Goal: Transaction & Acquisition: Purchase product/service

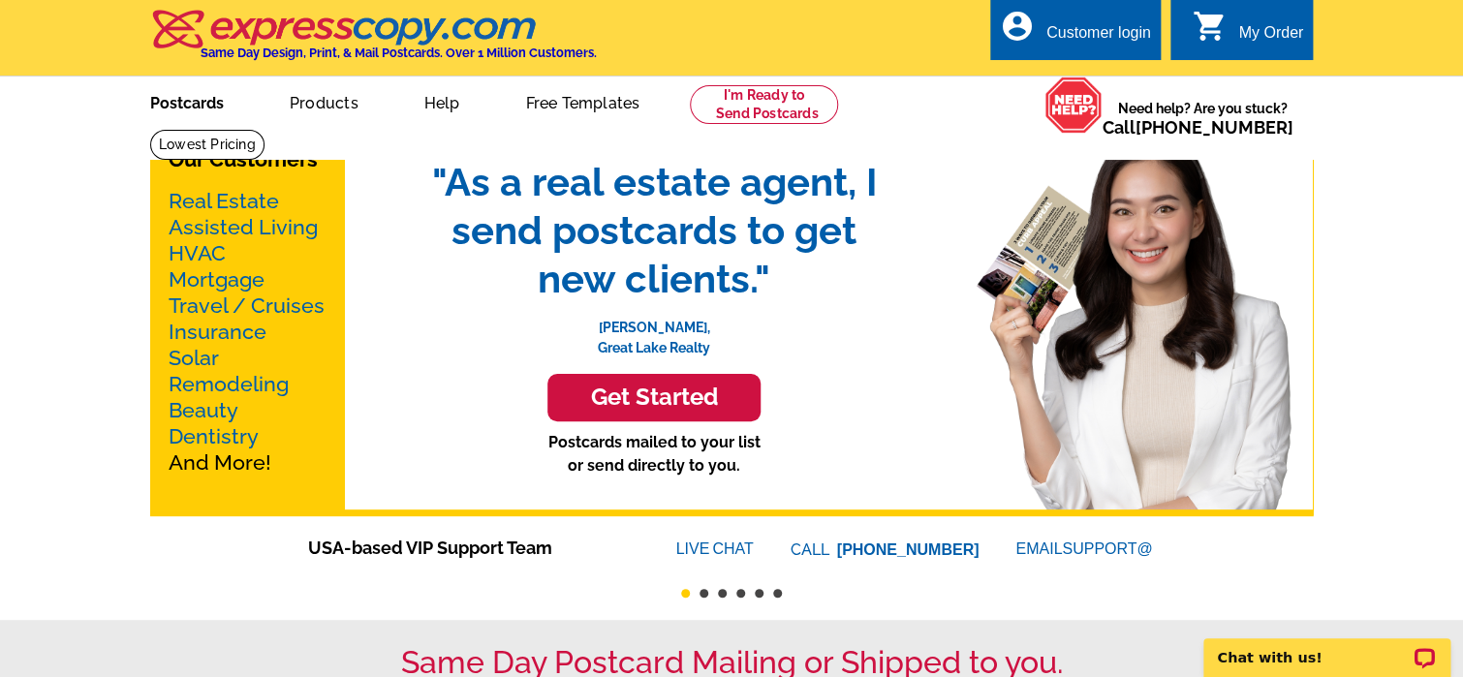
click at [213, 107] on link "Postcards" at bounding box center [187, 101] width 136 height 46
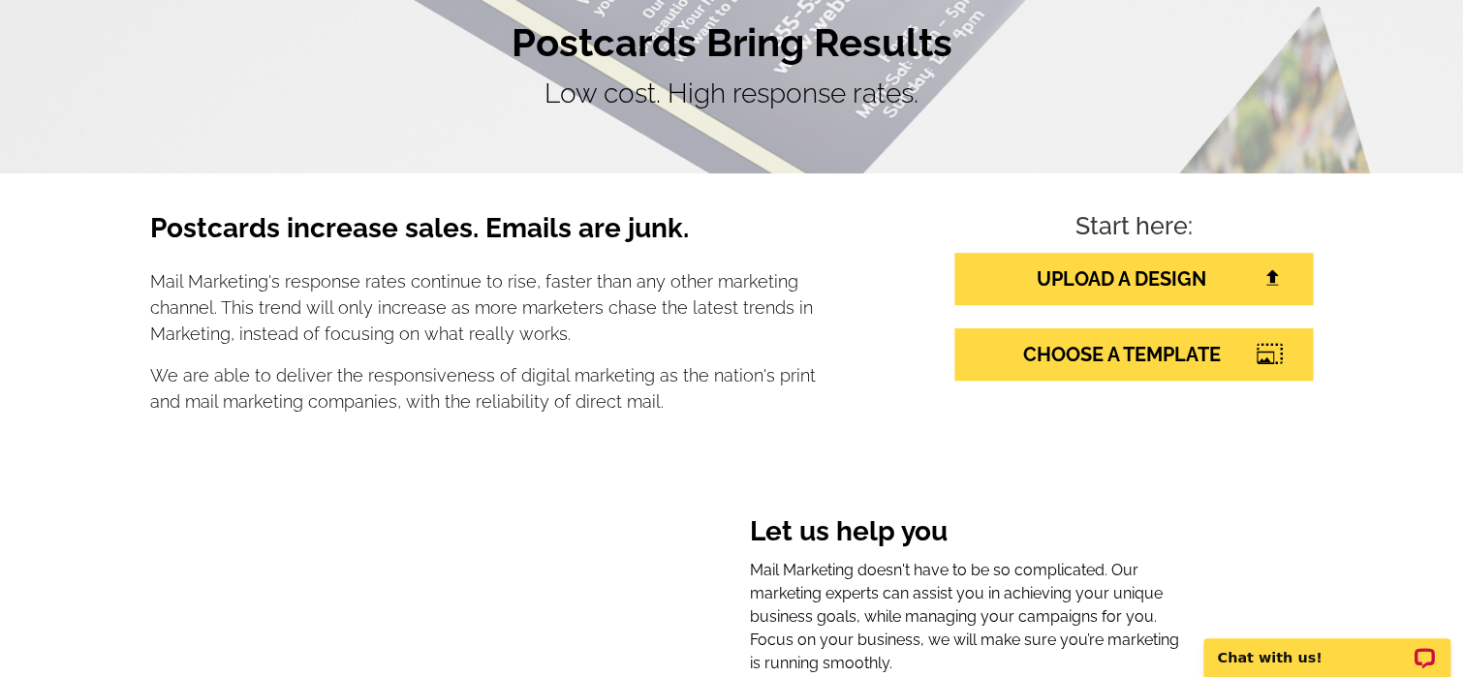
scroll to position [194, 0]
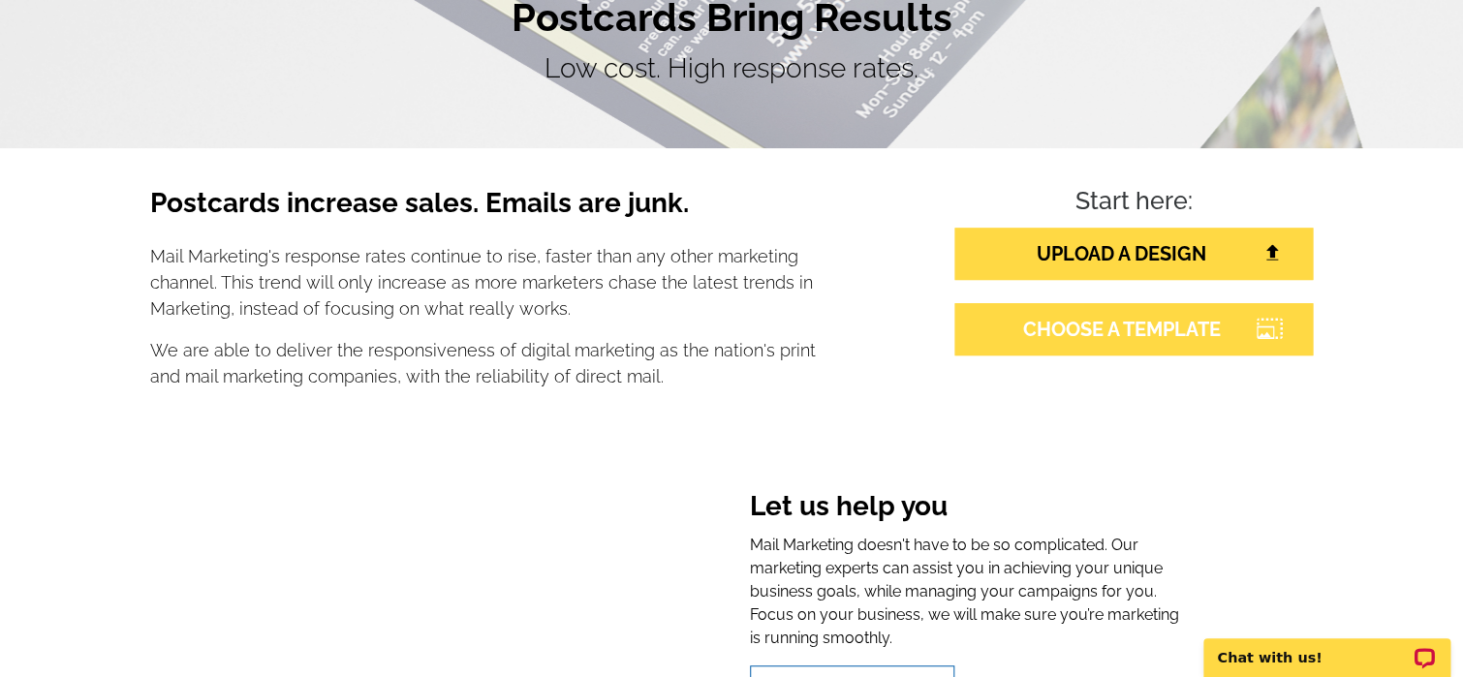
click at [1072, 342] on link "CHOOSE A TEMPLATE" at bounding box center [1133, 329] width 358 height 52
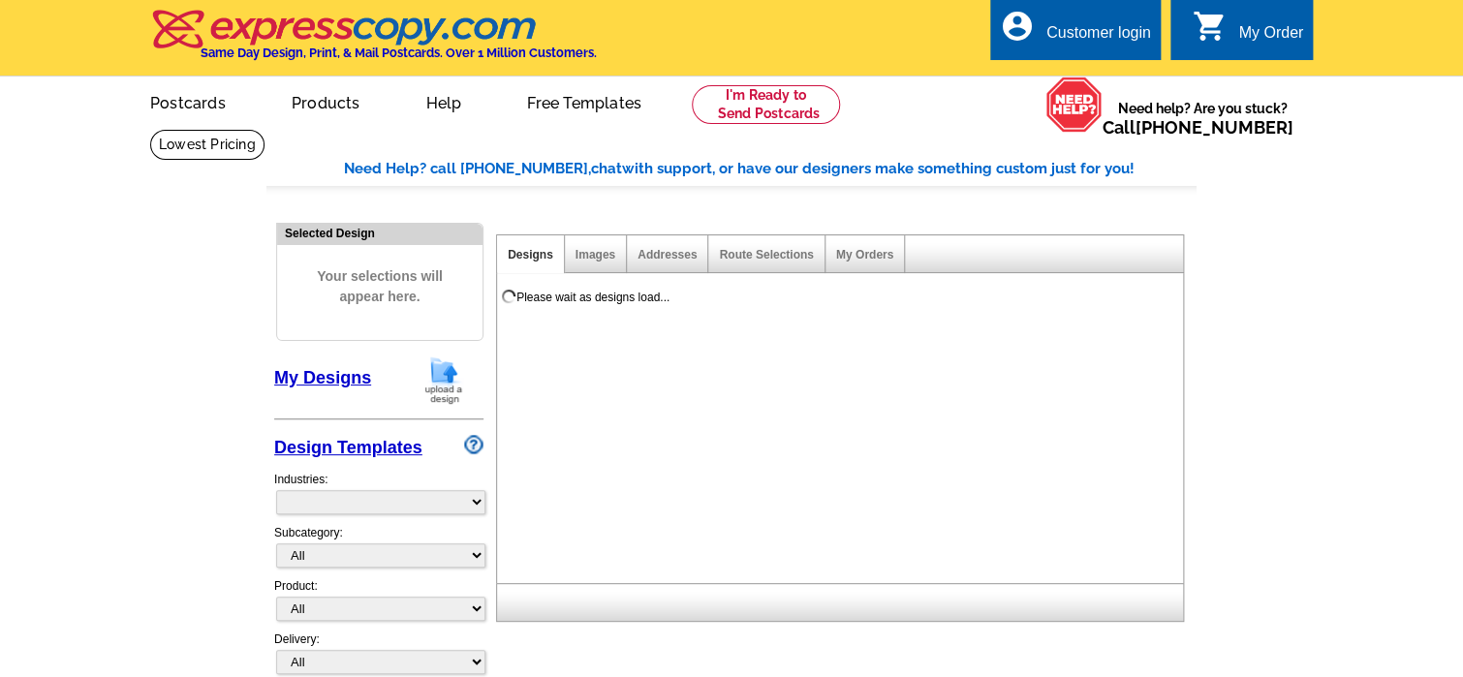
select select "785"
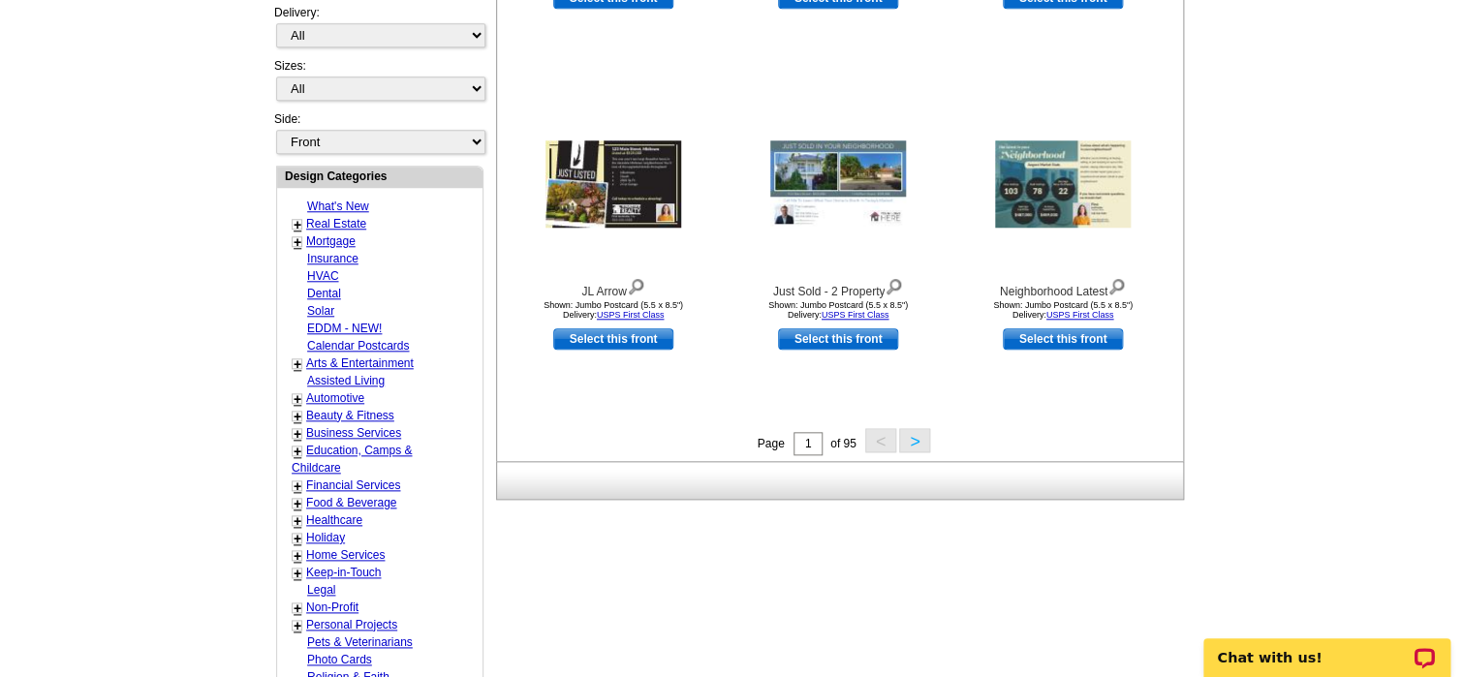
scroll to position [678, 0]
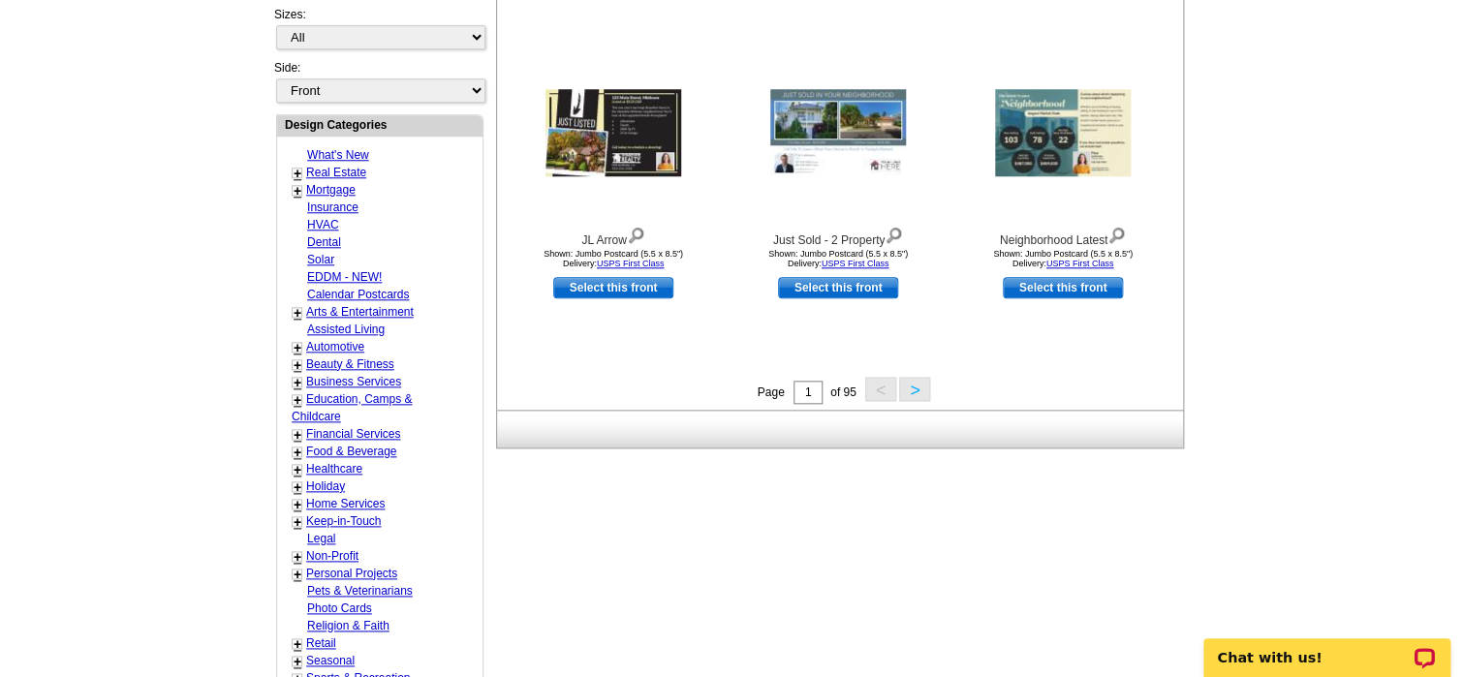
click at [906, 393] on button ">" at bounding box center [914, 389] width 31 height 24
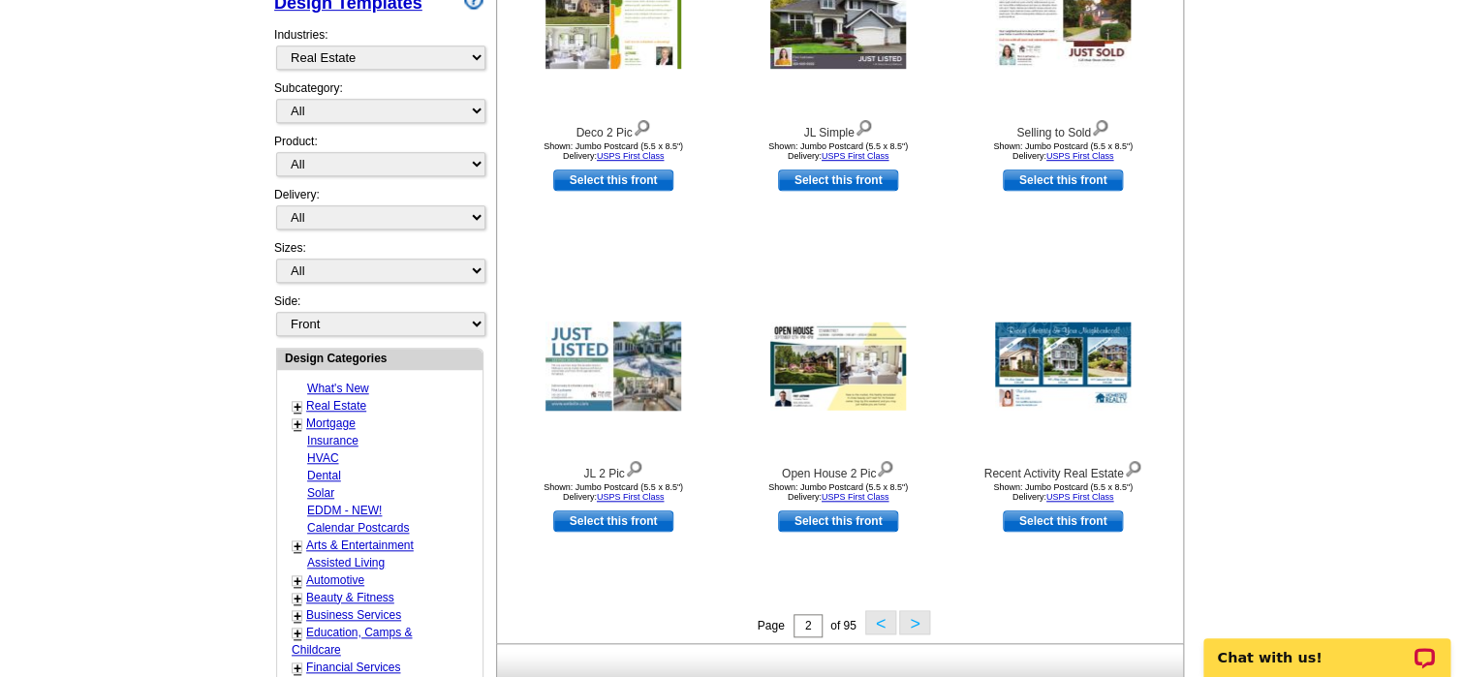
scroll to position [479, 0]
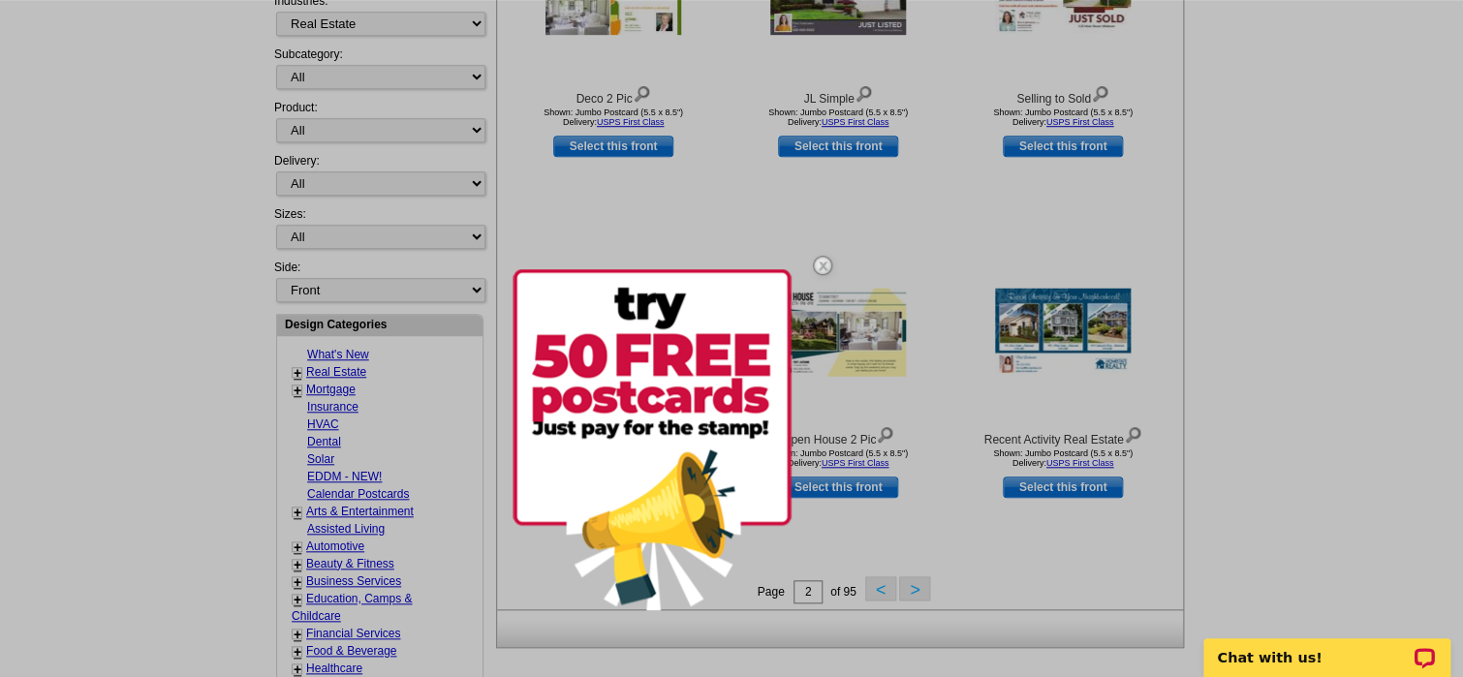
click at [916, 589] on body "Customer Login Create New Account local_phone Same Day Design, Print, & Mail Po…" at bounding box center [731, 512] width 1463 height 1983
click at [820, 258] on img at bounding box center [822, 265] width 56 height 56
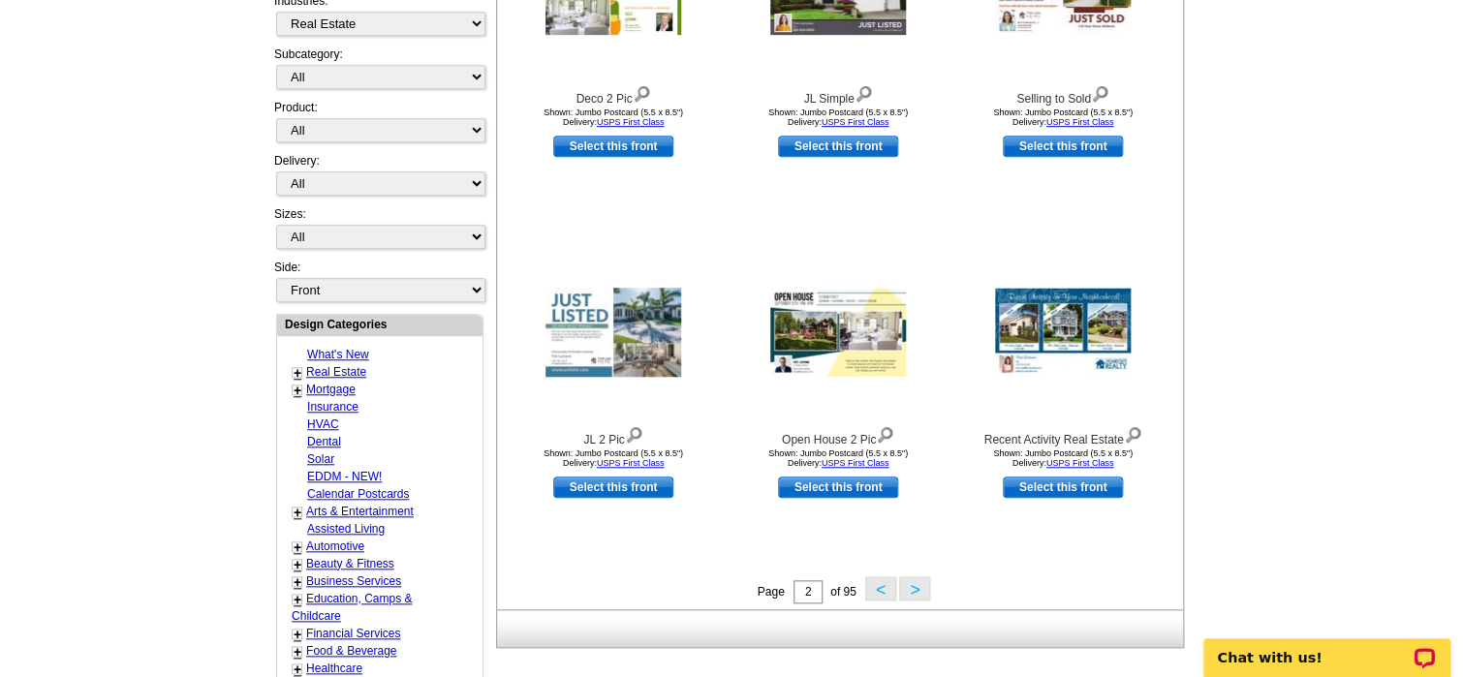
click at [918, 591] on button ">" at bounding box center [914, 588] width 31 height 24
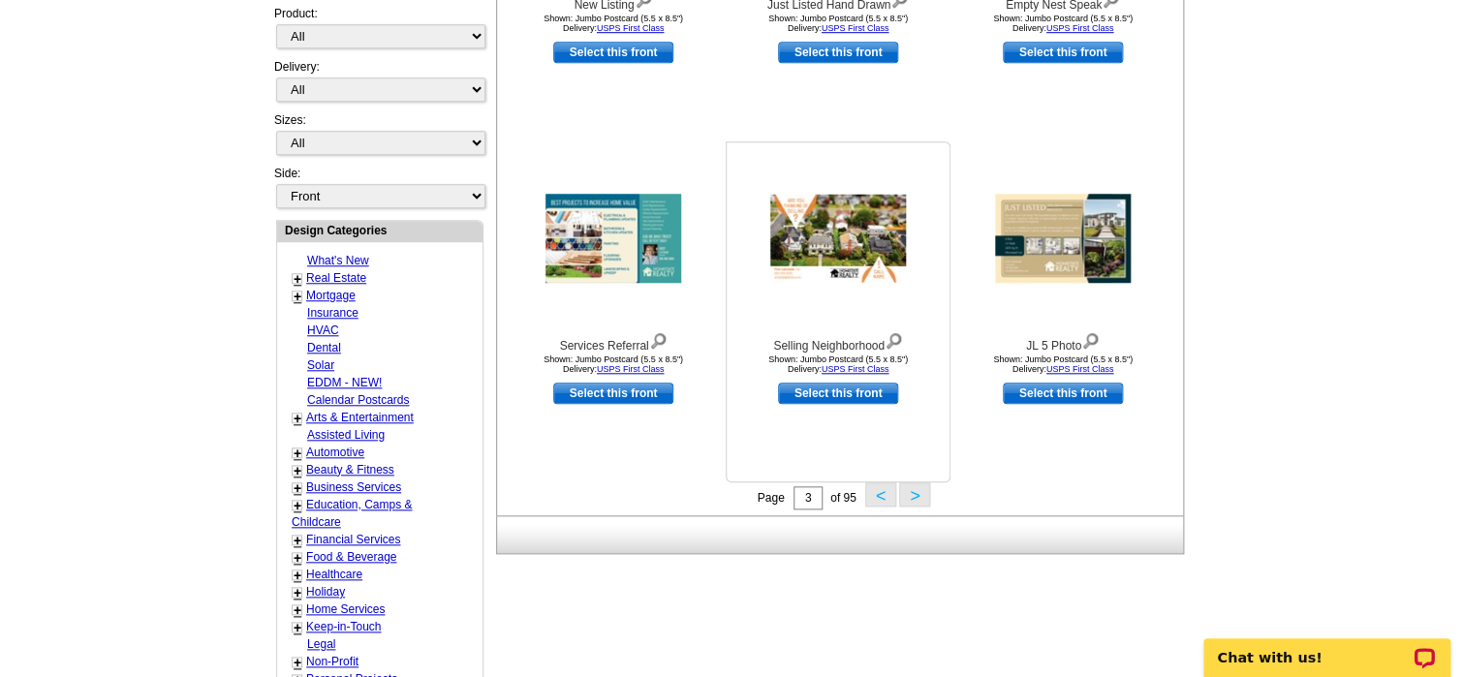
scroll to position [575, 0]
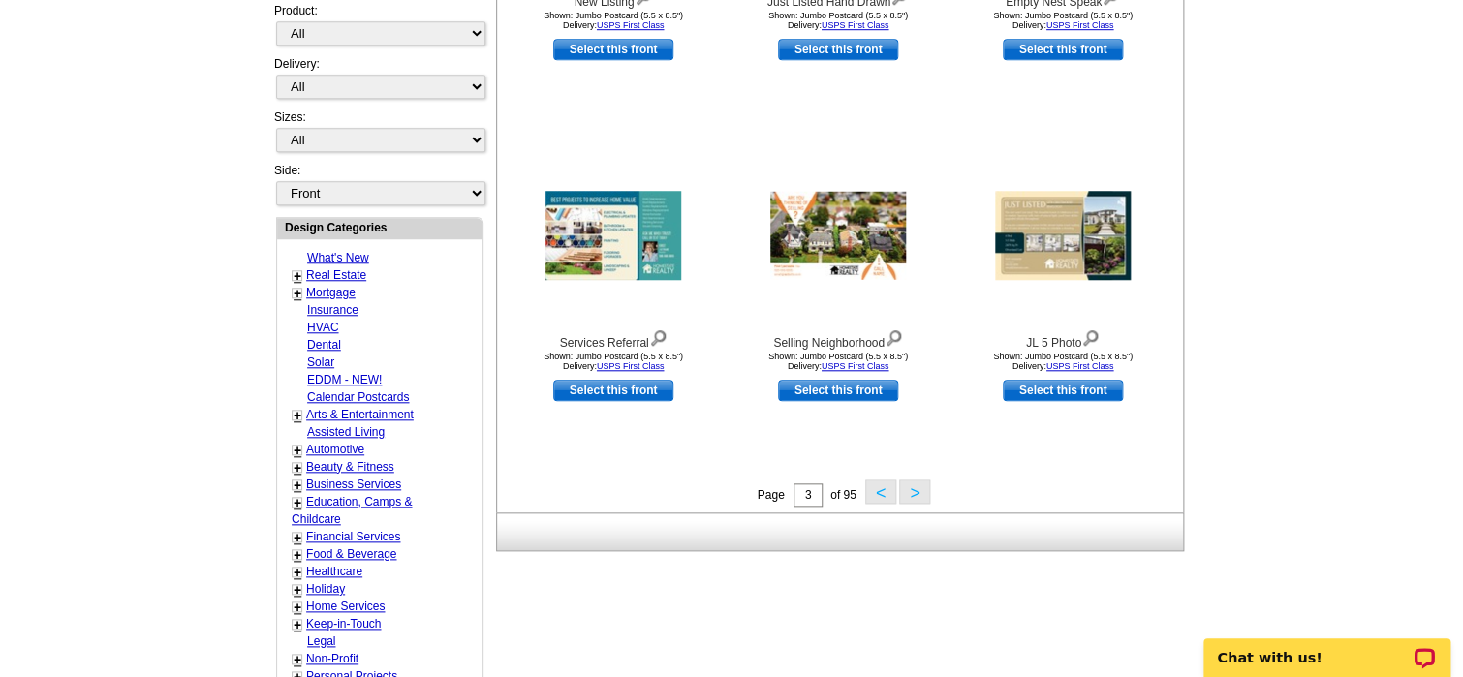
click at [903, 492] on button ">" at bounding box center [914, 492] width 31 height 24
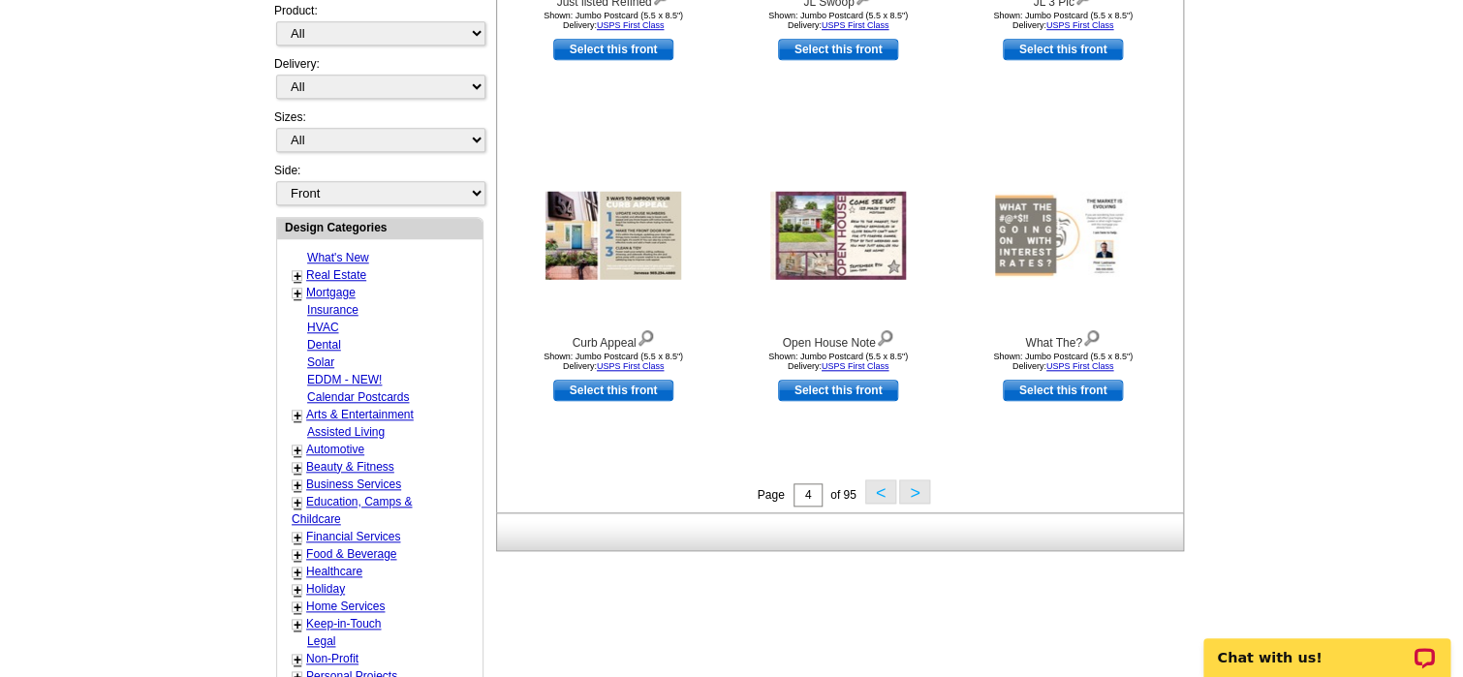
click at [905, 497] on button ">" at bounding box center [914, 492] width 31 height 24
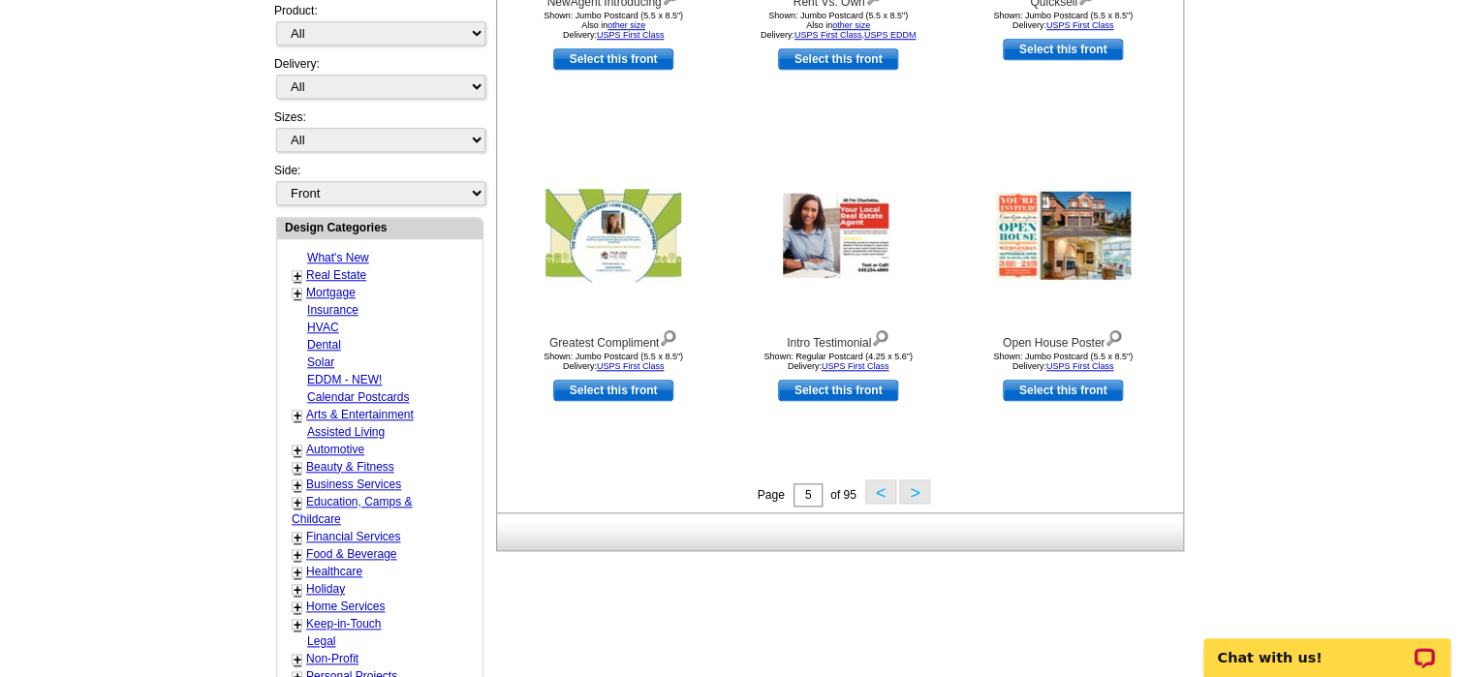
click at [909, 497] on button ">" at bounding box center [914, 492] width 31 height 24
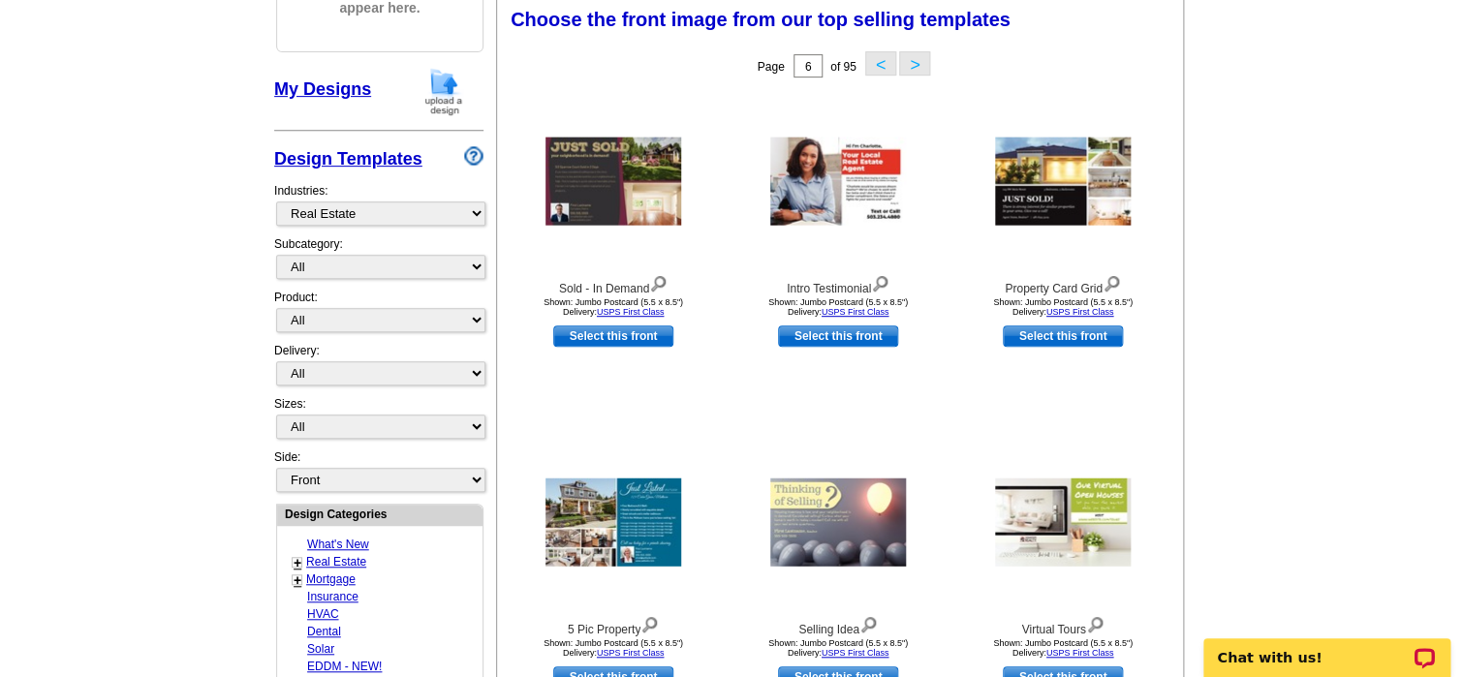
scroll to position [285, 0]
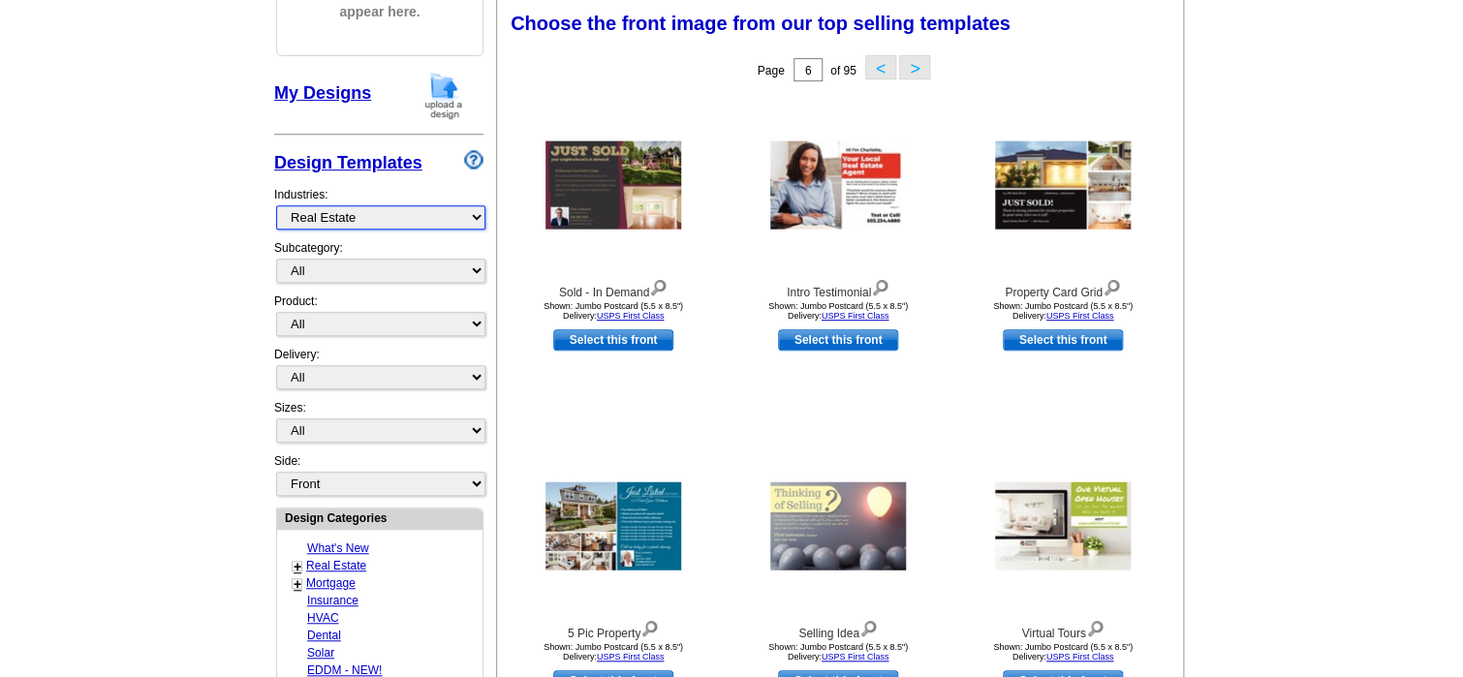
click at [393, 219] on select "What's New Real Estate Mortgage Insurance HVAC Dental Solar EDDM - NEW! Calenda…" at bounding box center [380, 217] width 209 height 24
click at [168, 287] on main "Need Help? call 800-260-5887, chat with support, or have our designers make som…" at bounding box center [731, 564] width 1463 height 1441
click at [314, 275] on select "All RE/MAX® Referrals Keller Williams® Berkshire Hathaway Home Services Century…" at bounding box center [380, 271] width 209 height 24
click at [136, 394] on main "Need Help? call 800-260-5887, chat with support, or have our designers make som…" at bounding box center [731, 564] width 1463 height 1441
click at [288, 324] on select "All Postcards Letters and flyers Business Cards Door Hangers Greeting Cards" at bounding box center [380, 324] width 209 height 24
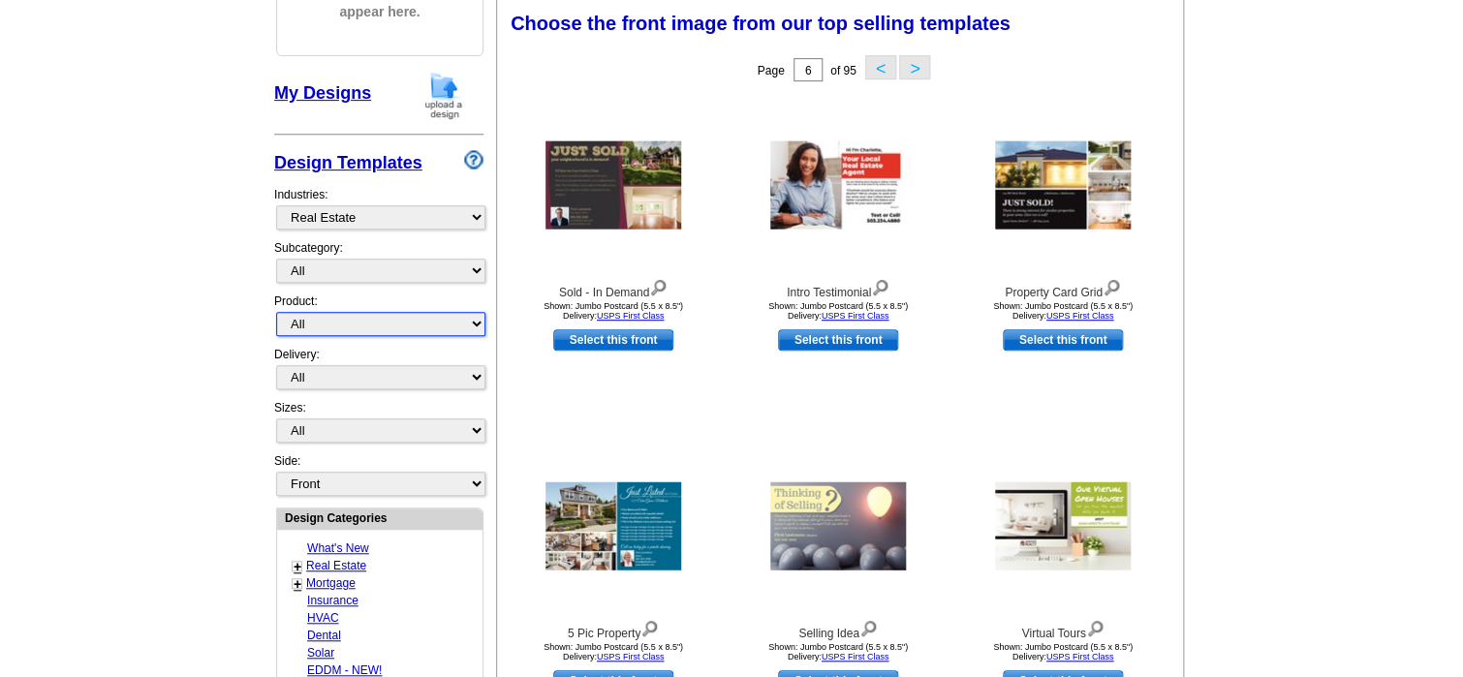
select select "1"
click at [276, 312] on select "All Postcards Letters and flyers Business Cards Door Hangers Greeting Cards" at bounding box center [380, 324] width 209 height 24
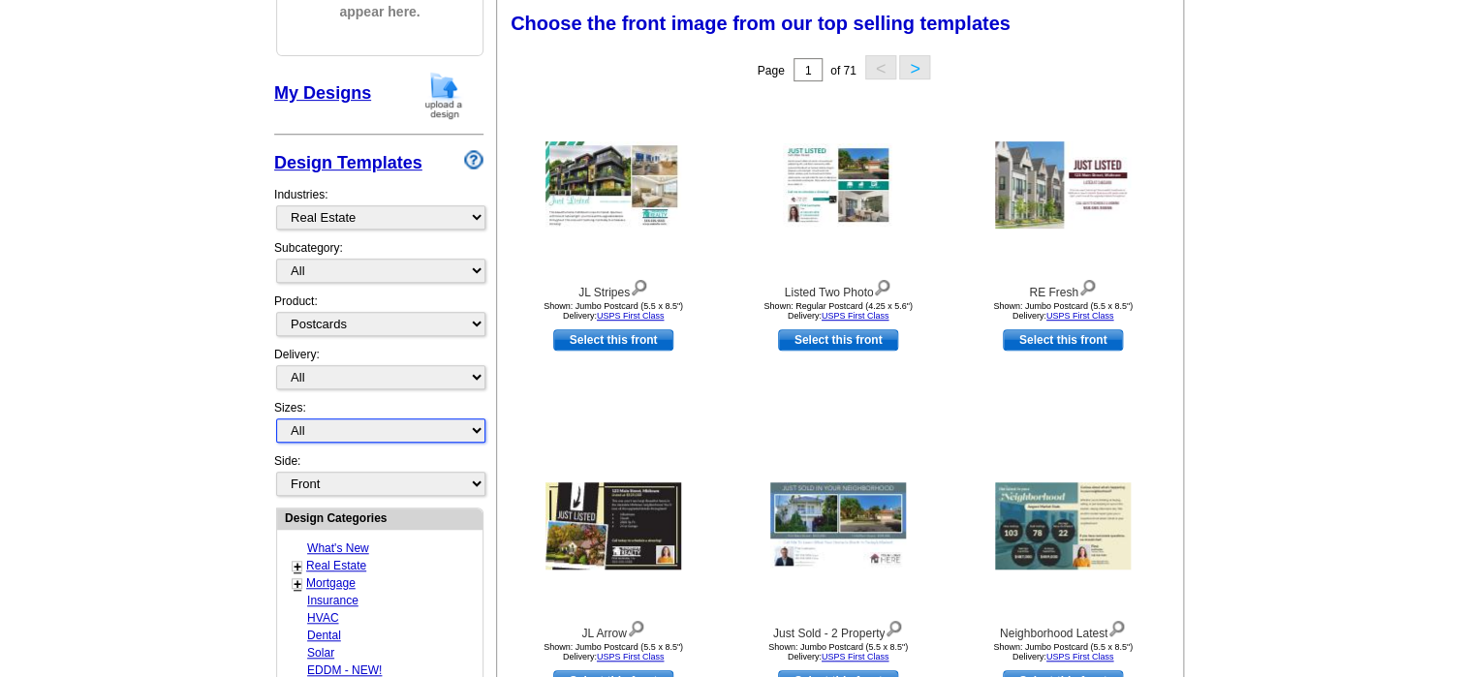
click at [319, 431] on select "All Jumbo Postcard (5.5" x 8.5") Regular Postcard (4.25" x 5.6") Panoramic Post…" at bounding box center [380, 431] width 209 height 24
select select "2"
click at [276, 419] on select "All Jumbo Postcard (5.5" x 8.5") Regular Postcard (4.25" x 5.6") Panoramic Post…" at bounding box center [380, 431] width 209 height 24
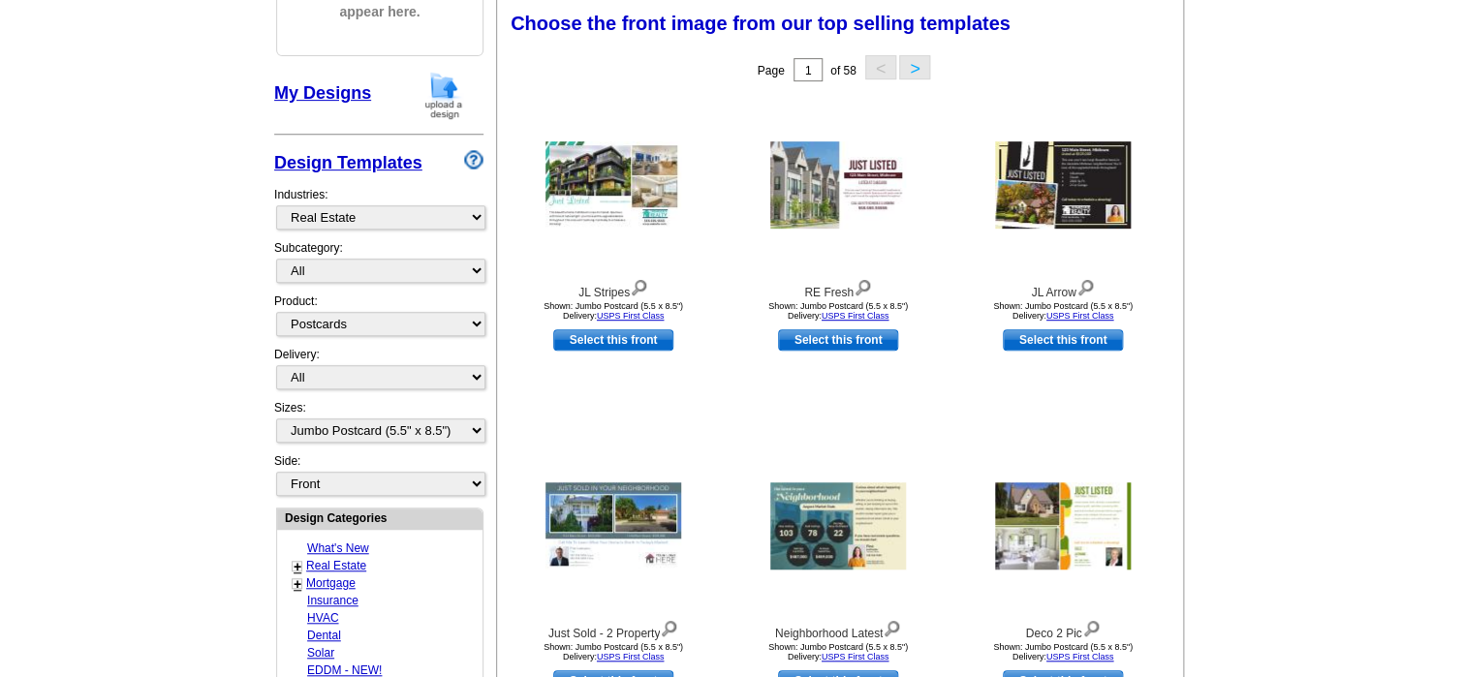
click at [1410, 128] on main "Need Help? call 800-260-5887, chat with support, or have our designers make som…" at bounding box center [731, 564] width 1463 height 1441
click at [1027, 207] on img at bounding box center [1063, 184] width 136 height 87
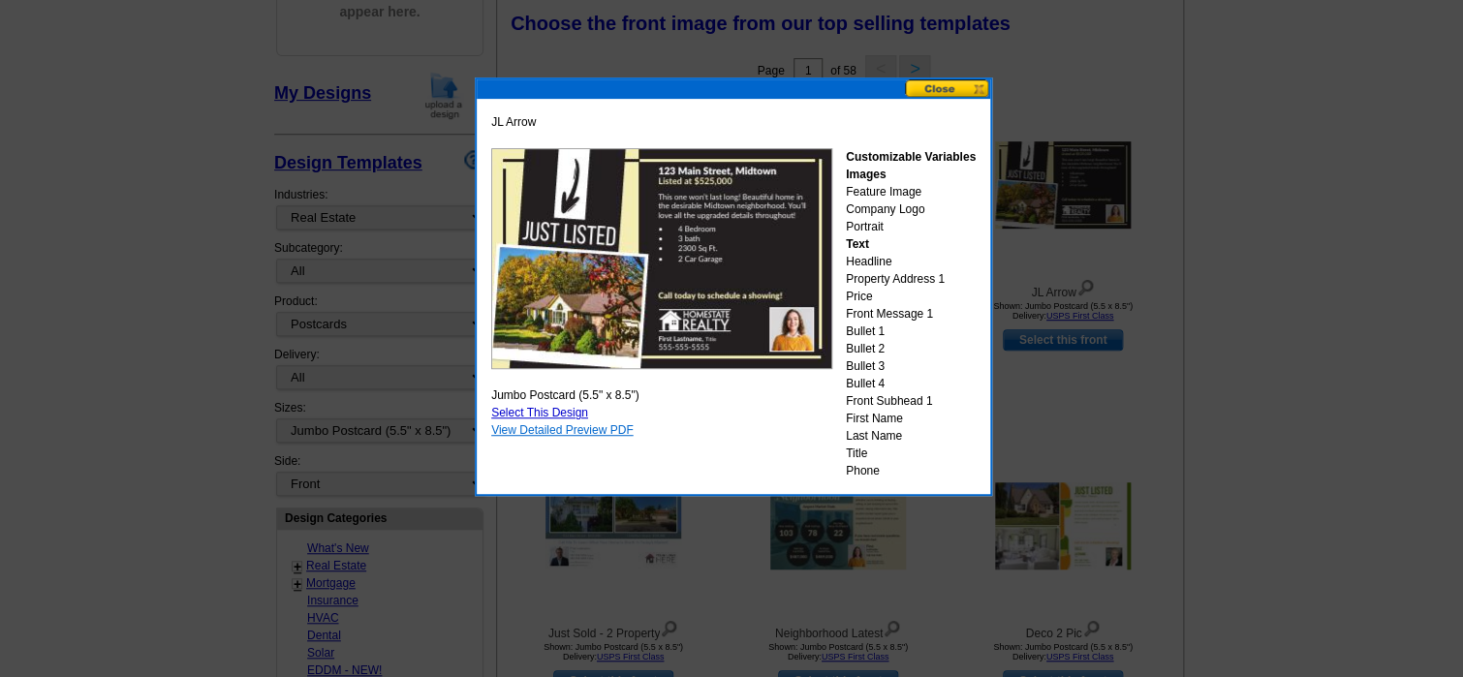
click at [532, 430] on link "View Detailed Preview PDF" at bounding box center [562, 430] width 142 height 14
click at [954, 85] on button at bounding box center [947, 88] width 85 height 18
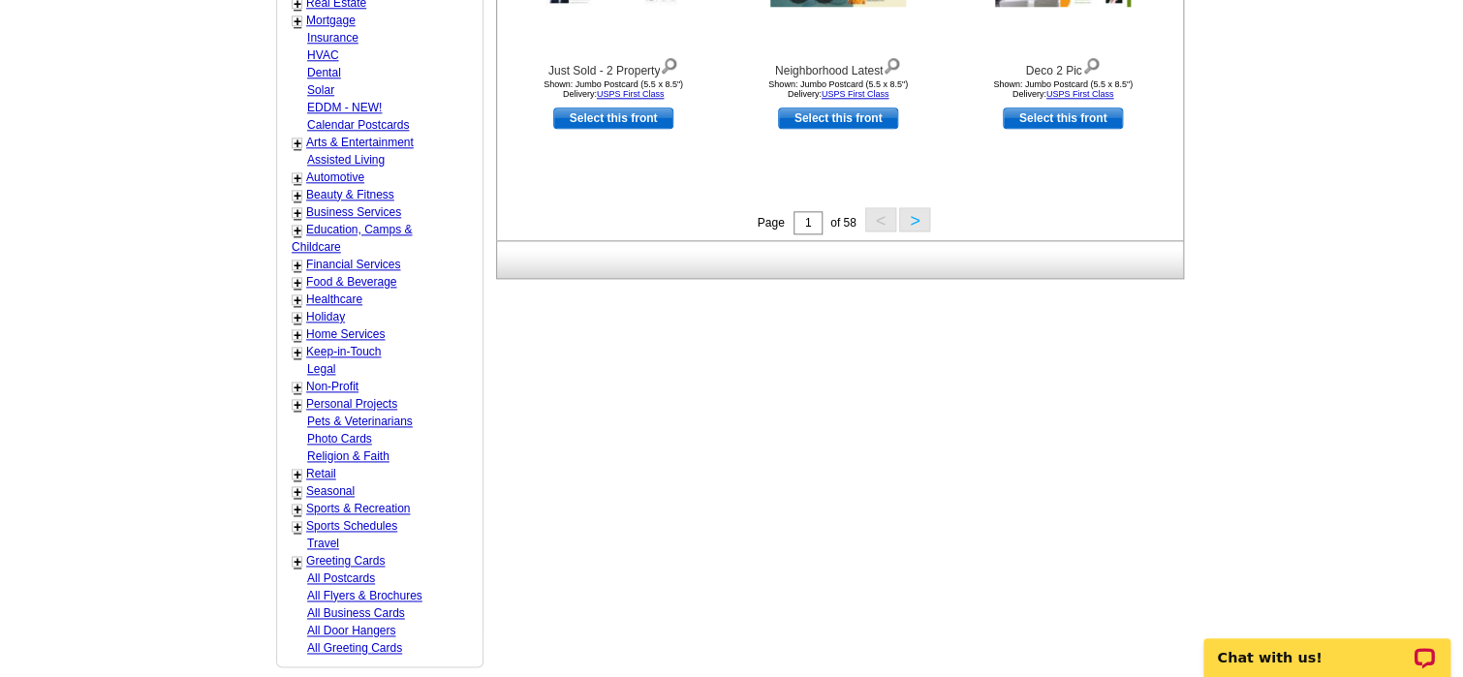
scroll to position [672, 0]
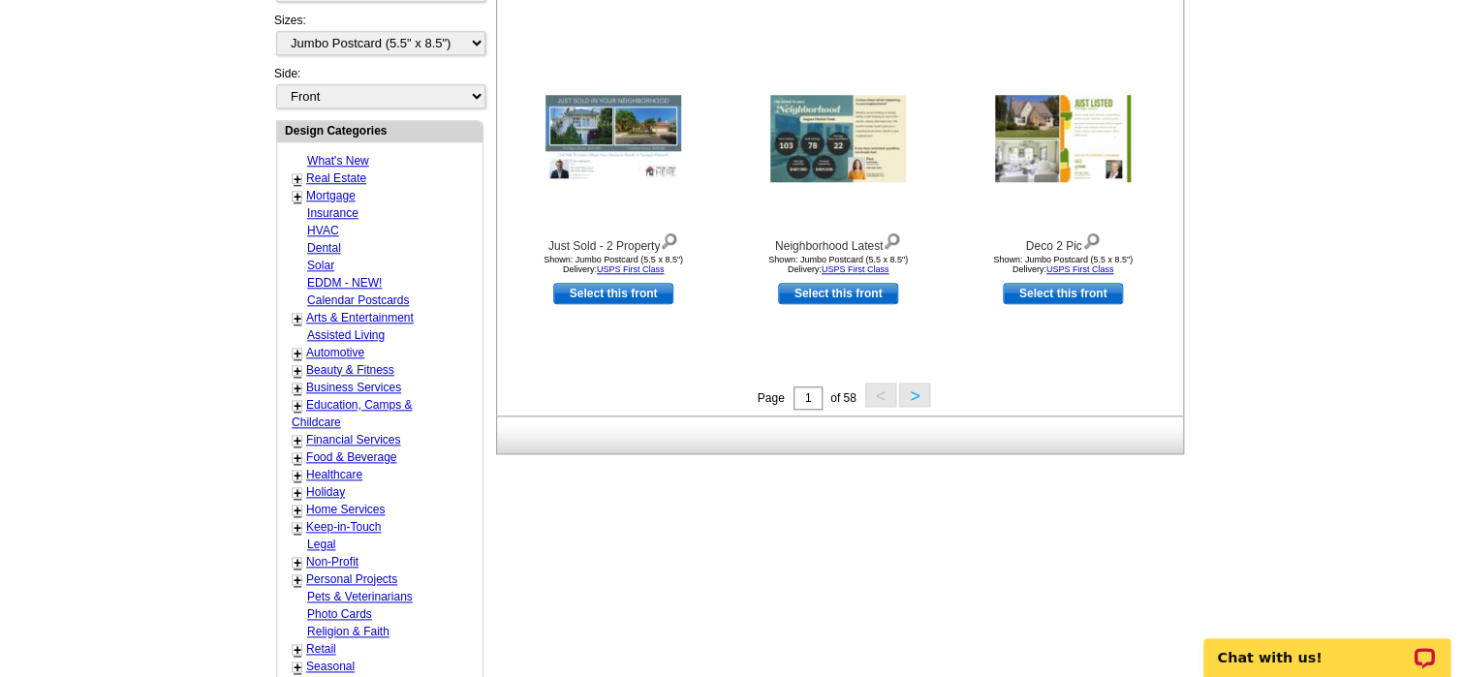
click at [930, 402] on div "Page 1 of 58 < >" at bounding box center [844, 397] width 686 height 29
click at [915, 400] on button ">" at bounding box center [914, 395] width 31 height 24
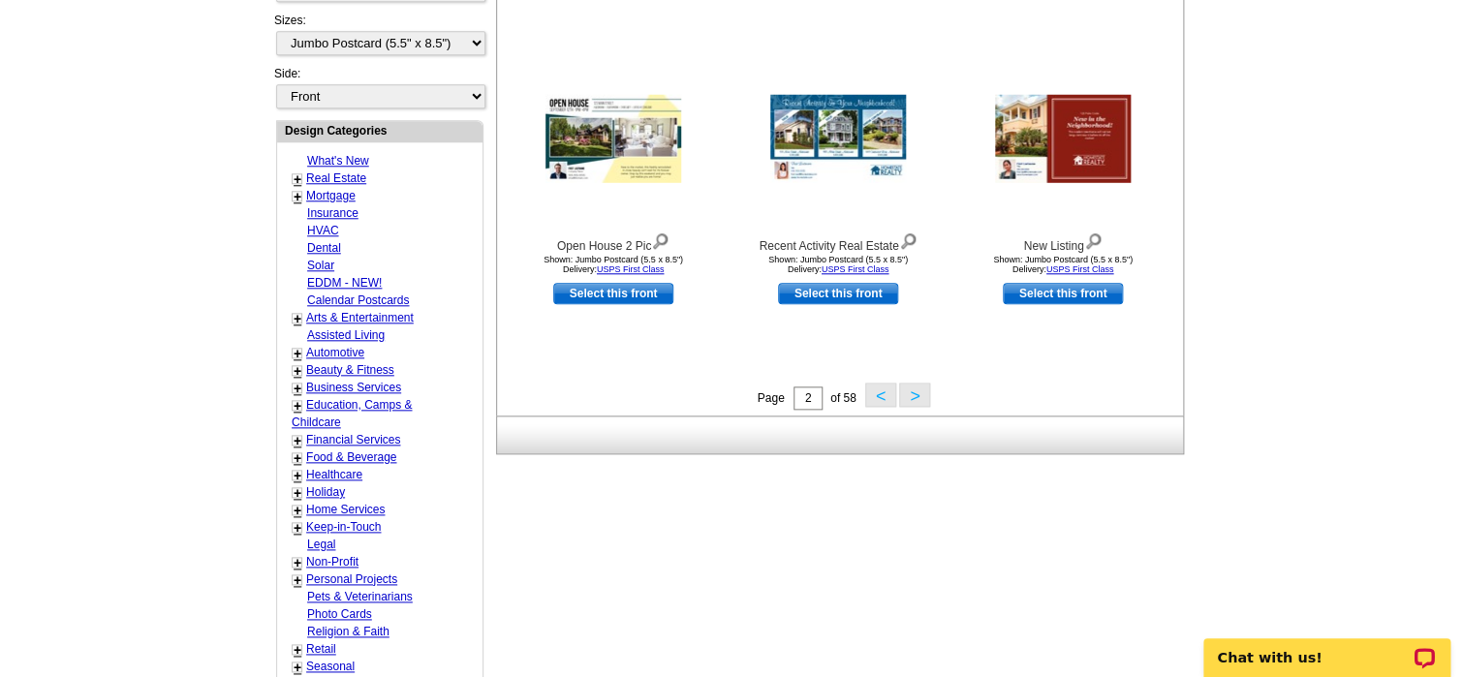
click at [915, 401] on button ">" at bounding box center [914, 395] width 31 height 24
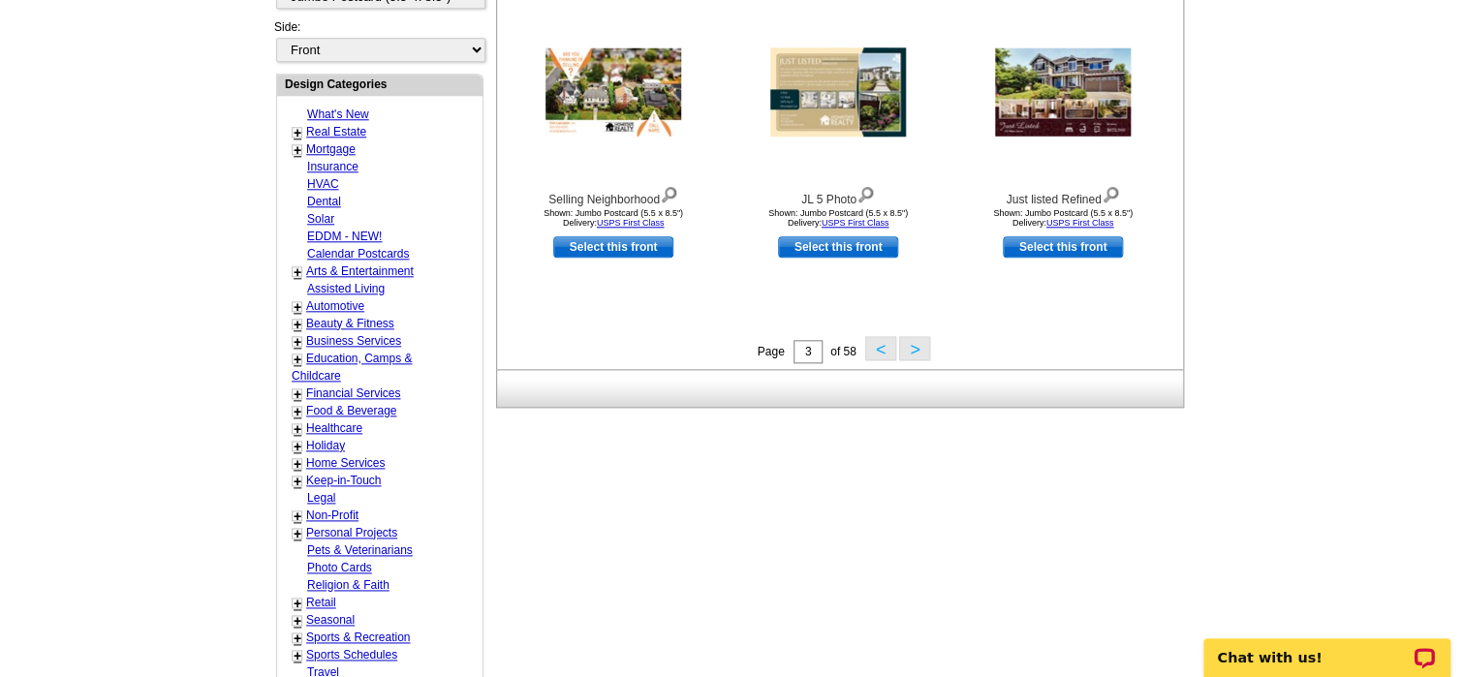
scroll to position [769, 0]
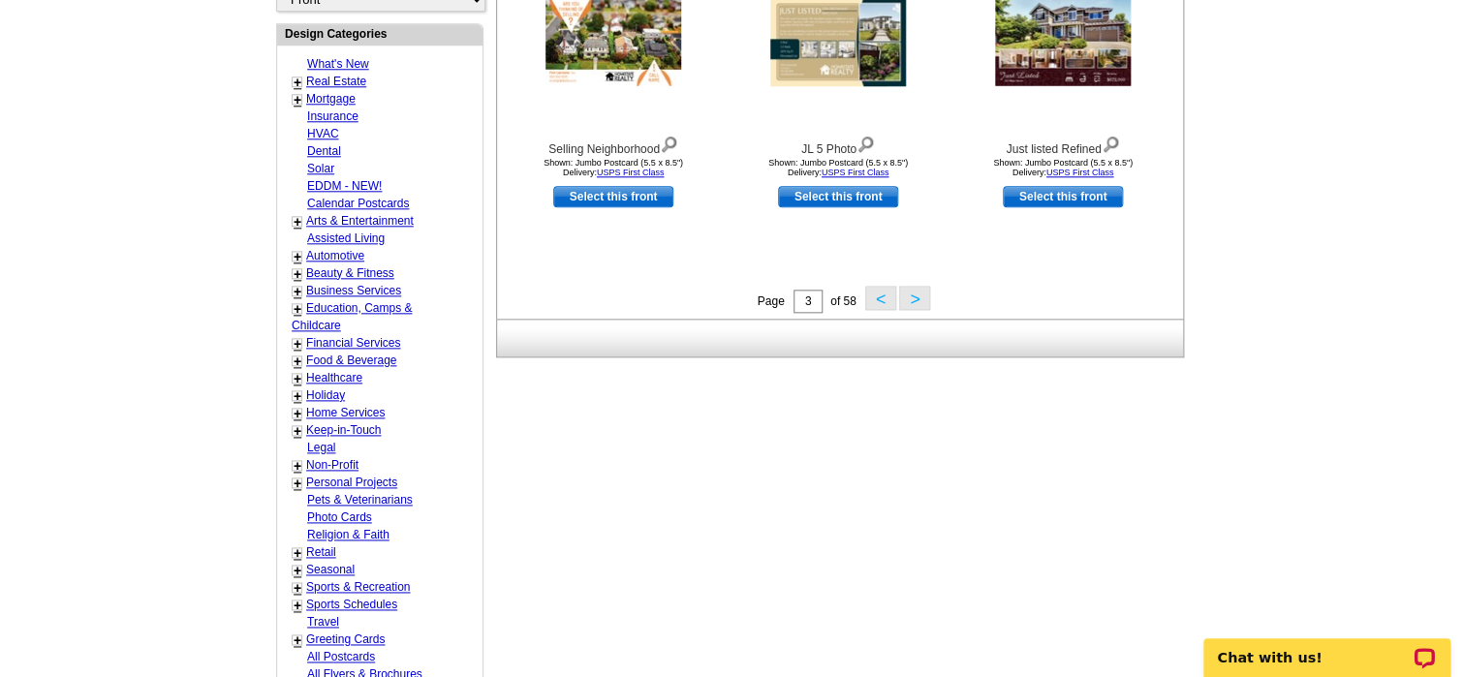
click at [916, 306] on button ">" at bounding box center [914, 298] width 31 height 24
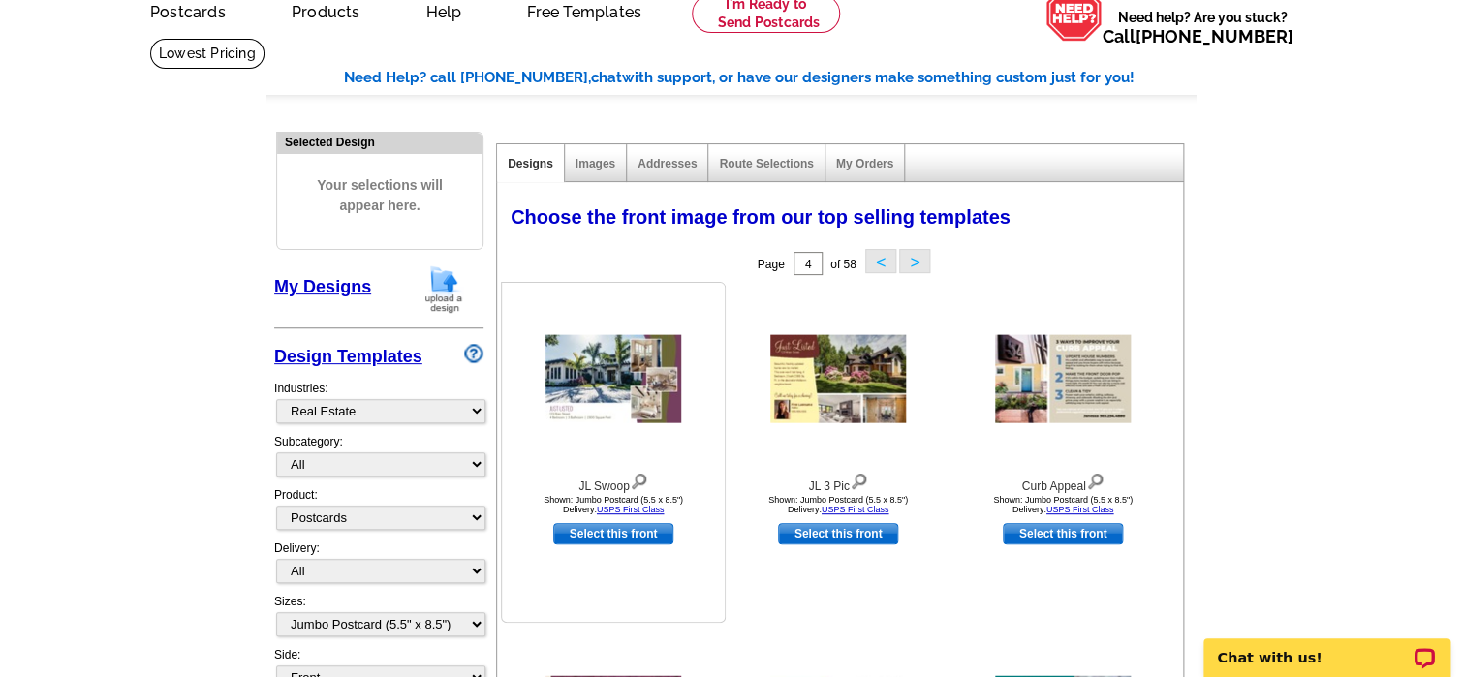
scroll to position [0, 0]
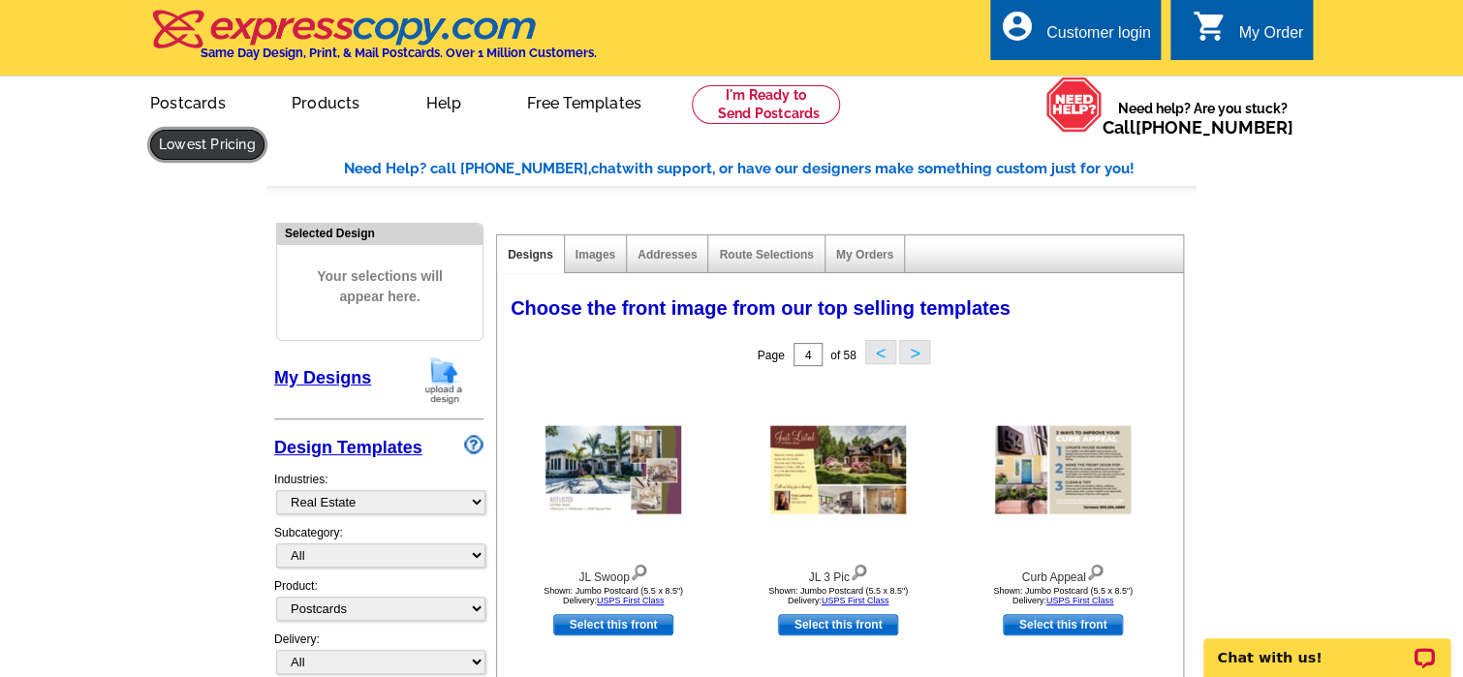
click at [264, 130] on link at bounding box center [207, 145] width 114 height 30
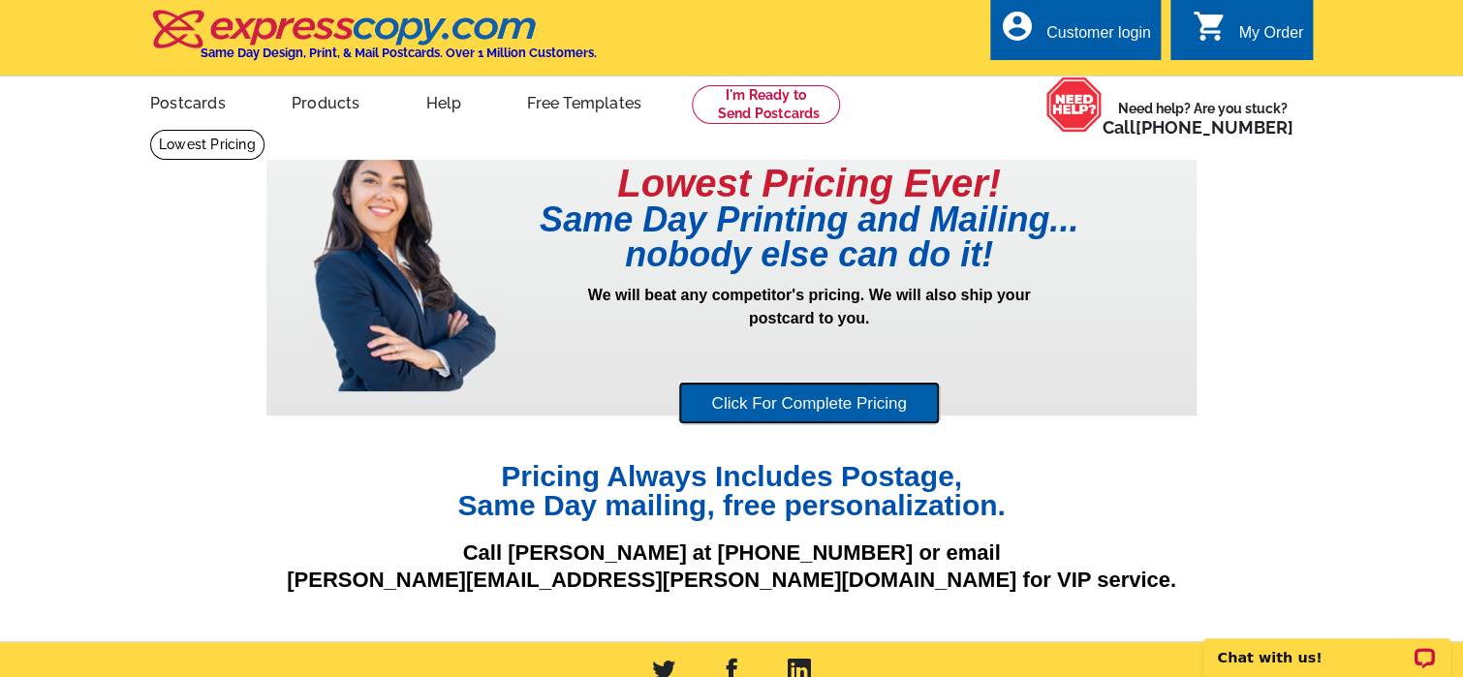
click at [853, 404] on link "Click For Complete Pricing" at bounding box center [808, 404] width 261 height 44
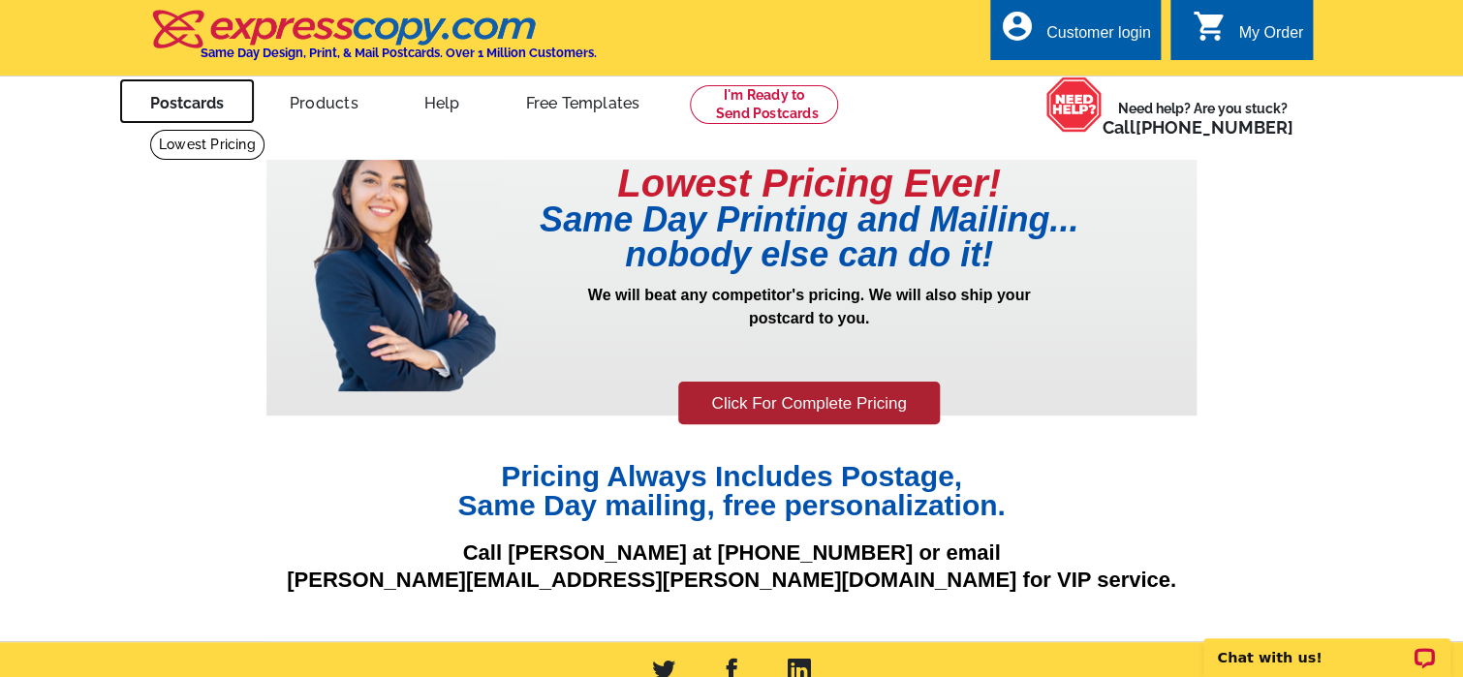
click at [191, 110] on link "Postcards" at bounding box center [187, 101] width 136 height 46
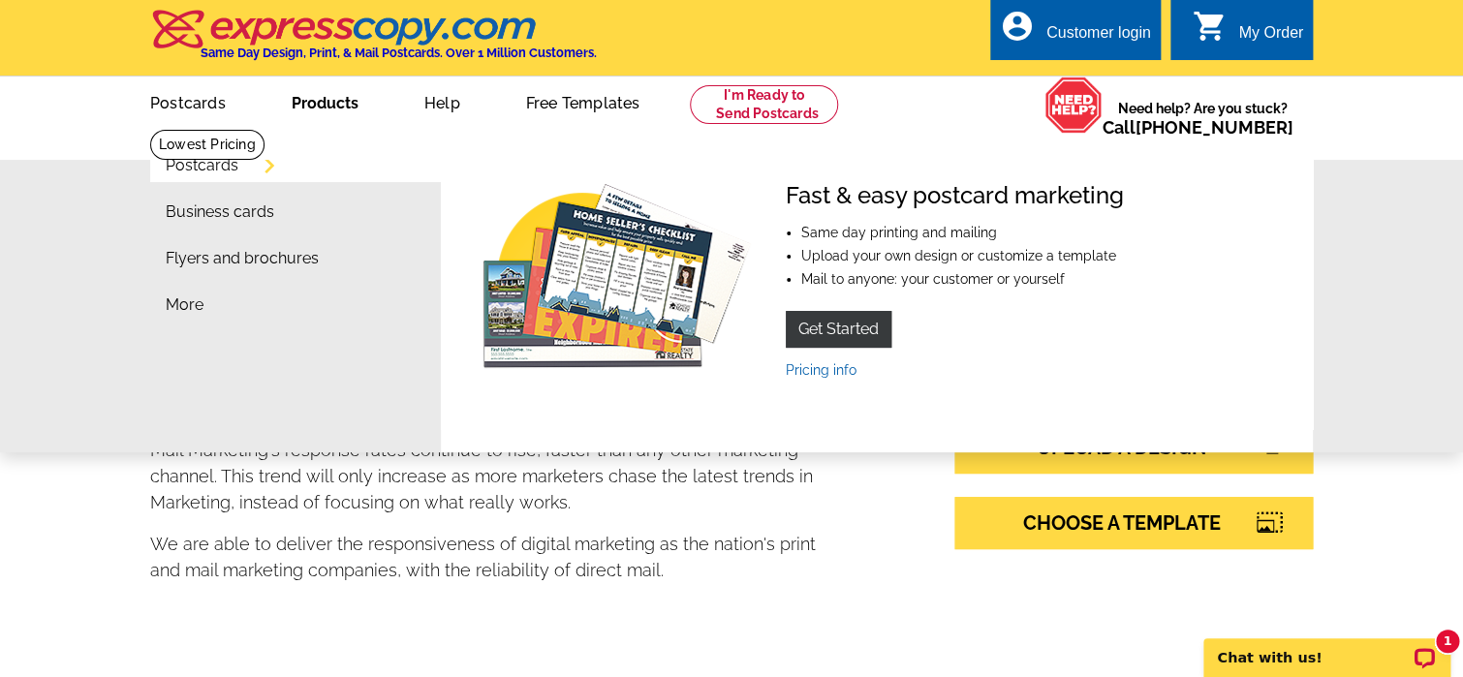
click at [219, 161] on link "Postcards" at bounding box center [202, 166] width 73 height 16
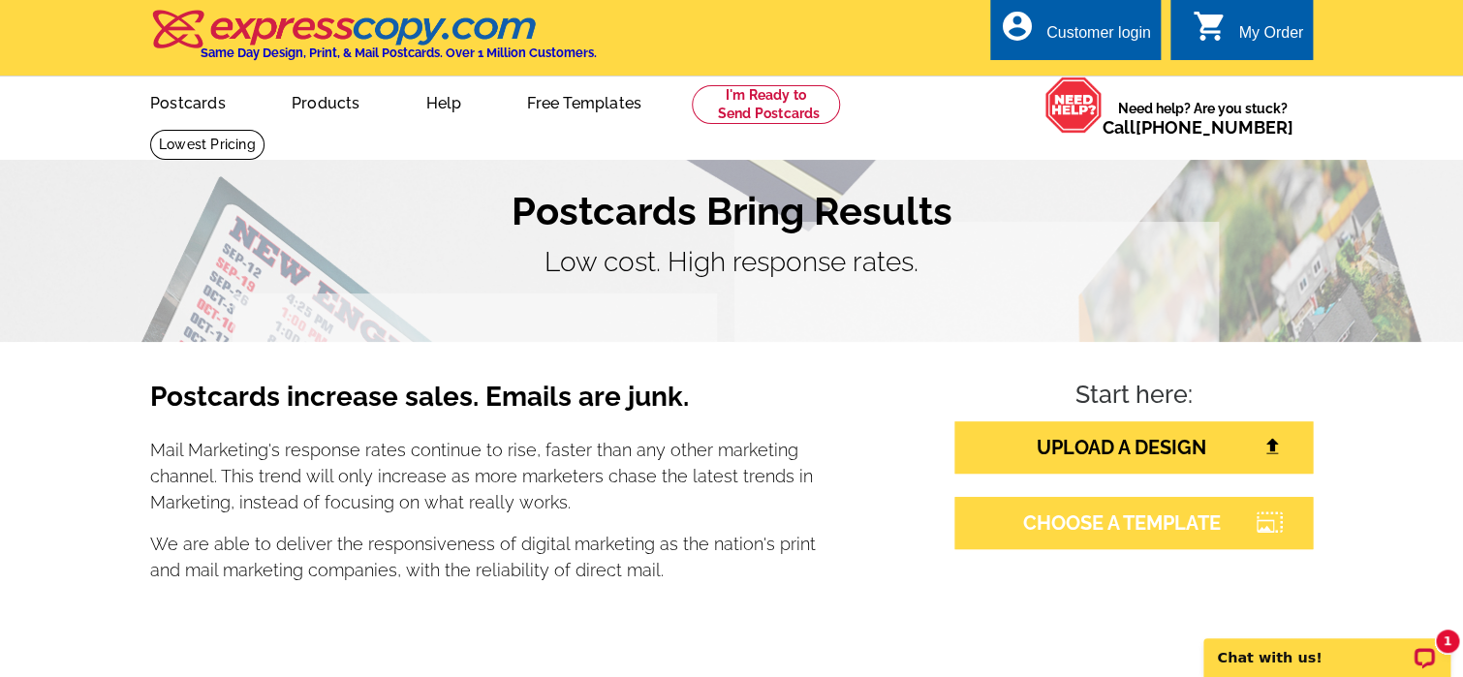
scroll to position [194, 0]
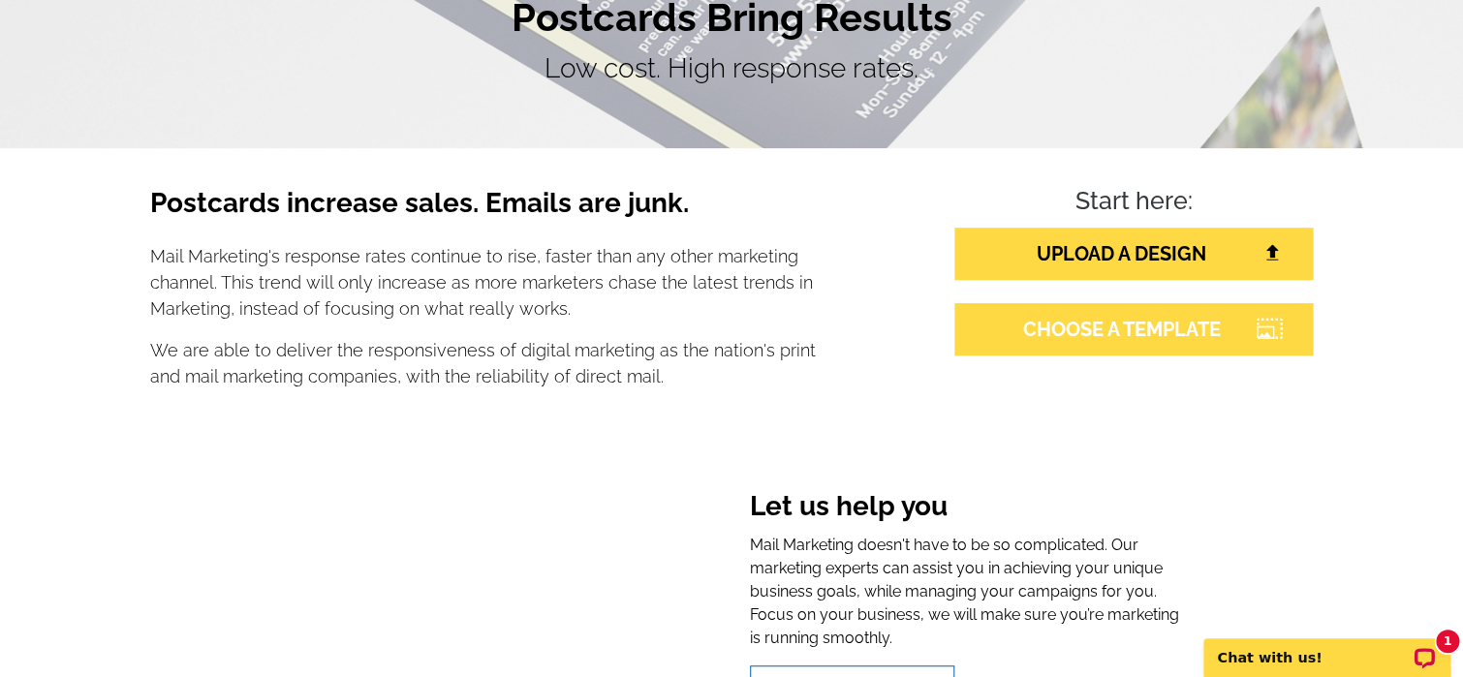
click at [1128, 344] on link "CHOOSE A TEMPLATE" at bounding box center [1133, 329] width 358 height 52
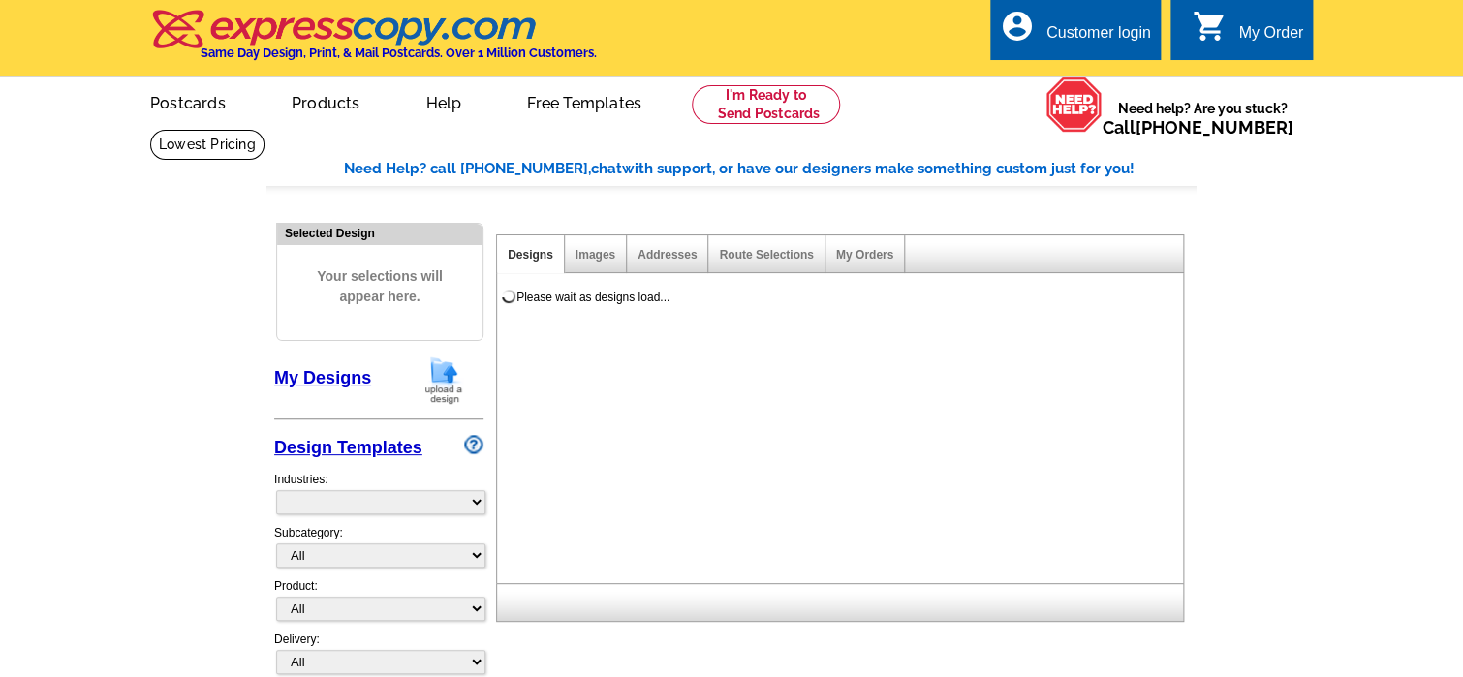
select select "785"
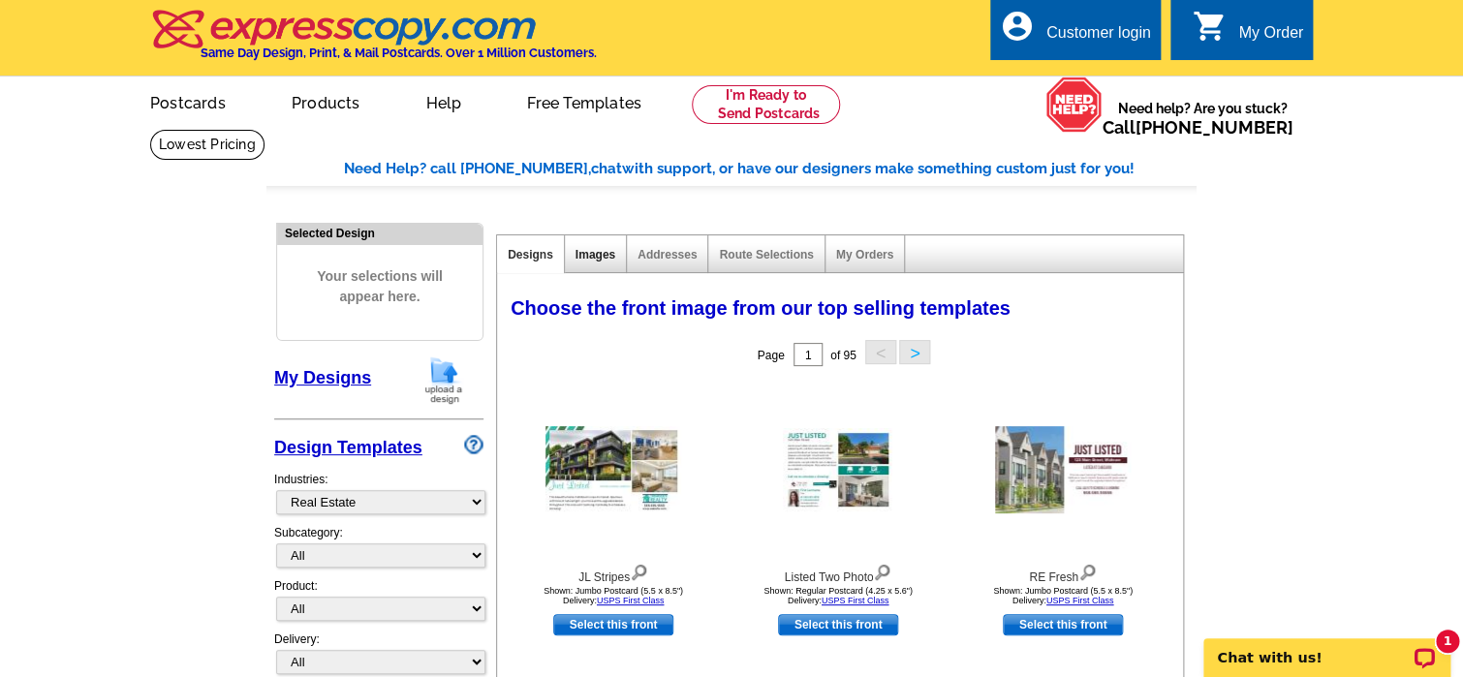
click at [608, 255] on link "Images" at bounding box center [595, 255] width 40 height 14
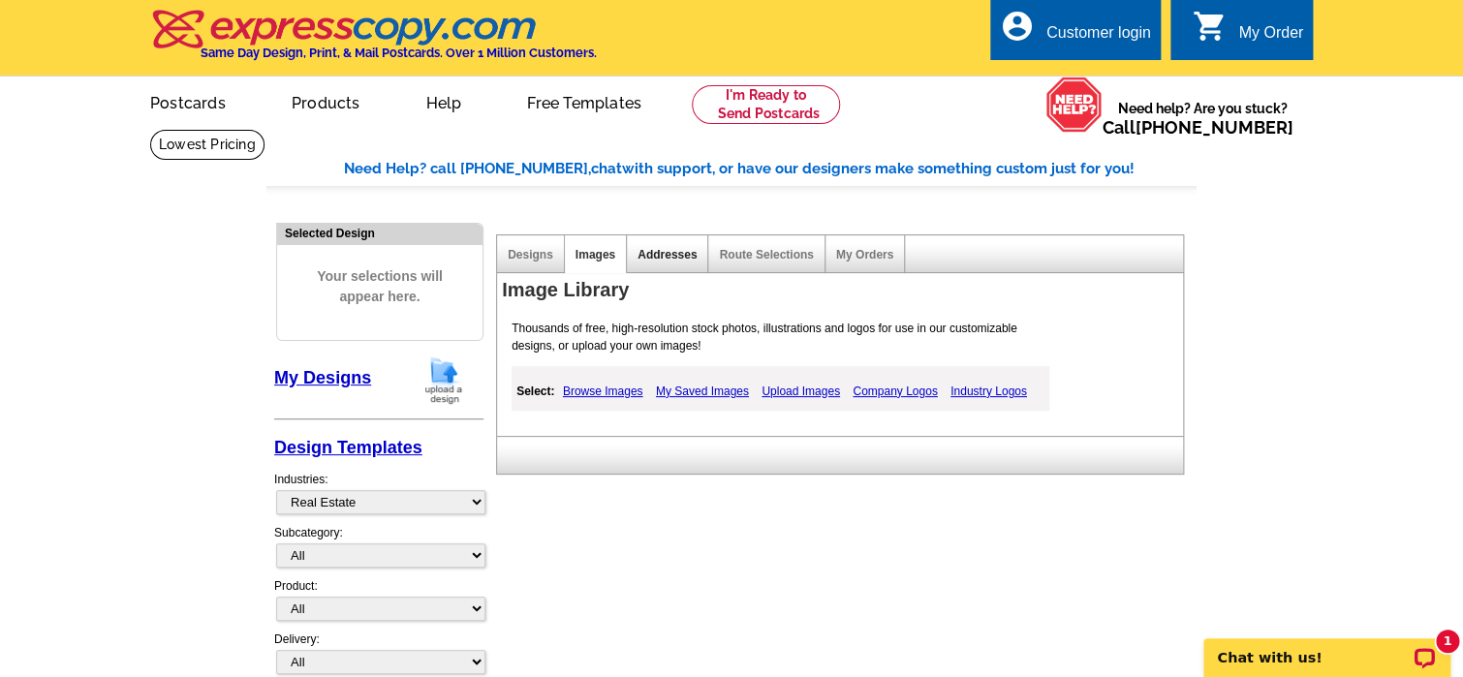
click at [670, 254] on link "Addresses" at bounding box center [666, 255] width 59 height 14
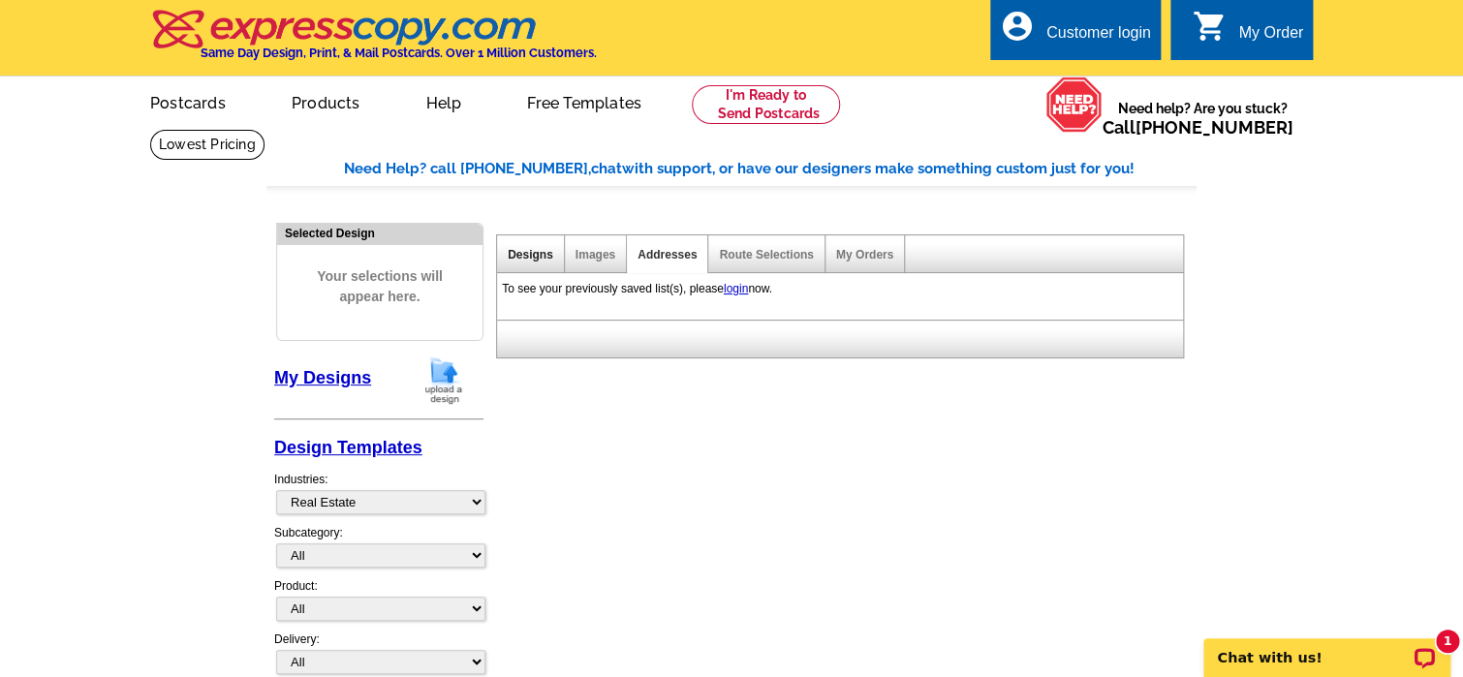
click at [524, 249] on link "Designs" at bounding box center [531, 255] width 46 height 14
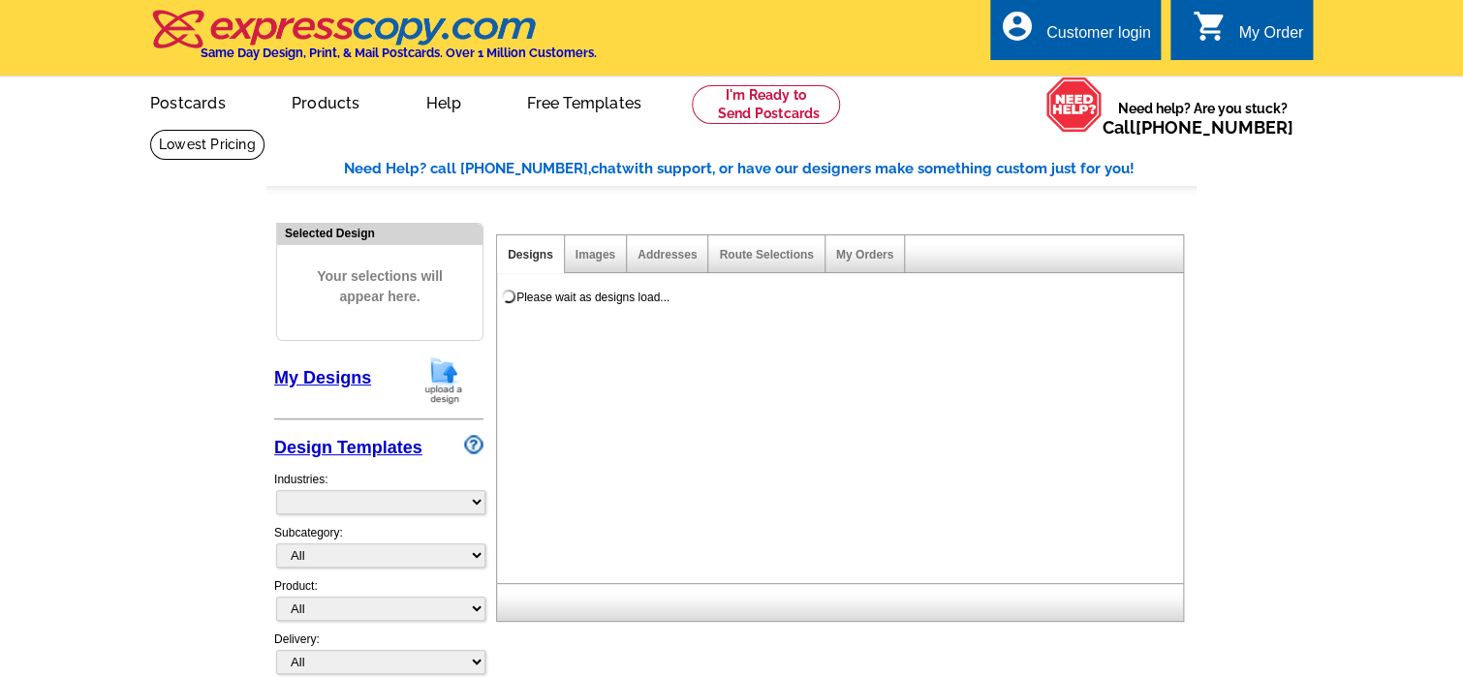
select select "785"
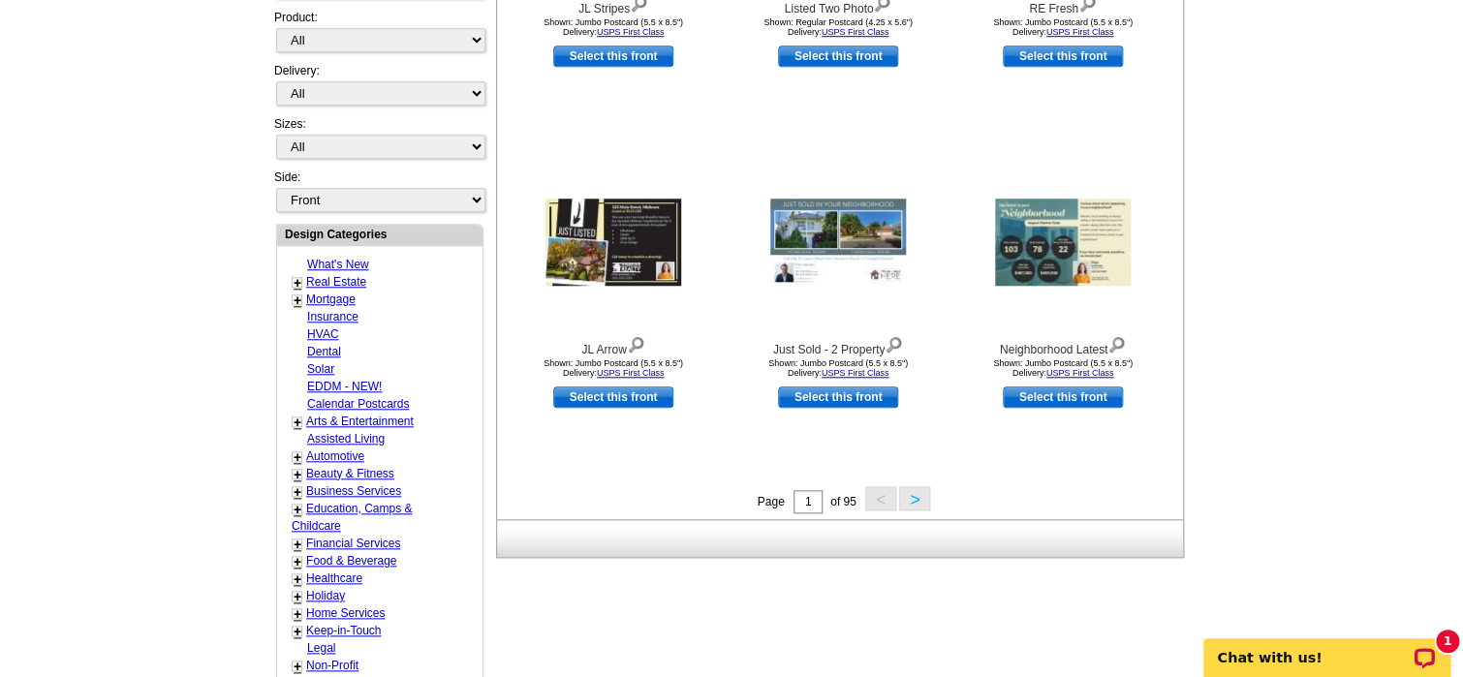
scroll to position [678, 0]
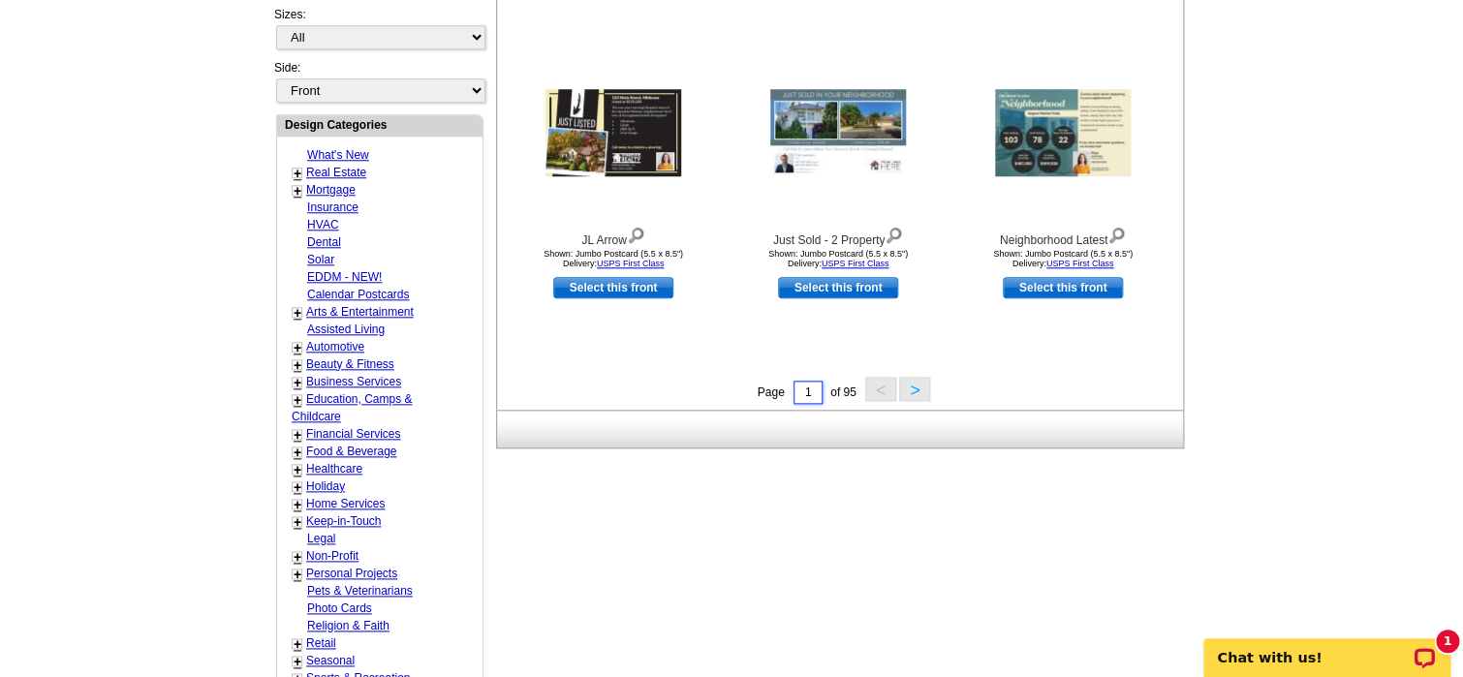
drag, startPoint x: 806, startPoint y: 389, endPoint x: 662, endPoint y: 394, distance: 144.4
click at [747, 395] on div "Page 1 of 95 < >" at bounding box center [844, 391] width 686 height 29
type input "95"
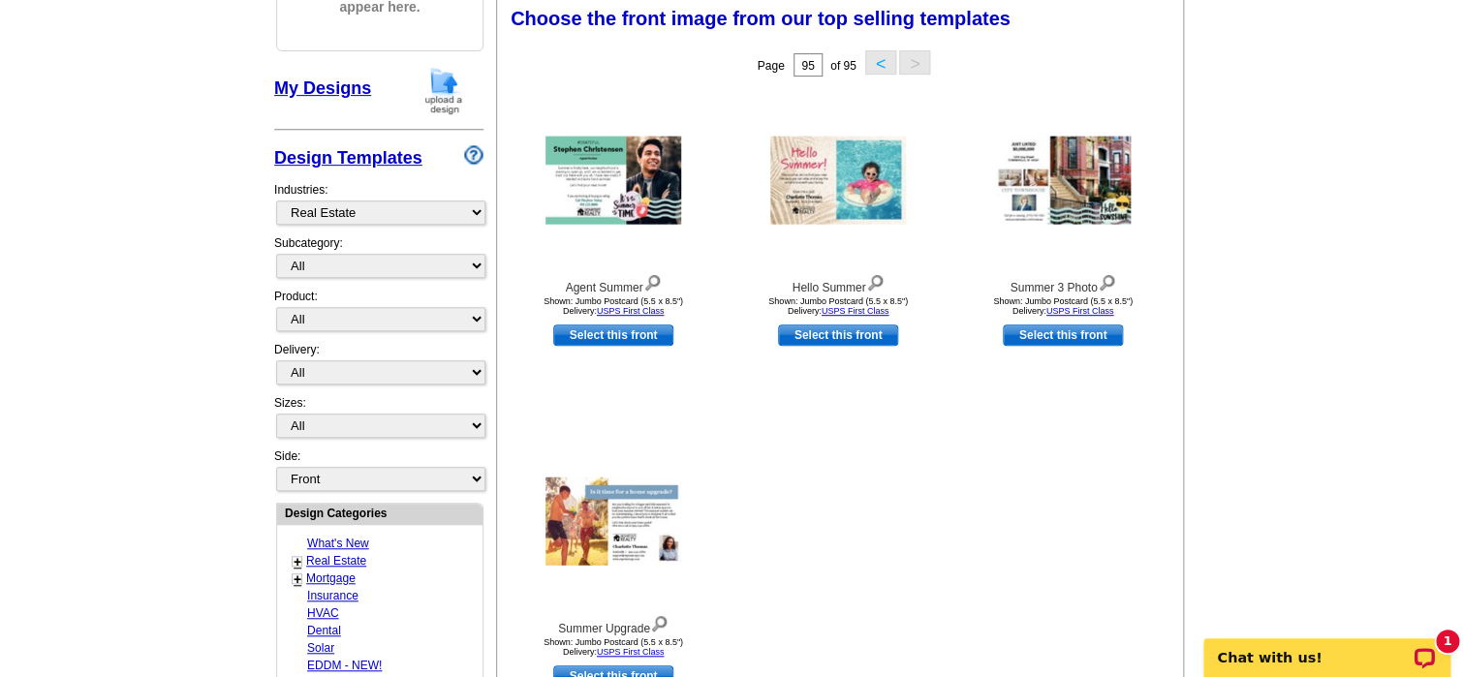
scroll to position [285, 0]
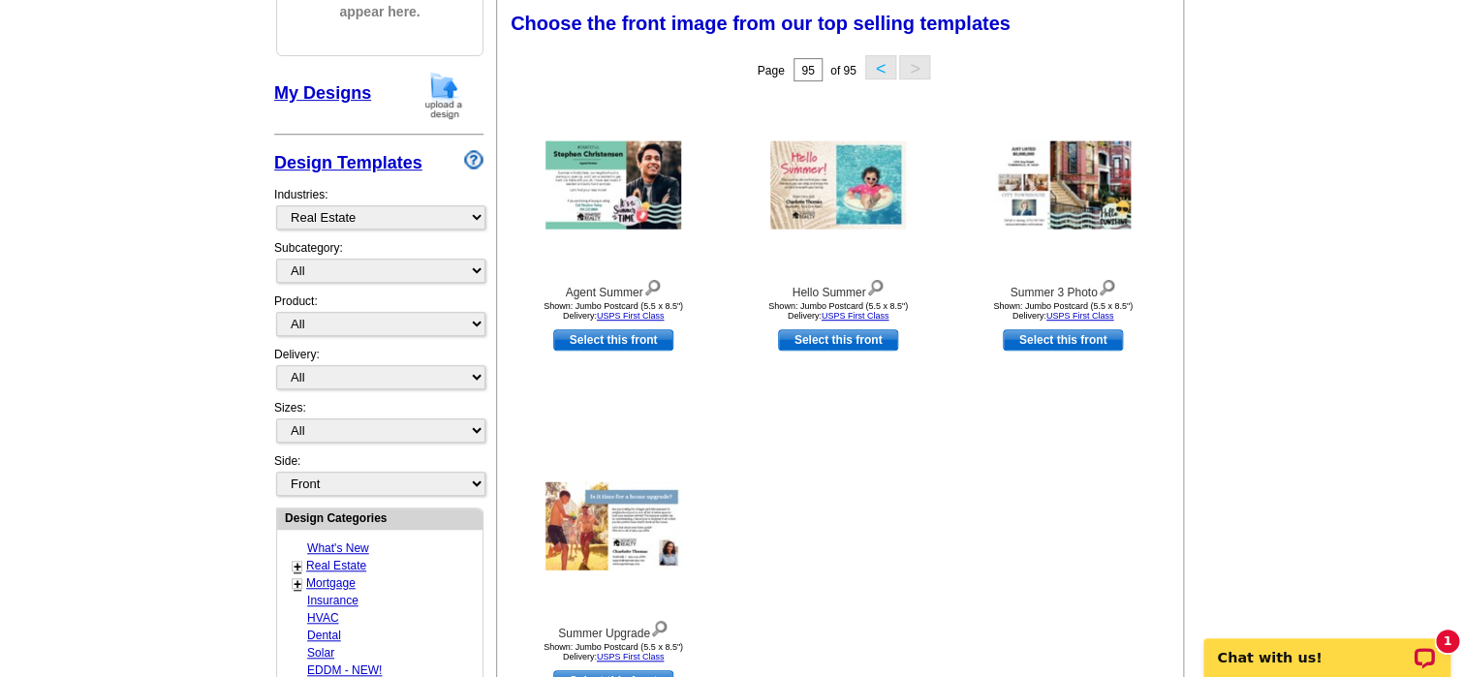
click at [881, 58] on button "<" at bounding box center [880, 67] width 31 height 24
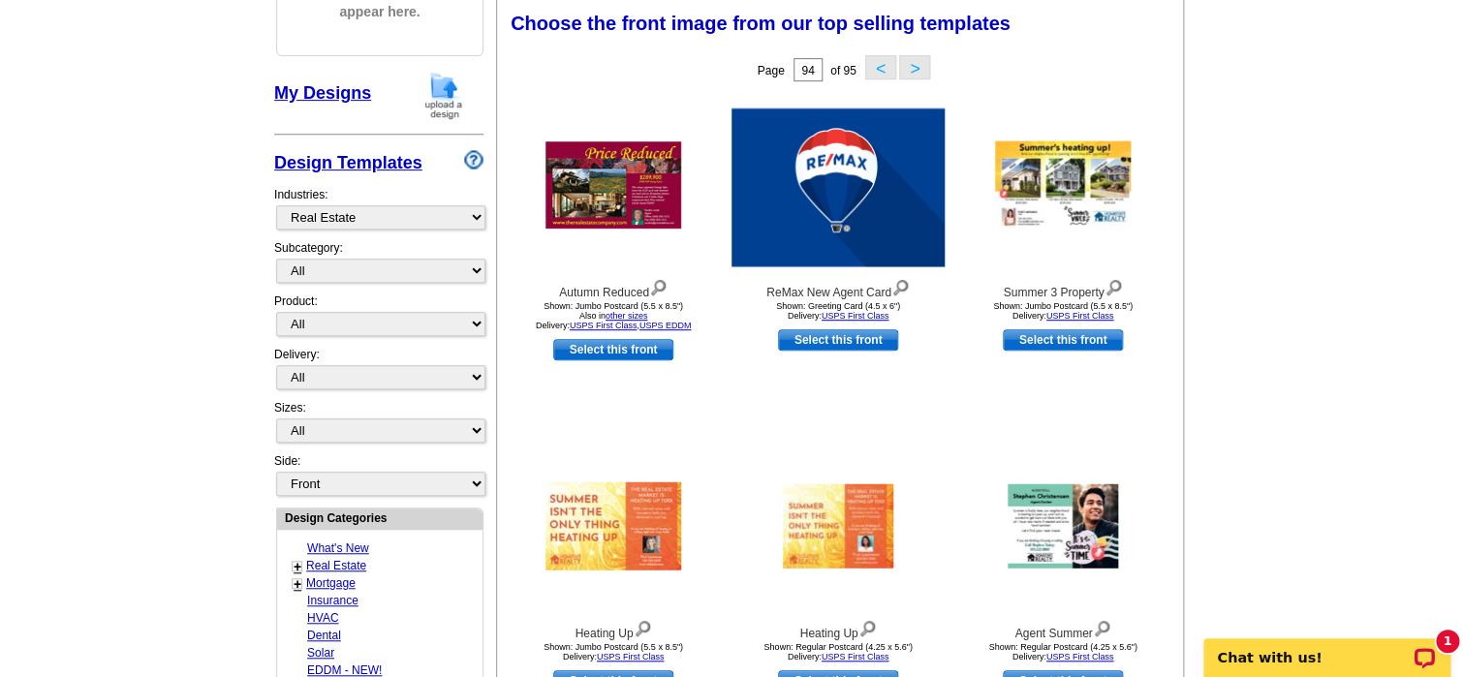
click at [880, 57] on button "<" at bounding box center [880, 67] width 31 height 24
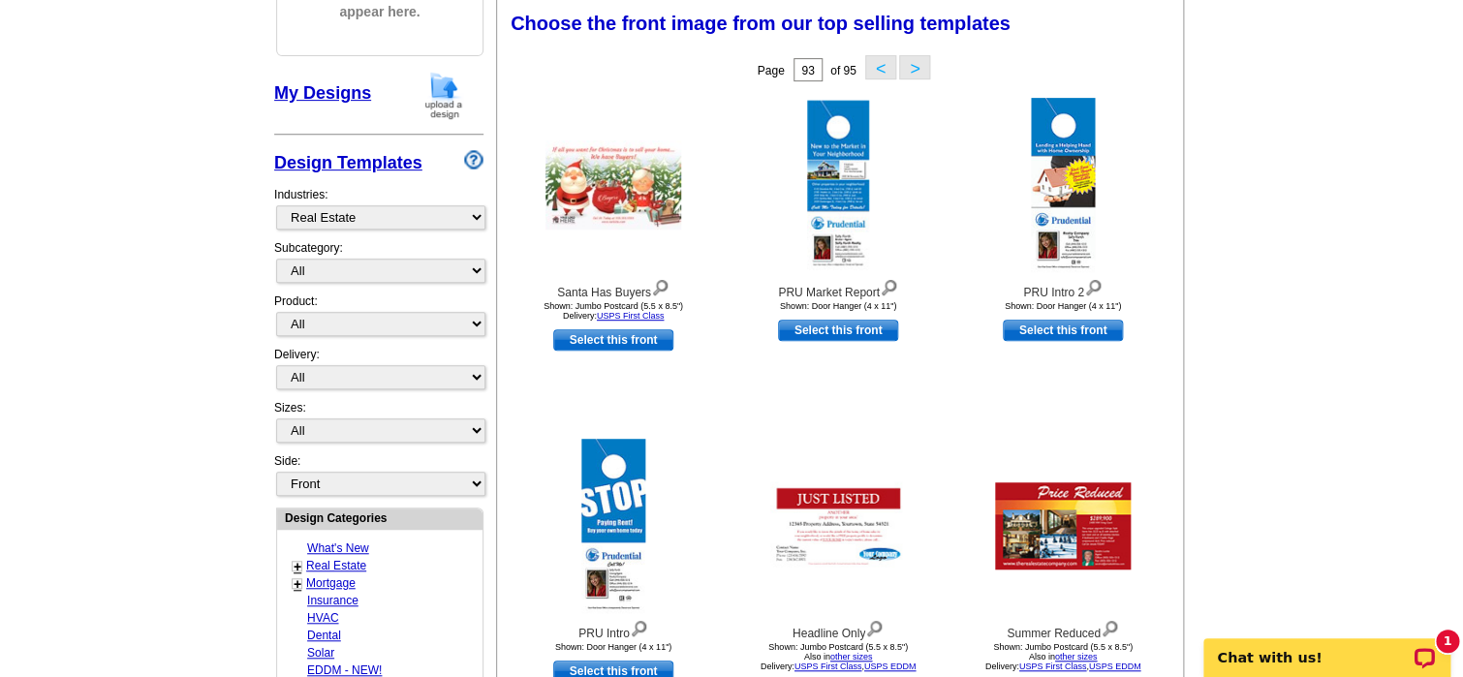
click at [876, 67] on button "<" at bounding box center [880, 67] width 31 height 24
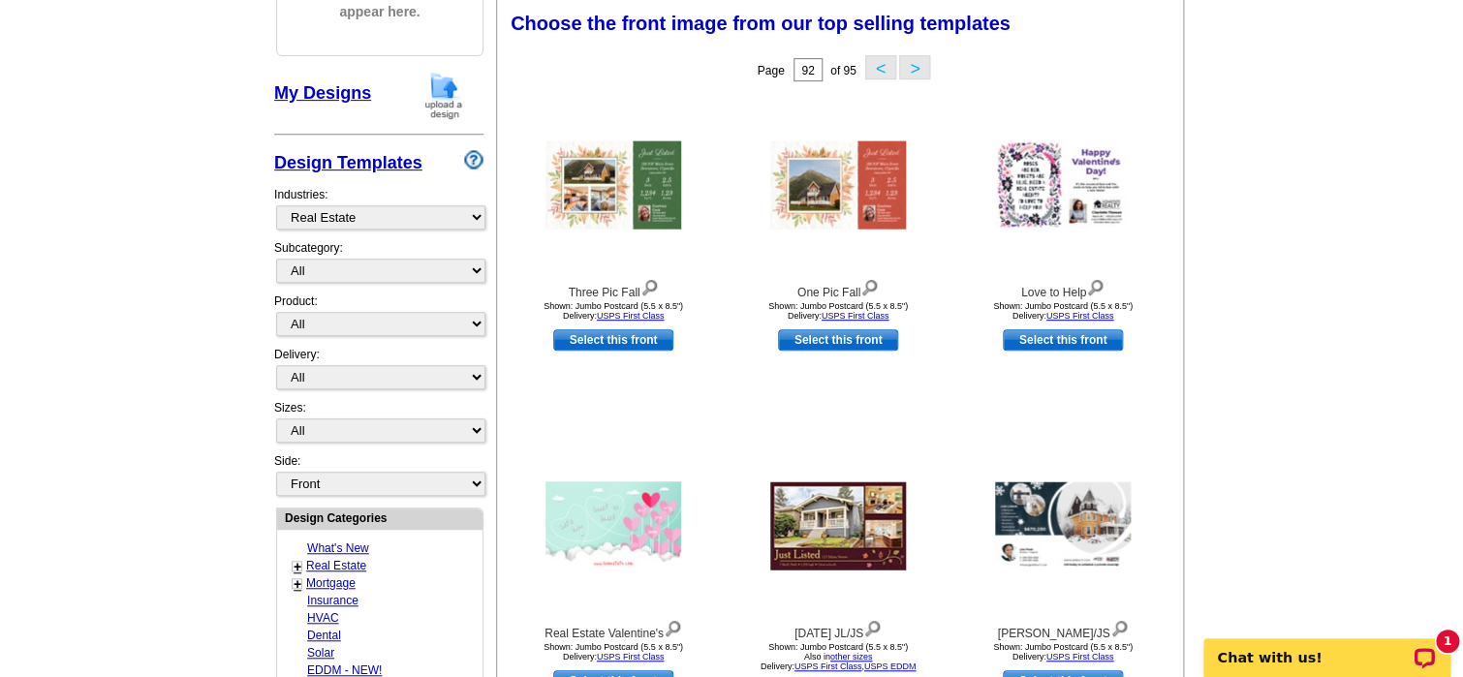
click at [884, 71] on button "<" at bounding box center [880, 67] width 31 height 24
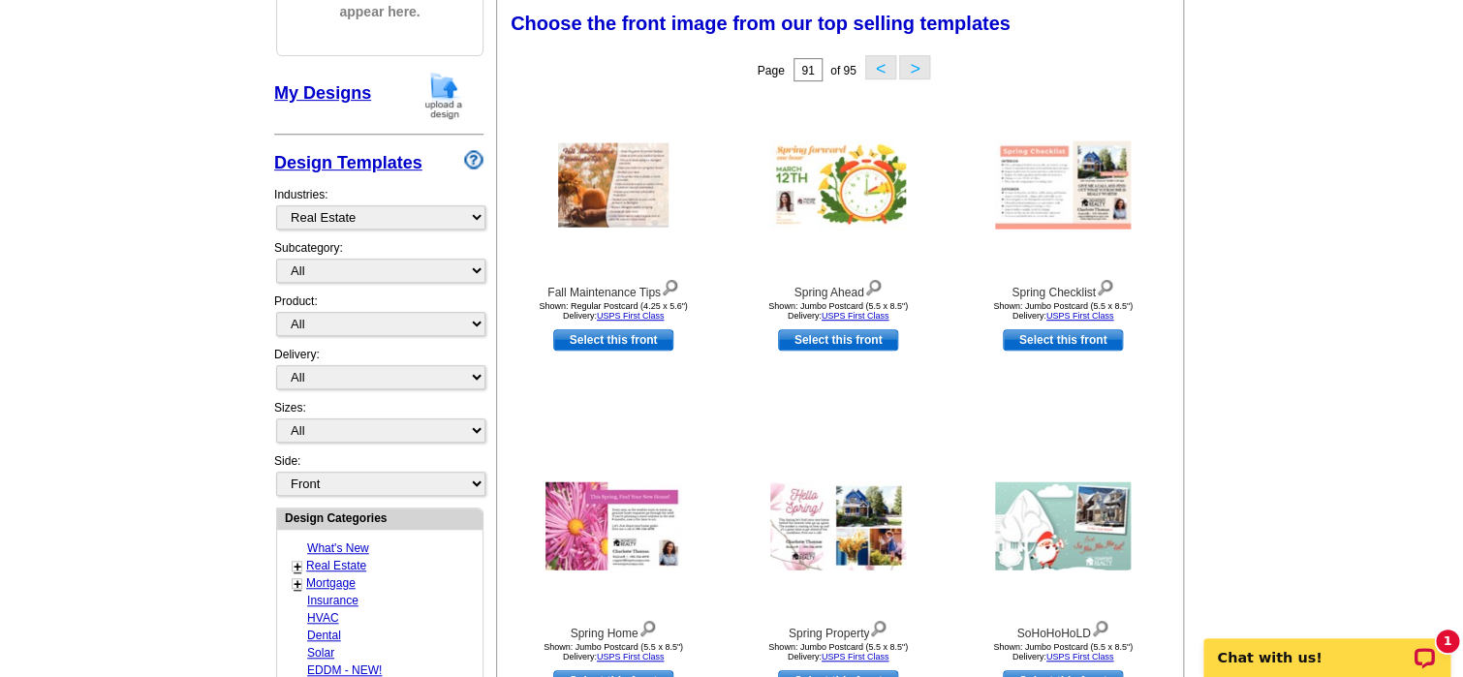
click at [877, 66] on button "<" at bounding box center [880, 67] width 31 height 24
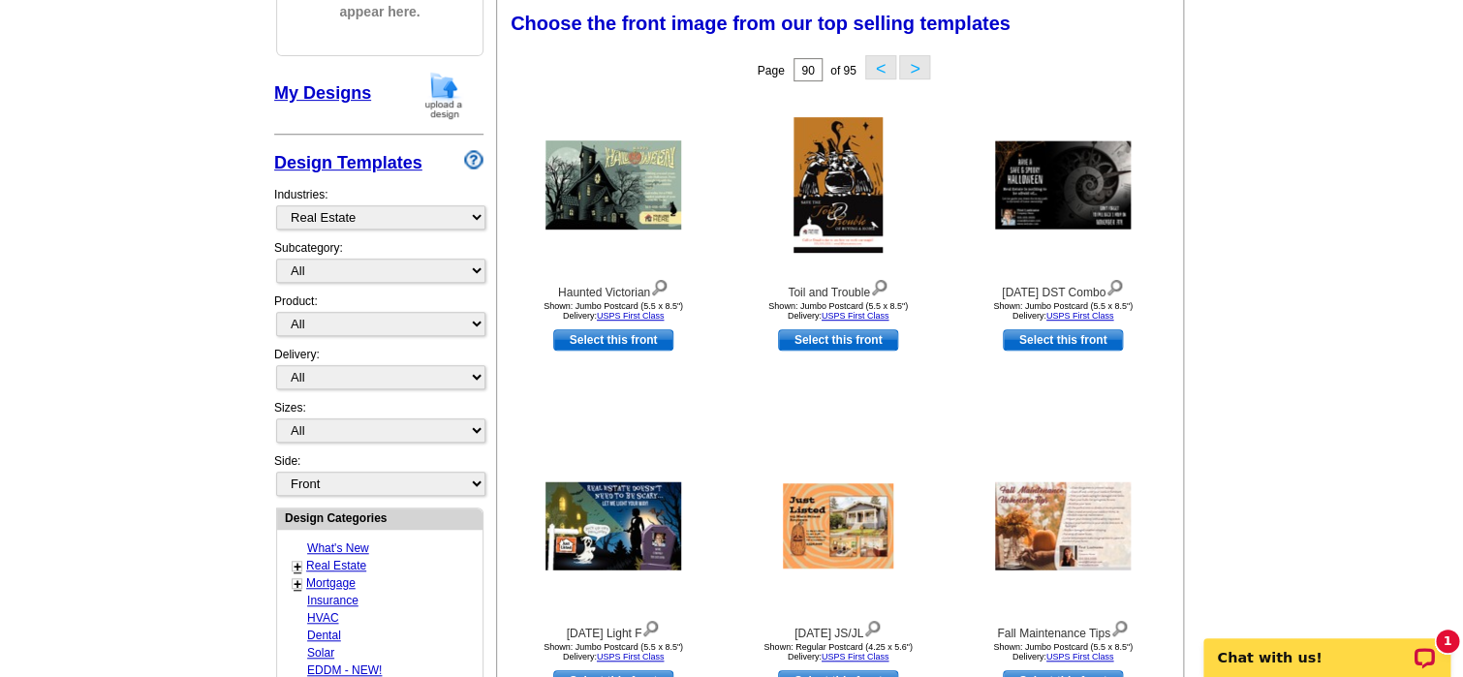
click at [877, 65] on button "<" at bounding box center [880, 67] width 31 height 24
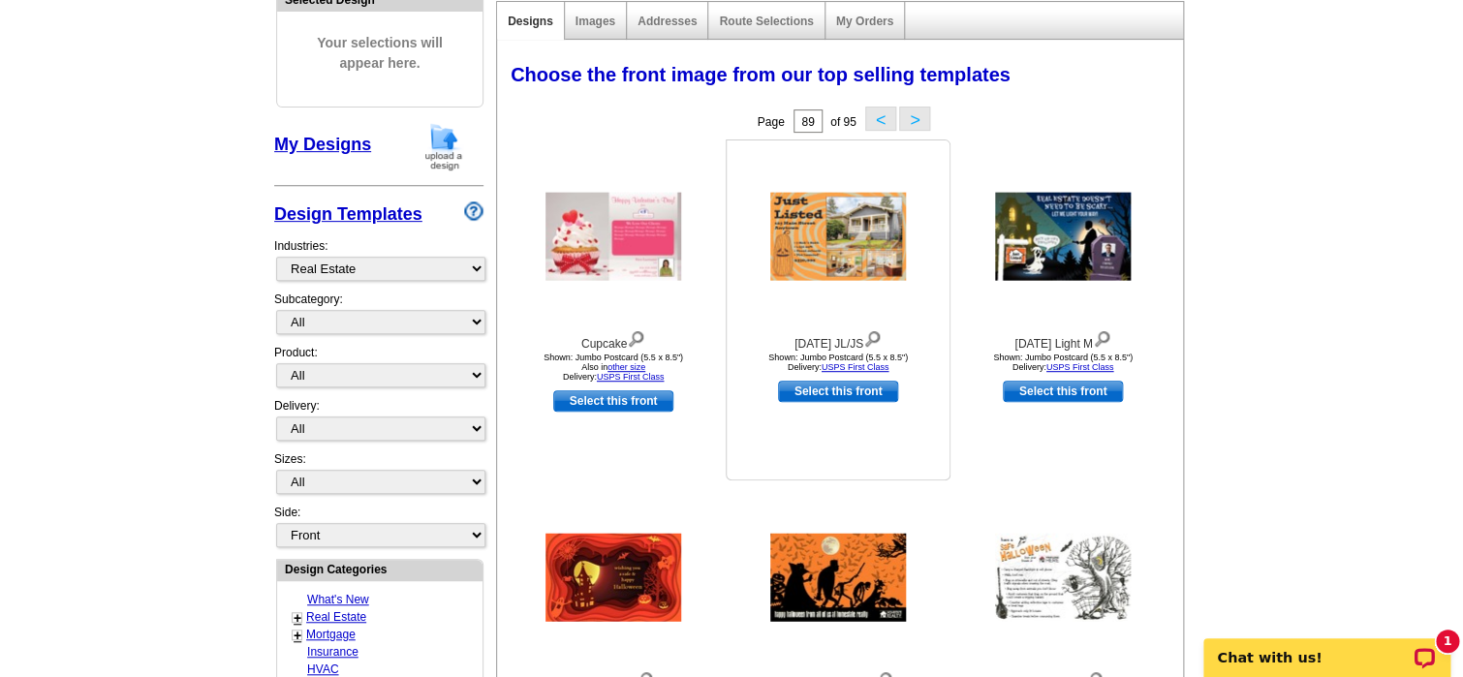
scroll to position [188, 0]
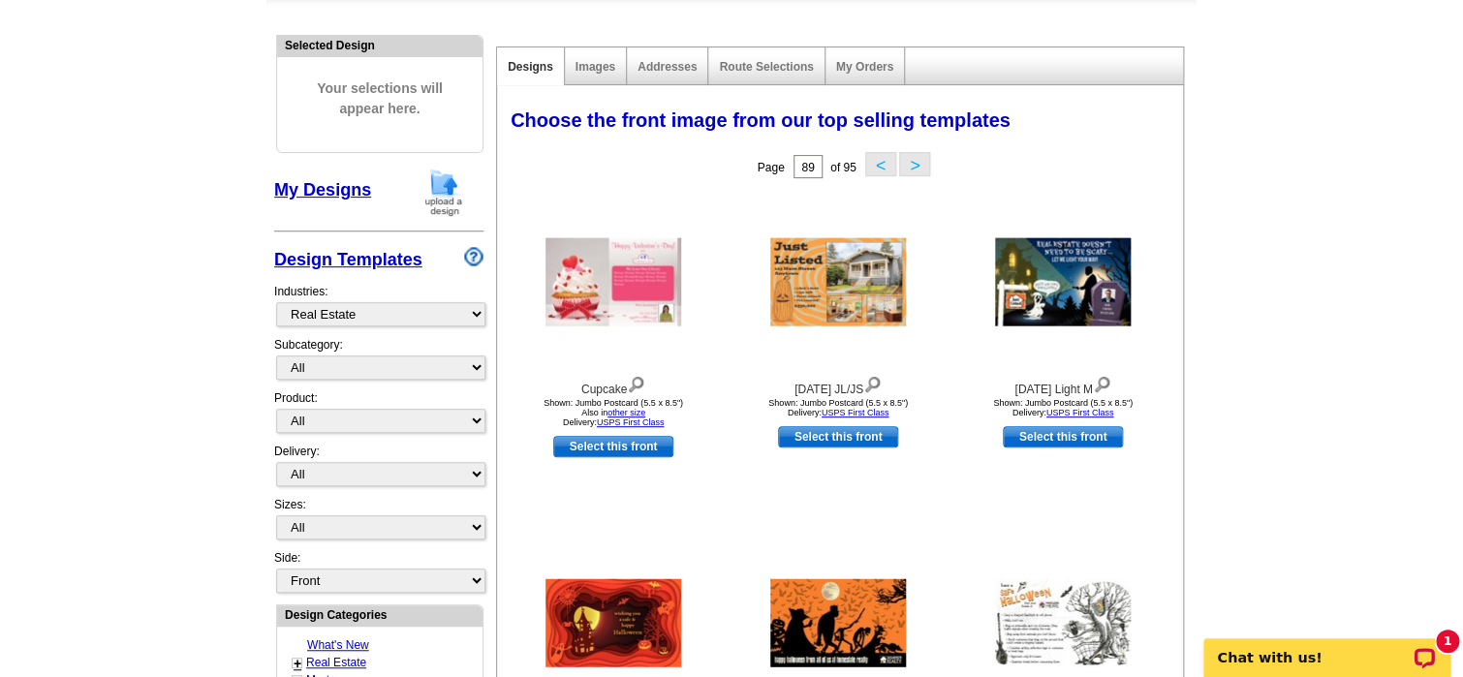
click at [881, 164] on button "<" at bounding box center [880, 164] width 31 height 24
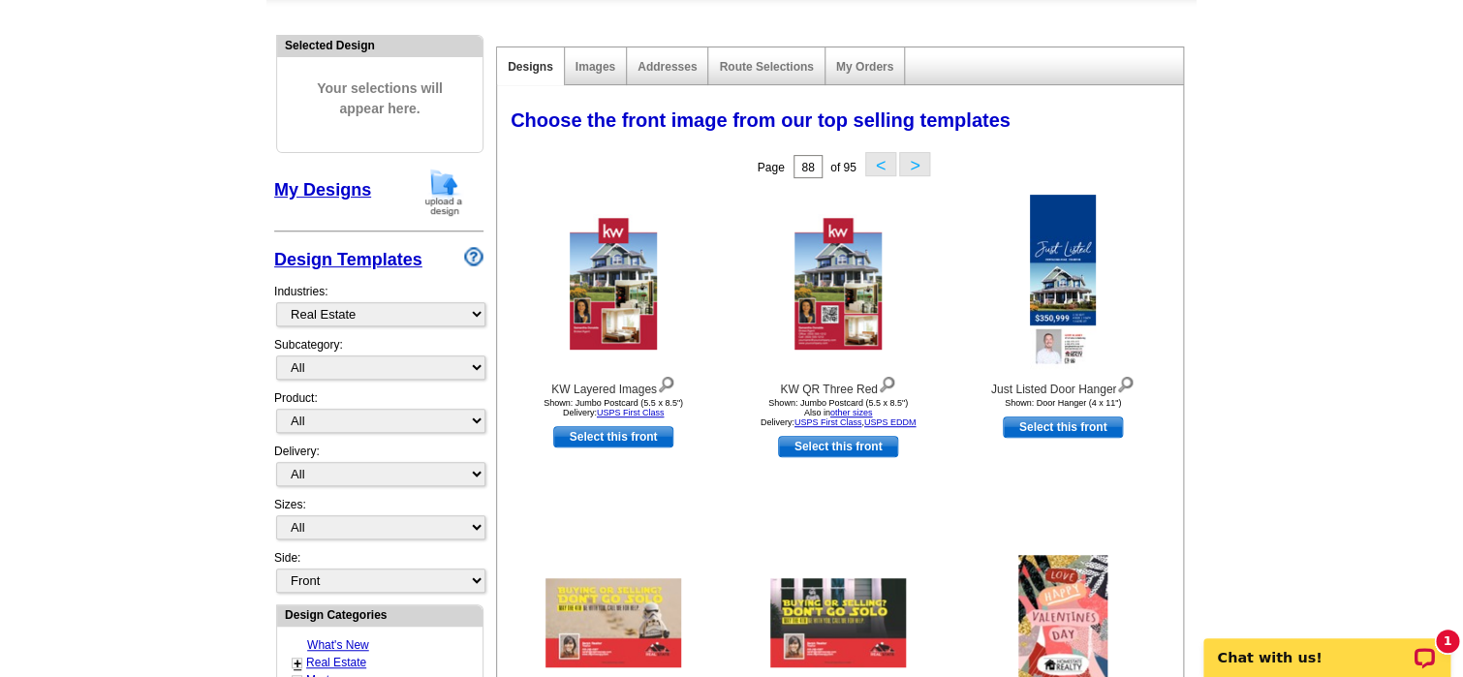
click at [873, 78] on div "My Orders" at bounding box center [864, 66] width 79 height 38
click at [872, 161] on button "<" at bounding box center [880, 164] width 31 height 24
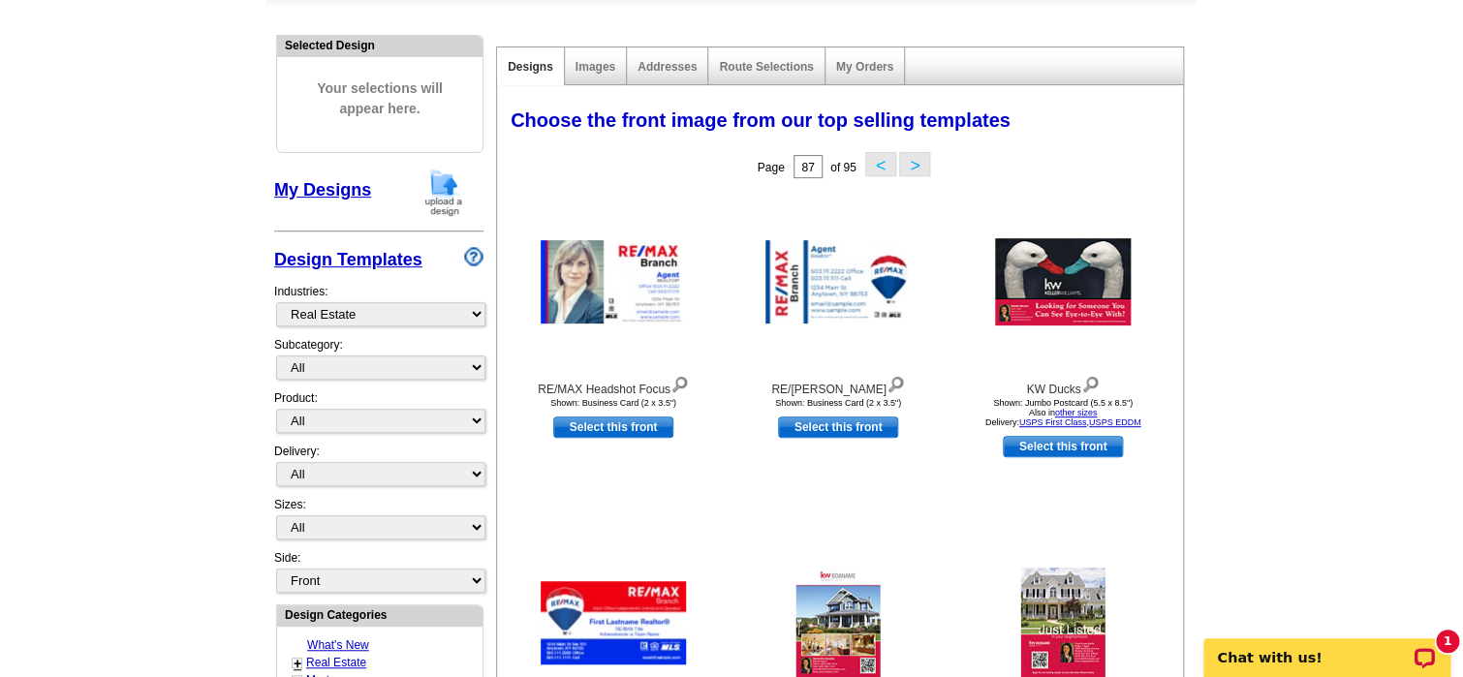
click at [872, 158] on button "<" at bounding box center [880, 164] width 31 height 24
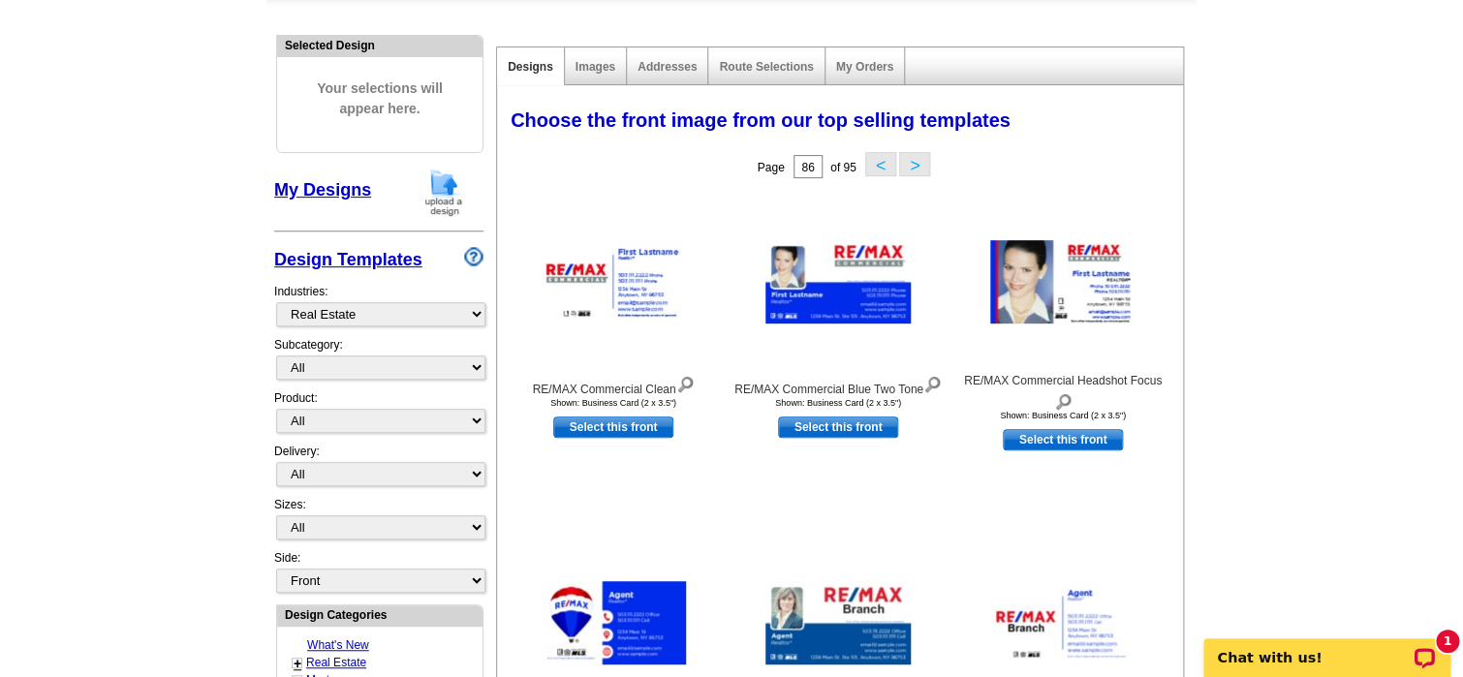
click at [872, 158] on button "<" at bounding box center [880, 164] width 31 height 24
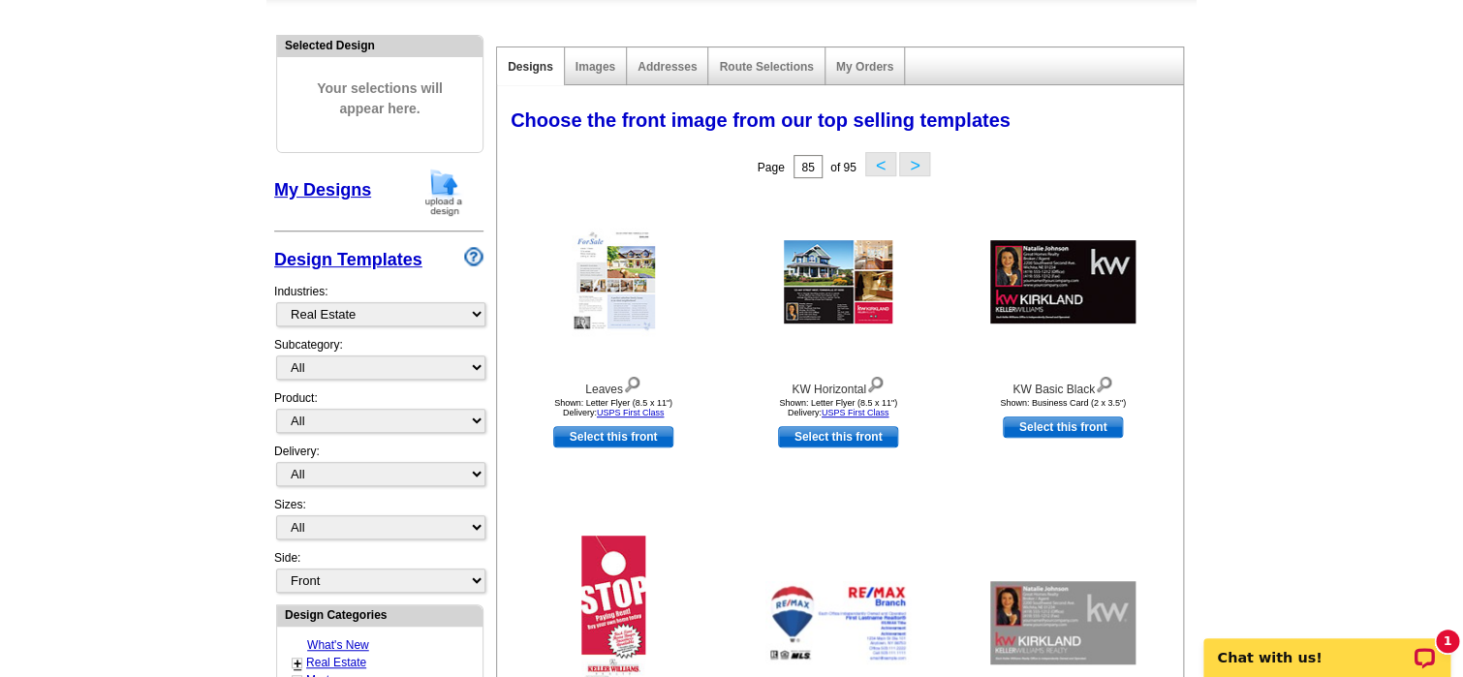
click at [872, 158] on button "<" at bounding box center [880, 164] width 31 height 24
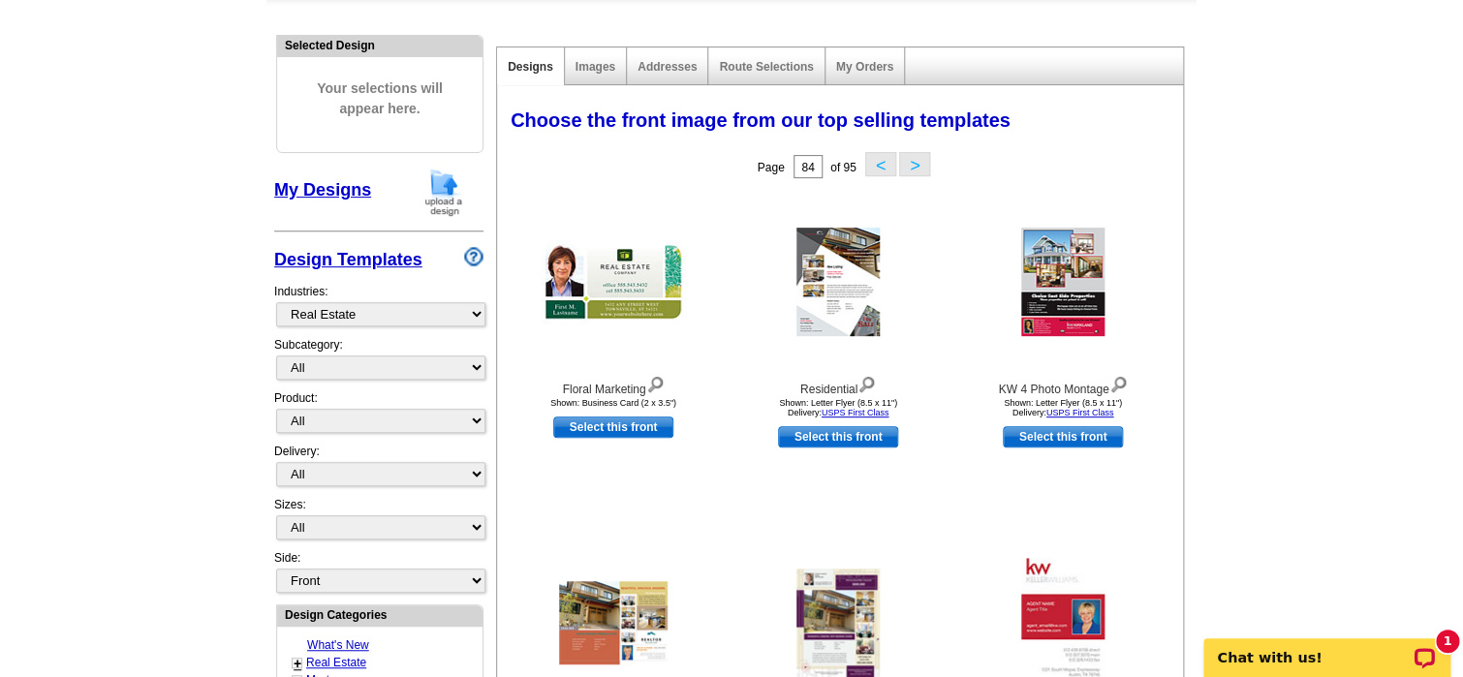
click at [876, 154] on button "<" at bounding box center [880, 164] width 31 height 24
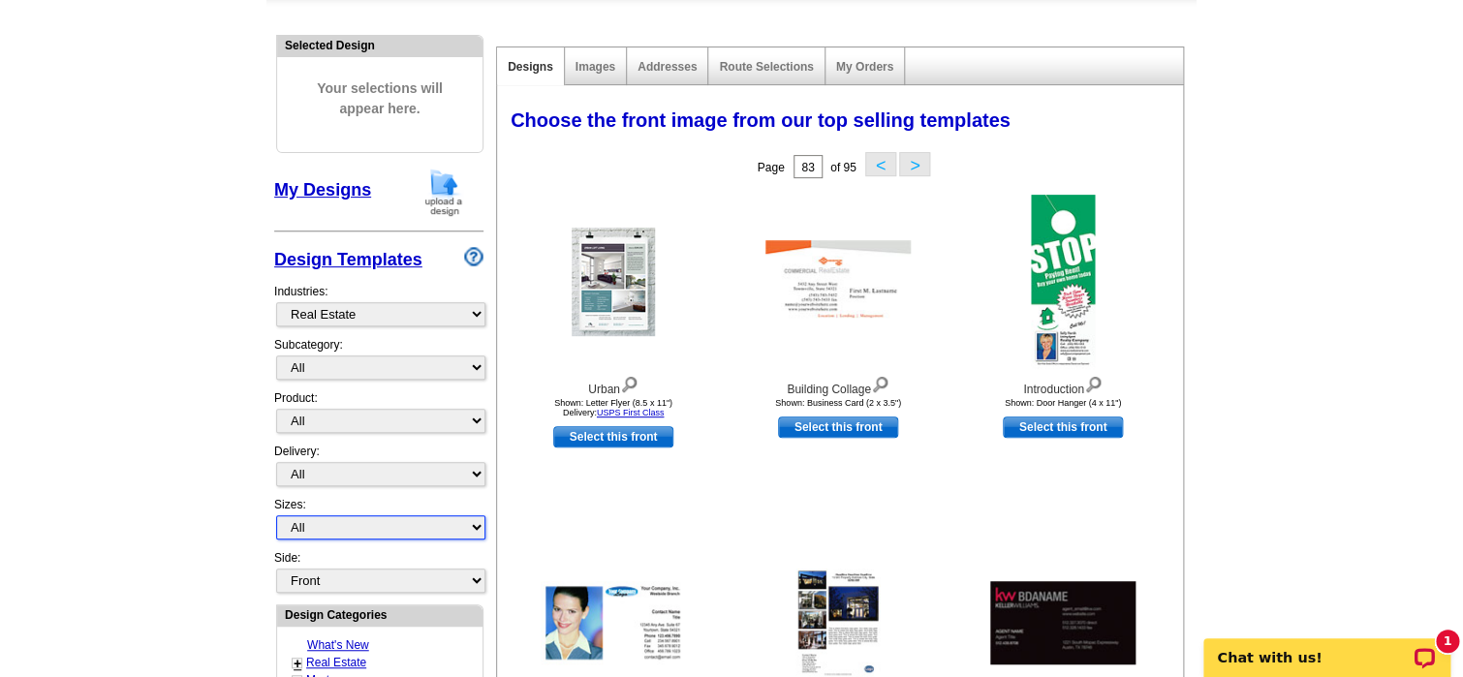
click at [327, 524] on select "All Jumbo Postcard (5.5" x 8.5") Regular Postcard (4.25" x 5.6") Panoramic Post…" at bounding box center [380, 527] width 209 height 24
select select "2"
click at [276, 515] on select "All Jumbo Postcard (5.5" x 8.5") Regular Postcard (4.25" x 5.6") Panoramic Post…" at bounding box center [380, 527] width 209 height 24
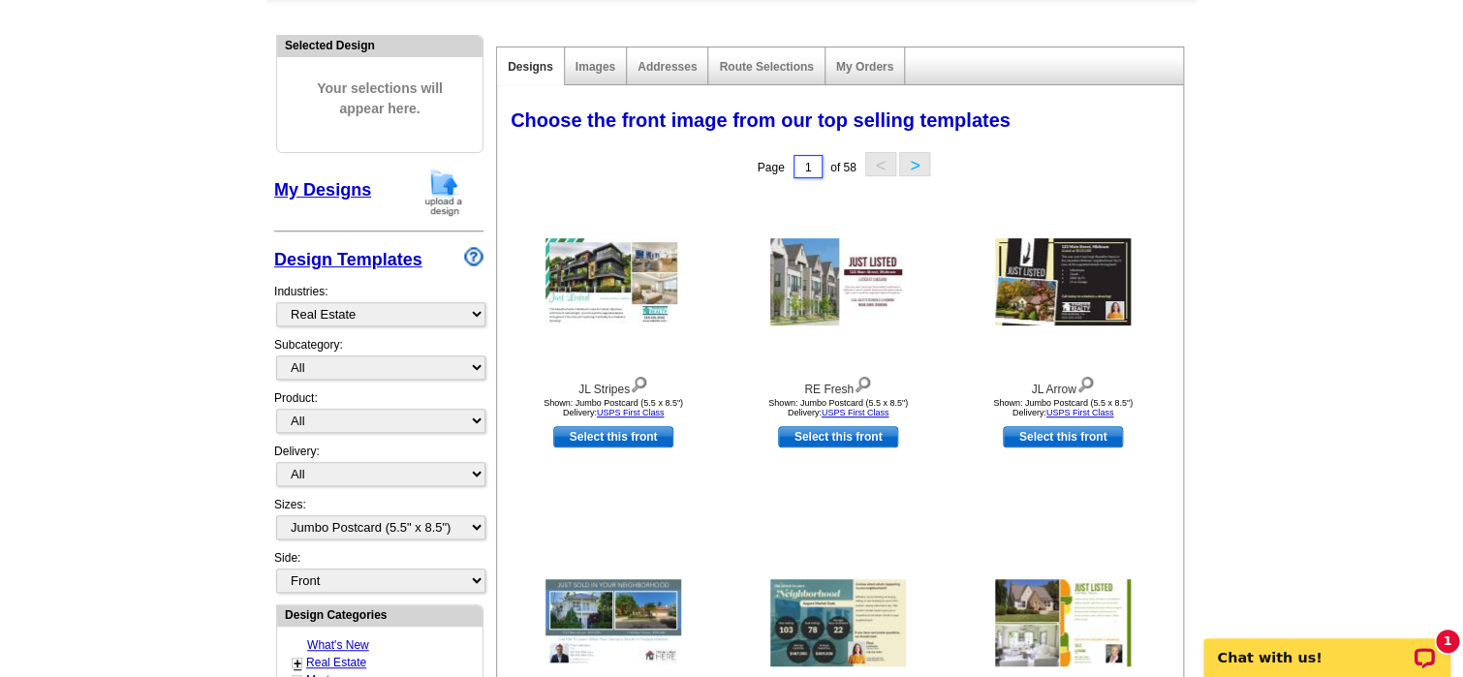
drag, startPoint x: 809, startPoint y: 169, endPoint x: 531, endPoint y: 159, distance: 278.2
click at [756, 168] on div "Page 1 of 58 < >" at bounding box center [844, 166] width 686 height 39
type input "58"
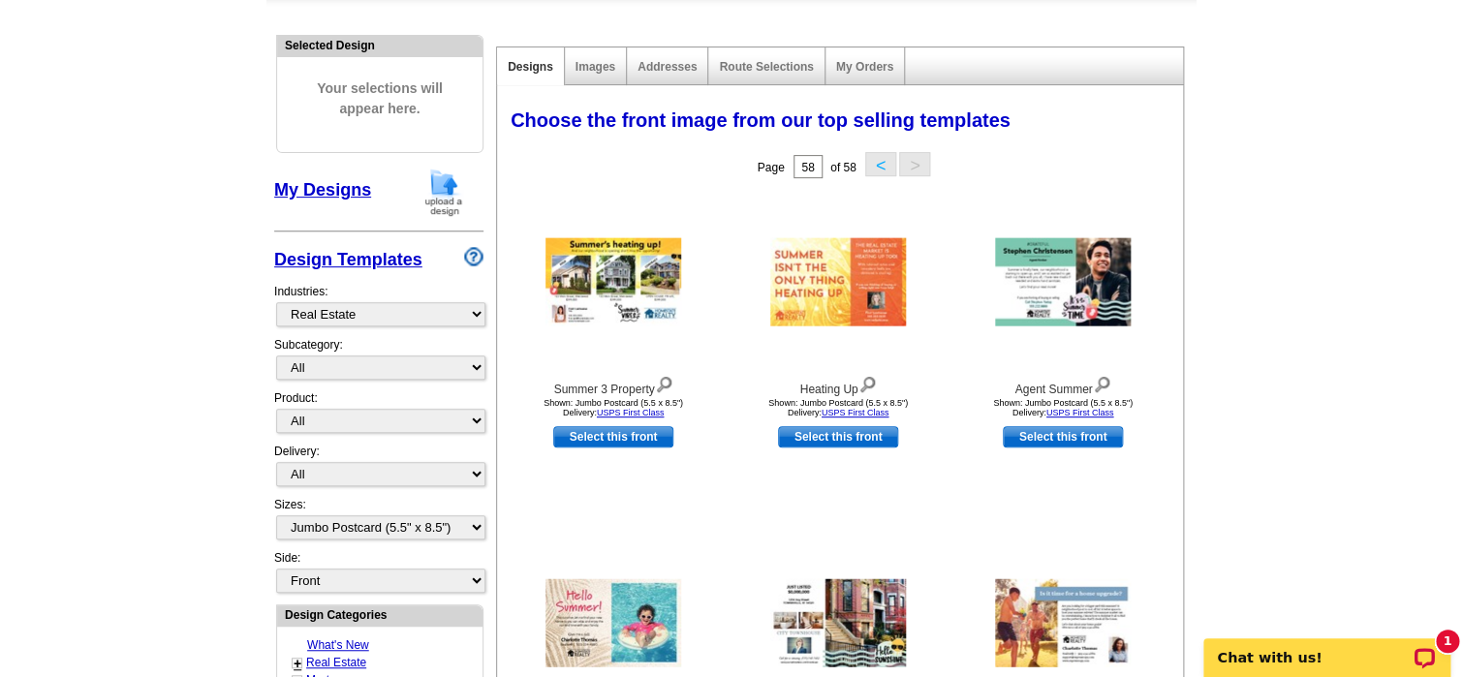
click at [881, 159] on button "<" at bounding box center [880, 164] width 31 height 24
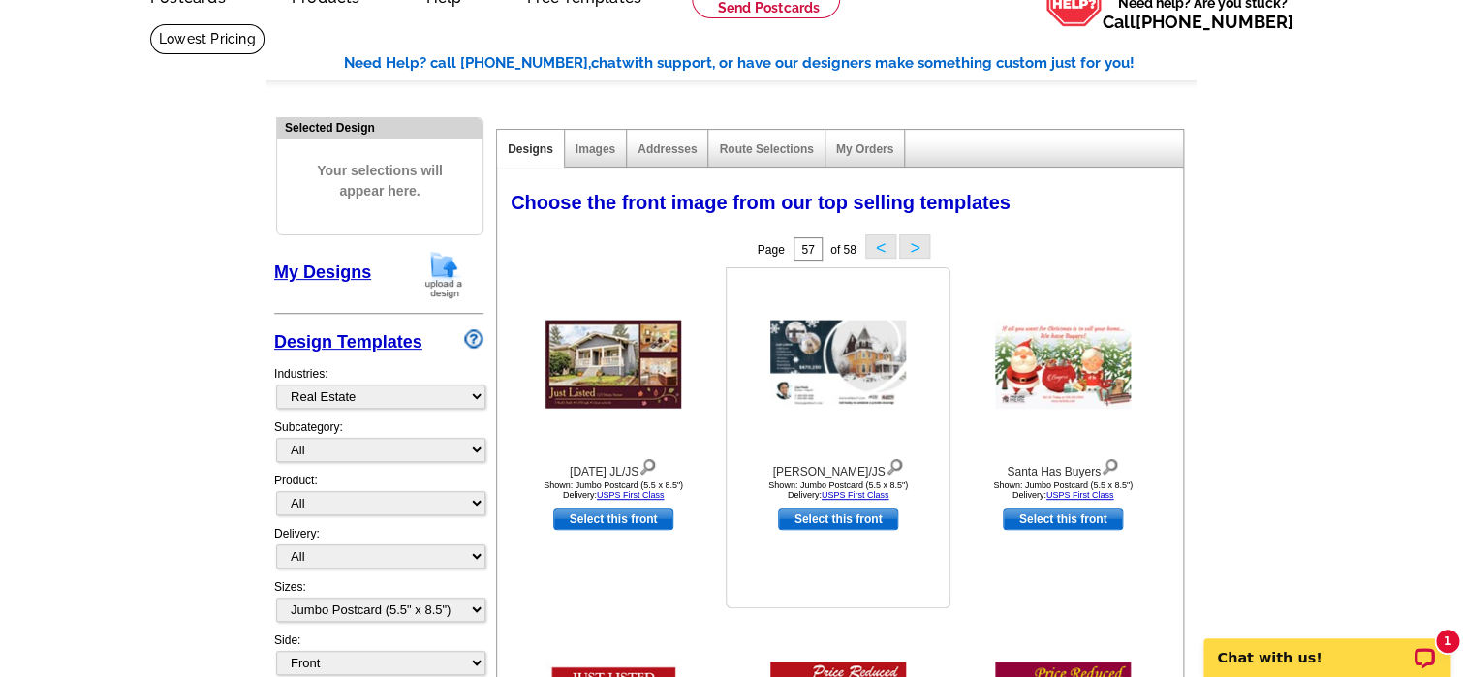
scroll to position [91, 0]
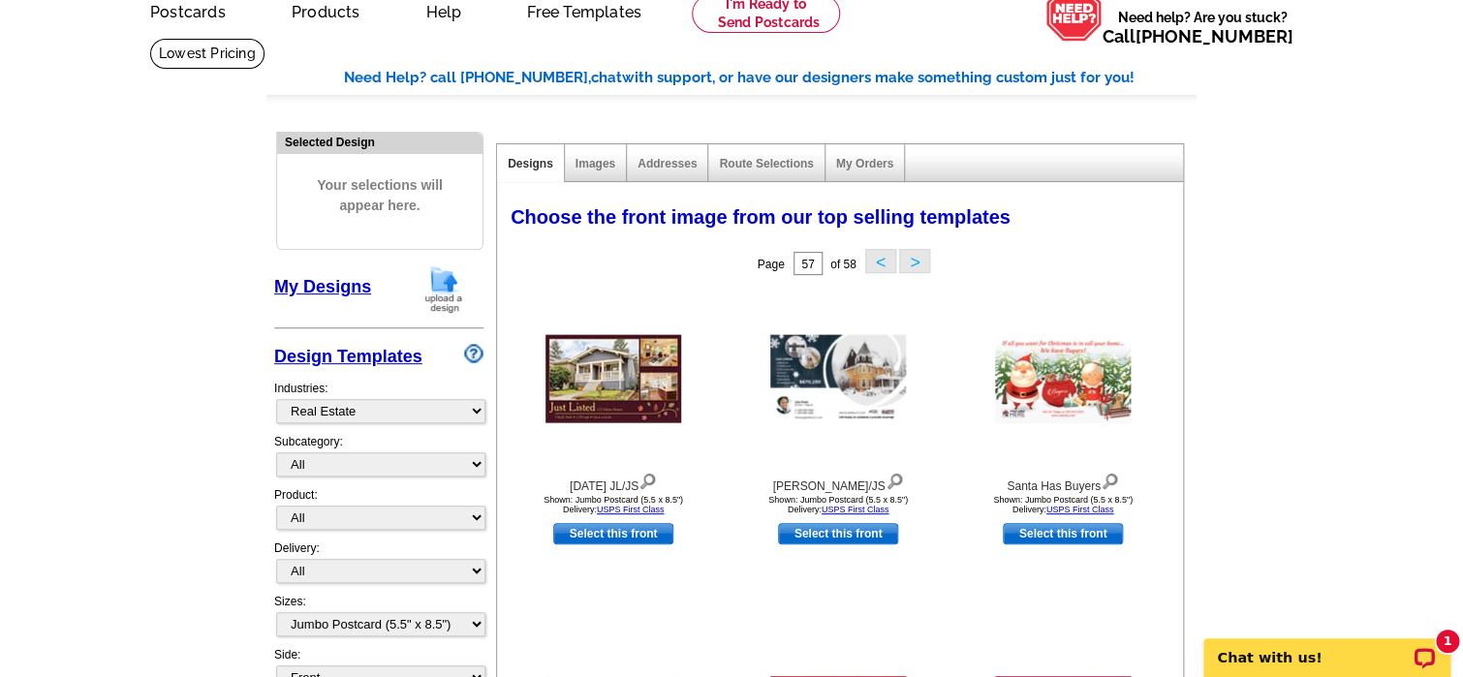
click at [875, 266] on button "<" at bounding box center [880, 261] width 31 height 24
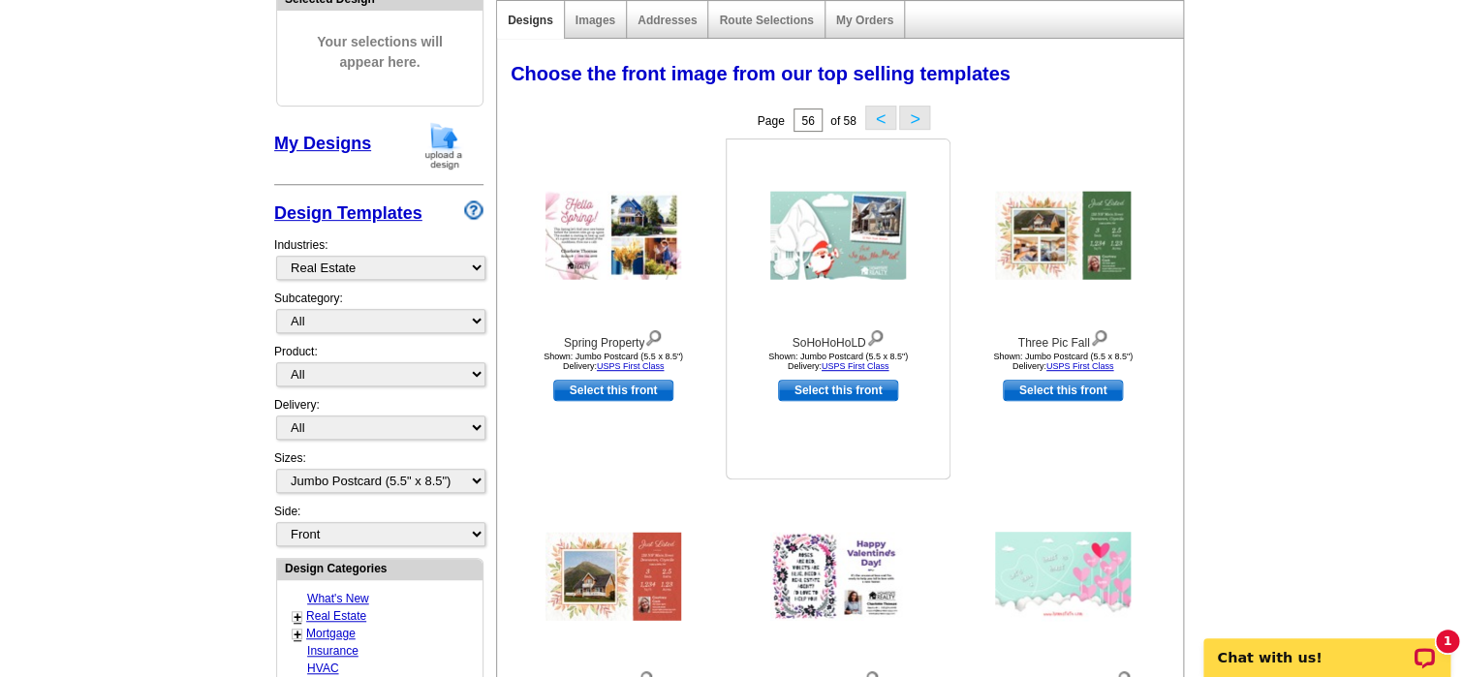
scroll to position [188, 0]
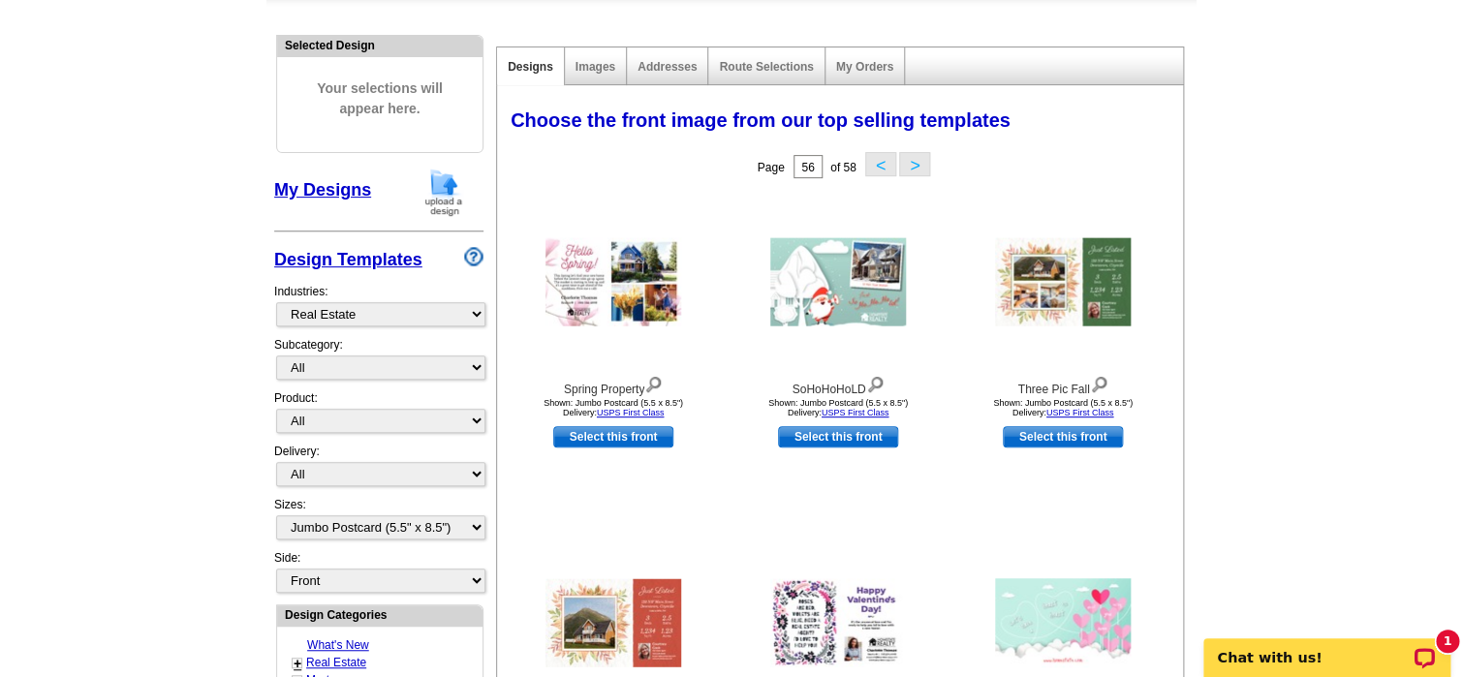
click at [880, 171] on button "<" at bounding box center [880, 164] width 31 height 24
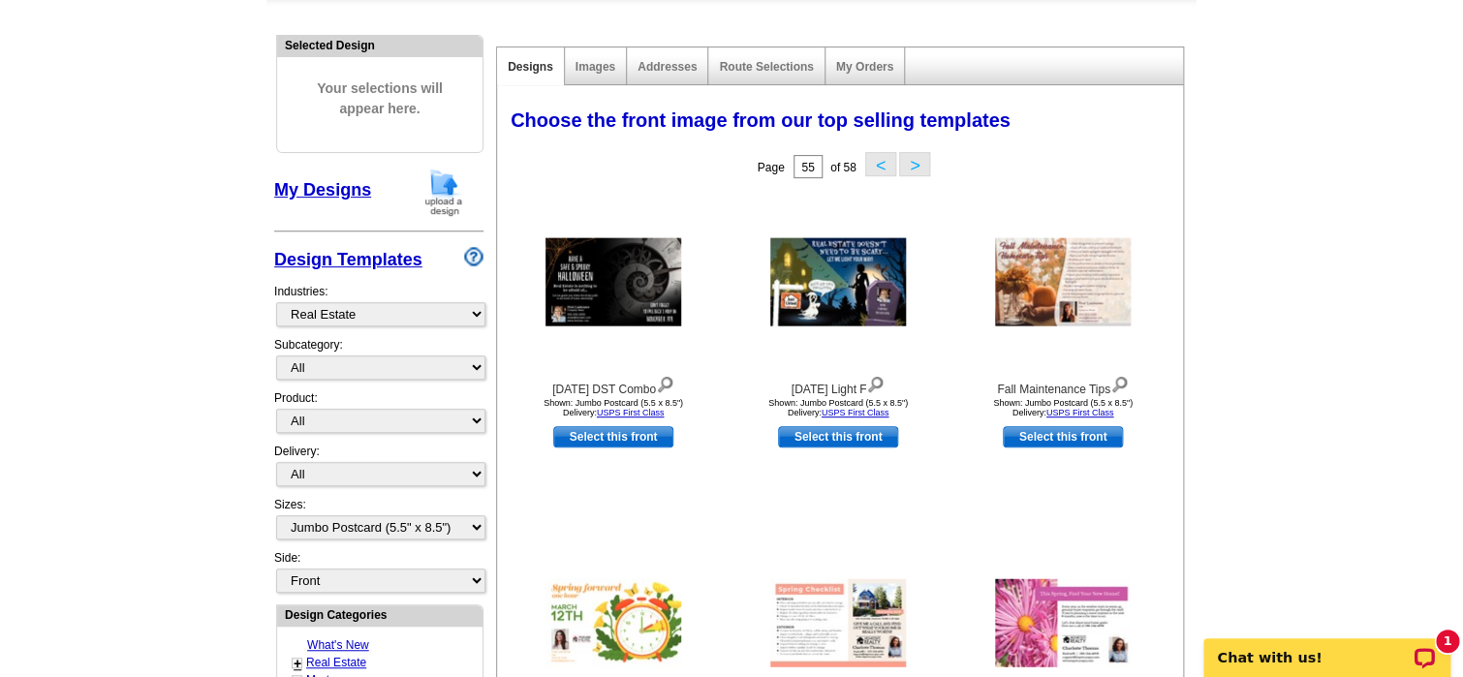
click at [880, 170] on button "<" at bounding box center [880, 164] width 31 height 24
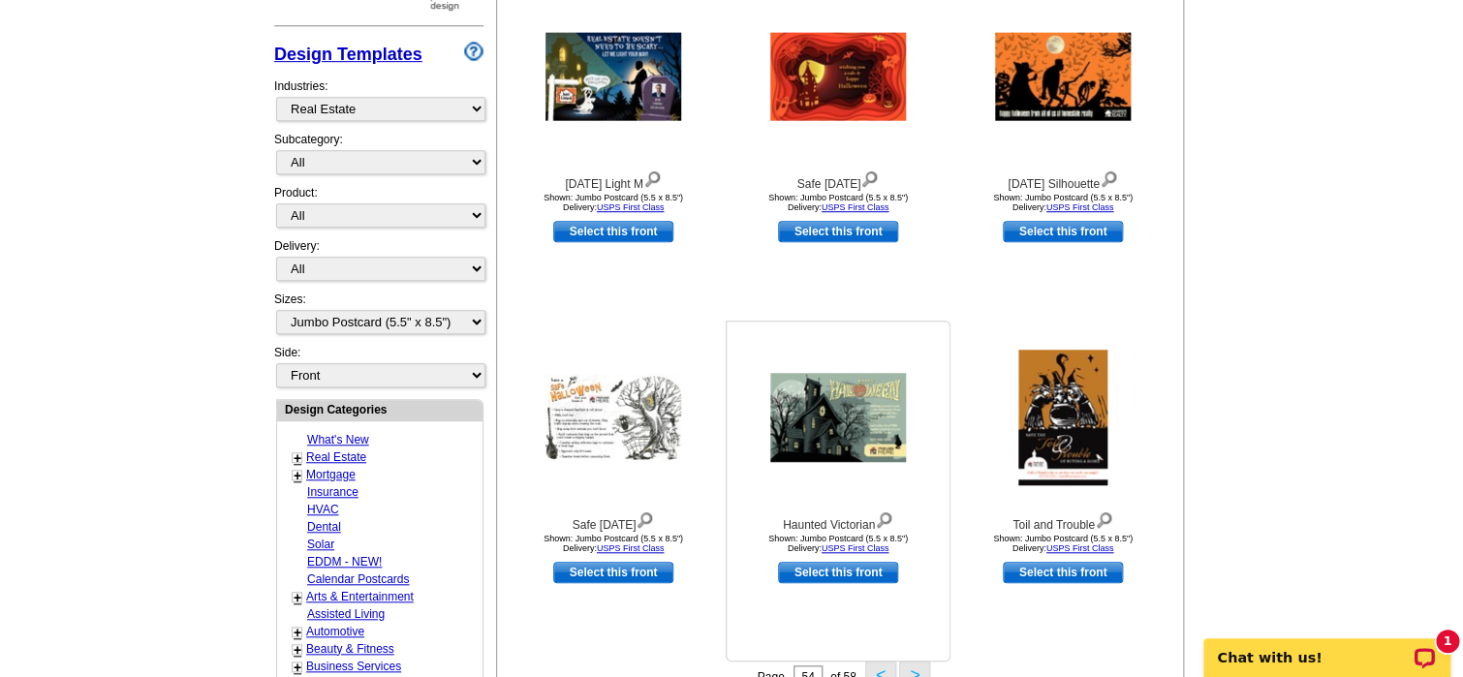
scroll to position [91, 0]
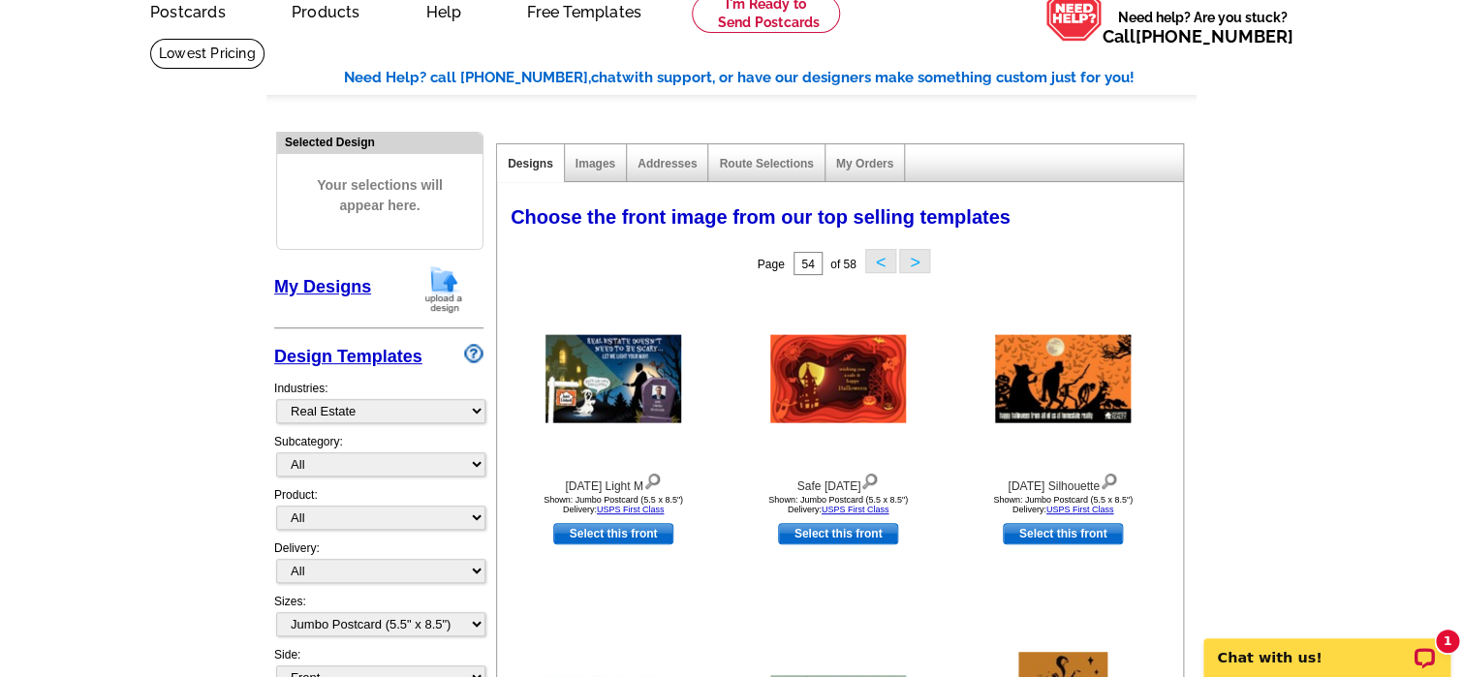
click at [885, 263] on button "<" at bounding box center [880, 261] width 31 height 24
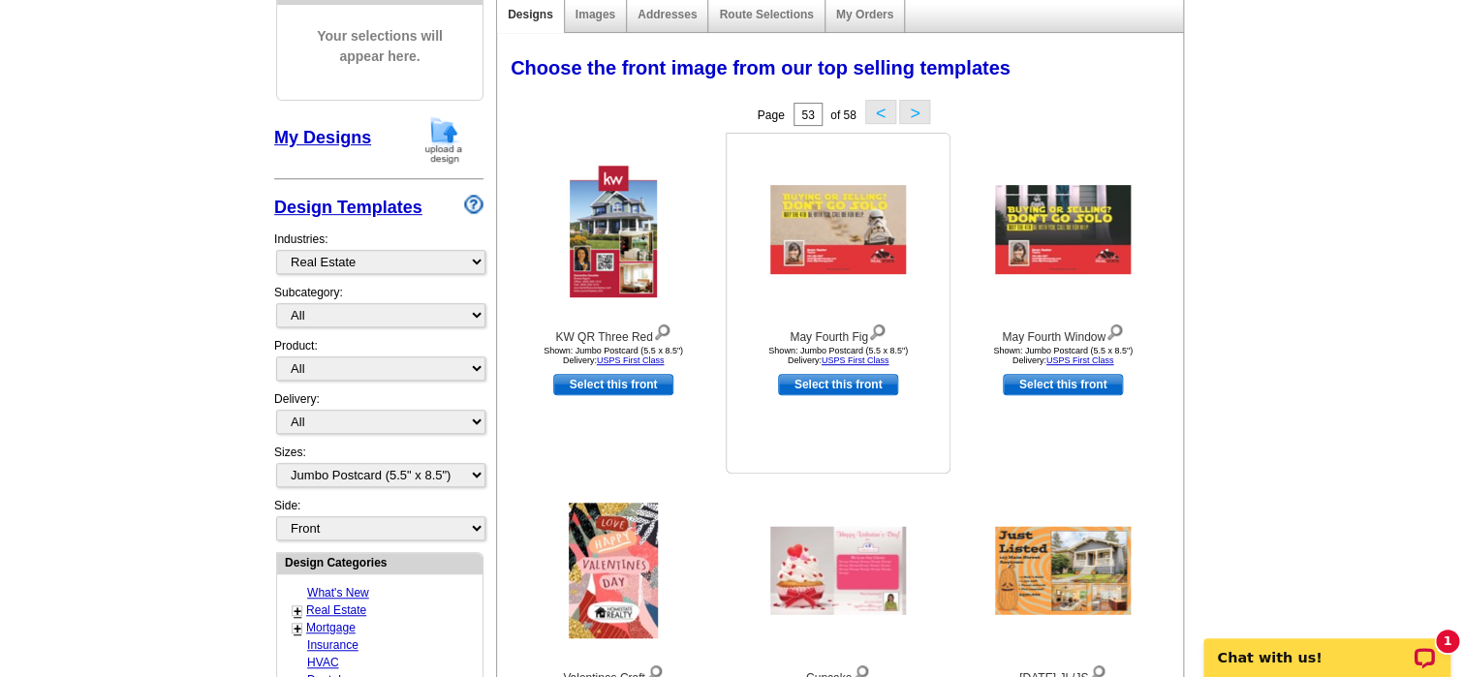
scroll to position [188, 0]
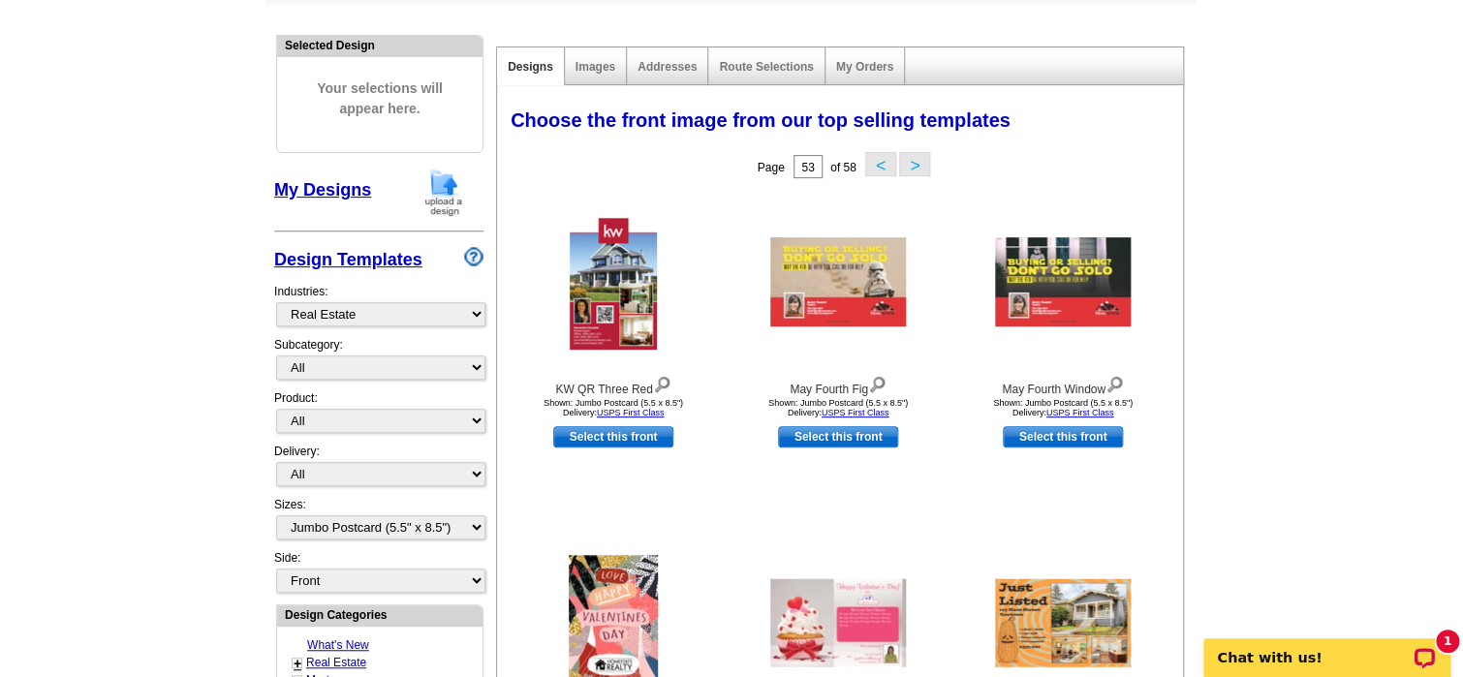
click at [878, 171] on button "<" at bounding box center [880, 164] width 31 height 24
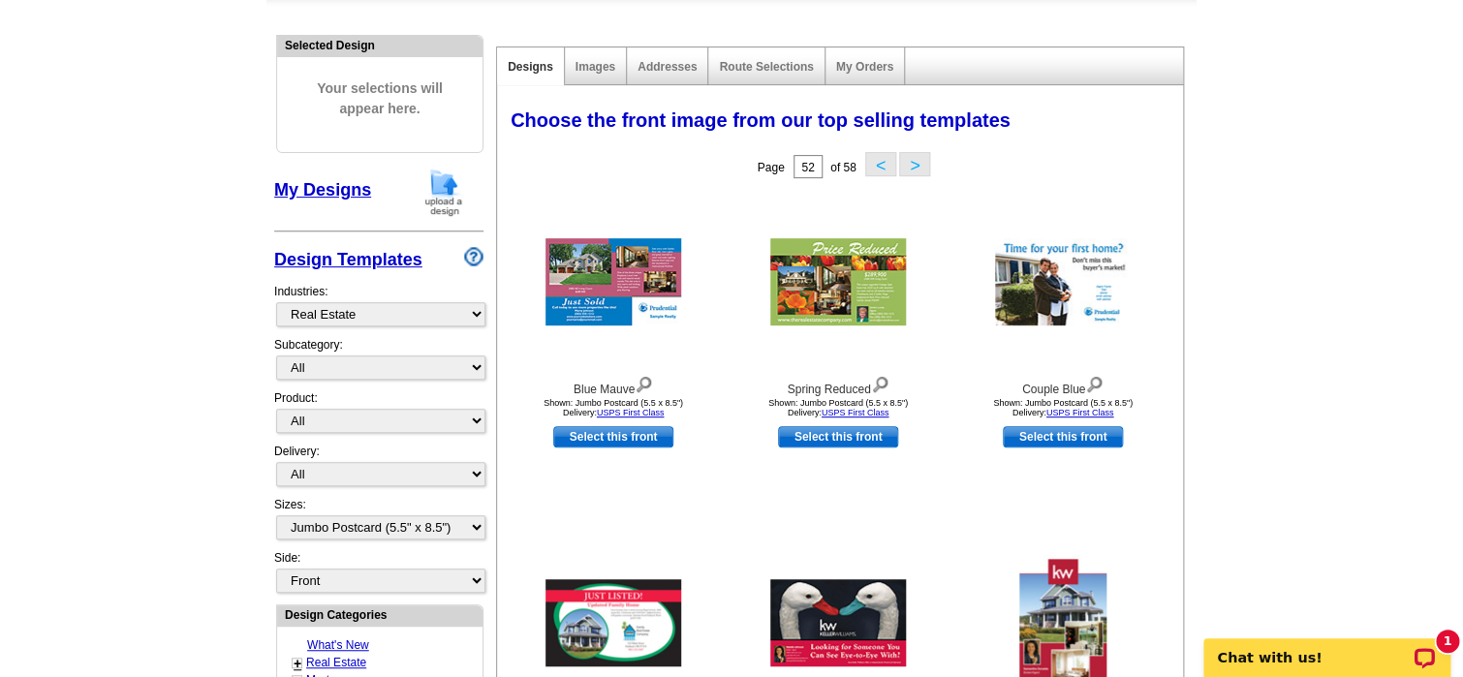
click at [875, 164] on button "<" at bounding box center [880, 164] width 31 height 24
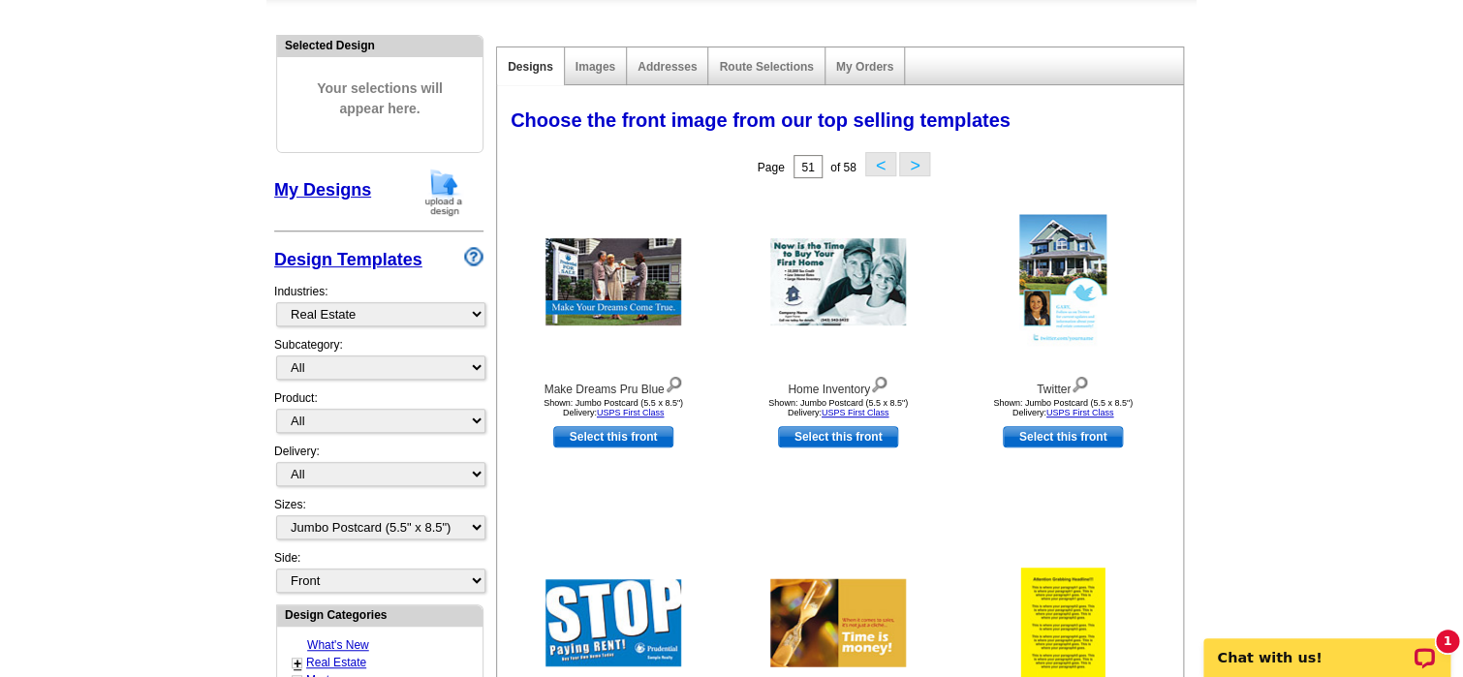
scroll to position [285, 0]
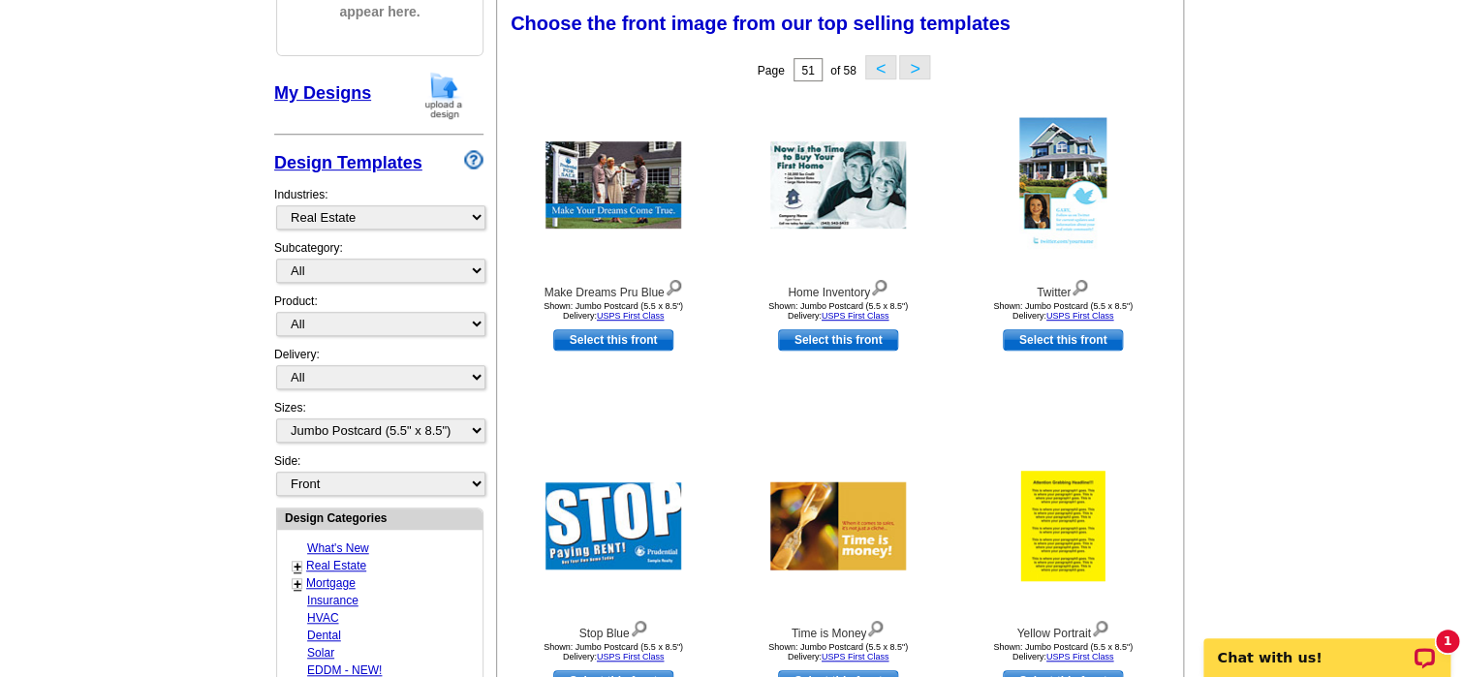
click at [881, 68] on button "<" at bounding box center [880, 67] width 31 height 24
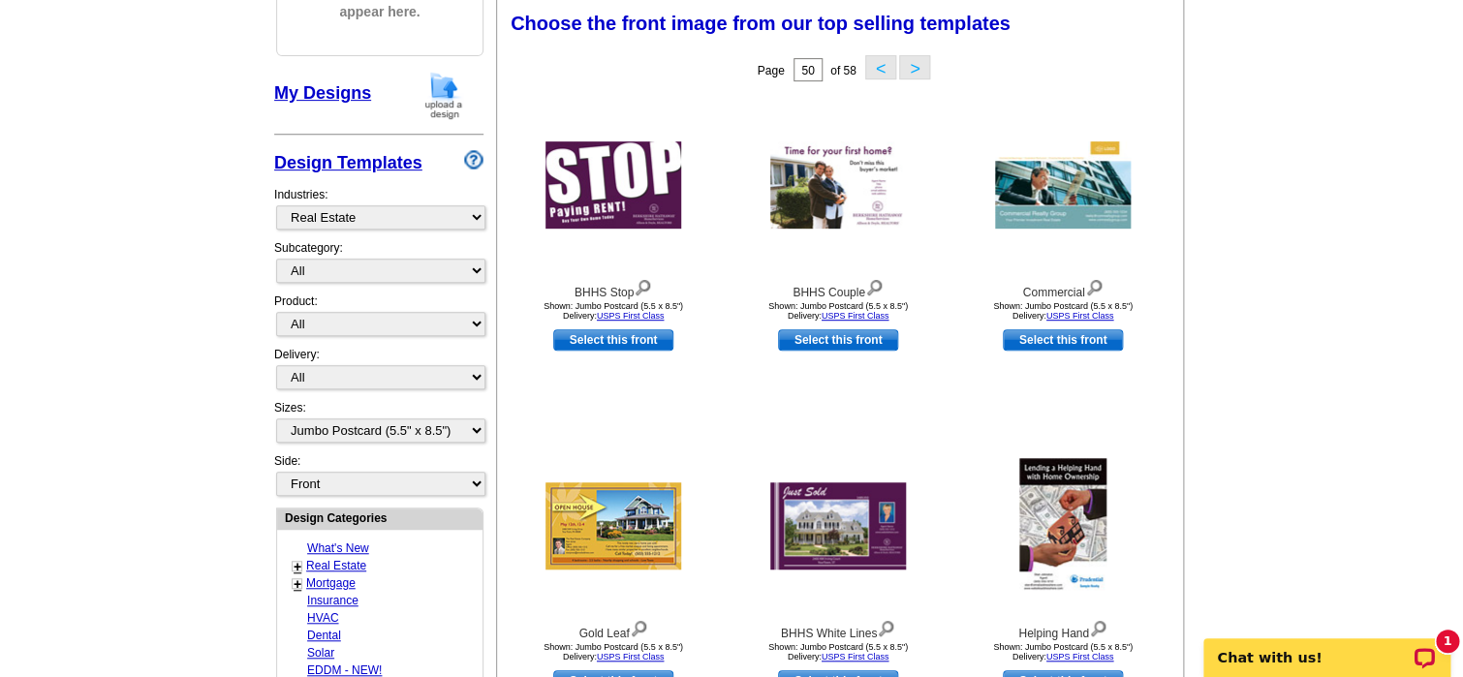
click at [872, 70] on button "<" at bounding box center [880, 67] width 31 height 24
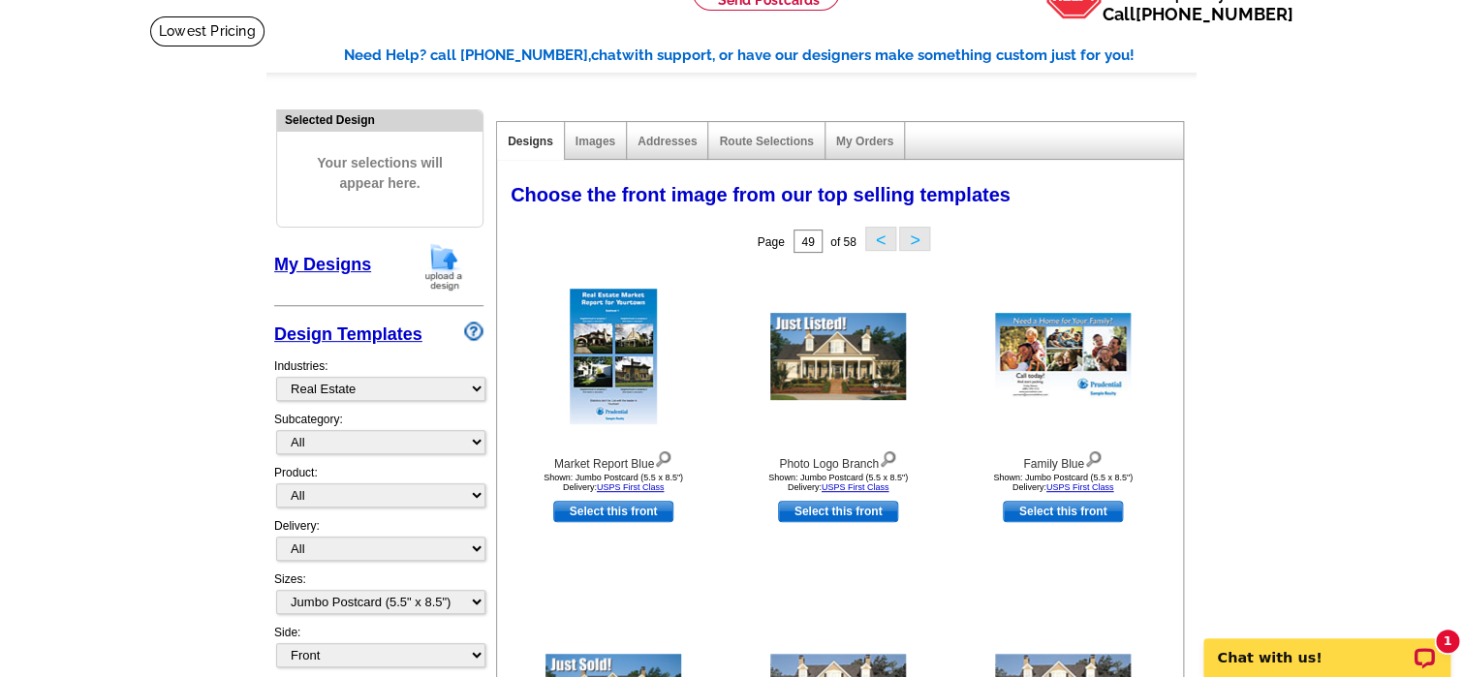
scroll to position [91, 0]
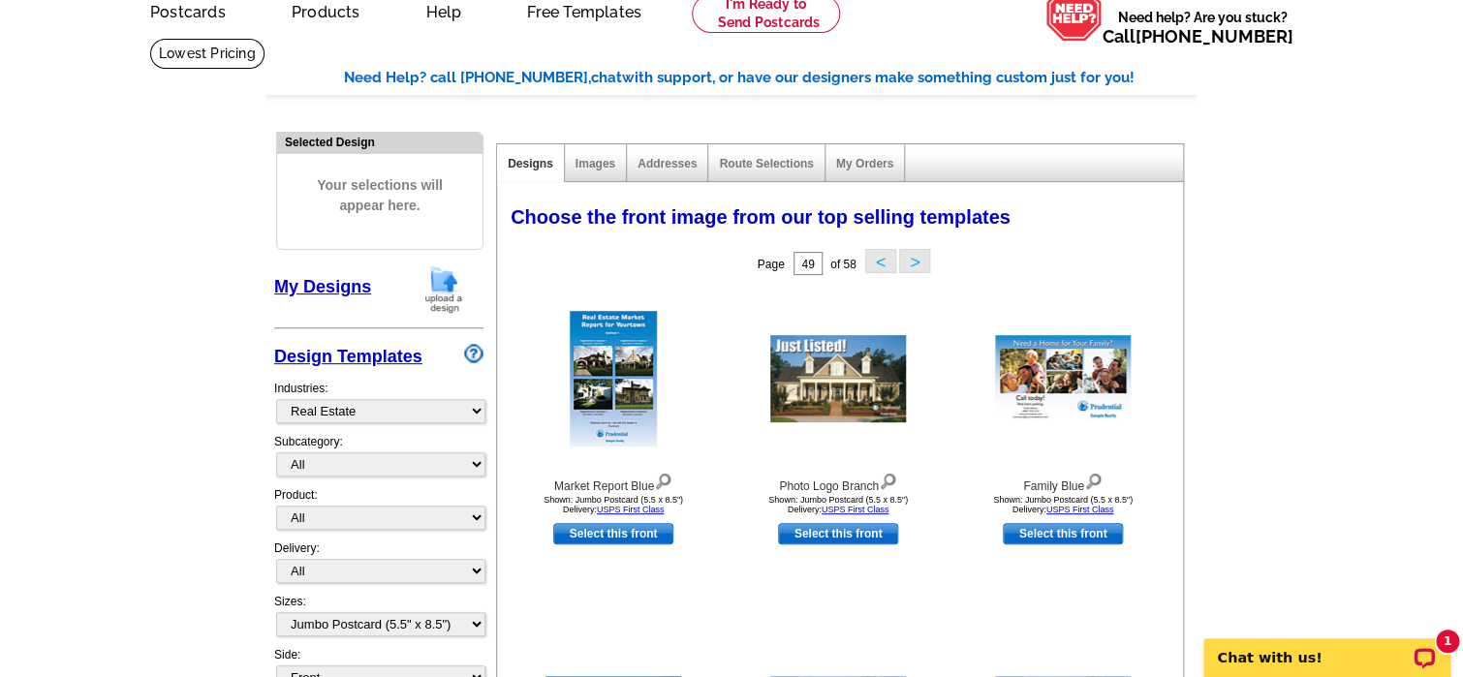
click at [872, 266] on button "<" at bounding box center [880, 261] width 31 height 24
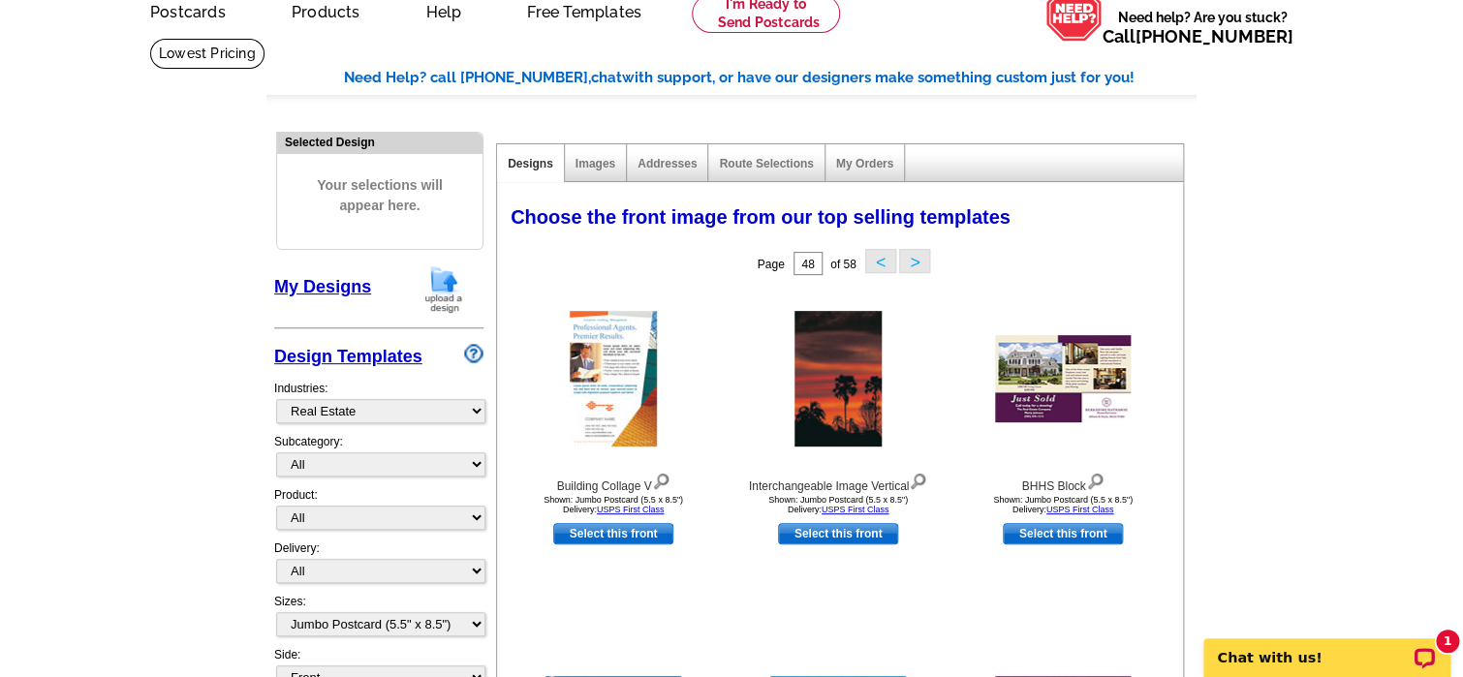
click at [869, 266] on button "<" at bounding box center [880, 261] width 31 height 24
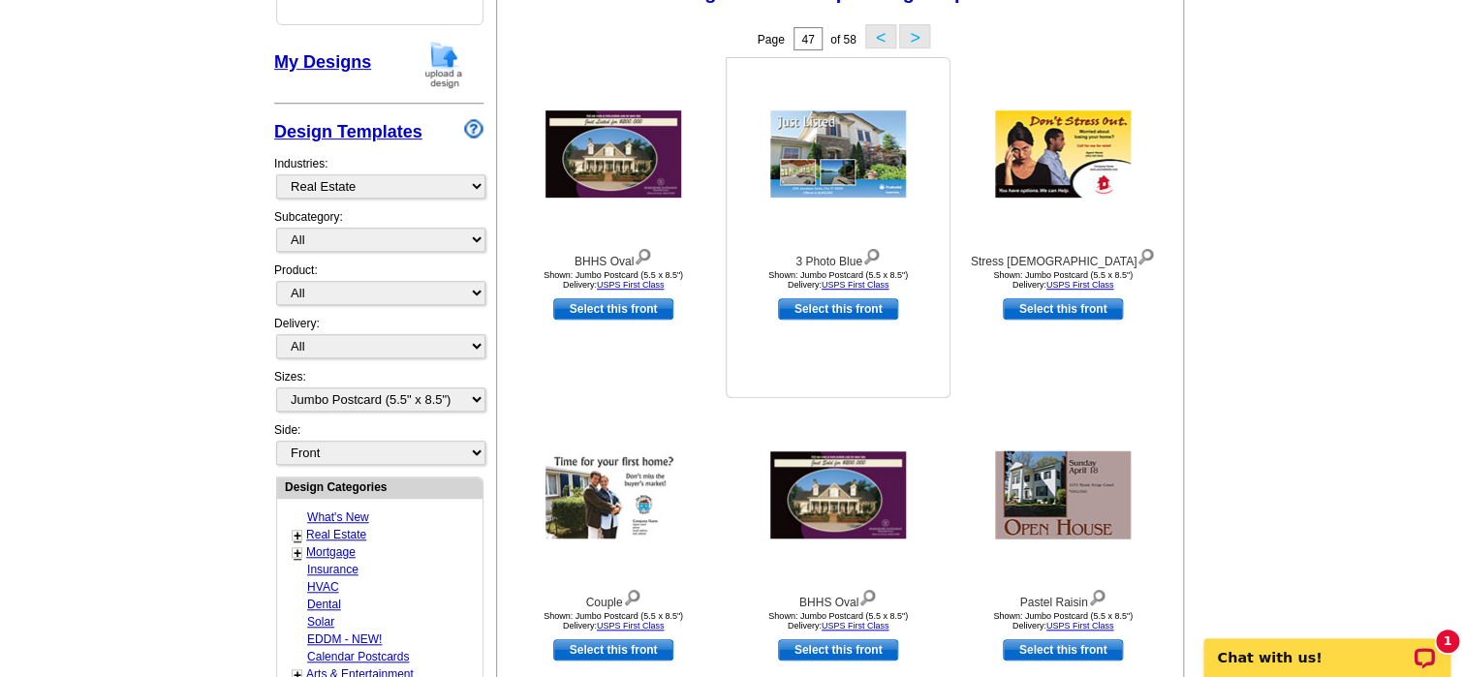
scroll to position [0, 0]
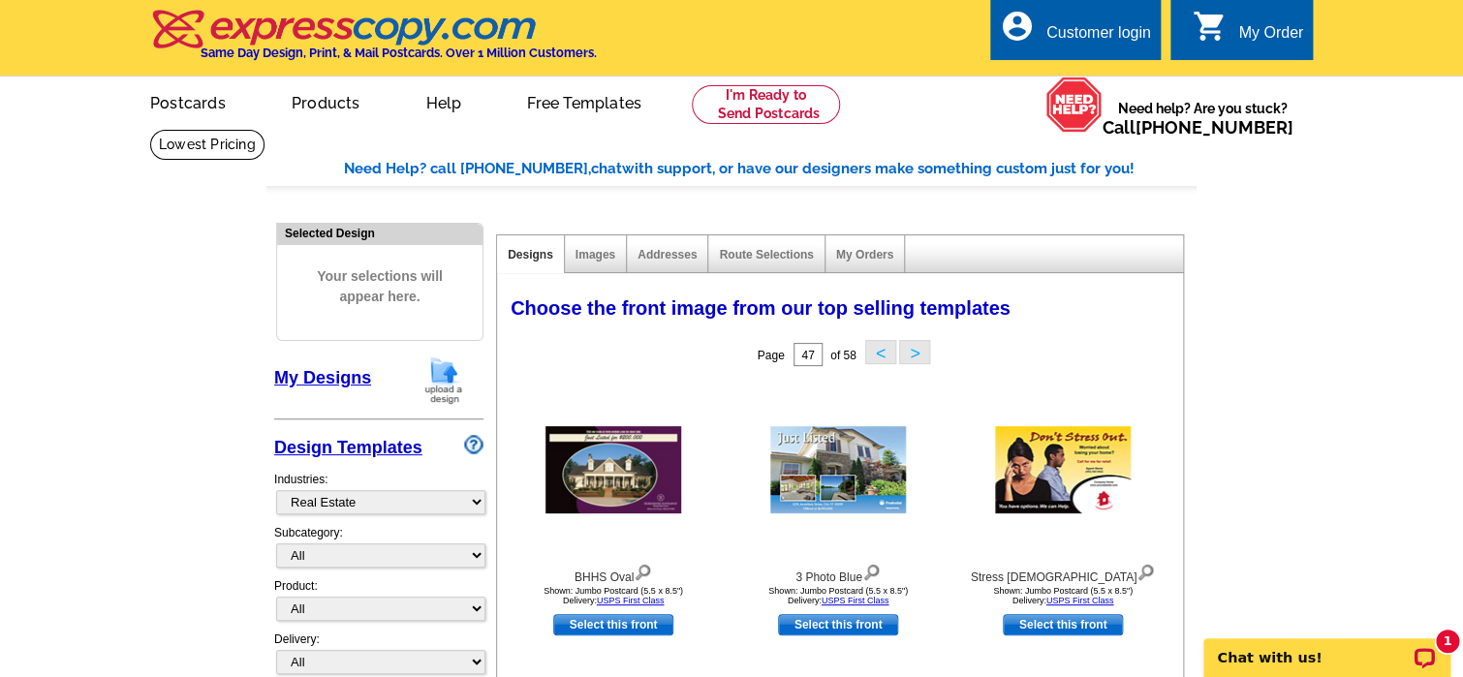
click at [880, 354] on button "<" at bounding box center [880, 352] width 31 height 24
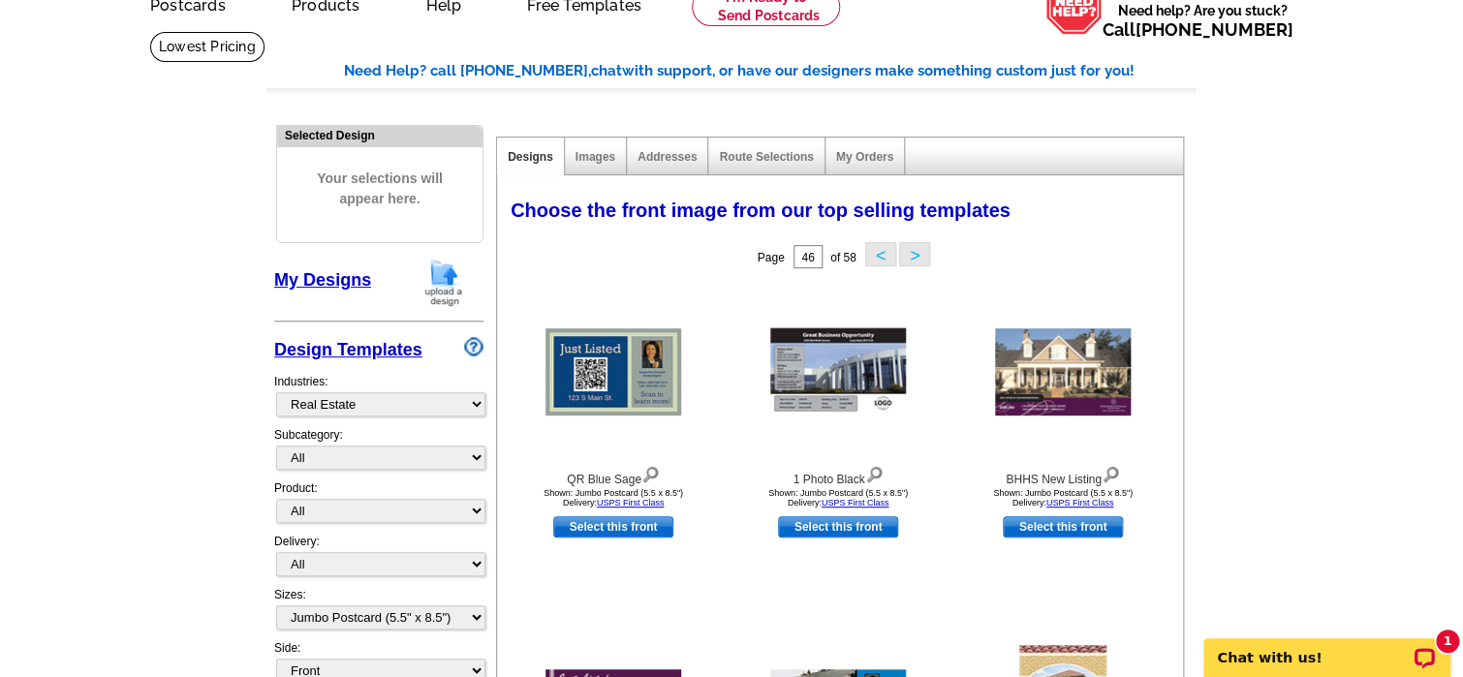
scroll to position [97, 0]
click at [883, 264] on button "<" at bounding box center [880, 255] width 31 height 24
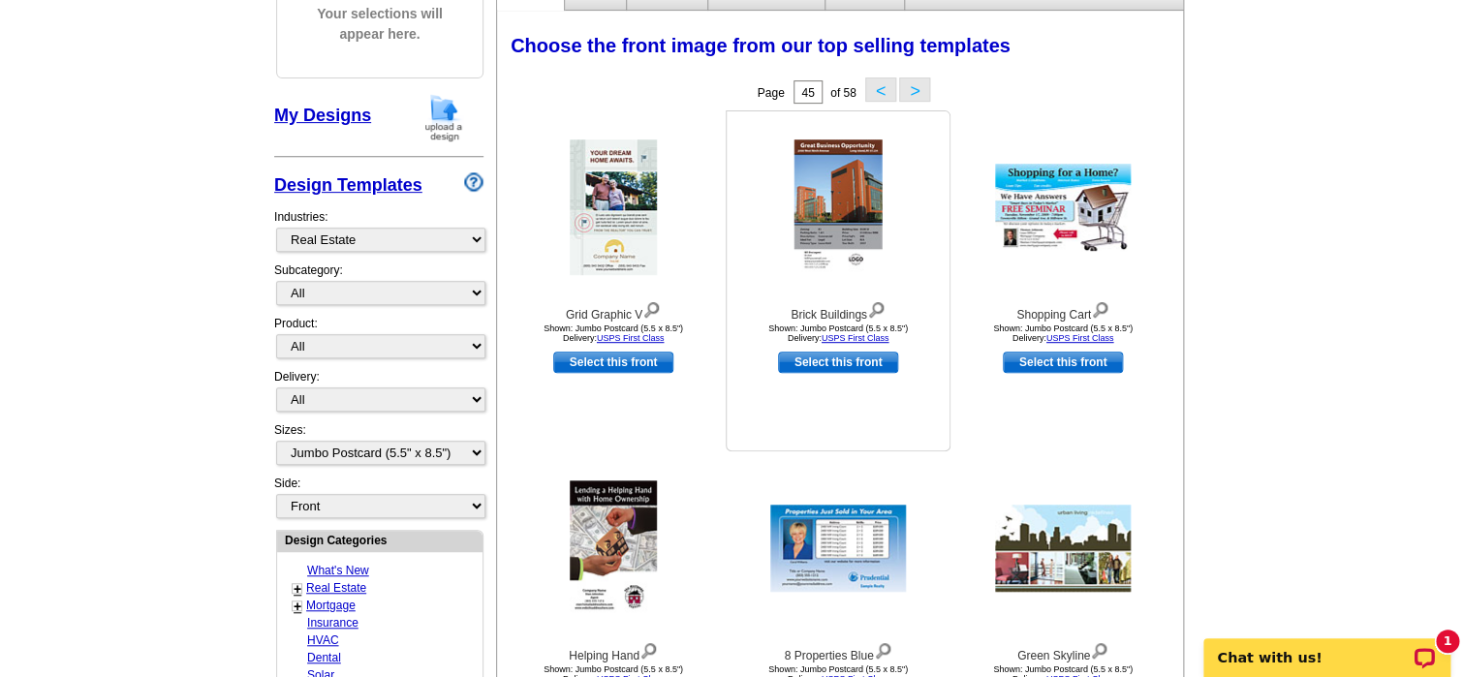
scroll to position [194, 0]
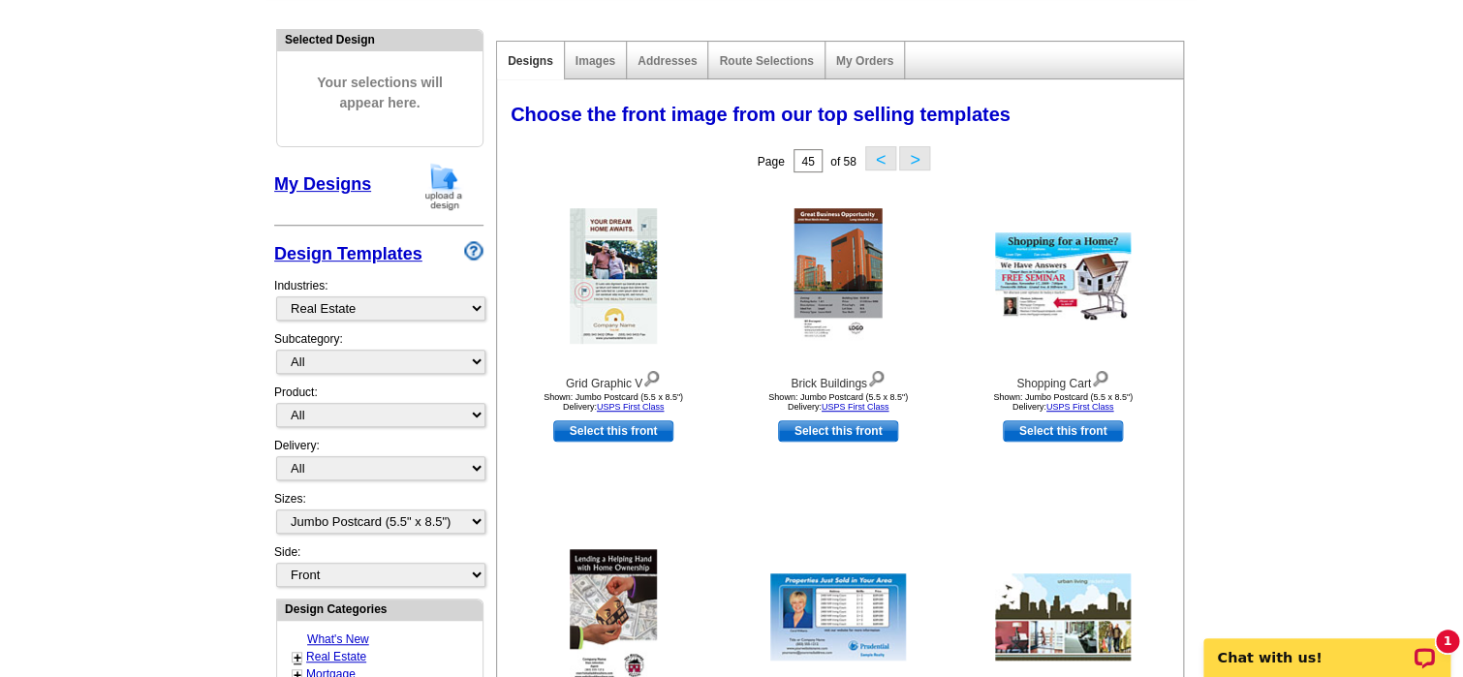
click at [880, 159] on button "<" at bounding box center [880, 158] width 31 height 24
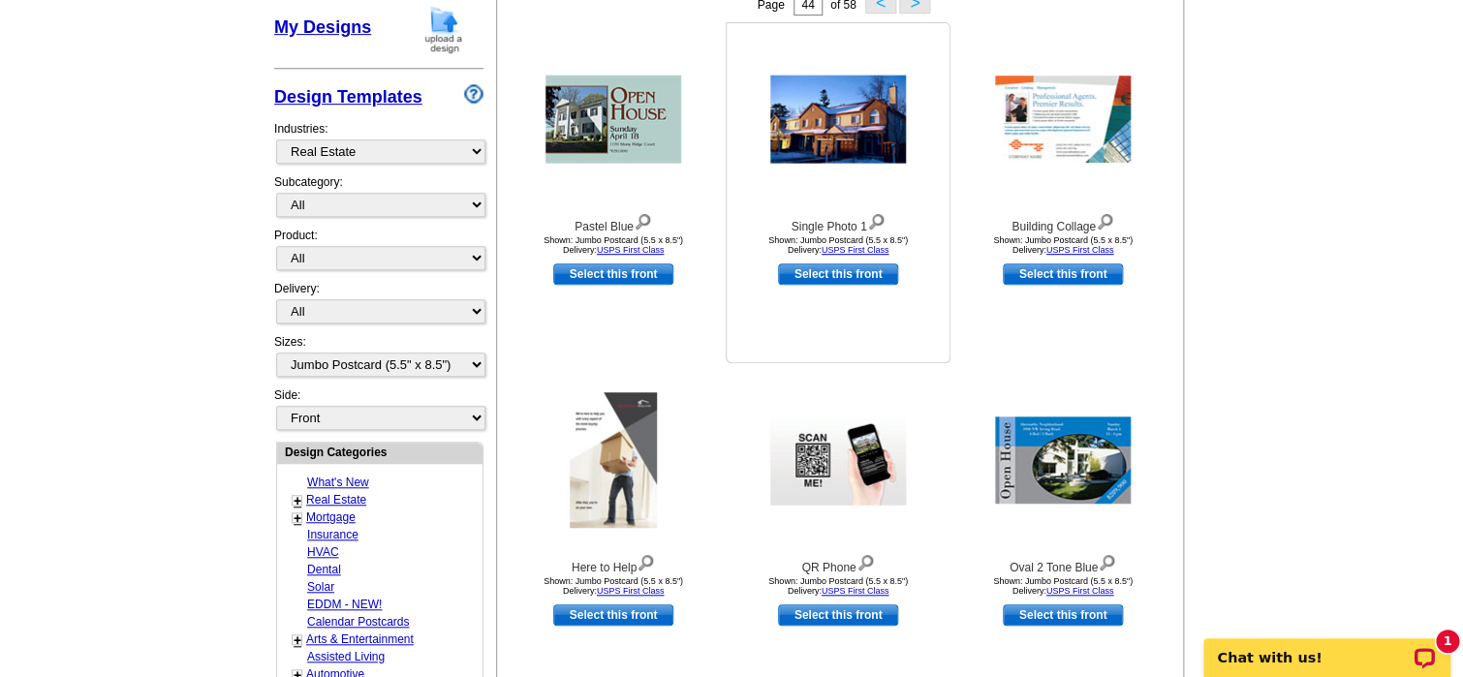
scroll to position [97, 0]
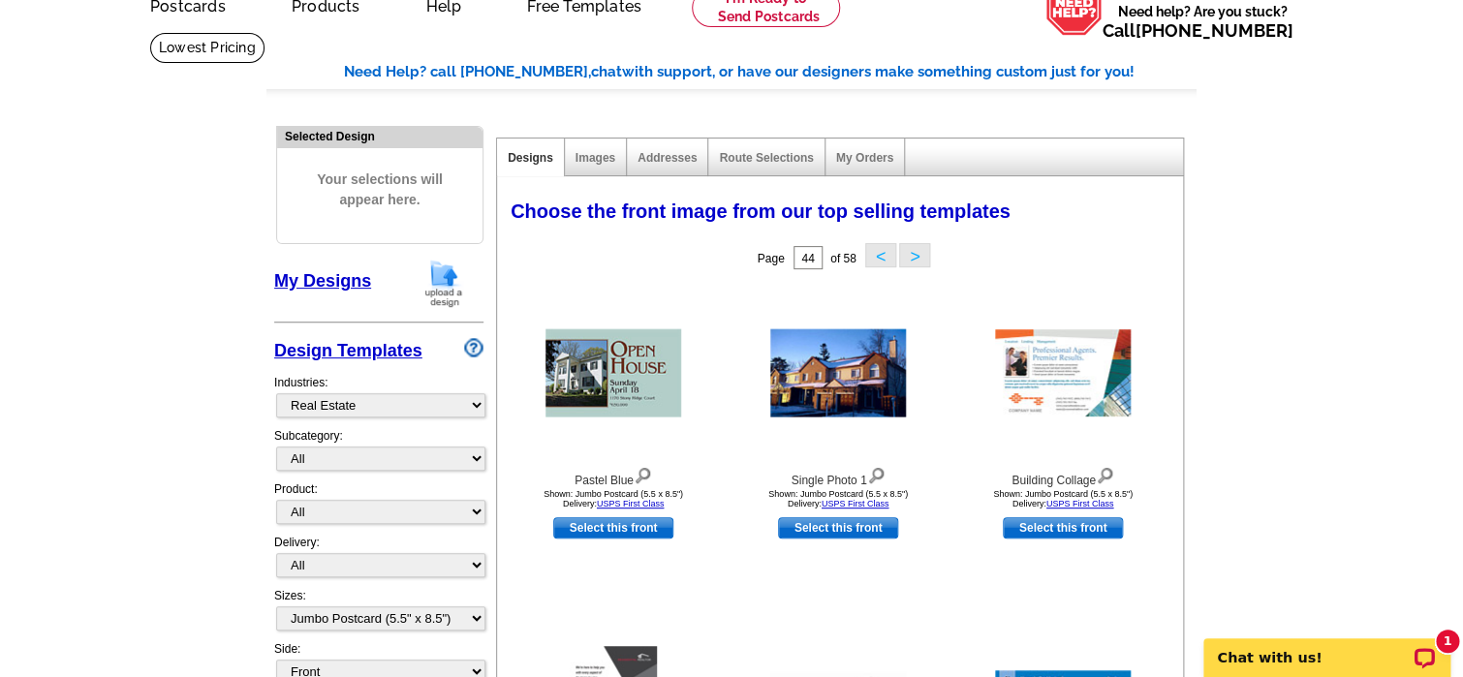
click at [872, 251] on button "<" at bounding box center [880, 255] width 31 height 24
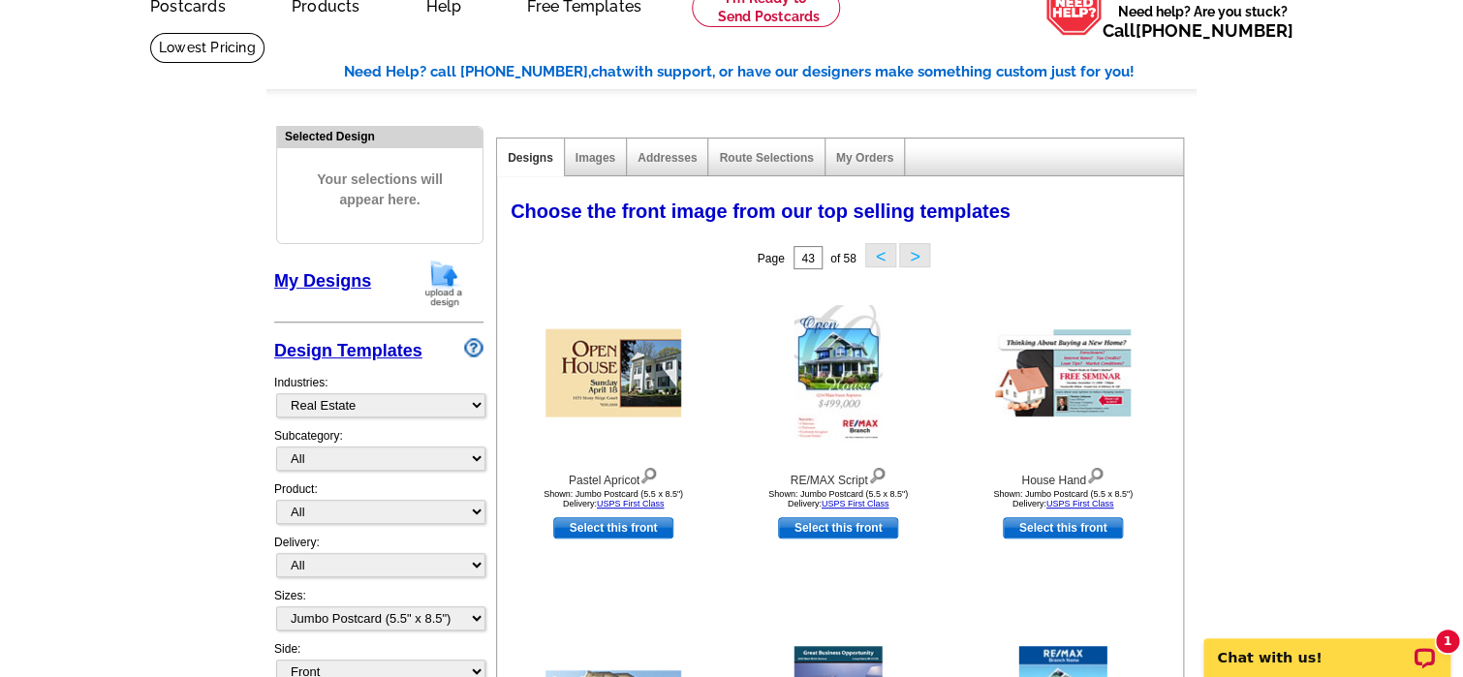
click at [882, 258] on button "<" at bounding box center [880, 255] width 31 height 24
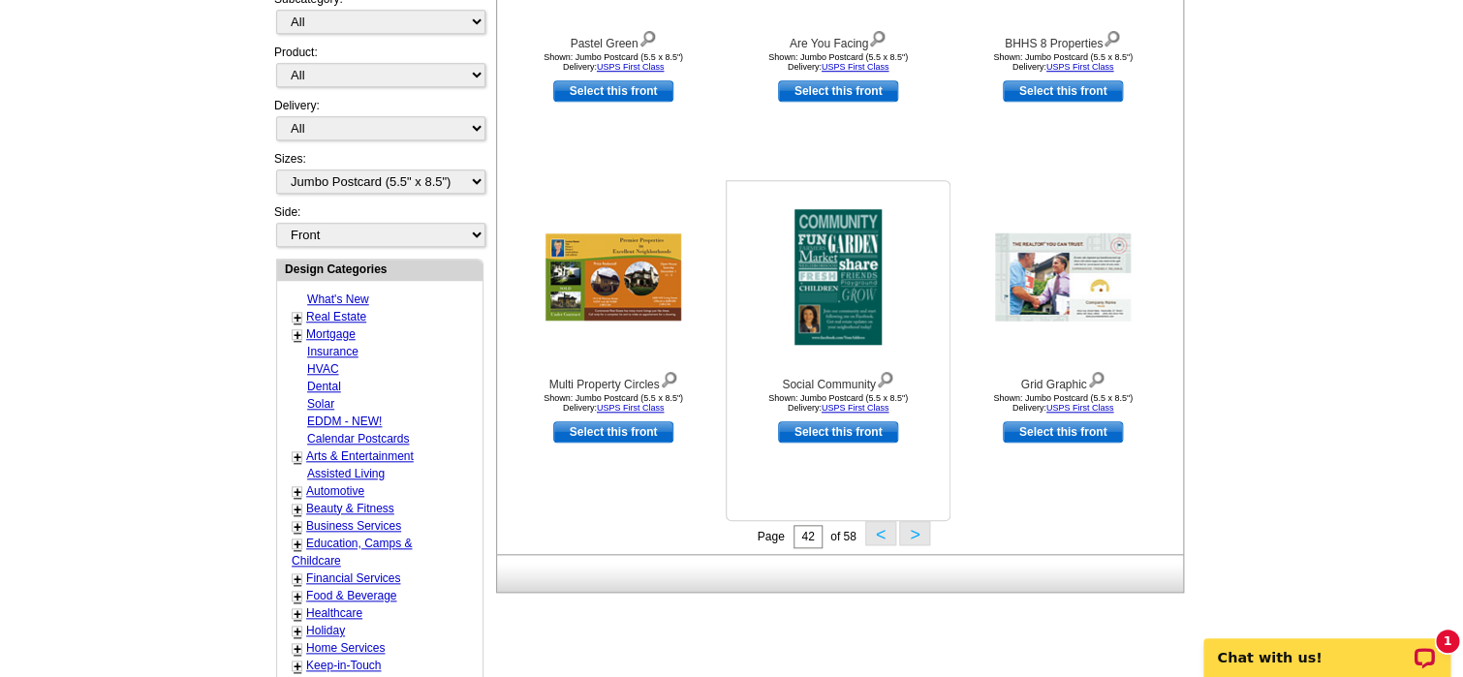
scroll to position [484, 0]
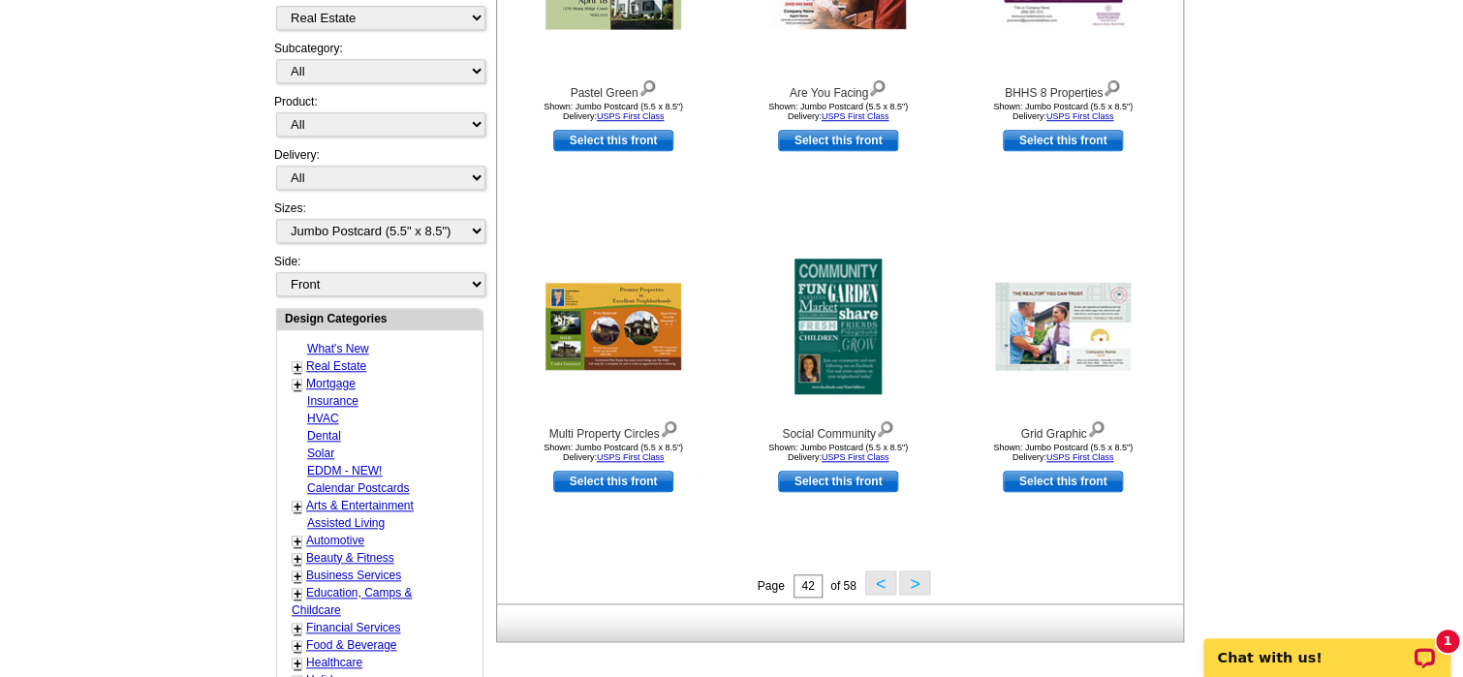
click at [882, 584] on button "<" at bounding box center [880, 583] width 31 height 24
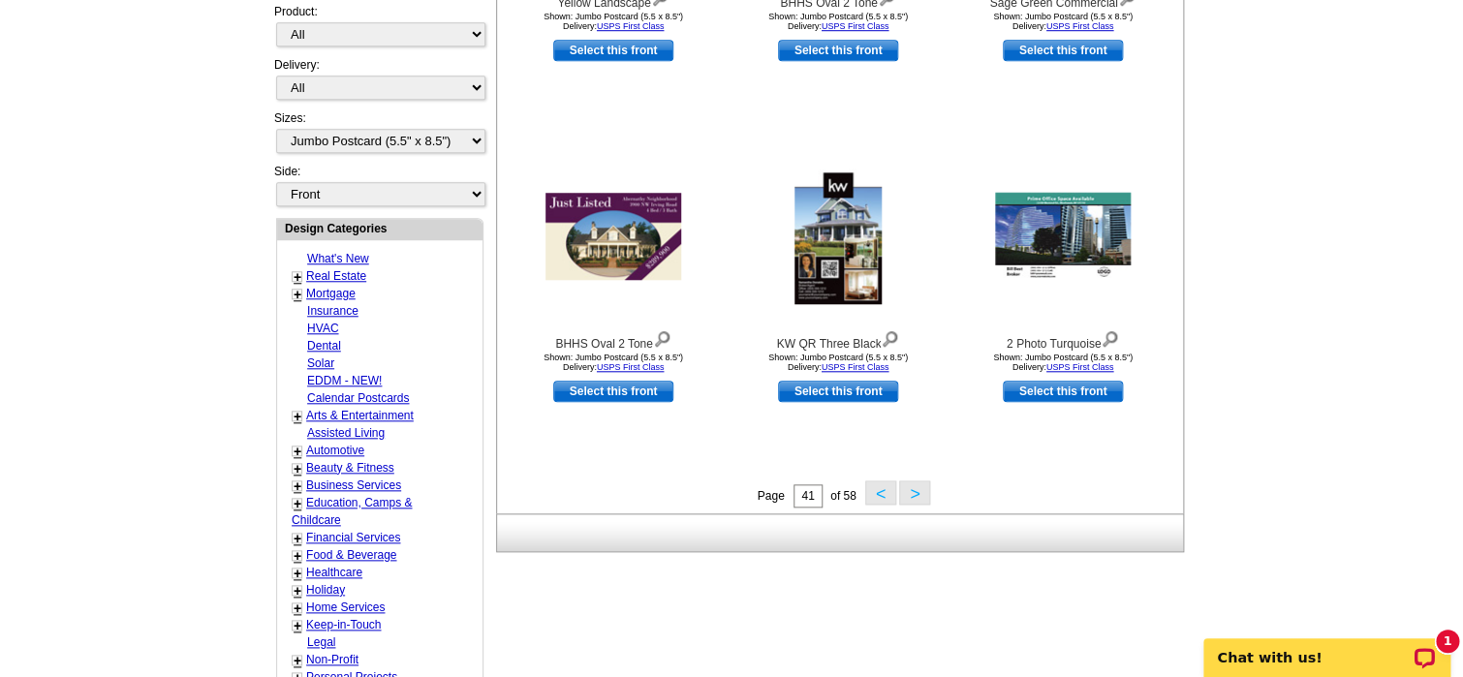
scroll to position [575, 0]
click at [888, 492] on button "<" at bounding box center [880, 492] width 31 height 24
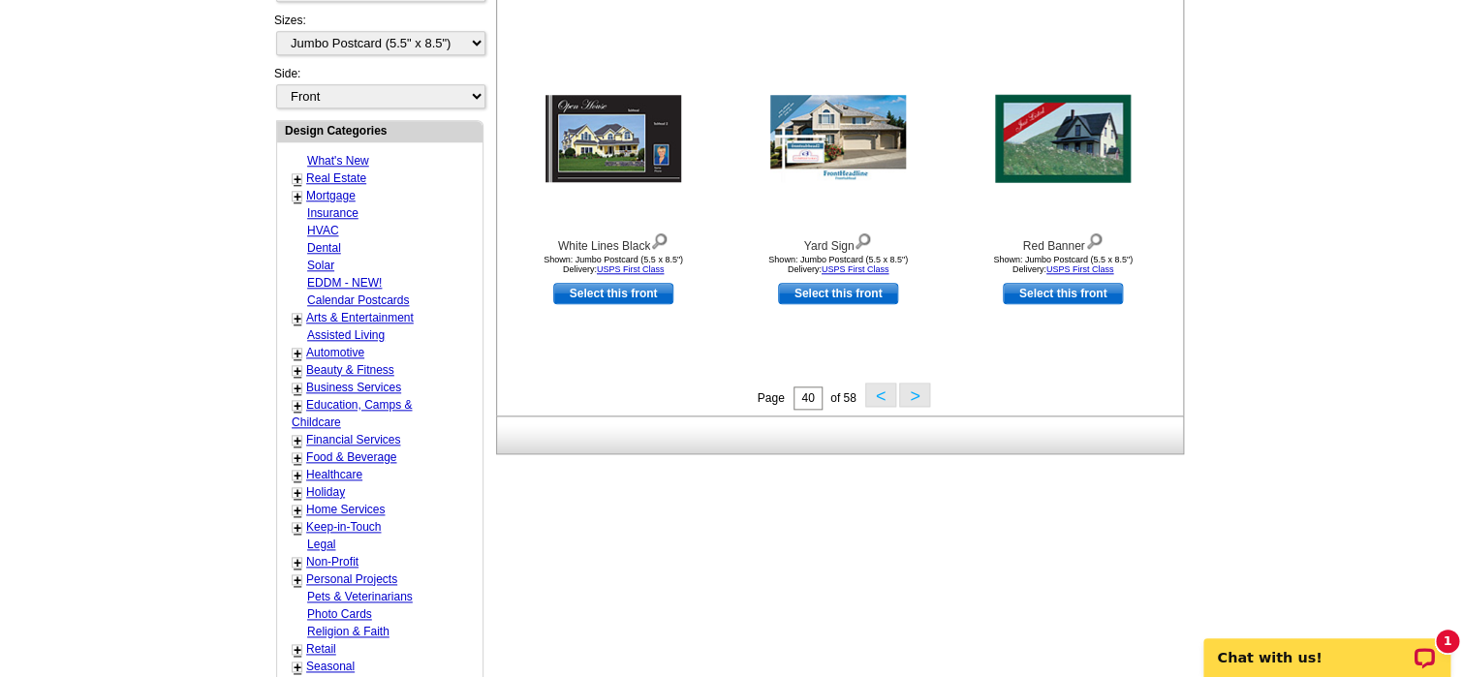
scroll to position [769, 0]
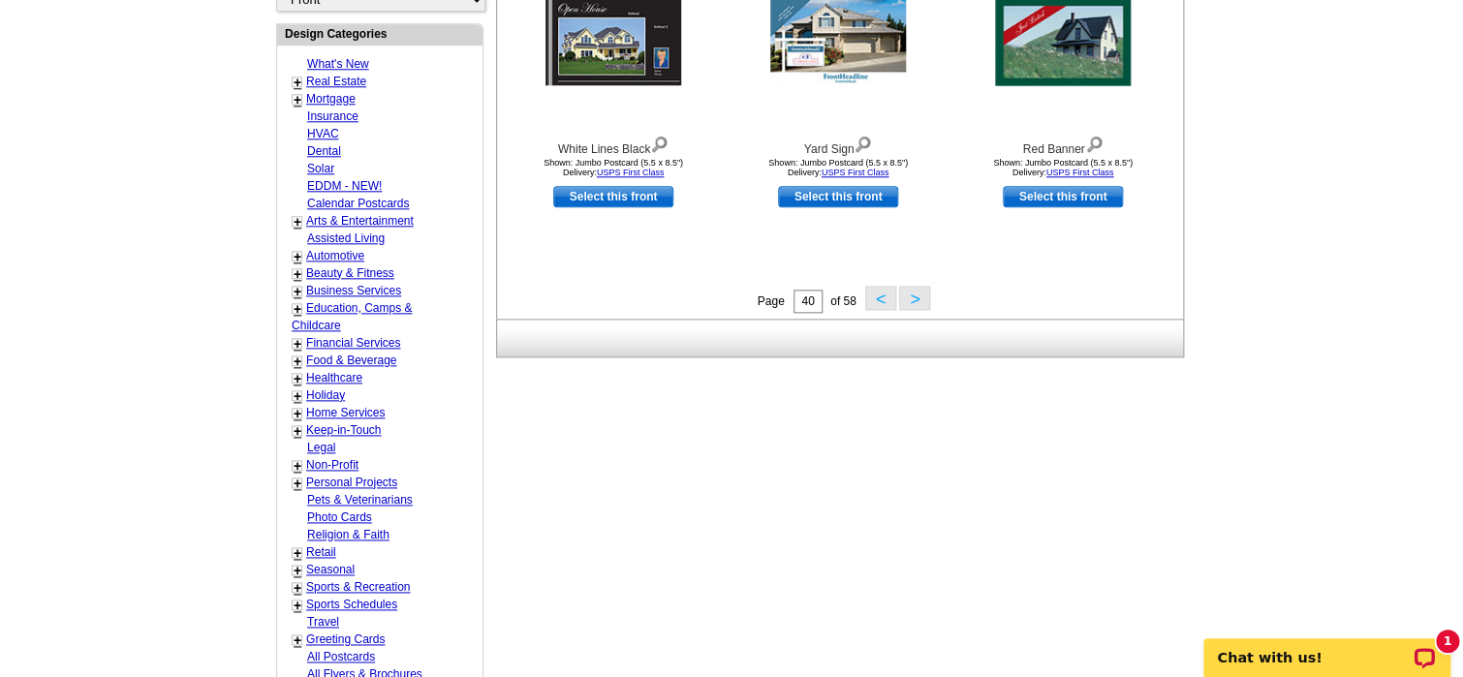
click at [881, 309] on button "<" at bounding box center [880, 298] width 31 height 24
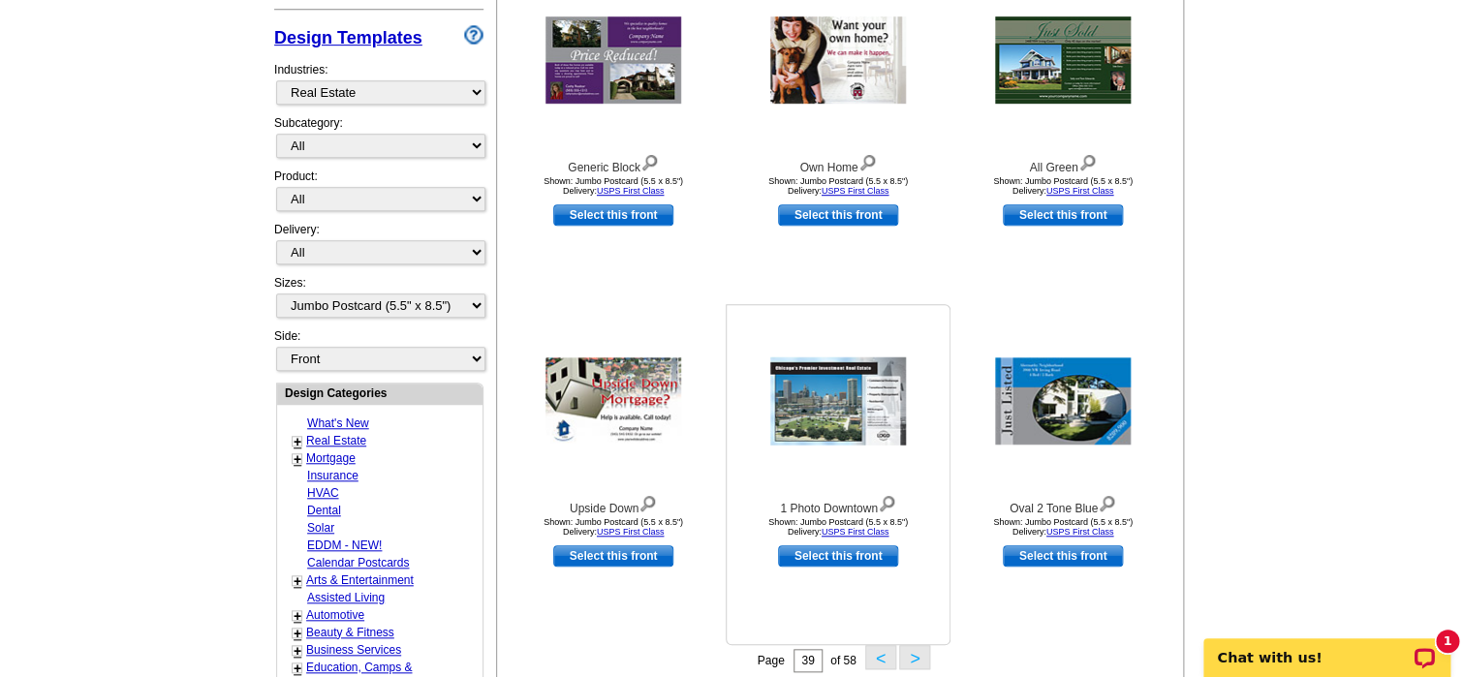
scroll to position [445, 0]
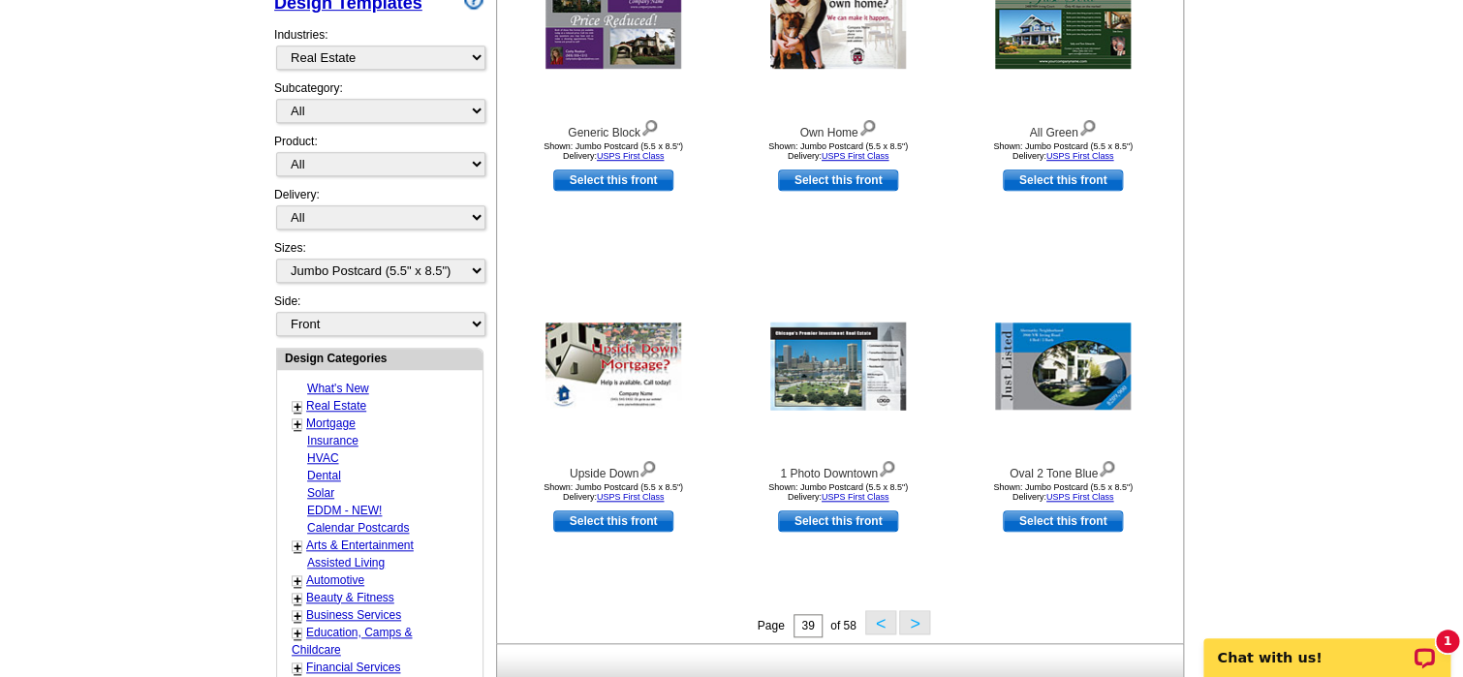
click at [889, 634] on button "<" at bounding box center [880, 622] width 31 height 24
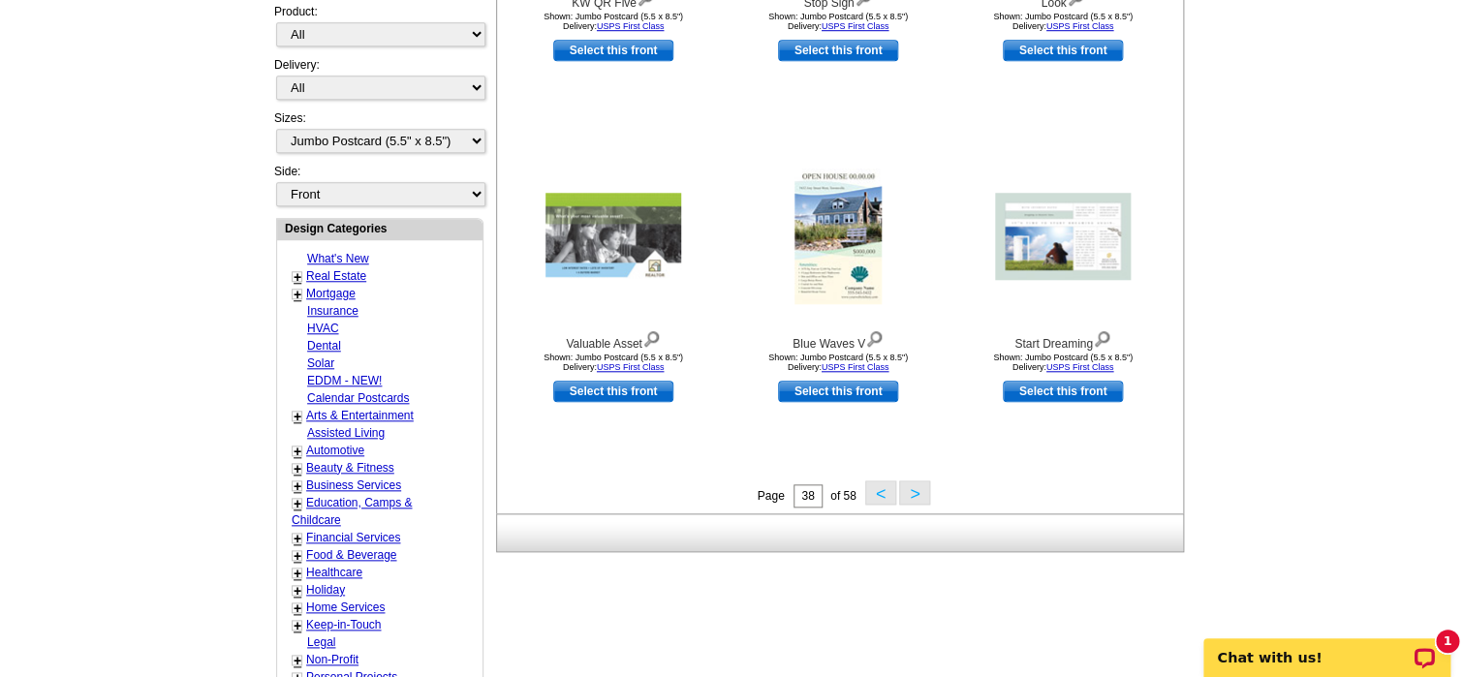
scroll to position [575, 0]
click at [878, 508] on div "Page 38 of 58 < >" at bounding box center [844, 494] width 686 height 29
click at [883, 496] on button "<" at bounding box center [880, 492] width 31 height 24
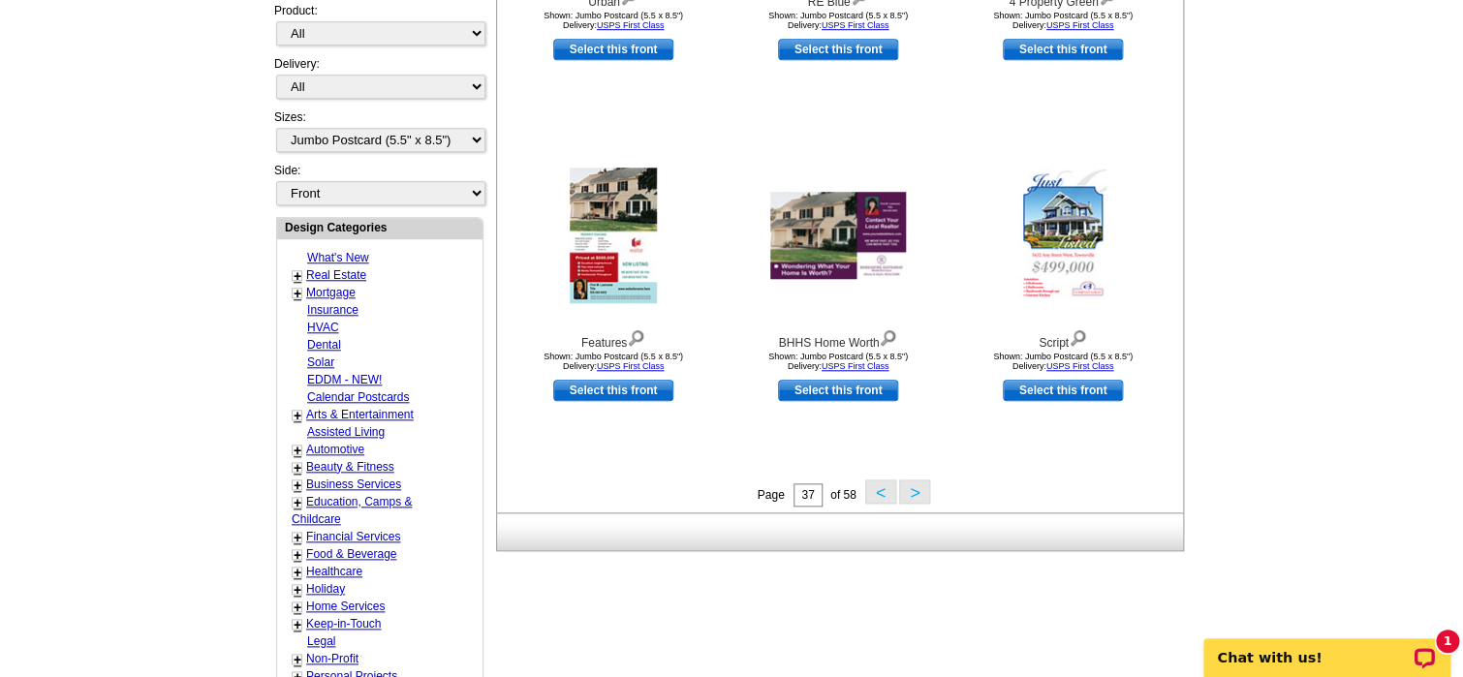
click at [872, 497] on button "<" at bounding box center [880, 492] width 31 height 24
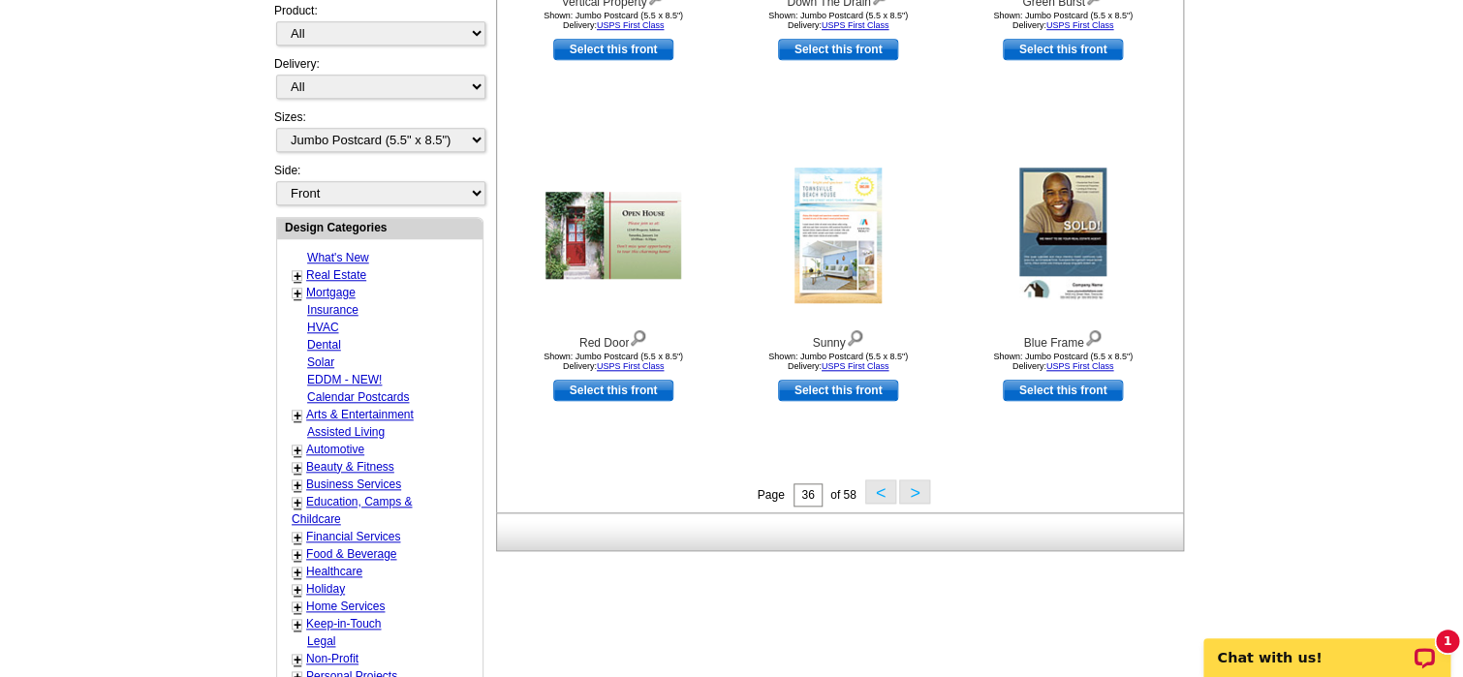
click at [878, 498] on button "<" at bounding box center [880, 492] width 31 height 24
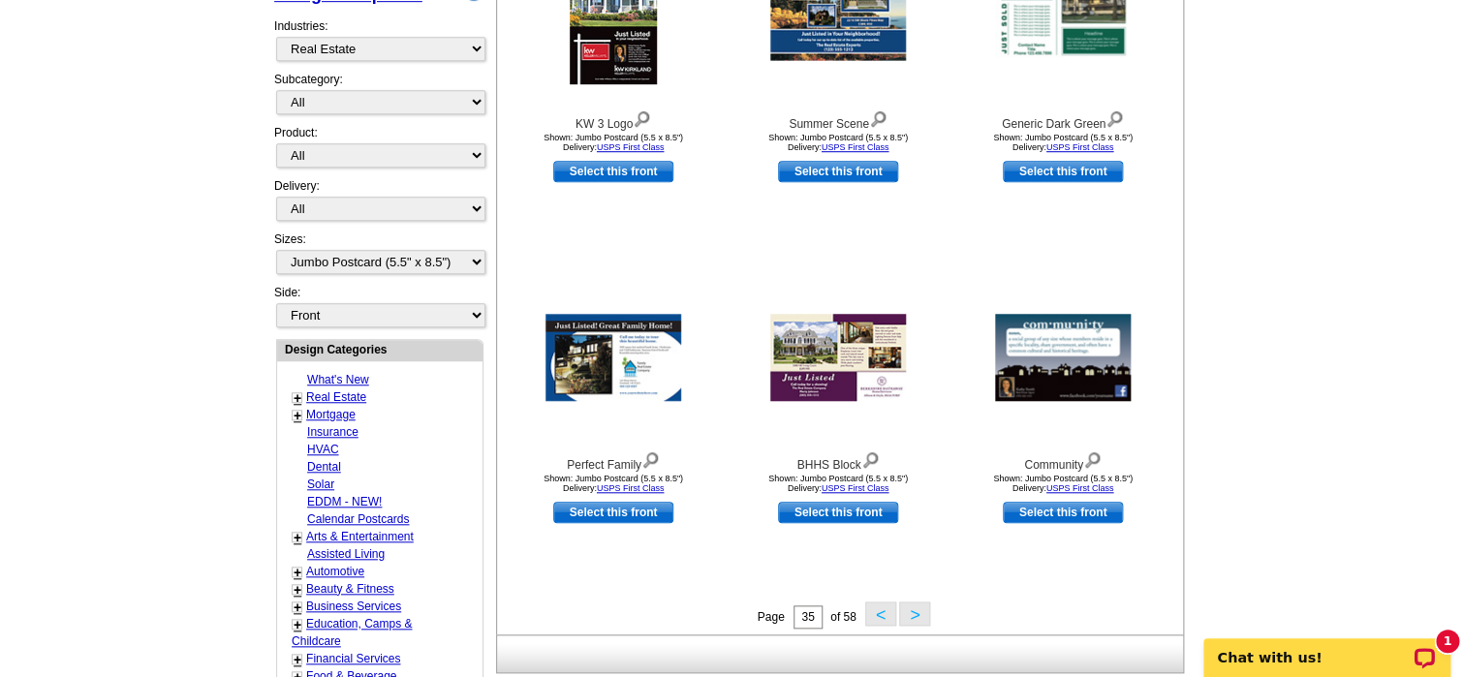
scroll to position [479, 0]
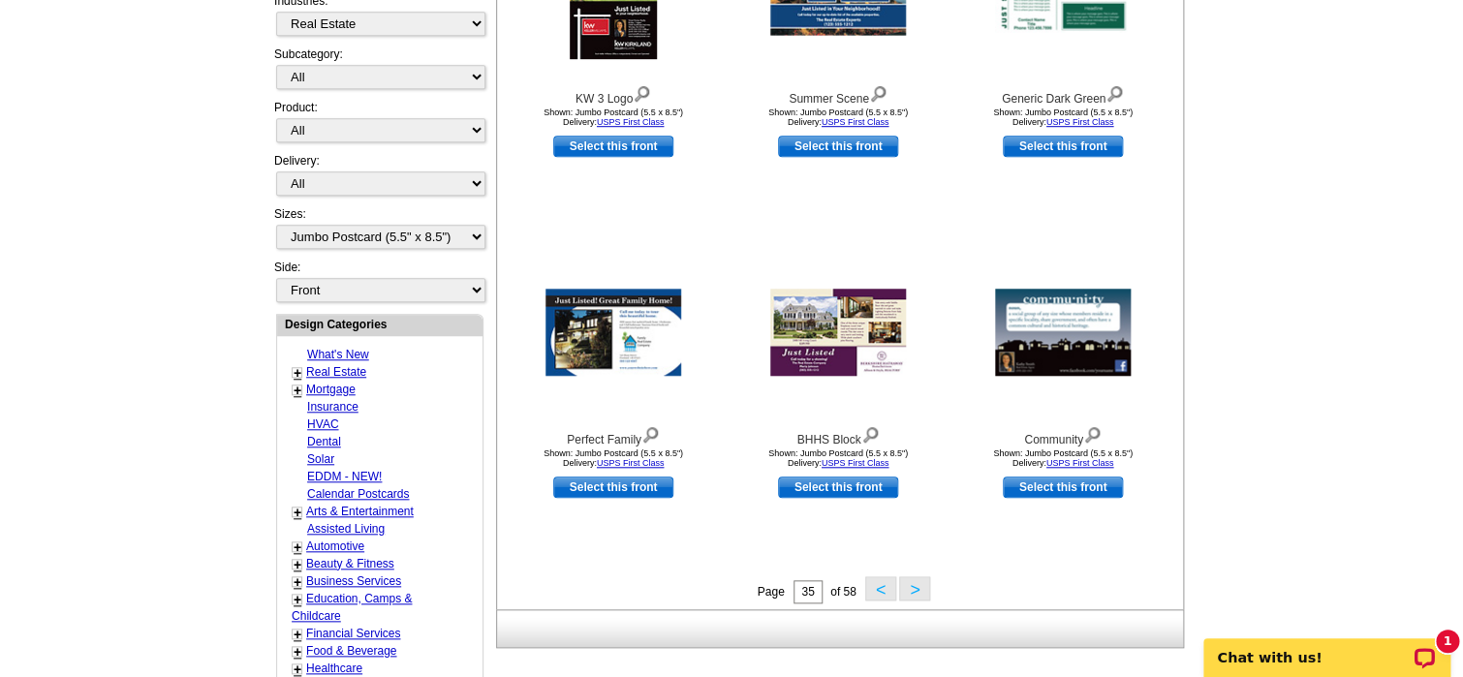
click at [885, 589] on button "<" at bounding box center [880, 588] width 31 height 24
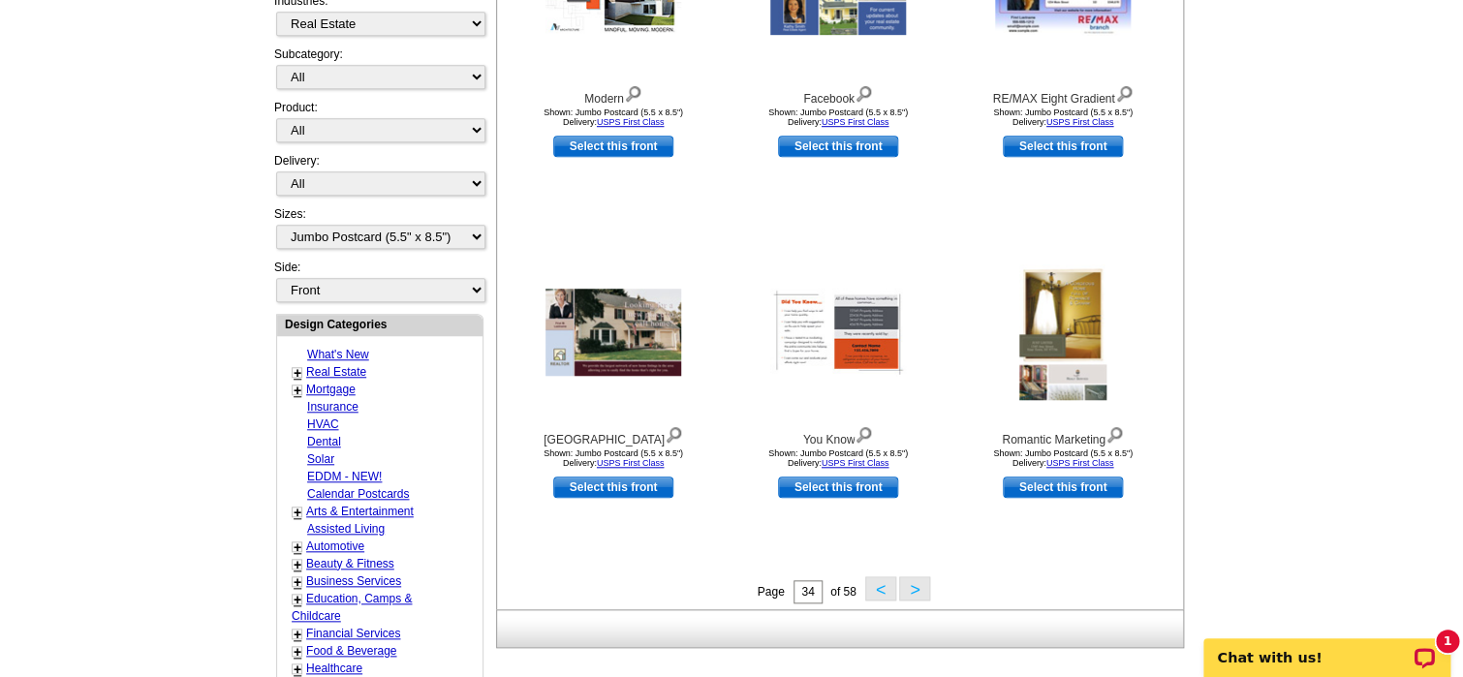
scroll to position [575, 0]
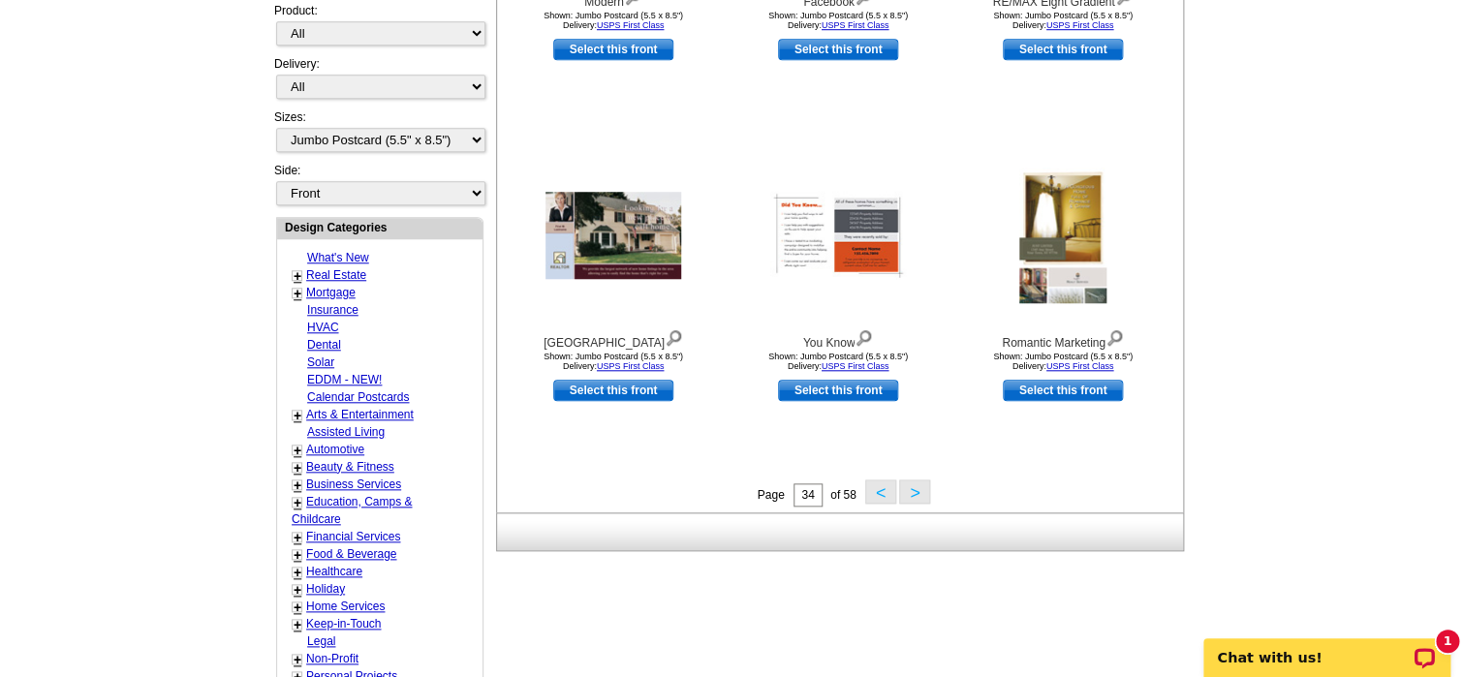
click at [884, 496] on button "<" at bounding box center [880, 492] width 31 height 24
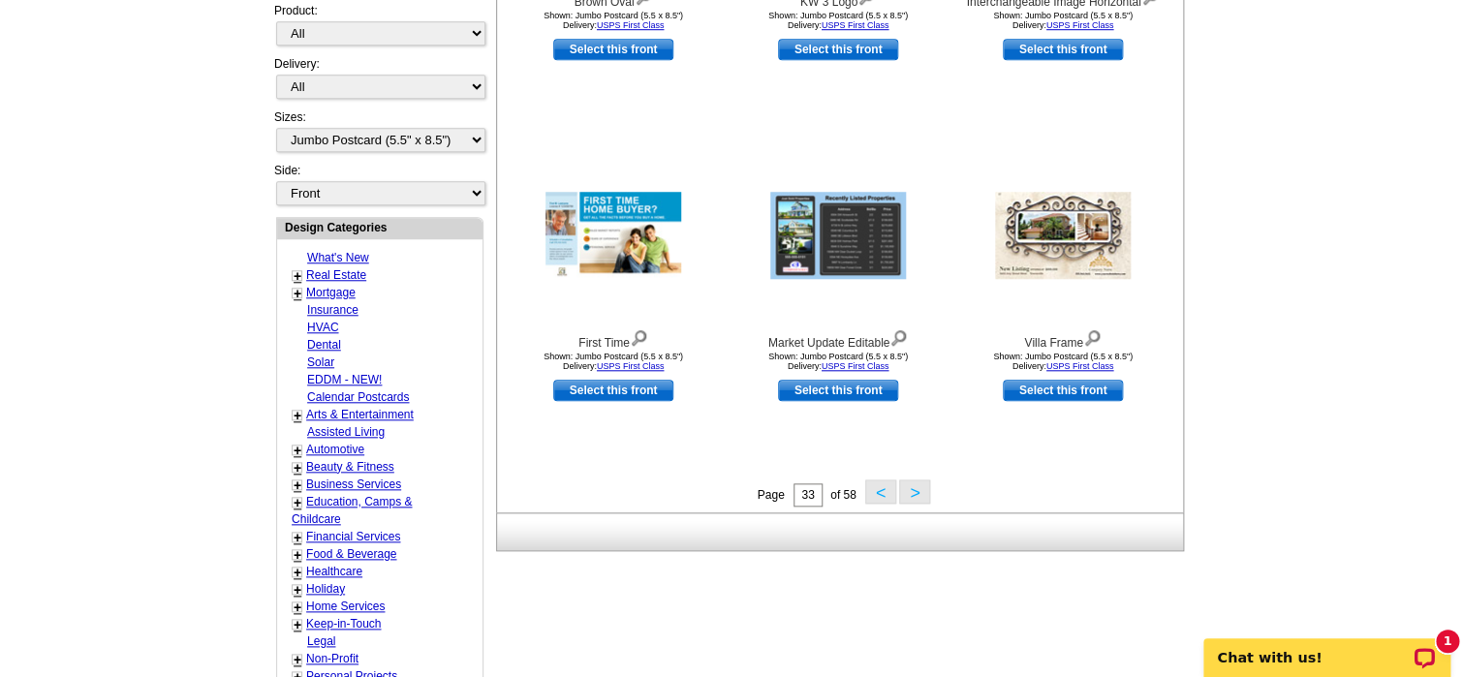
click at [883, 499] on button "<" at bounding box center [880, 492] width 31 height 24
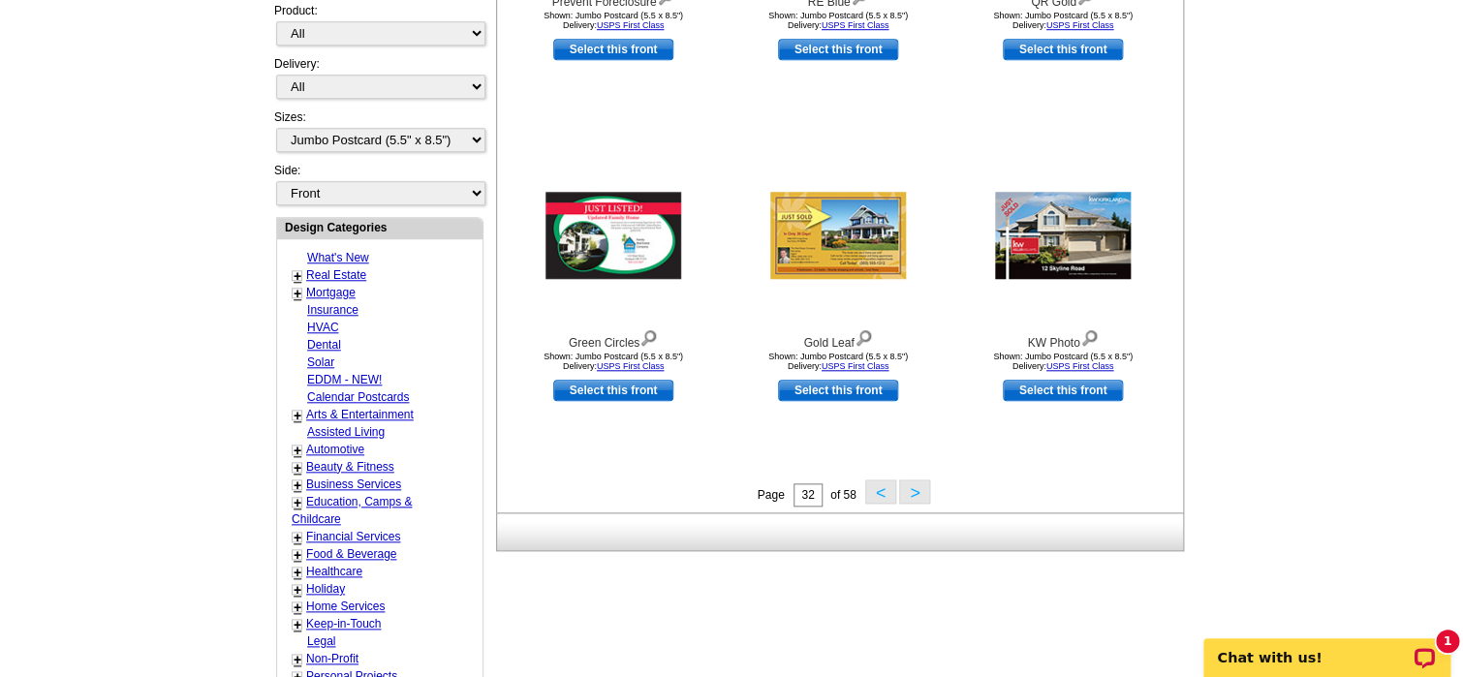
click at [883, 499] on button "<" at bounding box center [880, 492] width 31 height 24
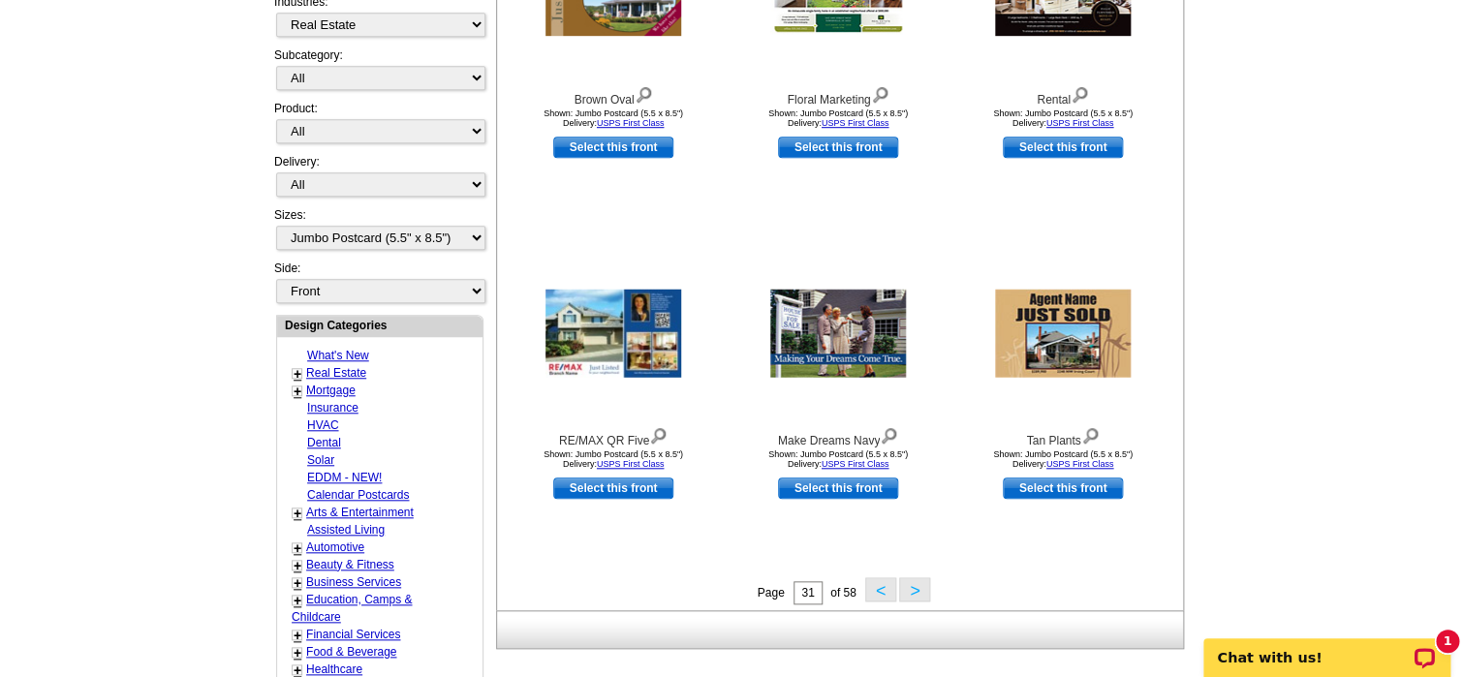
scroll to position [479, 0]
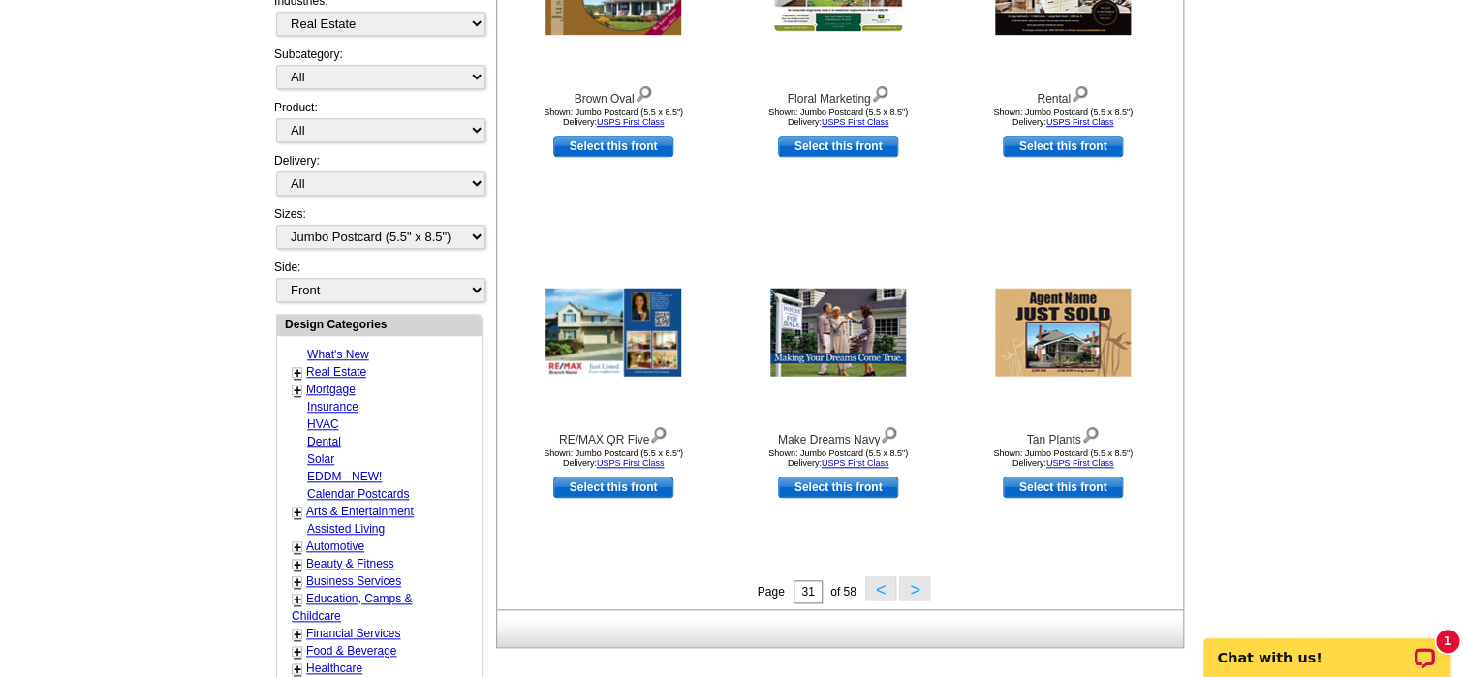
click at [877, 588] on button "<" at bounding box center [880, 588] width 31 height 24
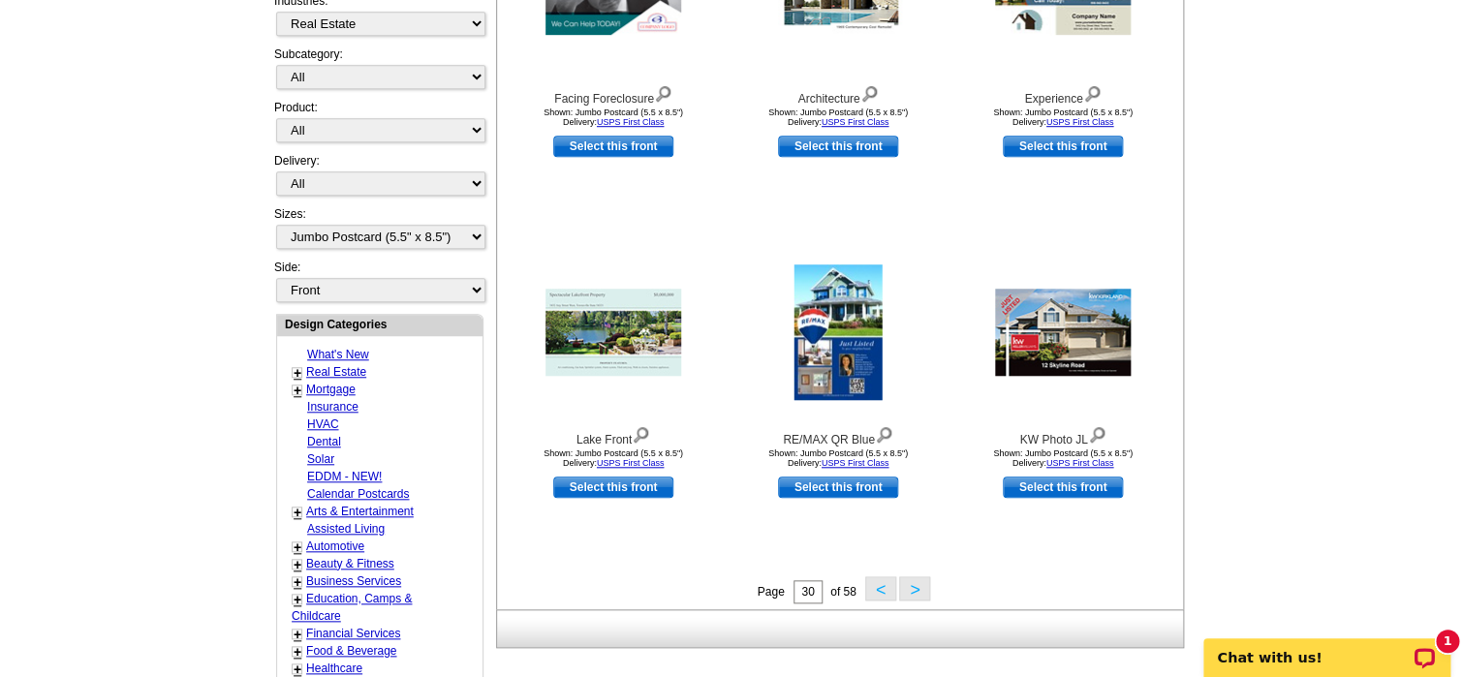
click at [877, 586] on button "<" at bounding box center [880, 588] width 31 height 24
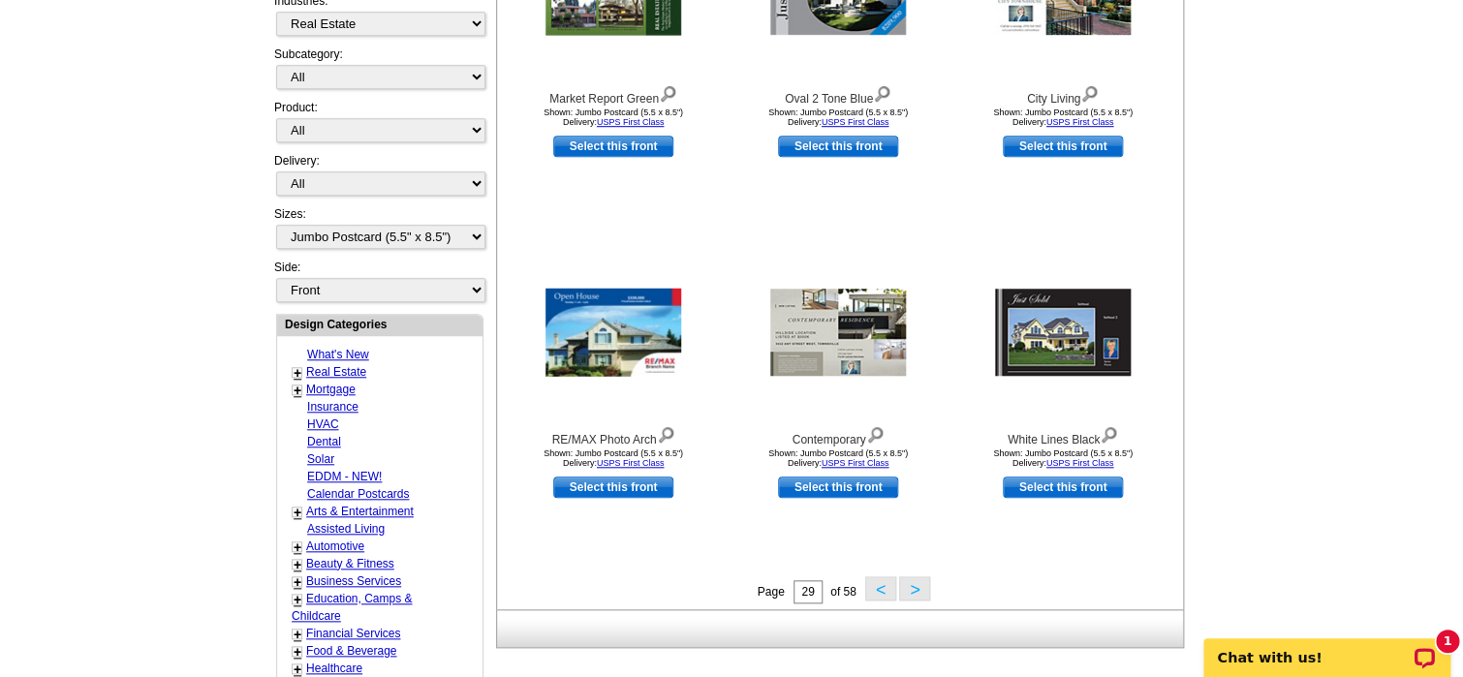
click at [877, 585] on button "<" at bounding box center [880, 588] width 31 height 24
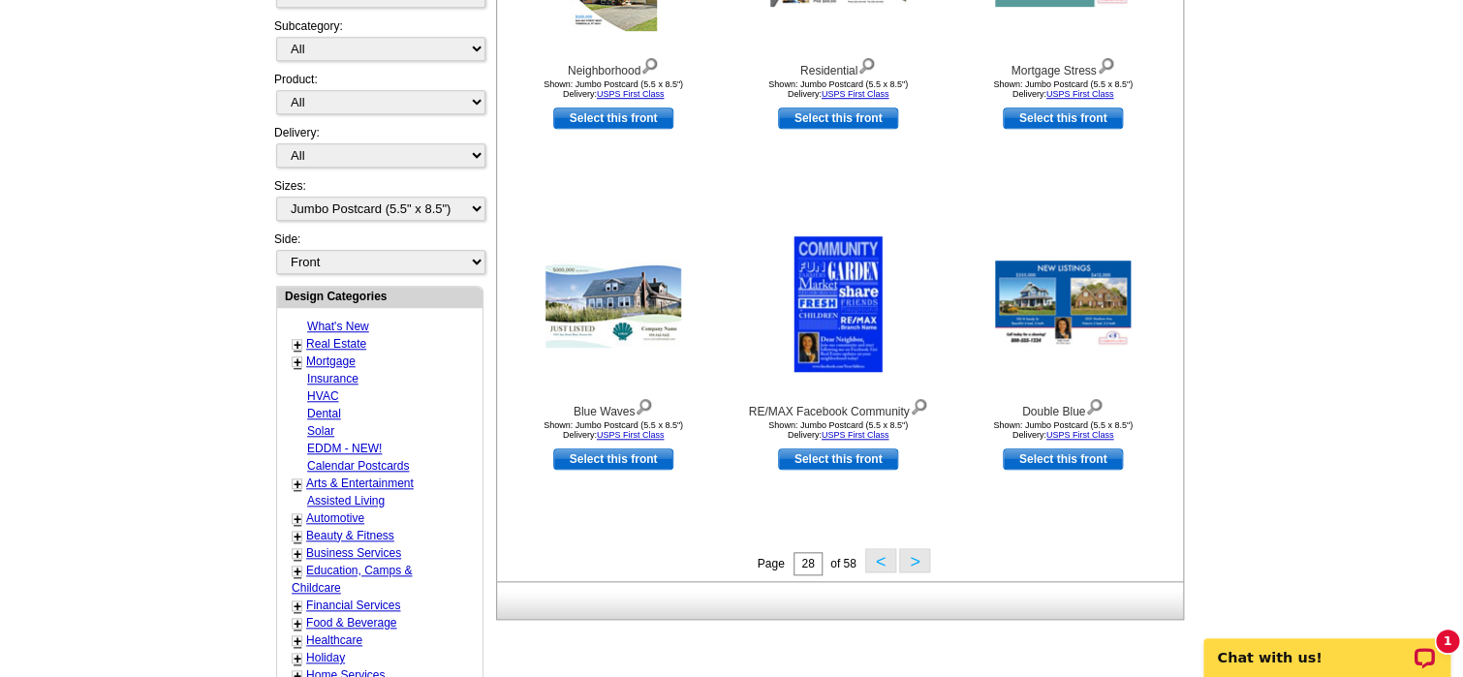
scroll to position [575, 0]
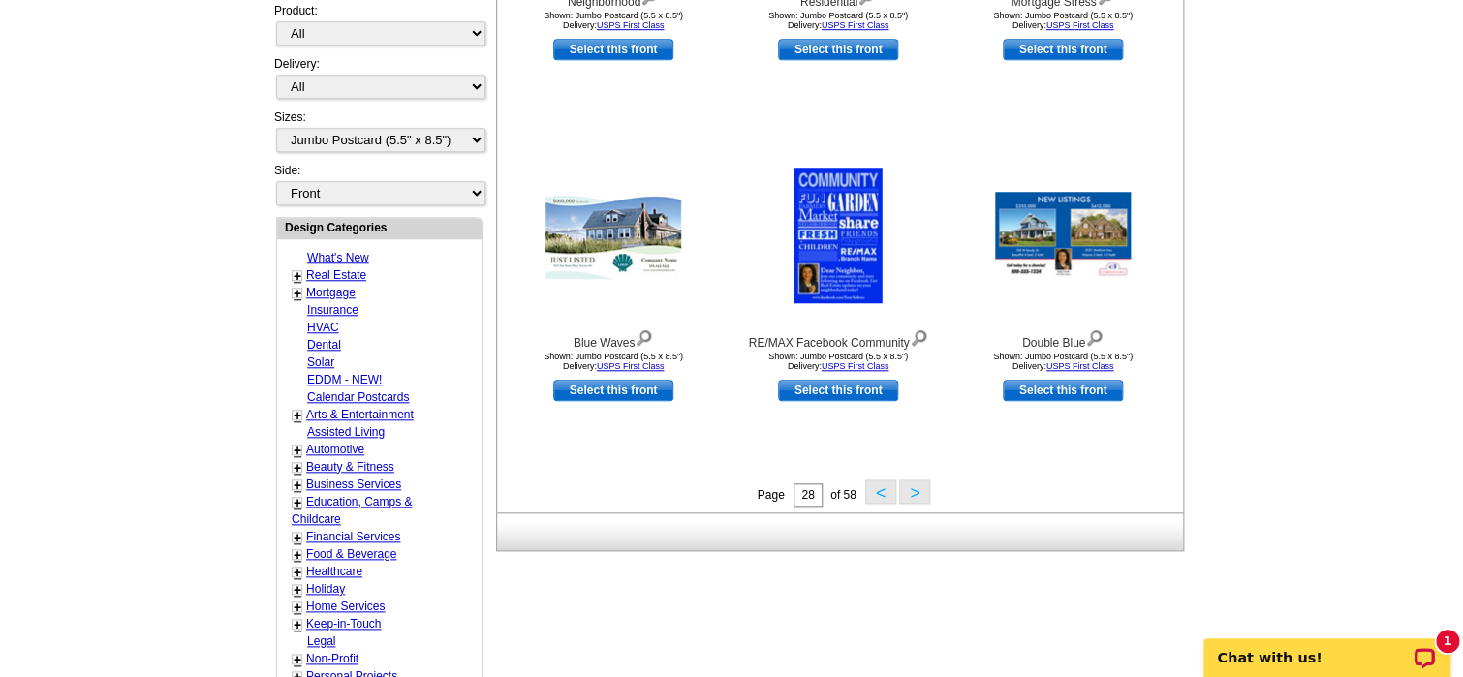
click at [895, 493] on span "< >" at bounding box center [894, 495] width 71 height 14
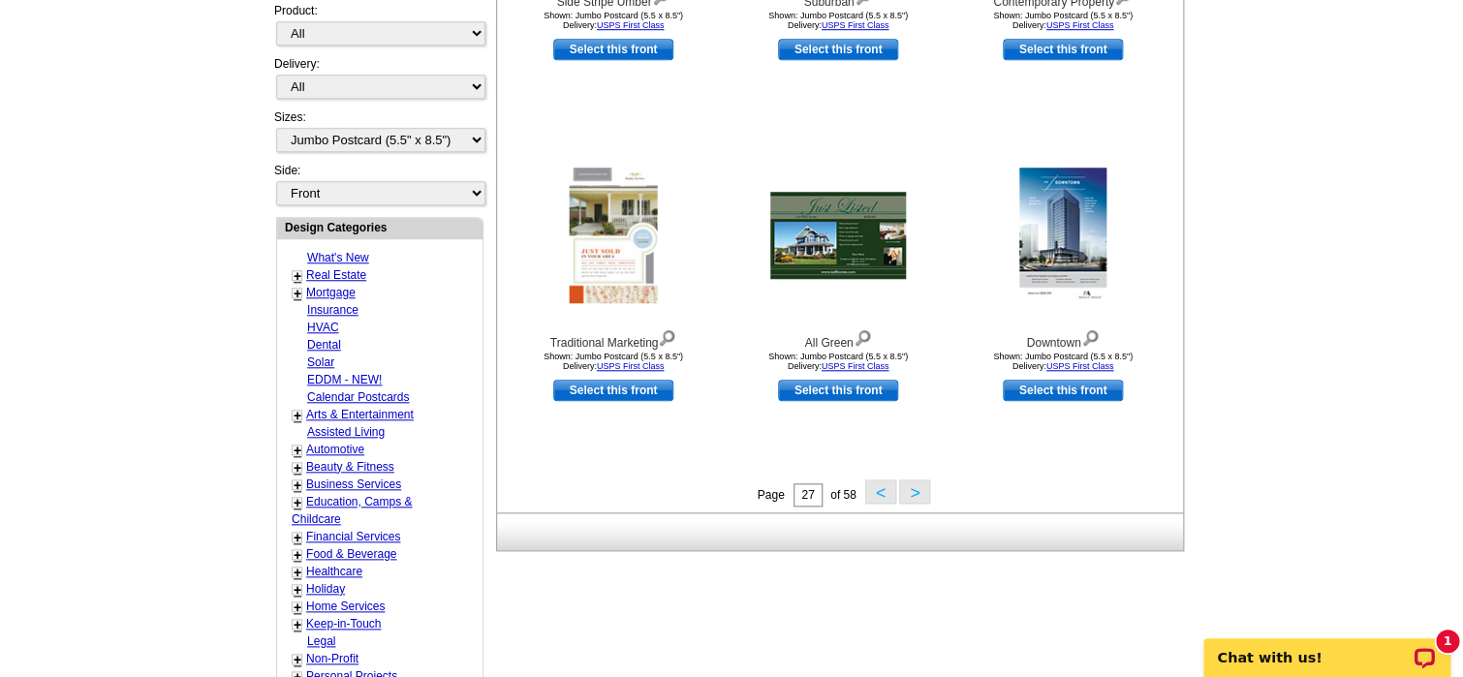
click at [881, 499] on button "<" at bounding box center [880, 492] width 31 height 24
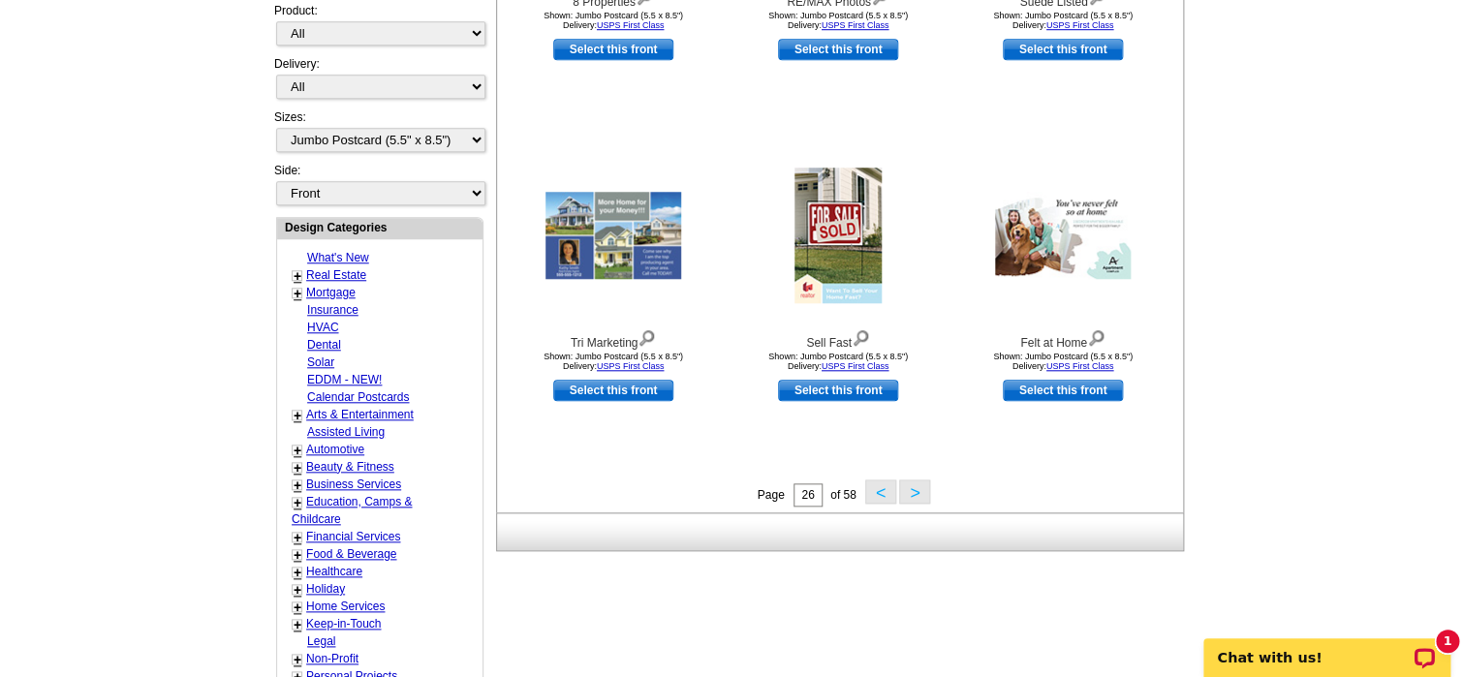
click at [884, 494] on button "<" at bounding box center [880, 492] width 31 height 24
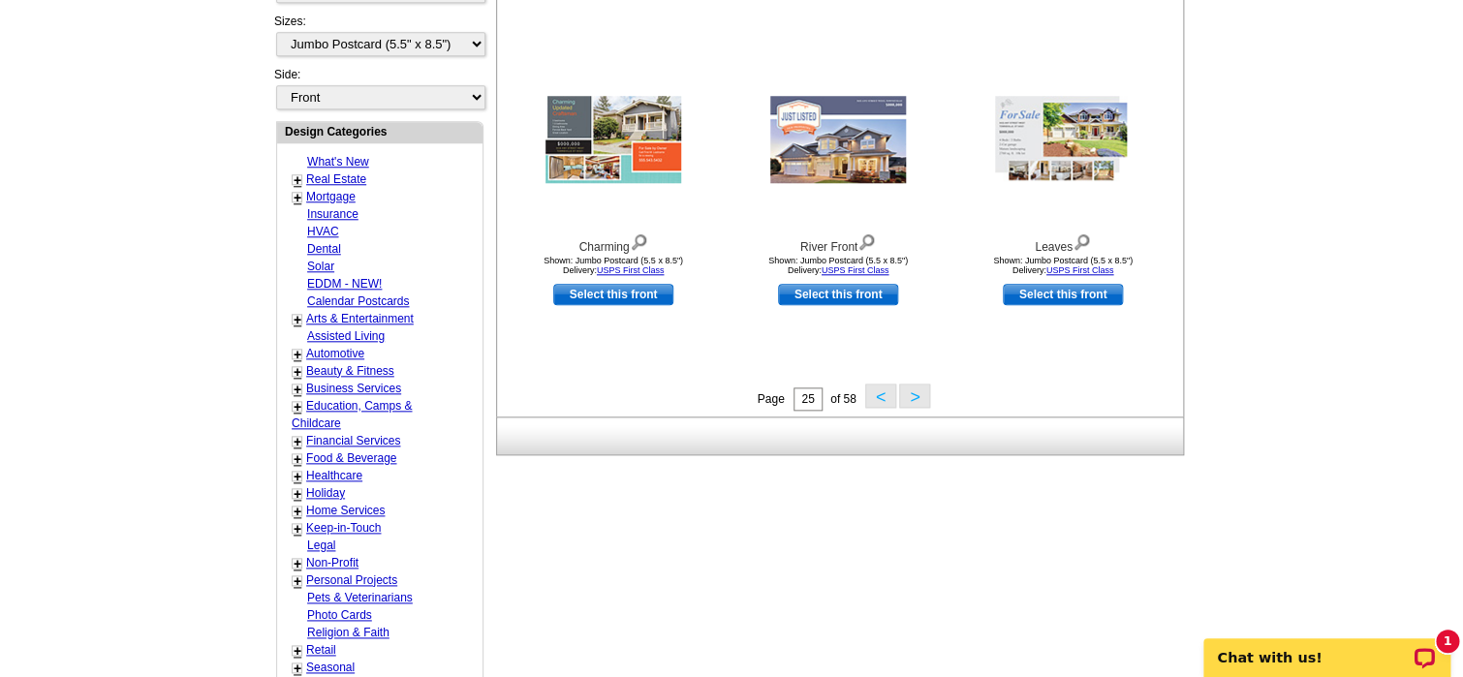
scroll to position [672, 0]
click at [885, 406] on button "<" at bounding box center [880, 395] width 31 height 24
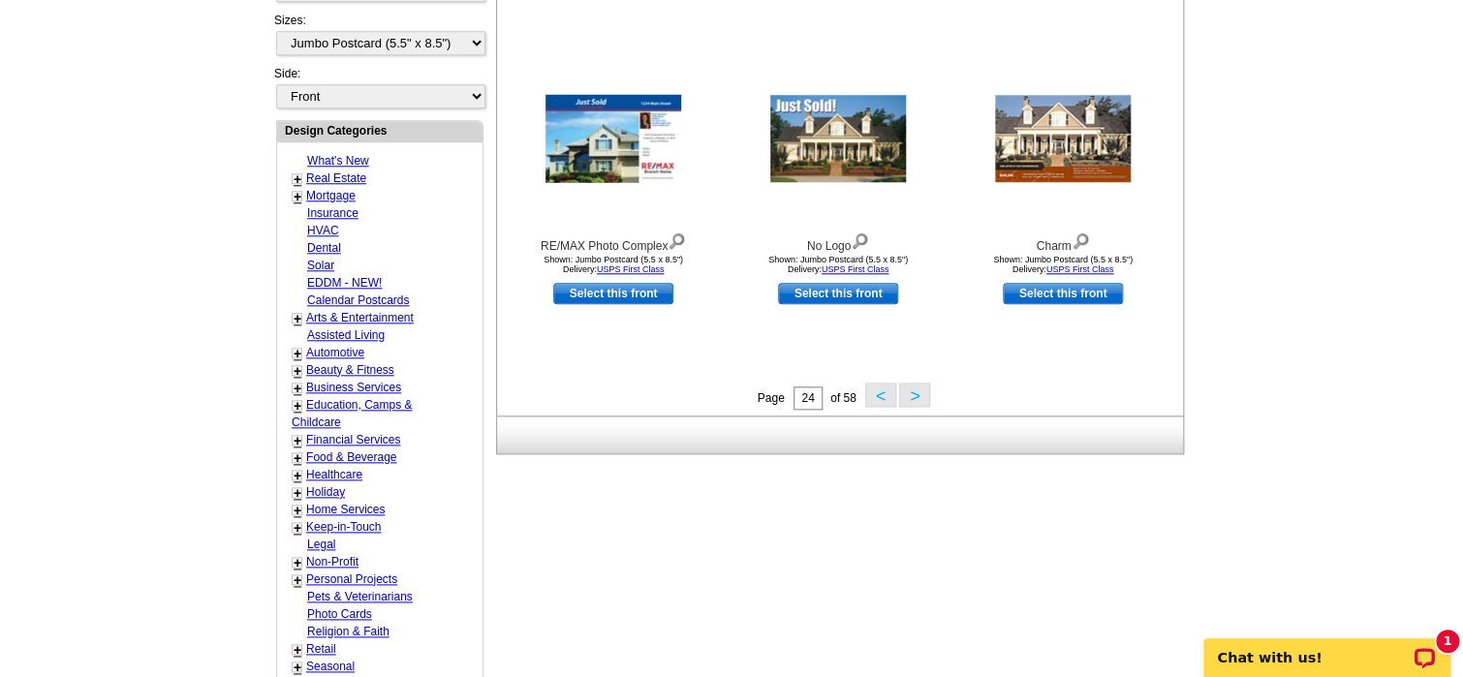
click at [885, 396] on button "<" at bounding box center [880, 395] width 31 height 24
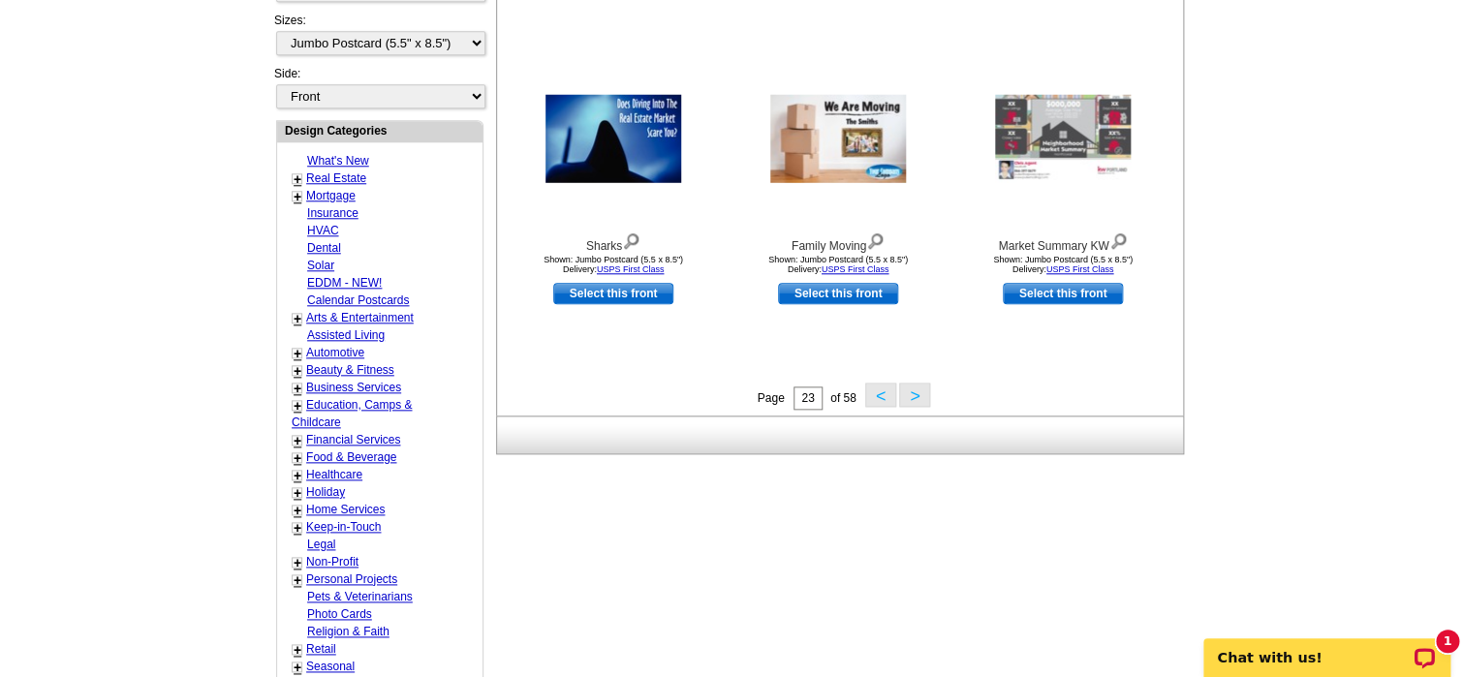
click at [881, 393] on button "<" at bounding box center [880, 395] width 31 height 24
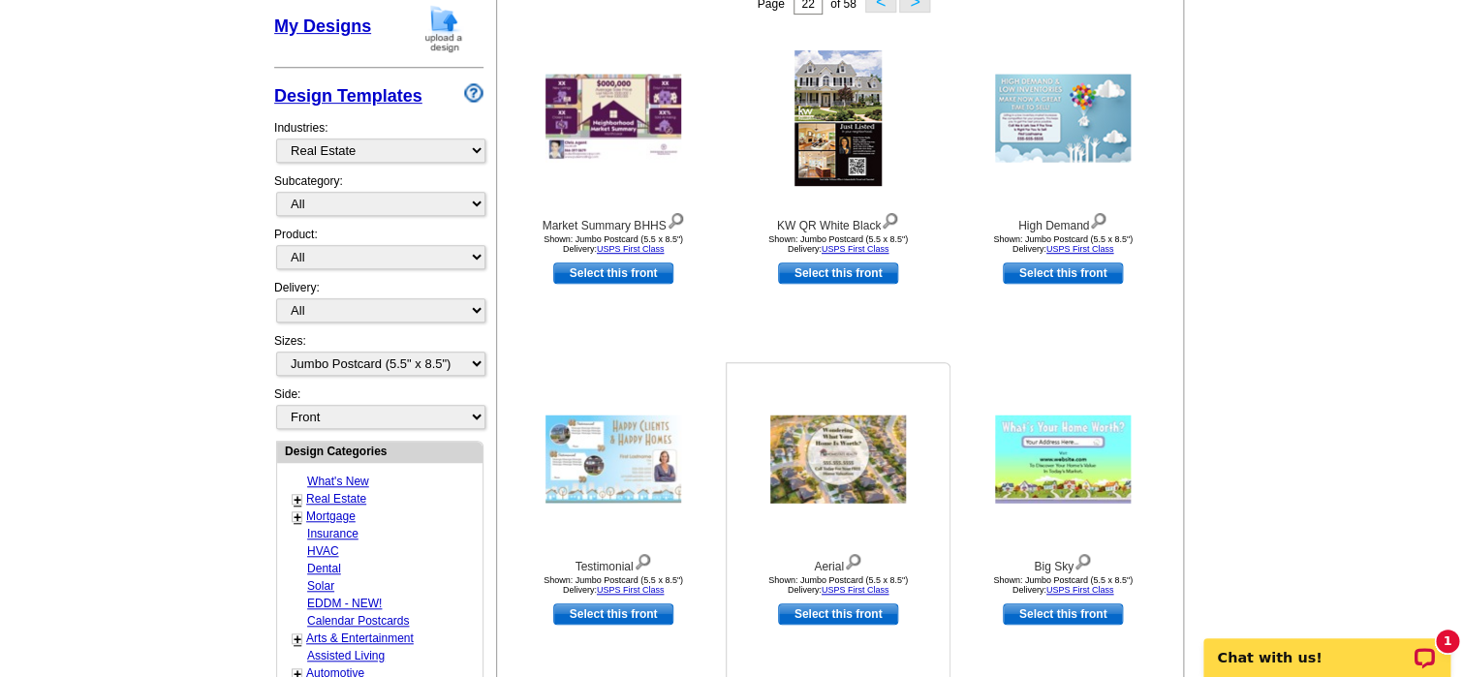
scroll to position [479, 0]
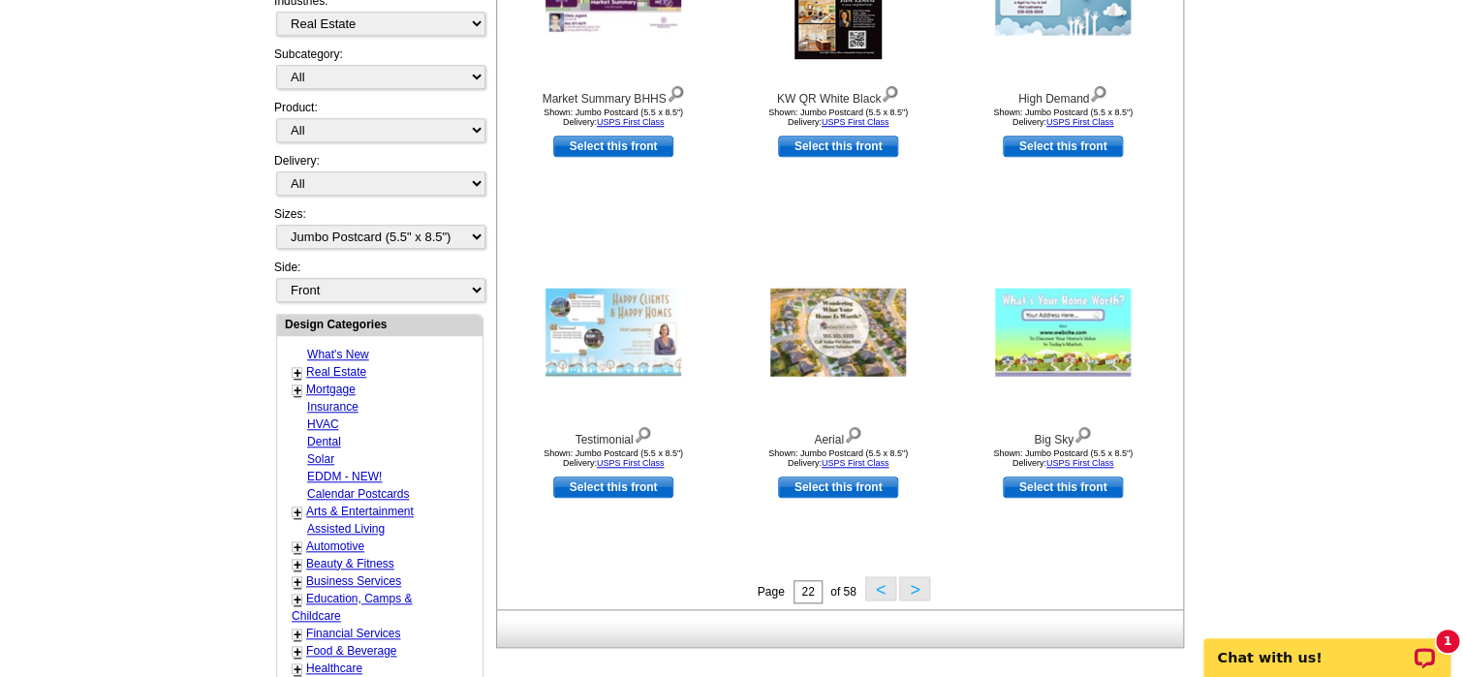
click at [877, 590] on button "<" at bounding box center [880, 588] width 31 height 24
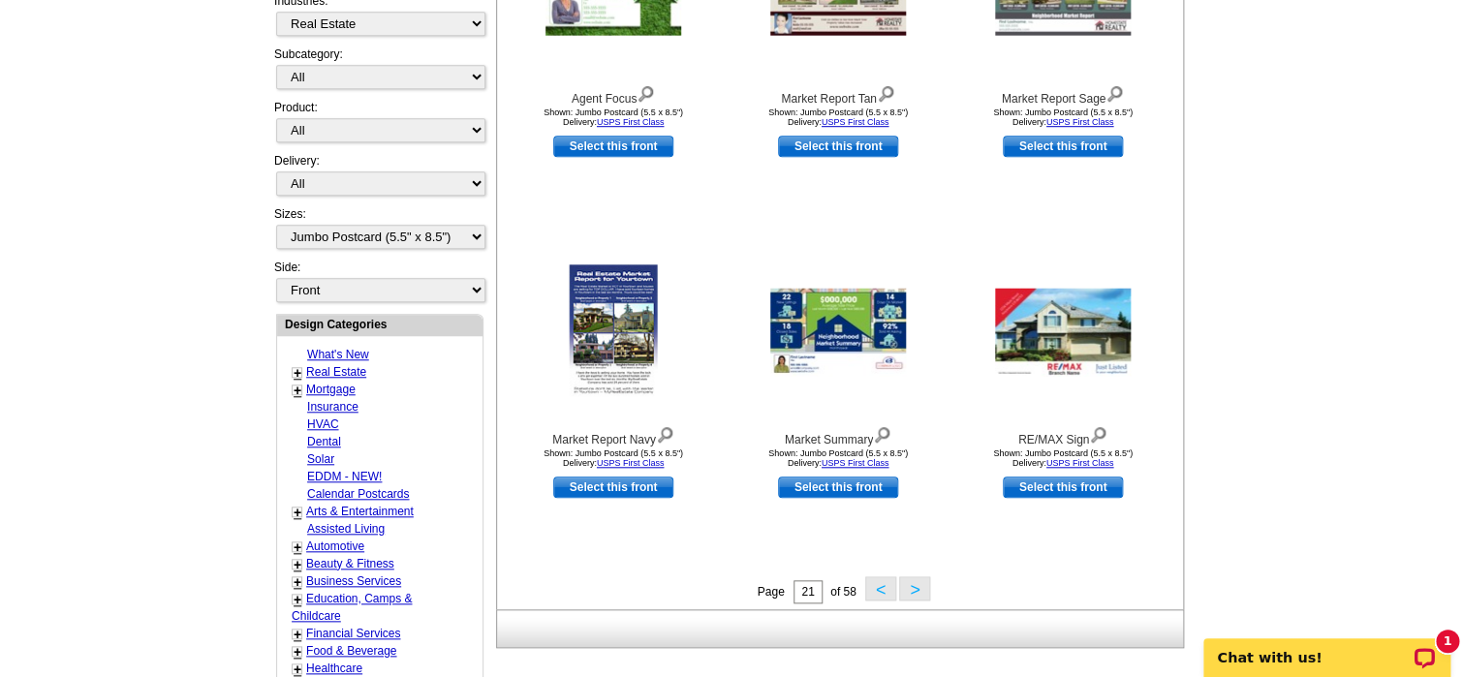
click at [873, 586] on button "<" at bounding box center [880, 588] width 31 height 24
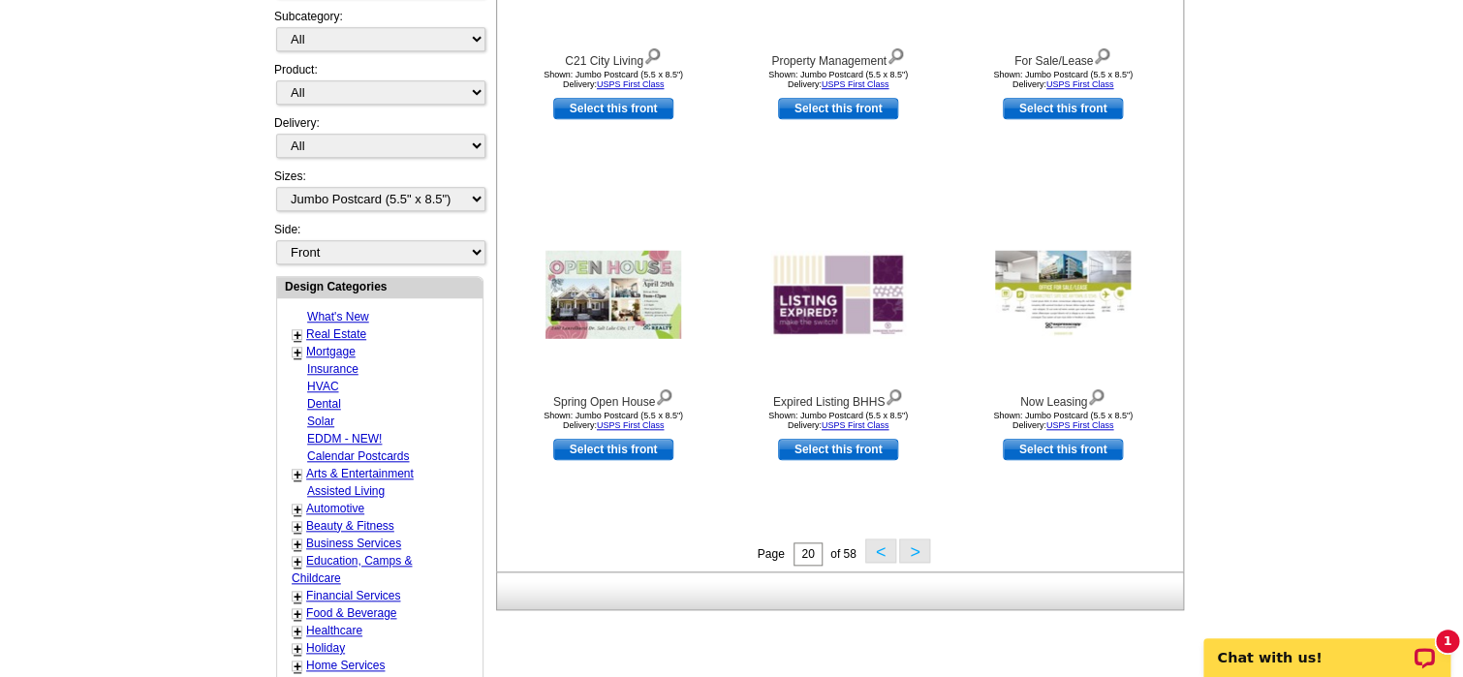
scroll to position [575, 0]
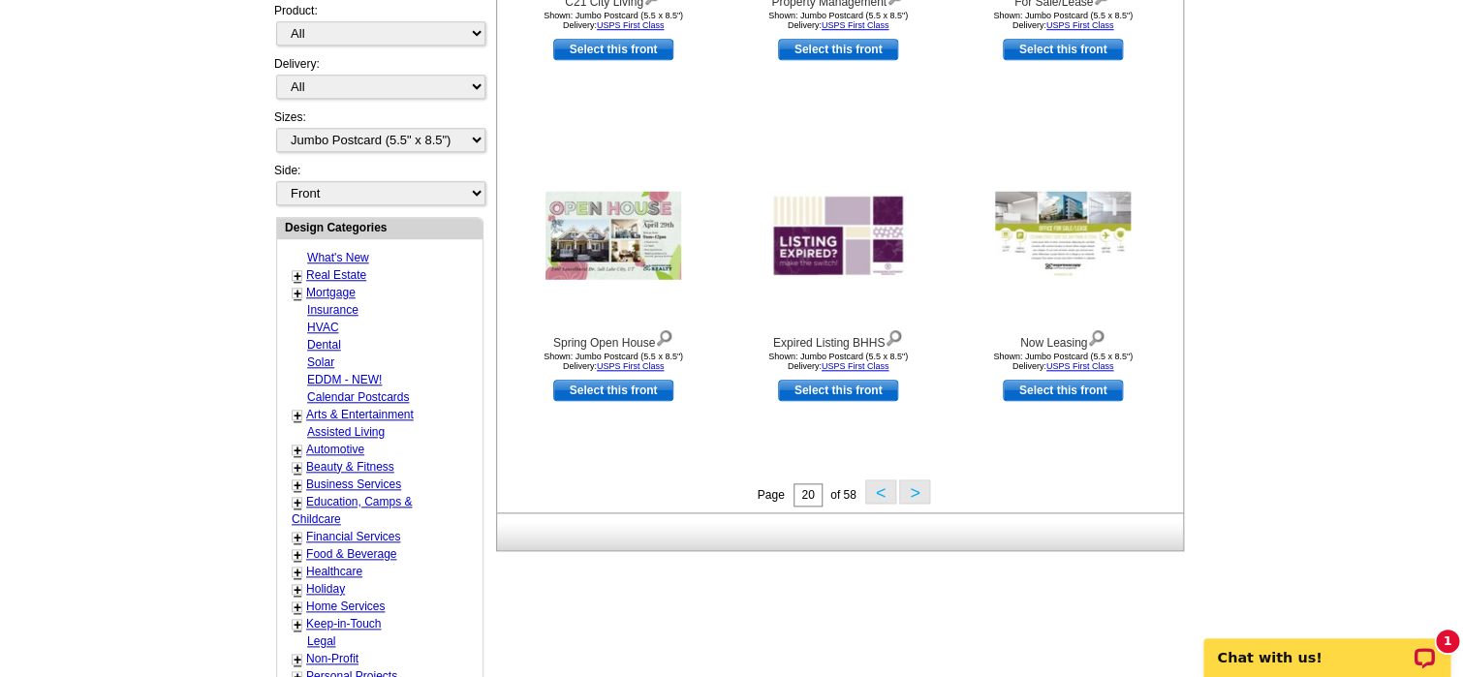
click at [872, 492] on button "<" at bounding box center [880, 492] width 31 height 24
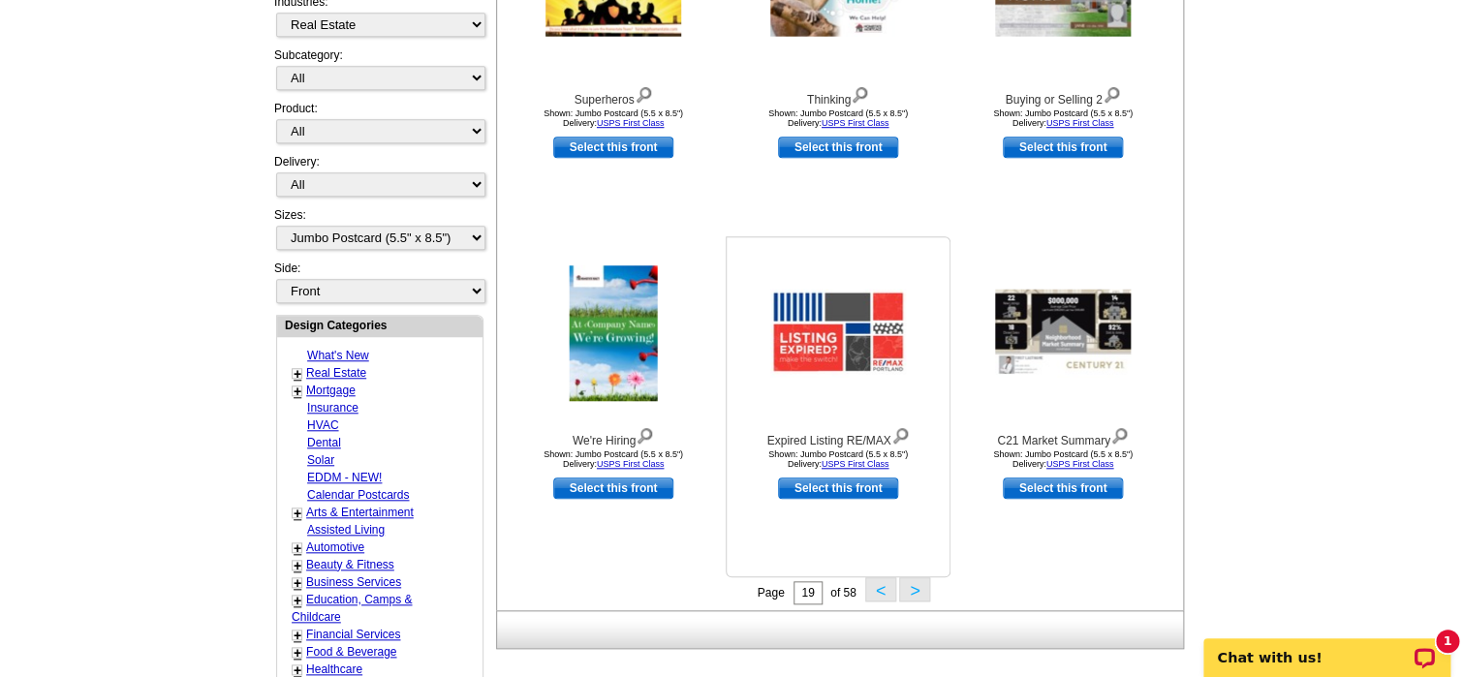
scroll to position [479, 0]
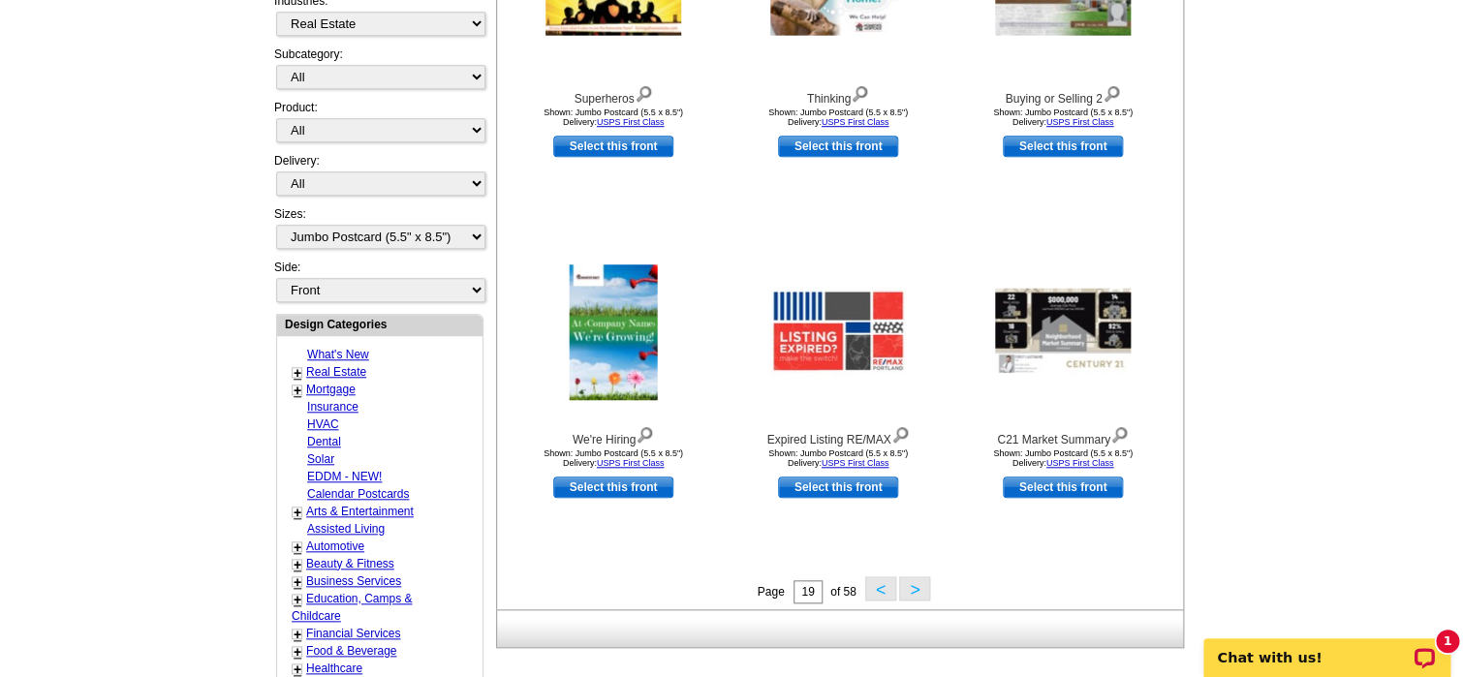
click at [885, 597] on button "<" at bounding box center [880, 588] width 31 height 24
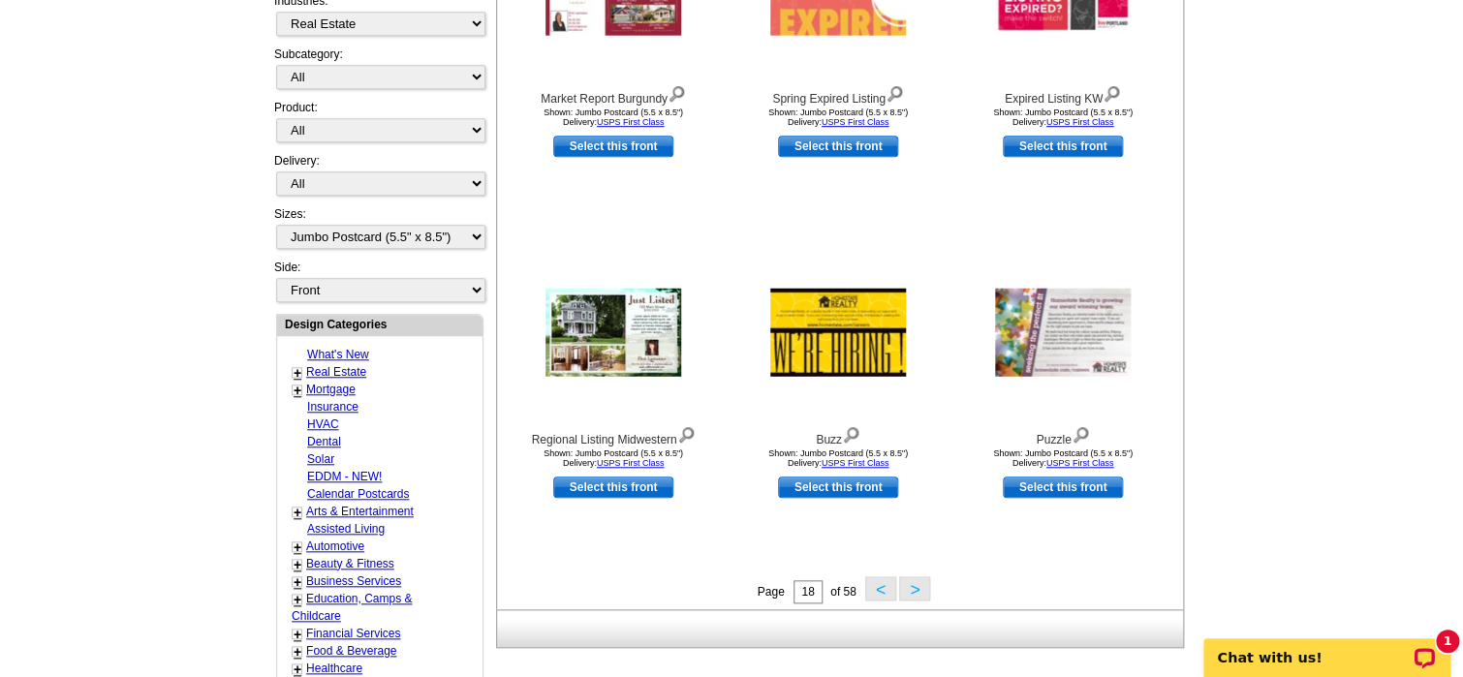
click at [884, 593] on button "<" at bounding box center [880, 588] width 31 height 24
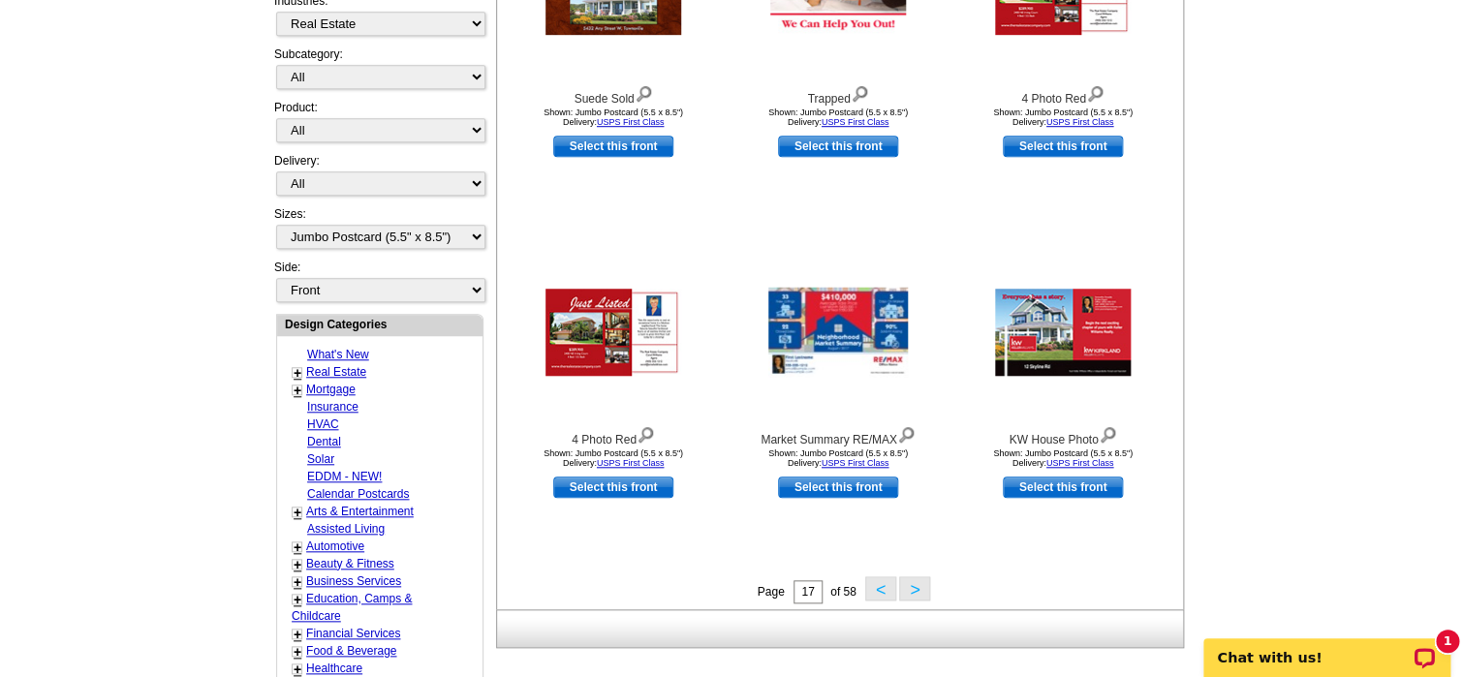
click at [877, 603] on div "Page 17 of 58 < >" at bounding box center [844, 590] width 686 height 29
click at [880, 592] on button "<" at bounding box center [880, 588] width 31 height 24
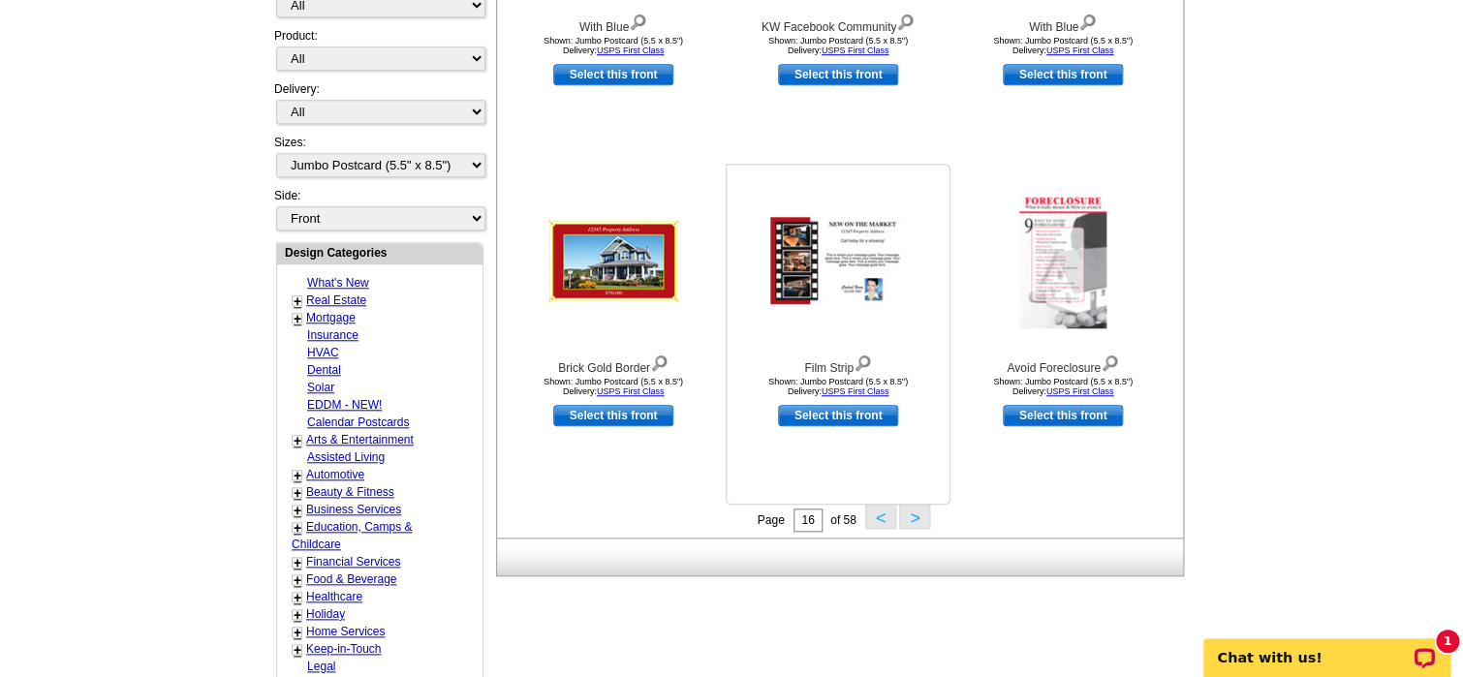
scroll to position [575, 0]
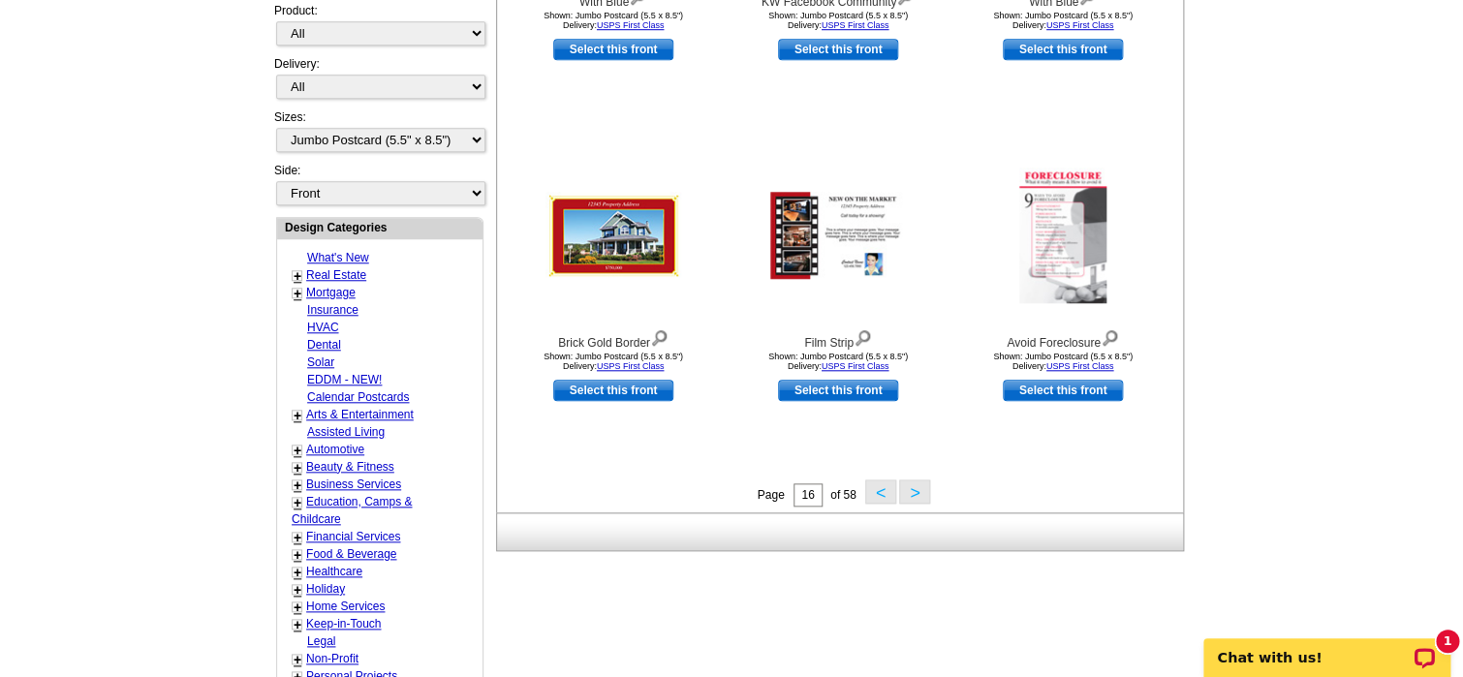
click at [885, 493] on button "<" at bounding box center [880, 492] width 31 height 24
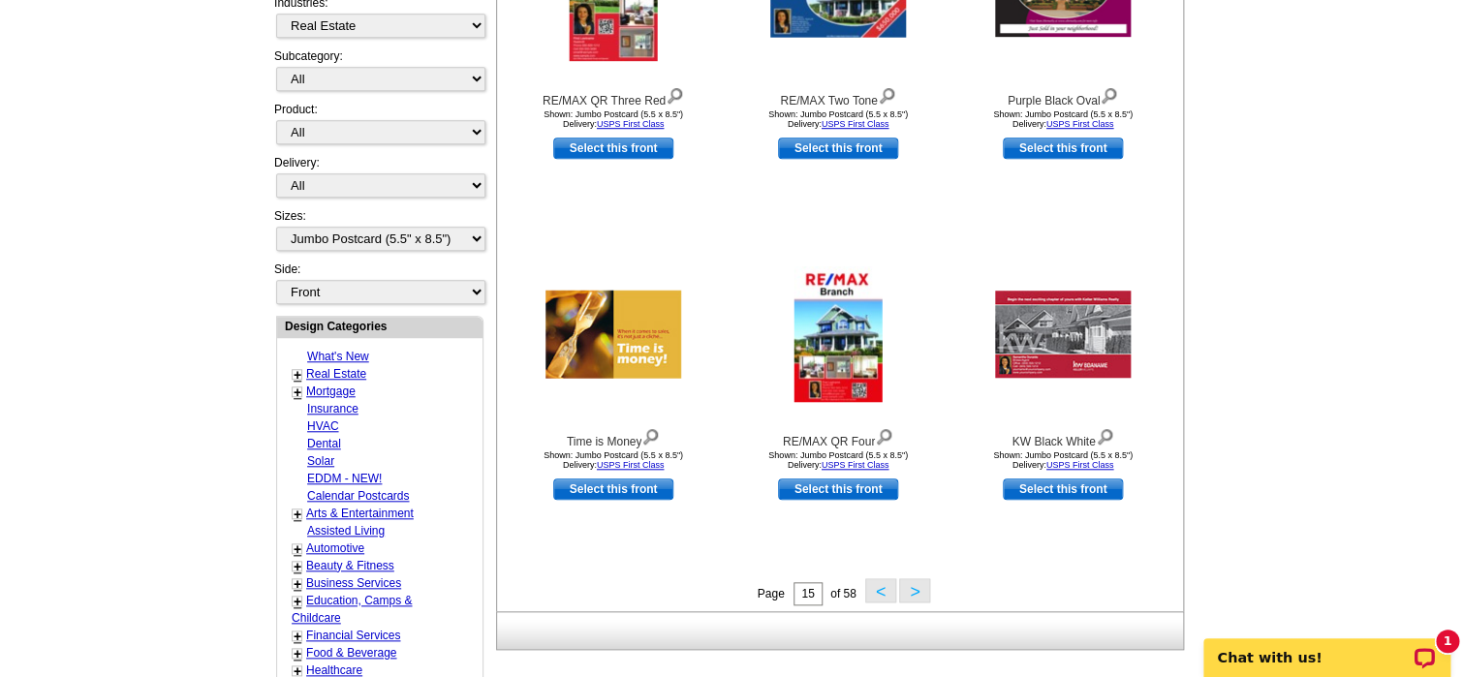
scroll to position [479, 0]
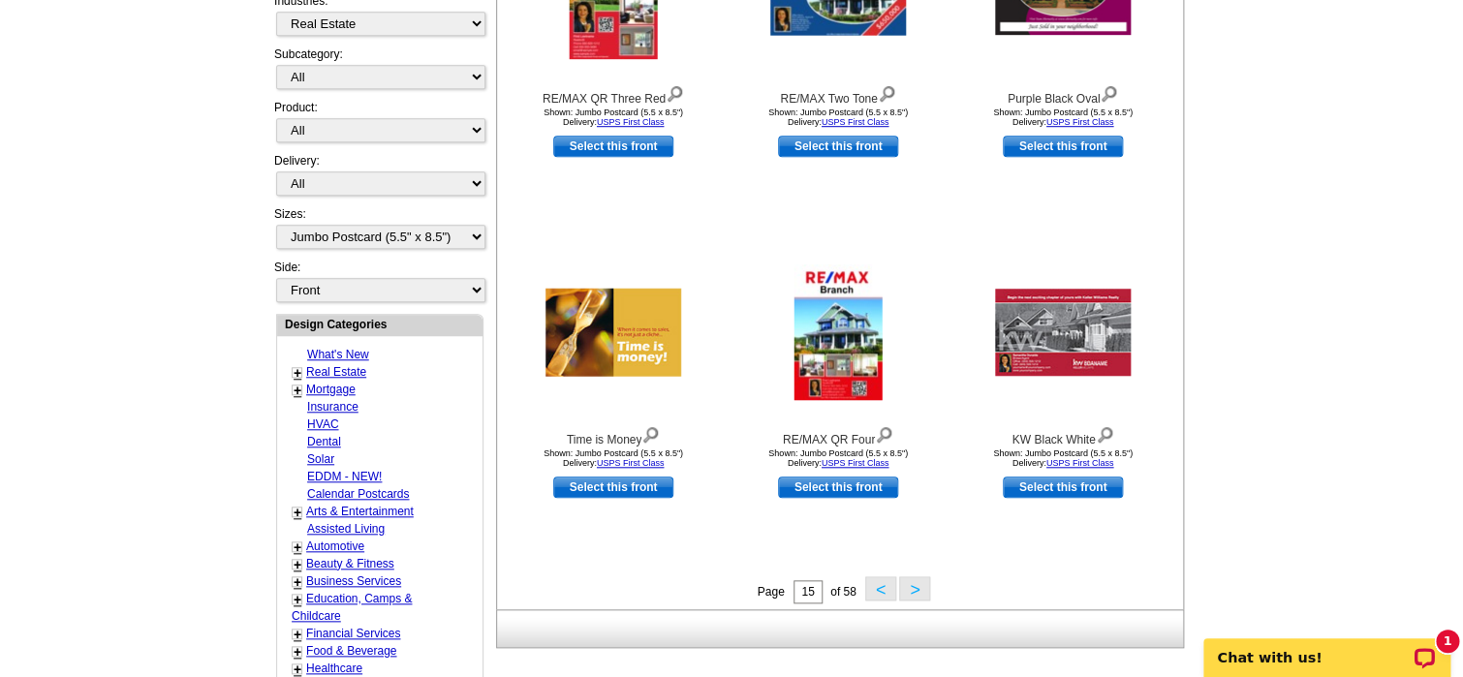
click at [881, 599] on button "<" at bounding box center [880, 588] width 31 height 24
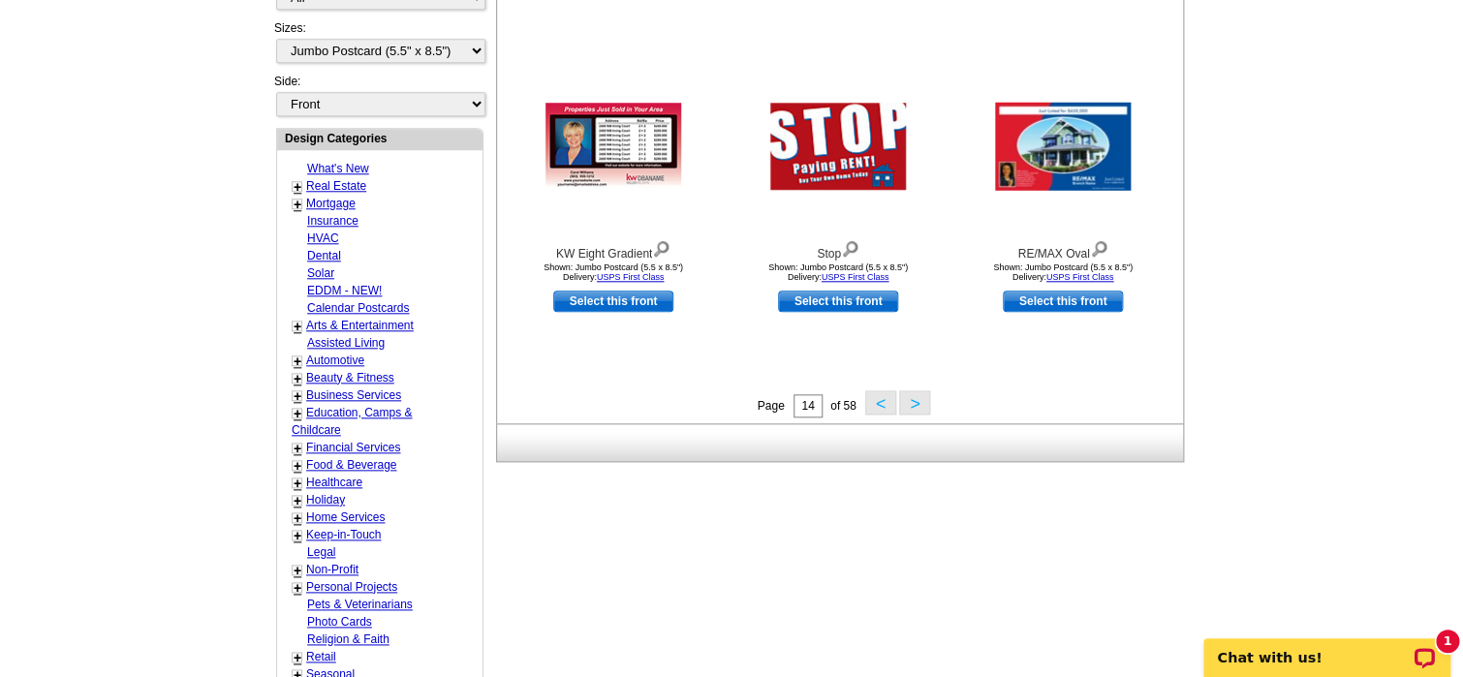
scroll to position [672, 0]
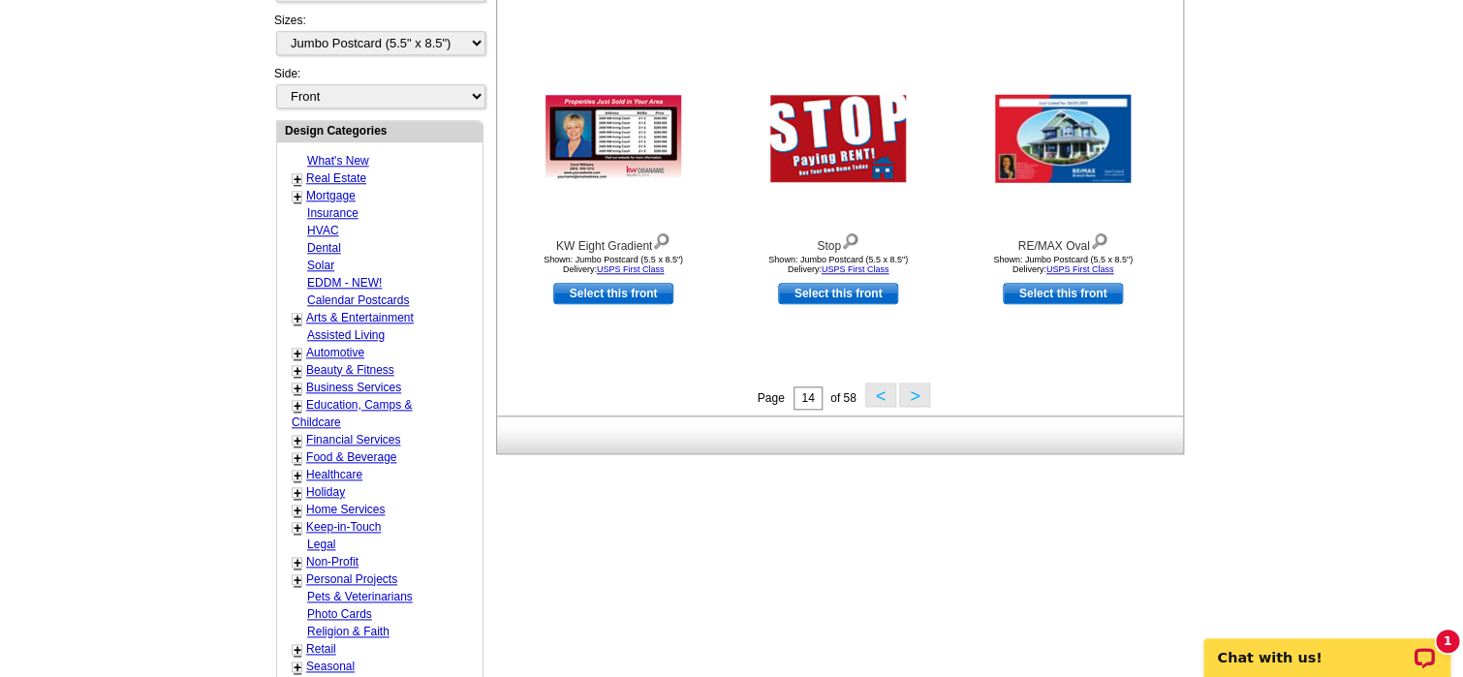
click at [882, 394] on button "<" at bounding box center [880, 395] width 31 height 24
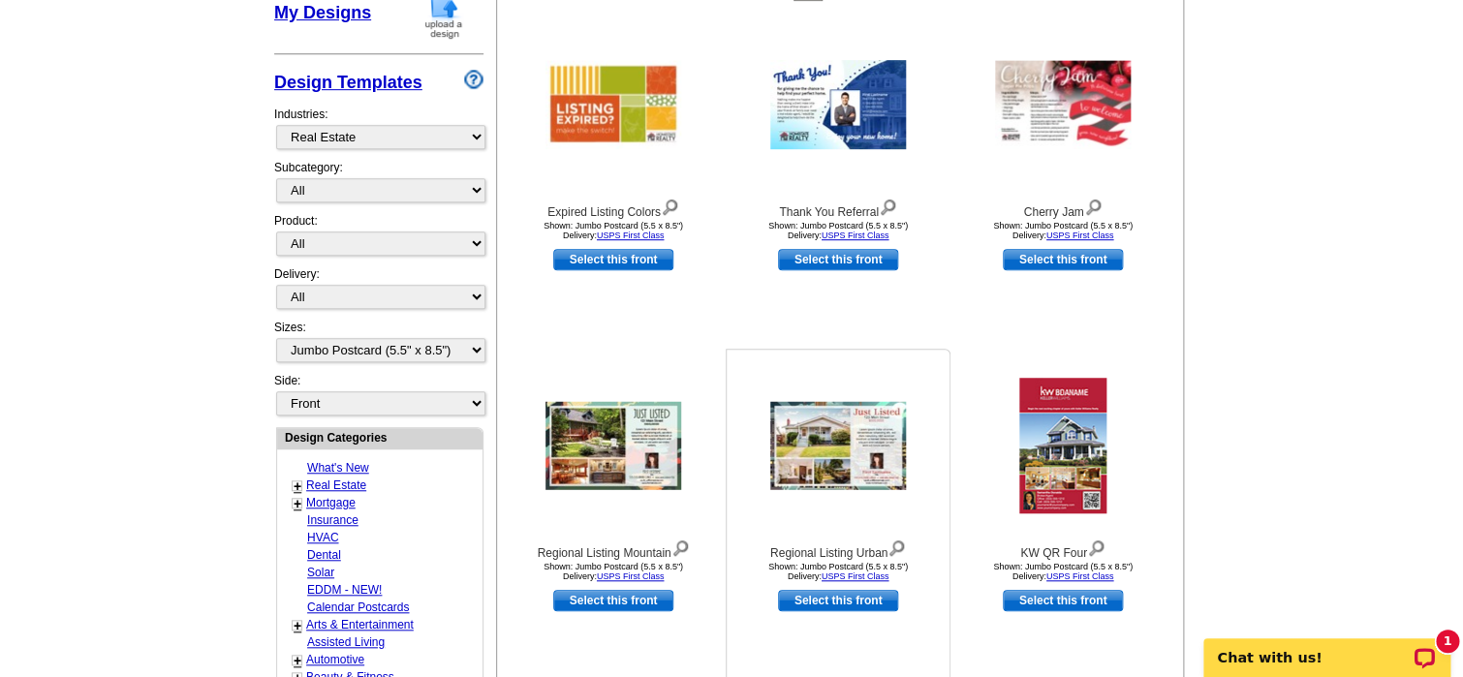
scroll to position [479, 0]
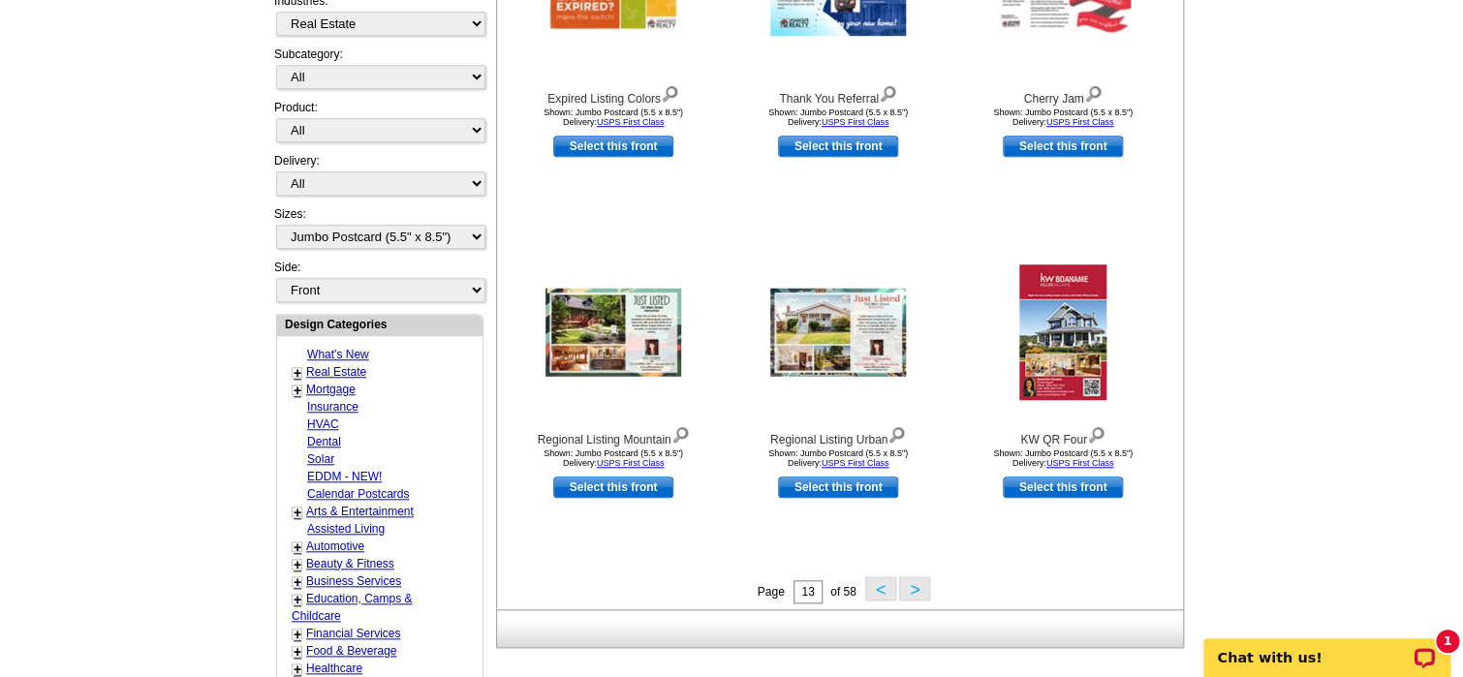
click at [878, 601] on button "<" at bounding box center [880, 588] width 31 height 24
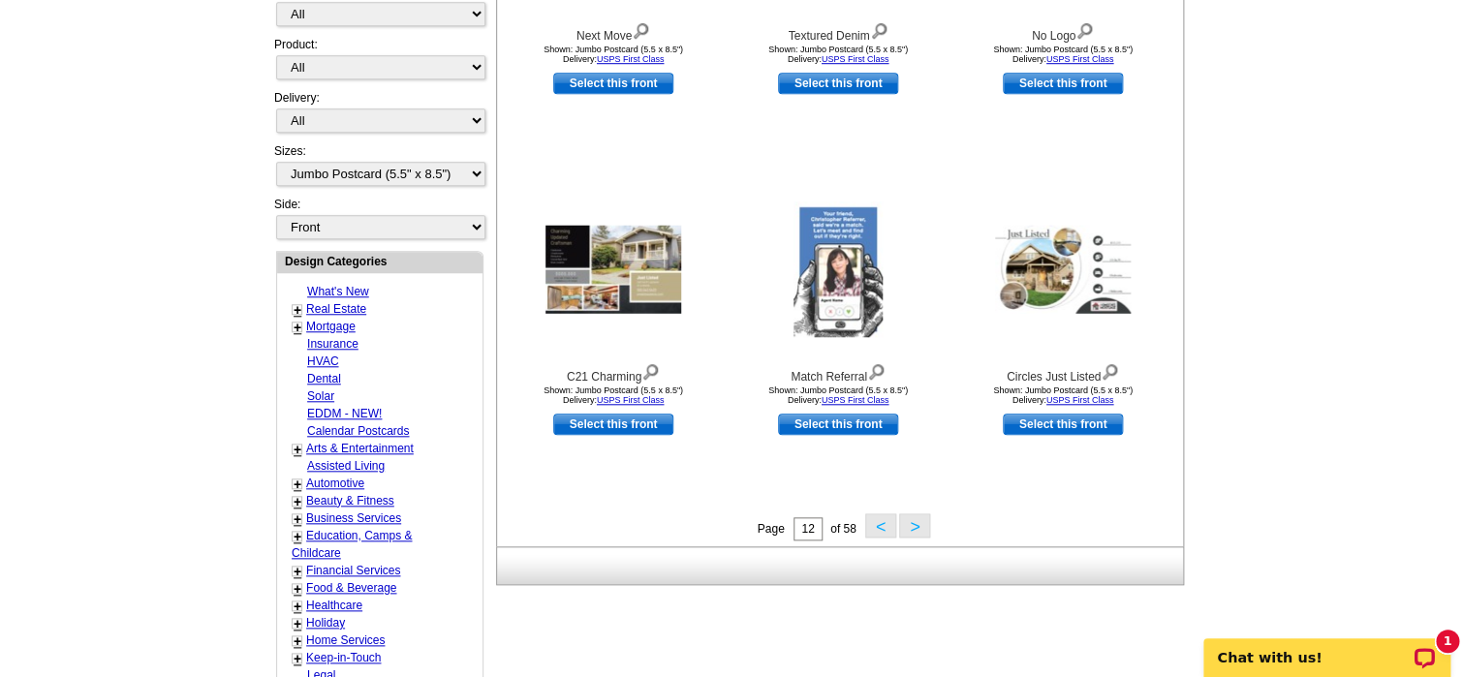
scroll to position [575, 0]
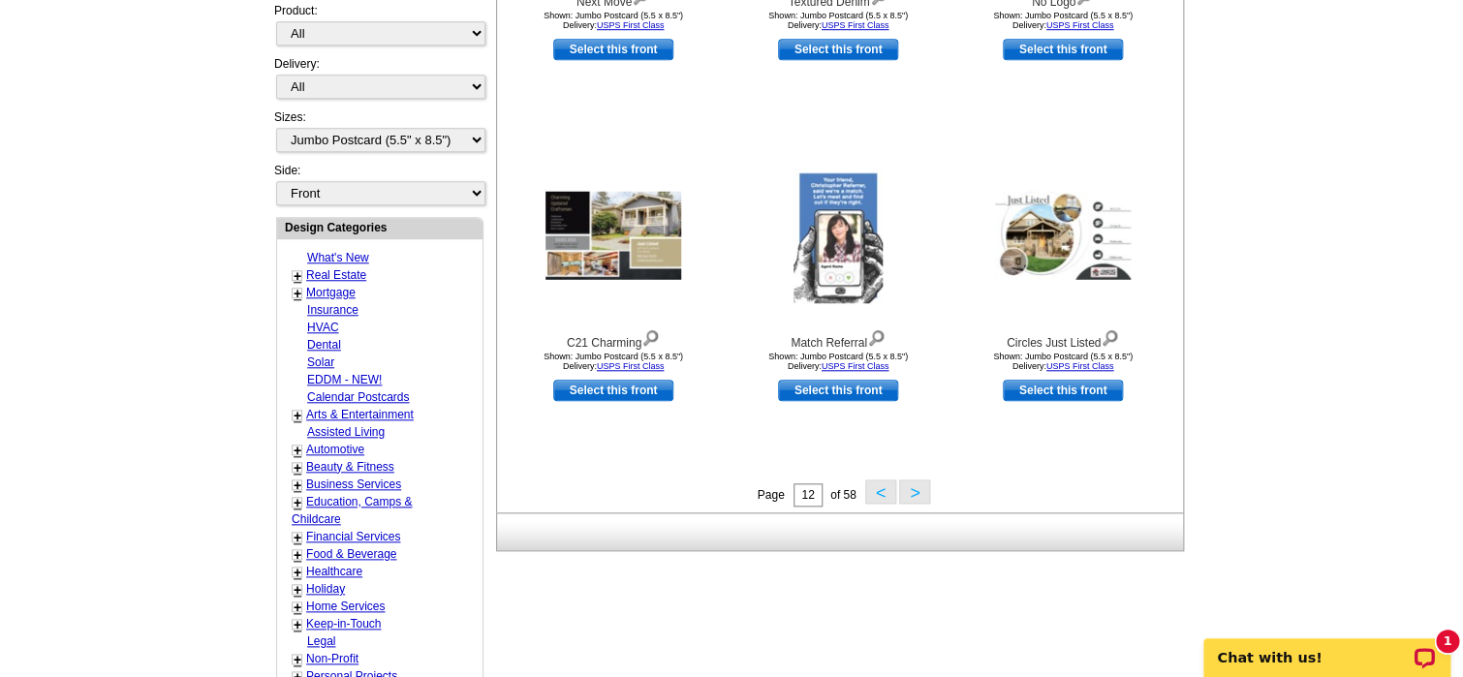
click at [886, 493] on button "<" at bounding box center [880, 492] width 31 height 24
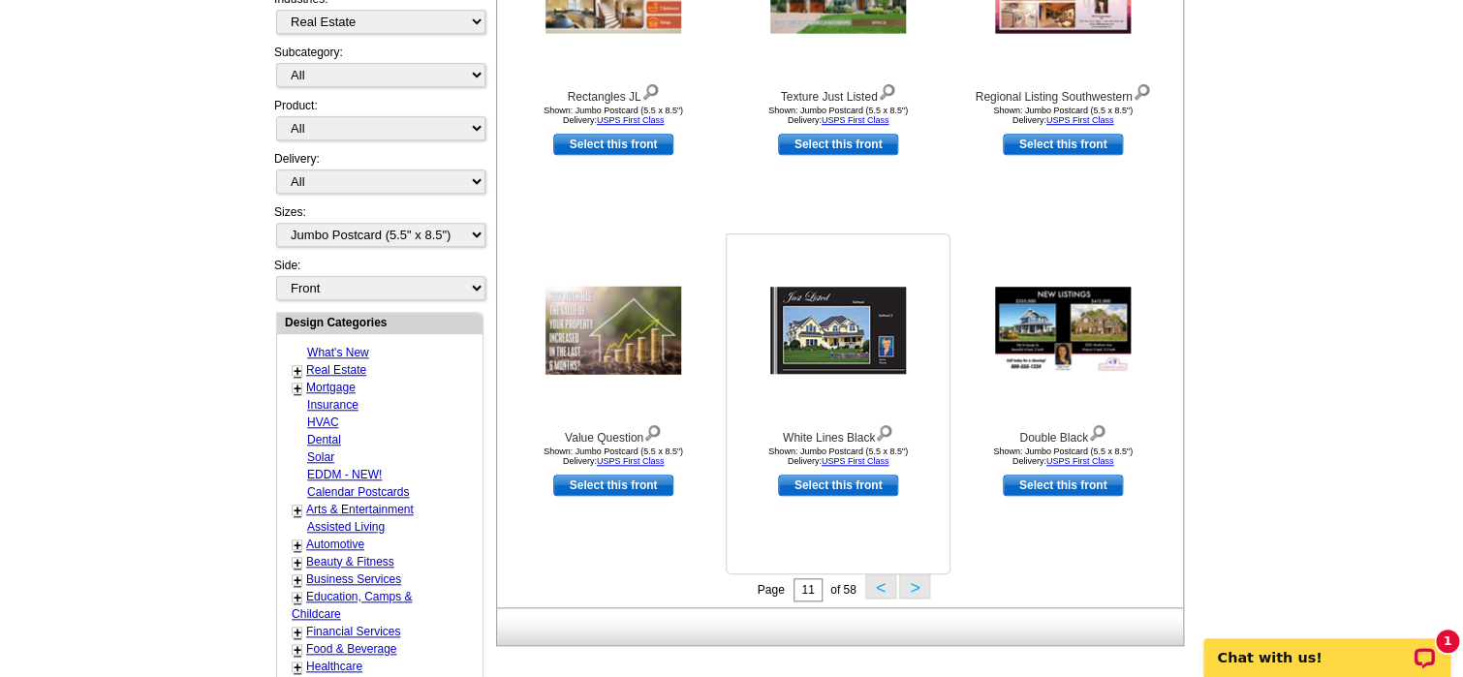
scroll to position [672, 0]
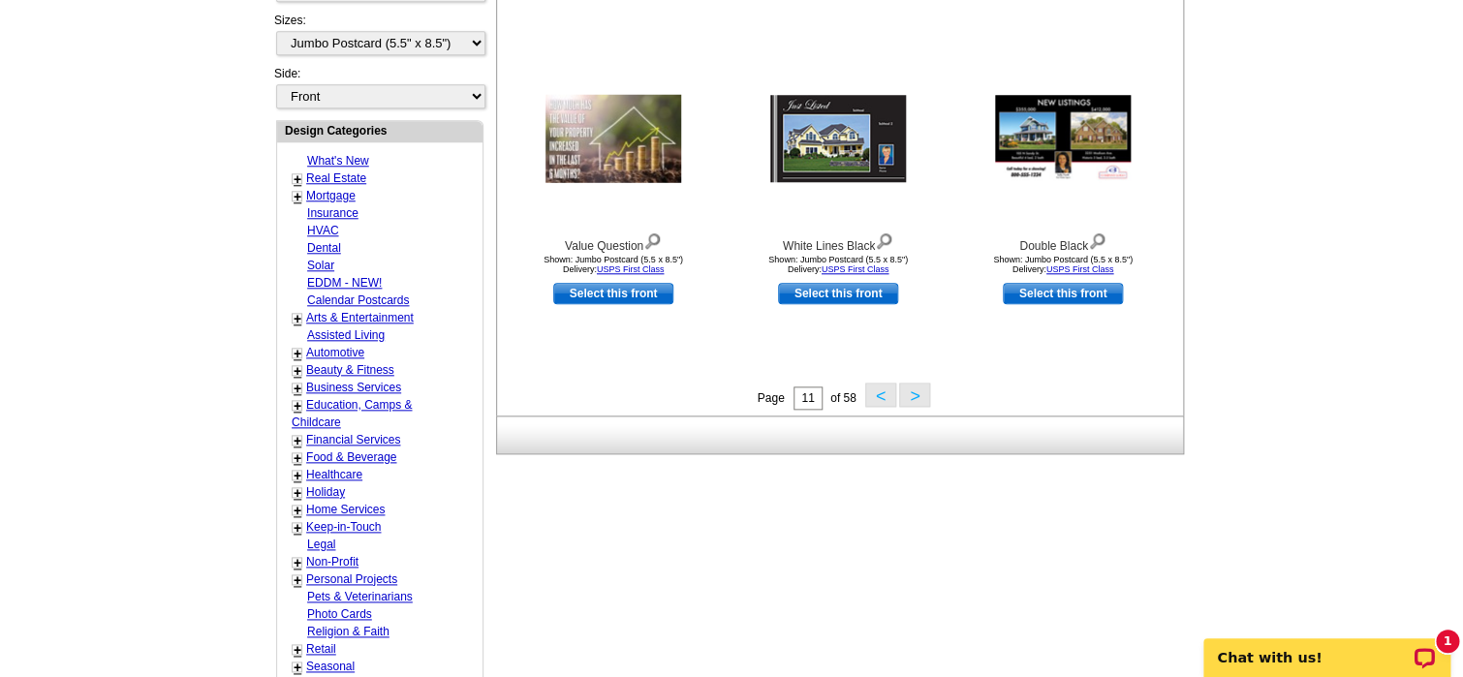
click at [886, 399] on button "<" at bounding box center [880, 395] width 31 height 24
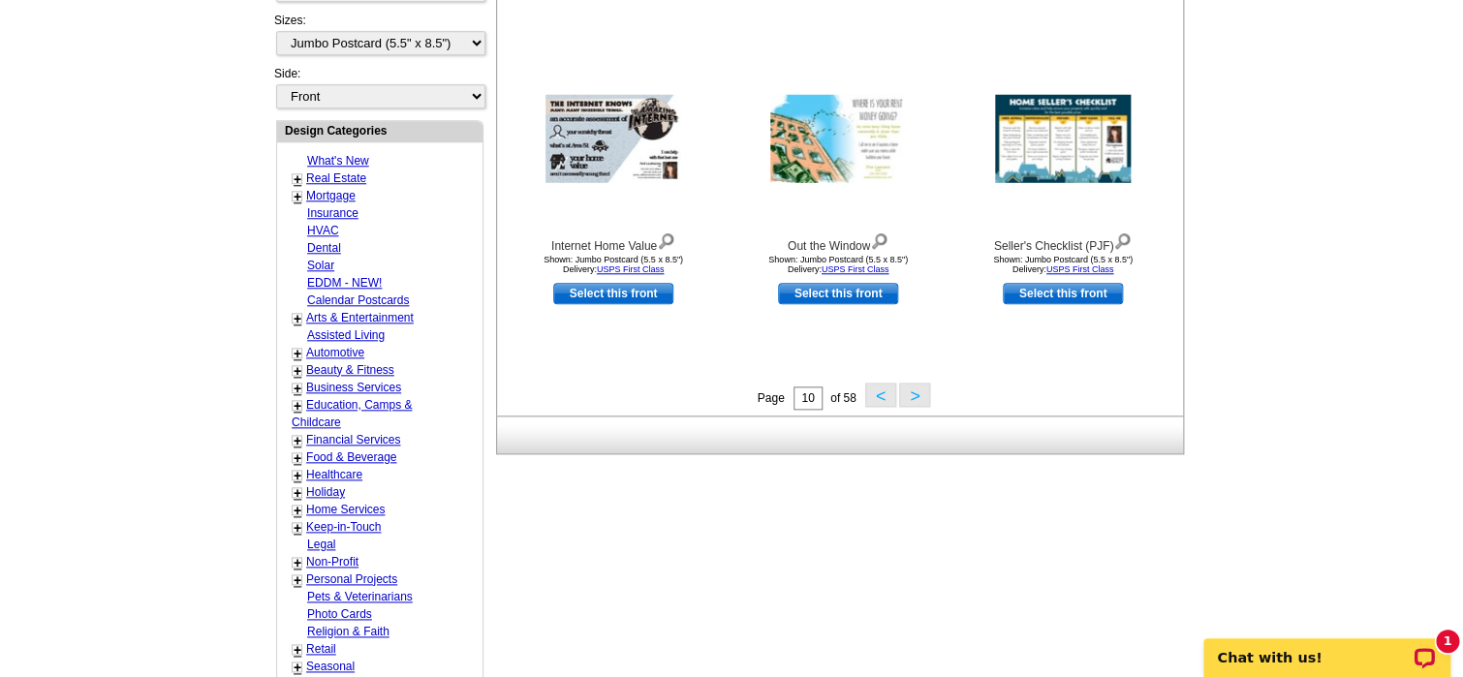
click at [878, 392] on button "<" at bounding box center [880, 395] width 31 height 24
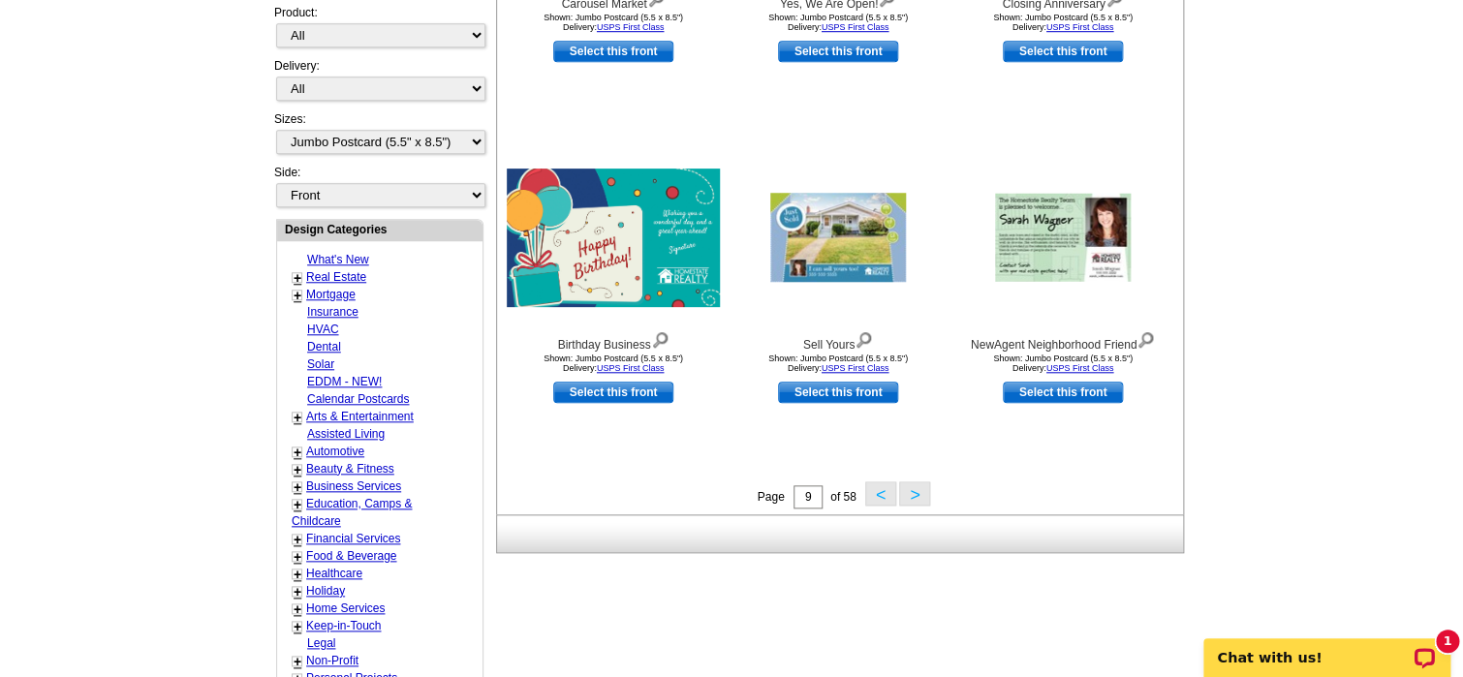
scroll to position [575, 0]
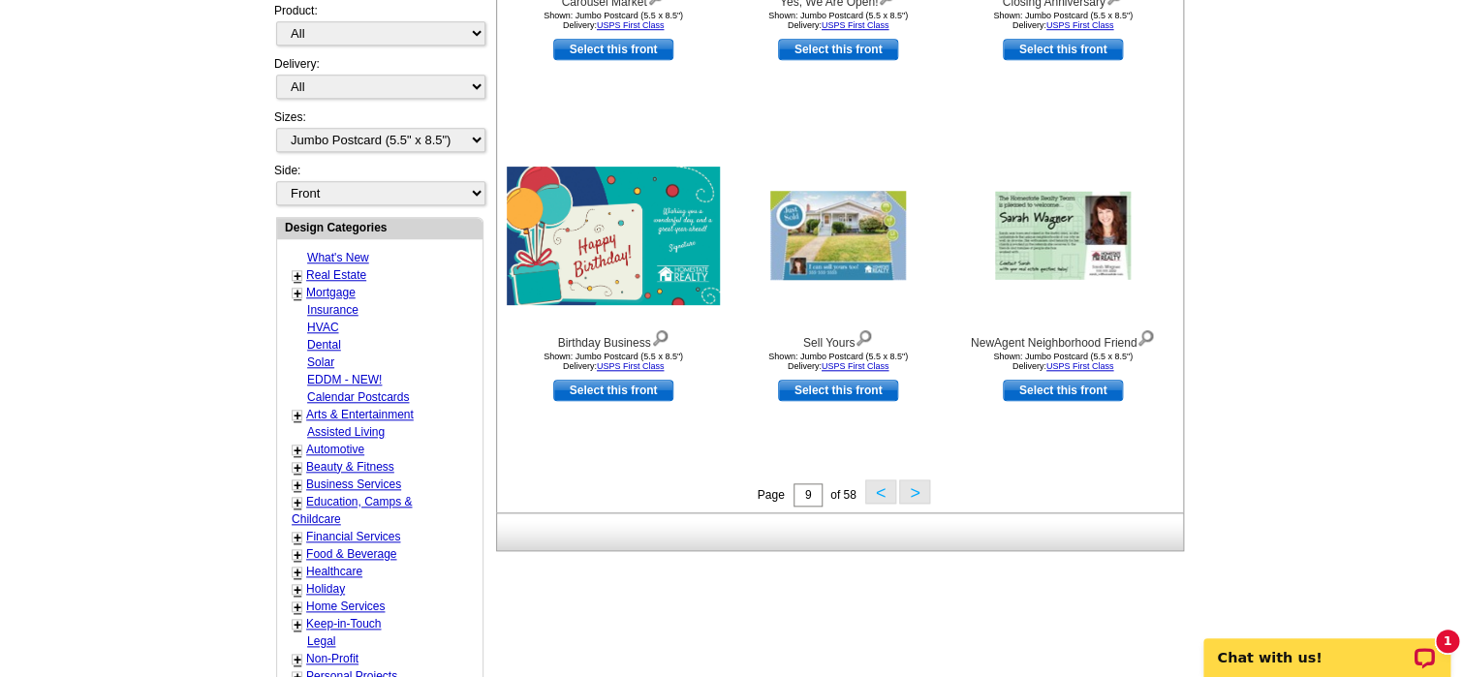
click at [884, 499] on button "<" at bounding box center [880, 492] width 31 height 24
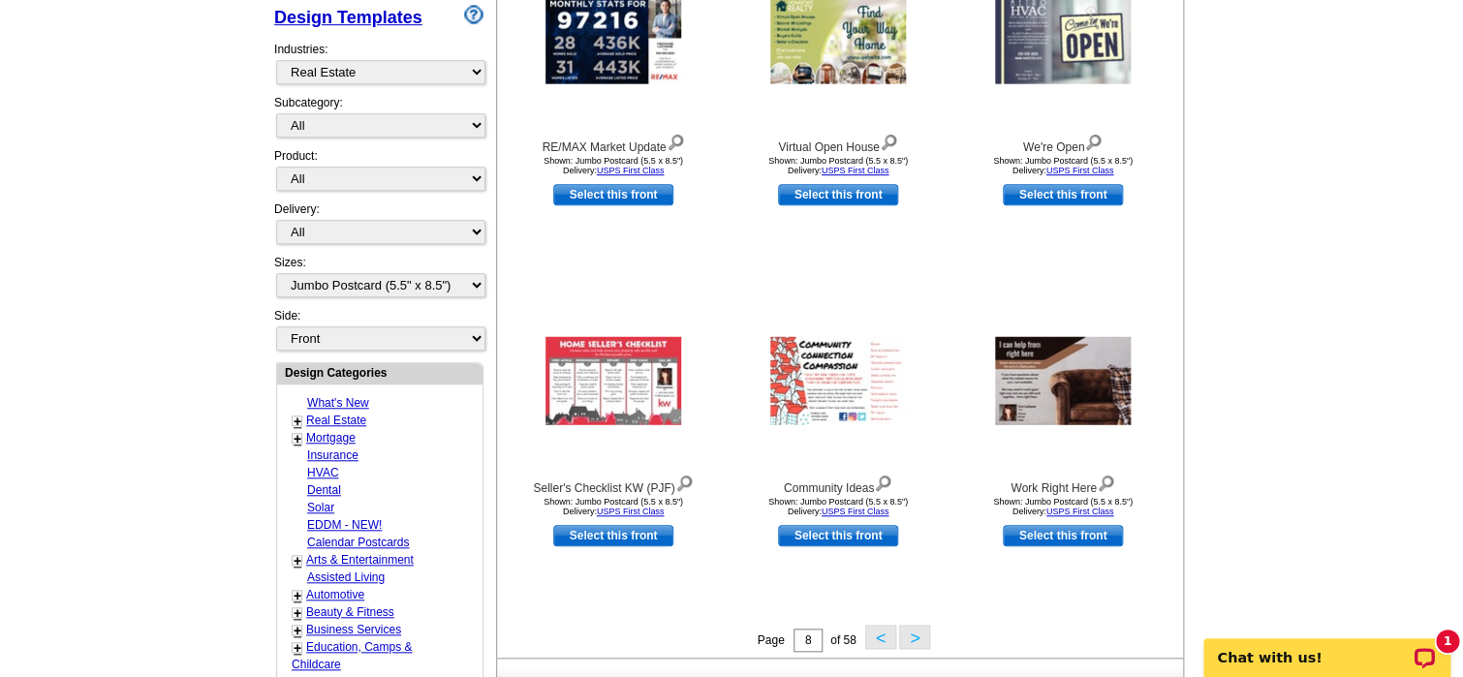
scroll to position [479, 0]
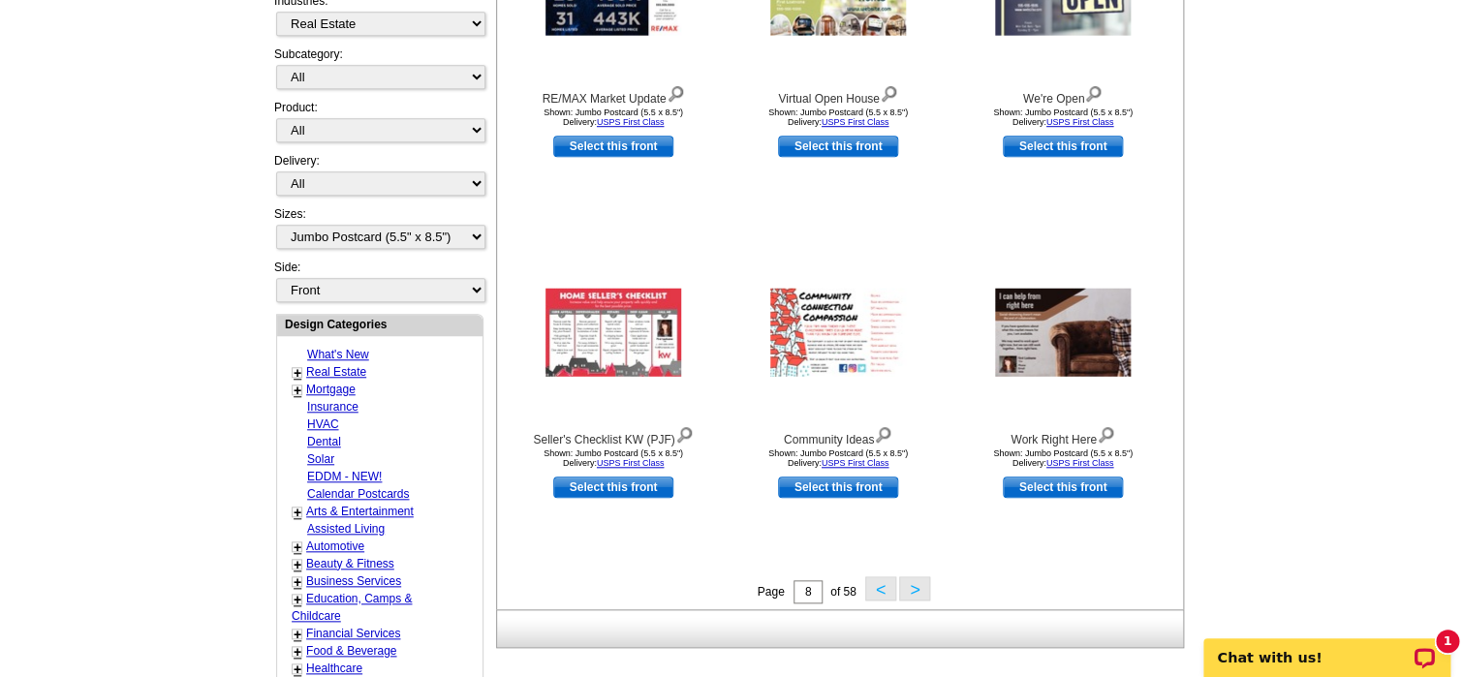
click at [881, 590] on button "<" at bounding box center [880, 588] width 31 height 24
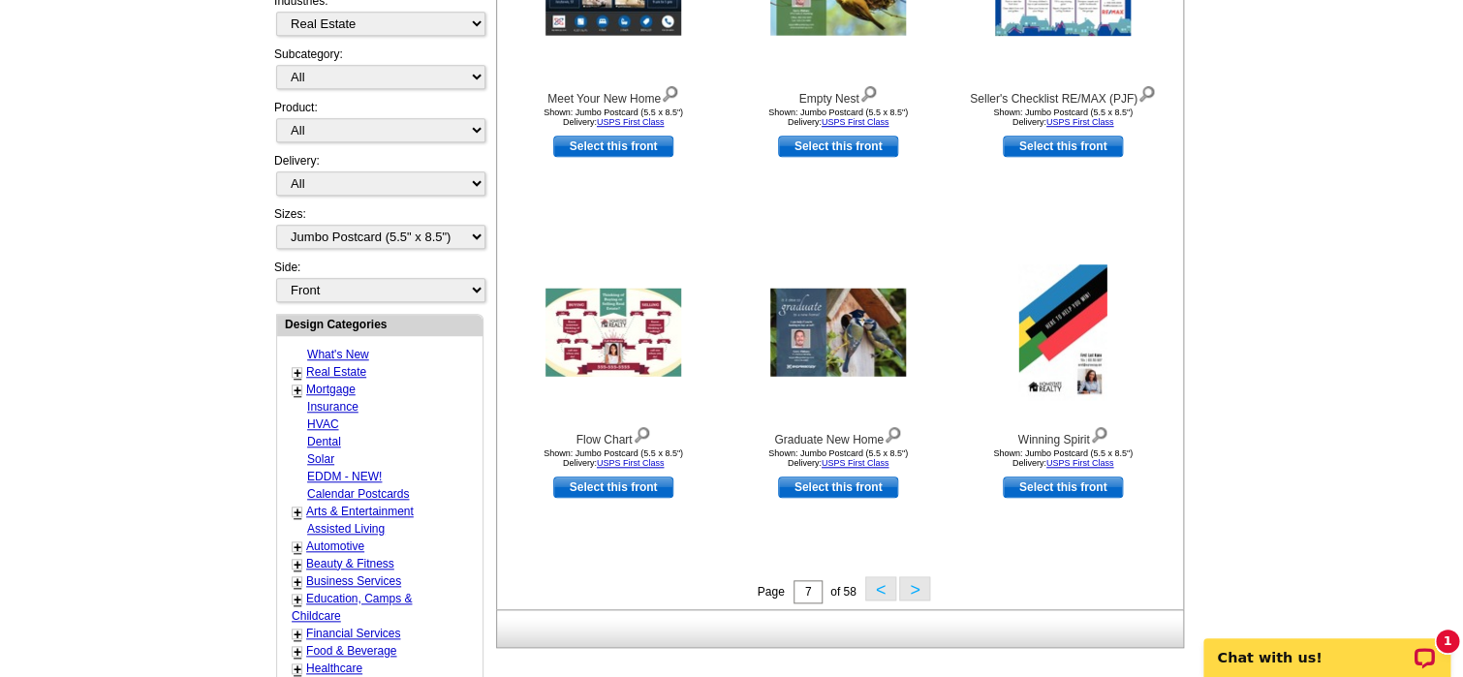
click at [868, 582] on button "<" at bounding box center [880, 588] width 31 height 24
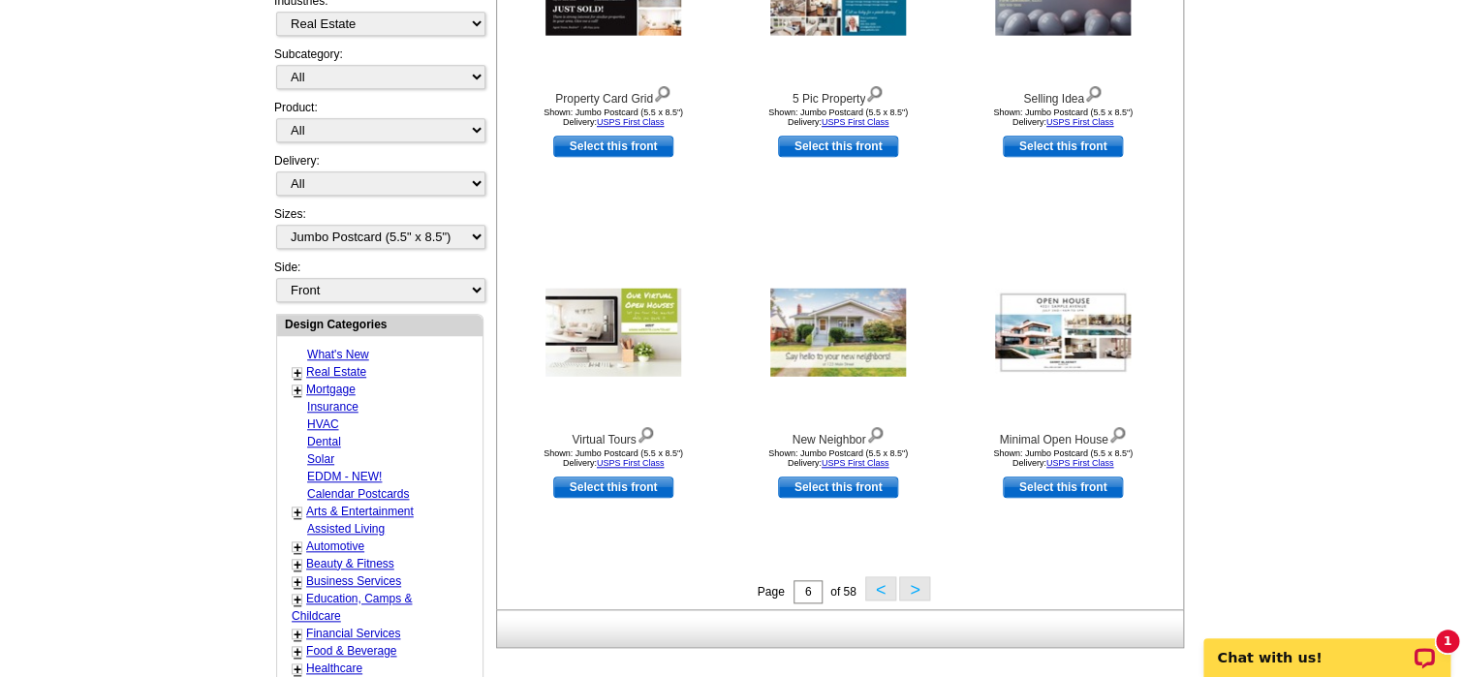
click at [891, 593] on button "<" at bounding box center [880, 588] width 31 height 24
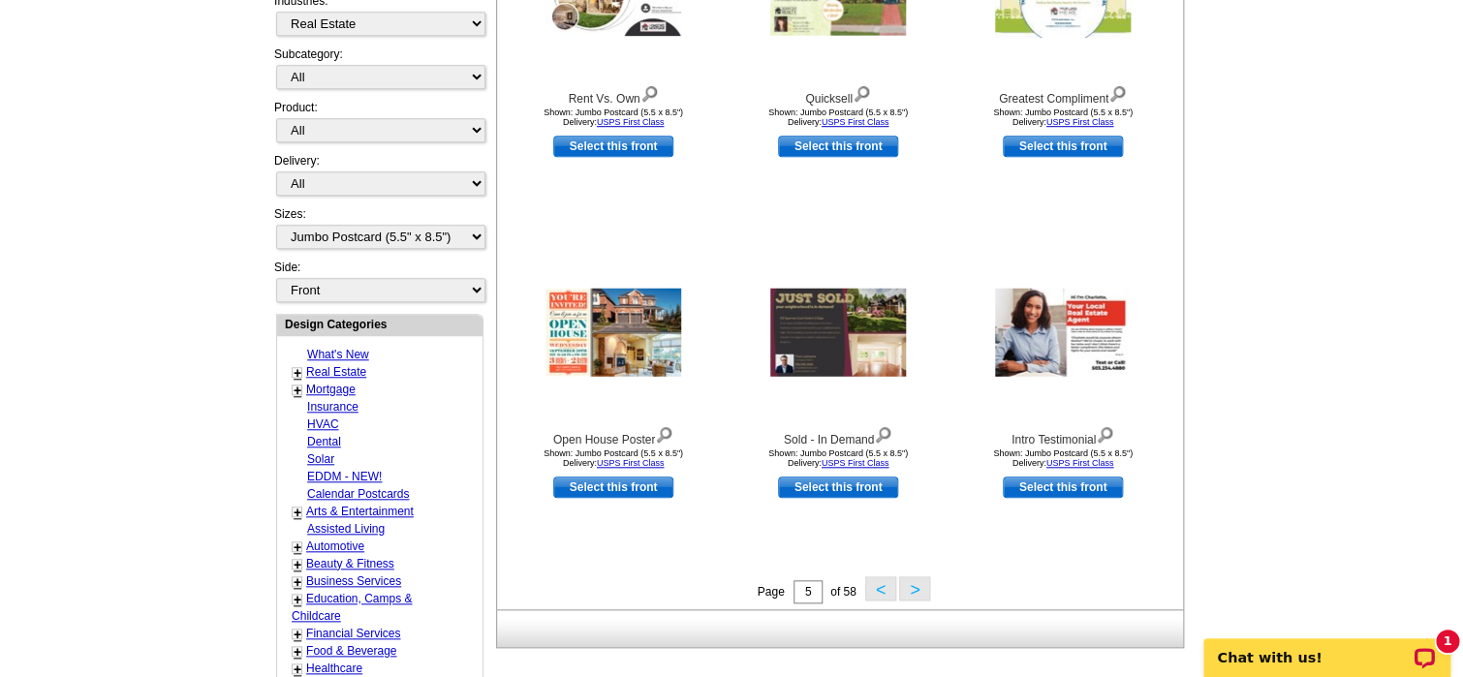
click at [884, 592] on button "<" at bounding box center [880, 588] width 31 height 24
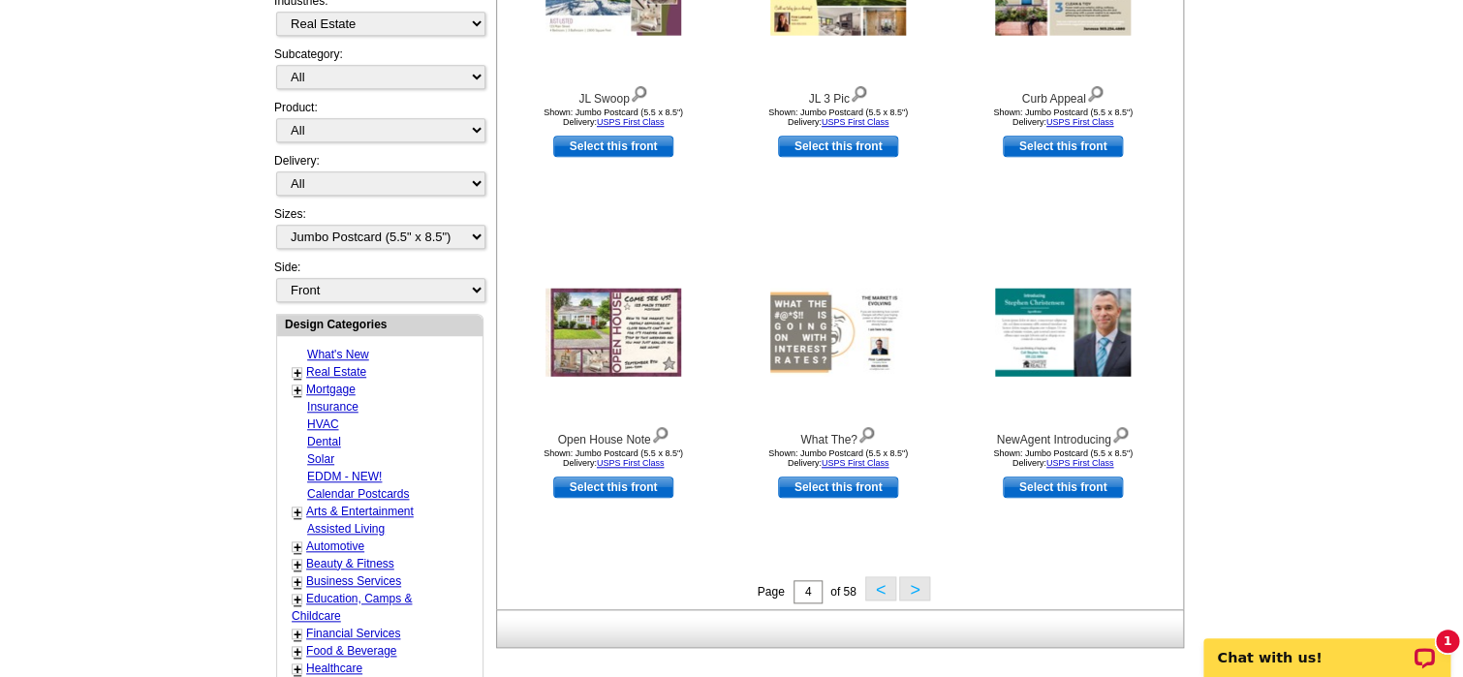
click at [874, 586] on button "<" at bounding box center [880, 588] width 31 height 24
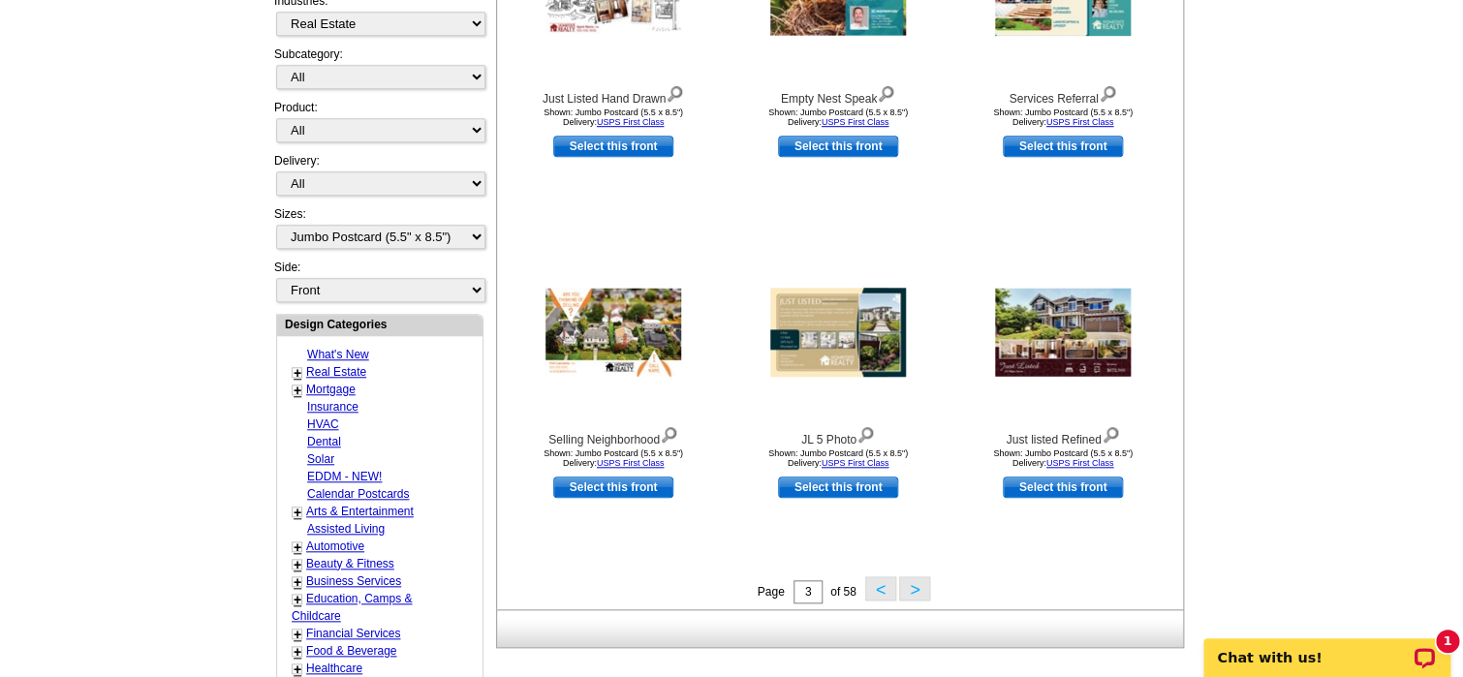
click at [874, 596] on button "<" at bounding box center [880, 588] width 31 height 24
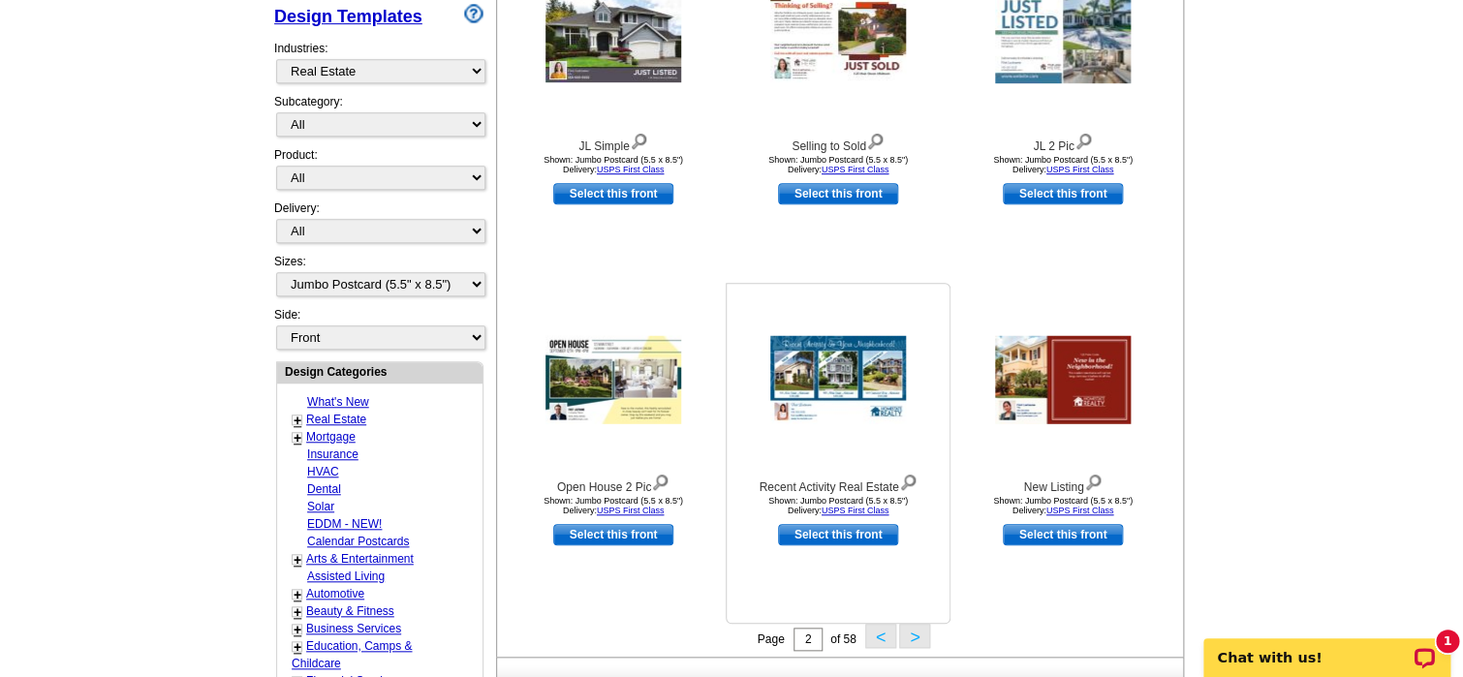
scroll to position [575, 0]
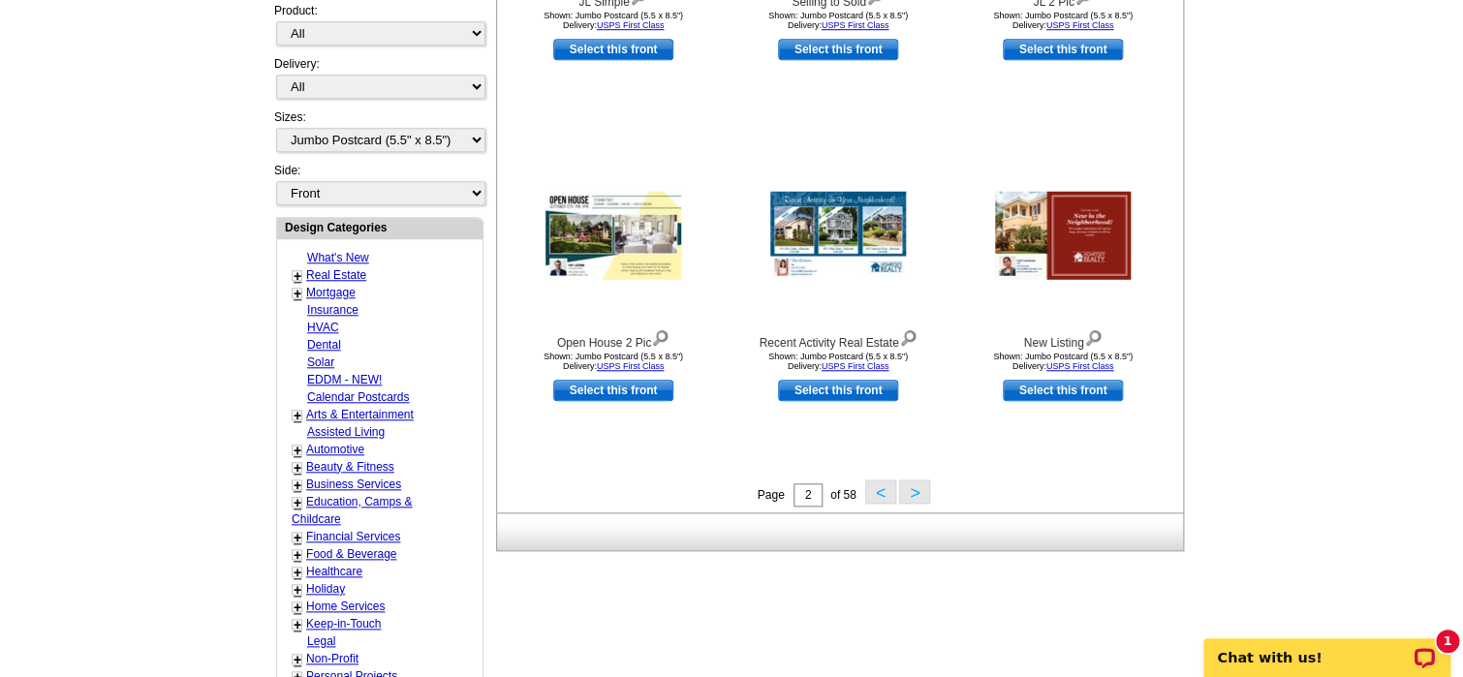
click at [885, 501] on button "<" at bounding box center [880, 492] width 31 height 24
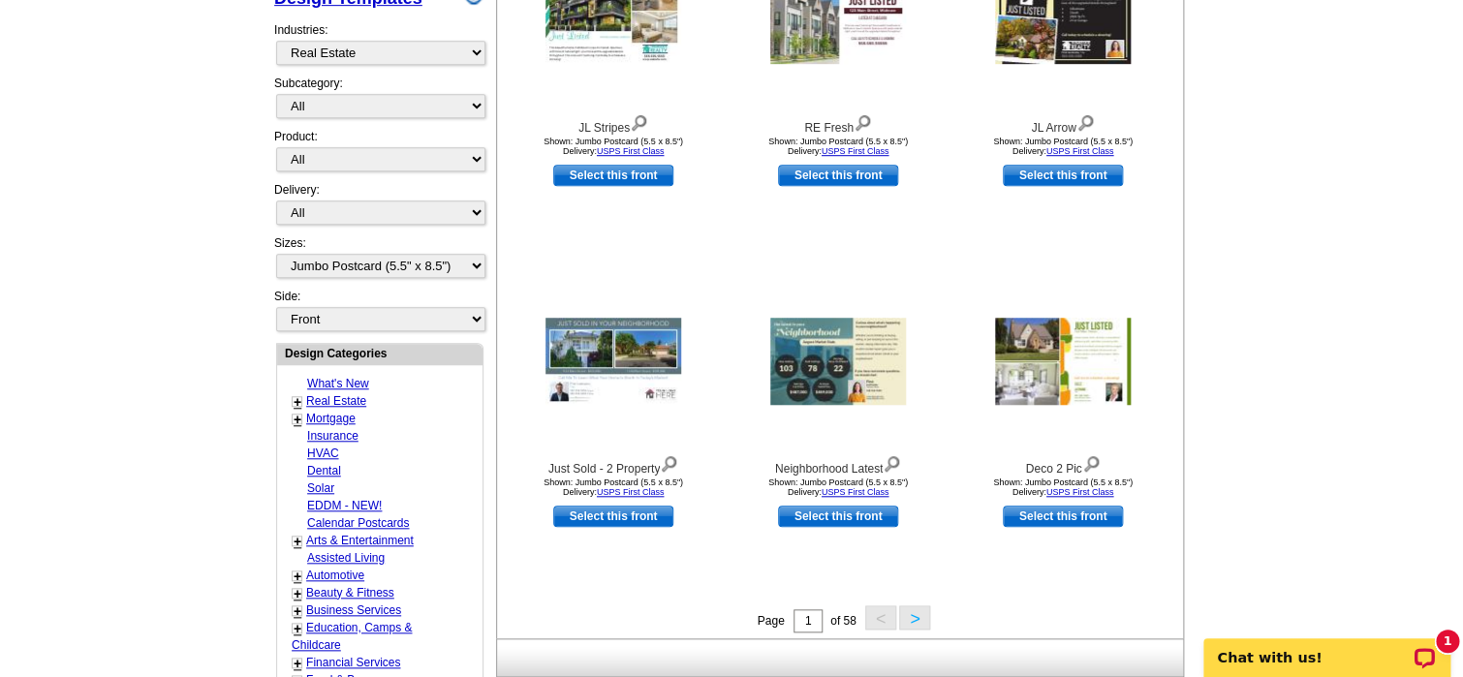
scroll to position [188, 0]
